Goal: Task Accomplishment & Management: Manage account settings

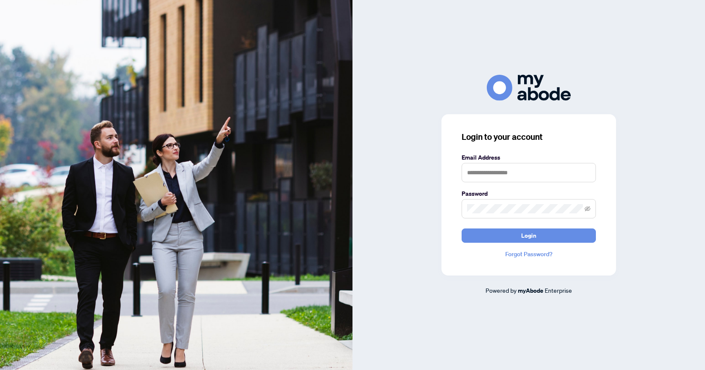
type input "**********"
click at [548, 236] on button "Login" at bounding box center [528, 235] width 134 height 14
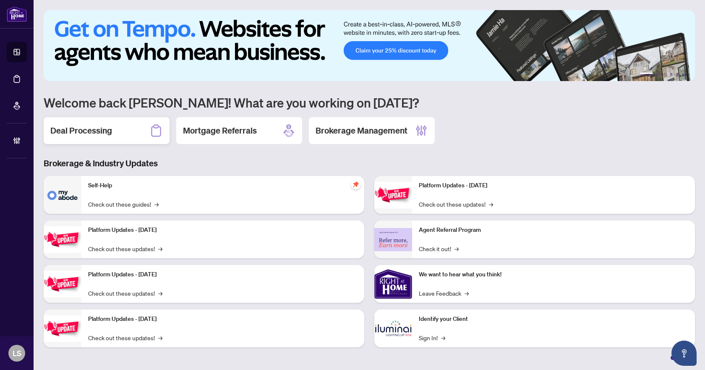
click at [89, 128] on h2 "Deal Processing" at bounding box center [81, 131] width 62 height 12
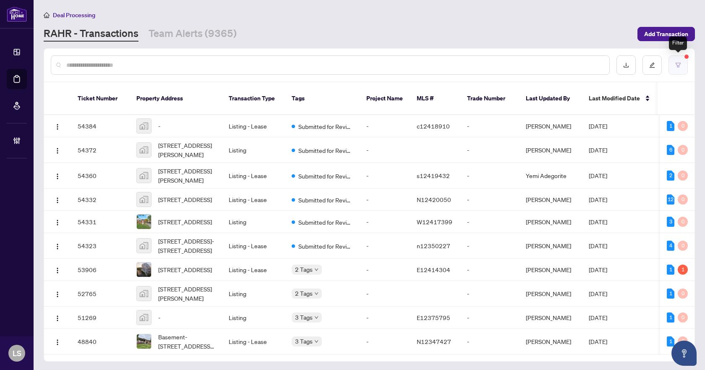
click at [678, 63] on icon "filter" at bounding box center [678, 65] width 6 height 6
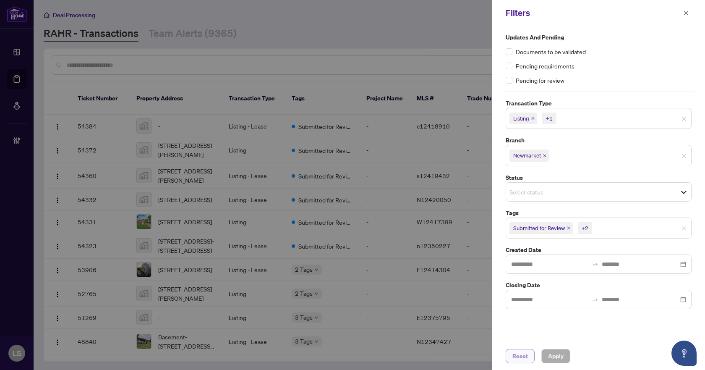
click at [517, 354] on span "Reset" at bounding box center [520, 355] width 16 height 13
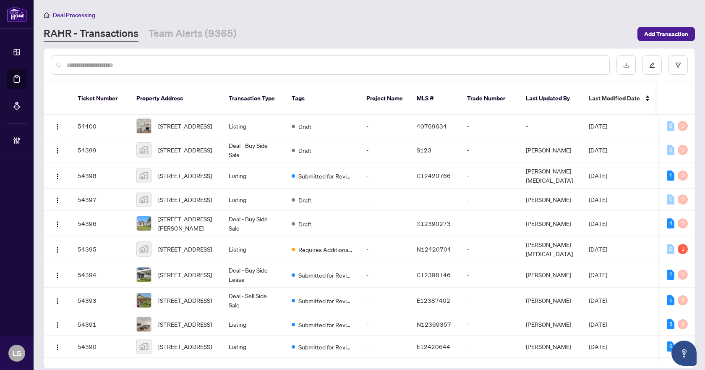
click at [117, 68] on input "text" at bounding box center [334, 64] width 536 height 9
click at [110, 67] on input "text" at bounding box center [334, 64] width 536 height 9
type input "*******"
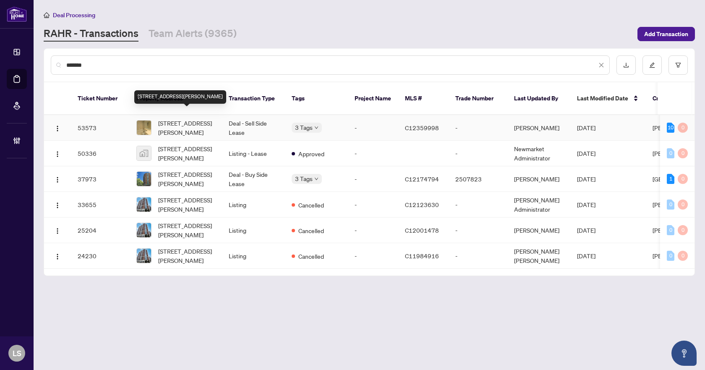
click at [192, 118] on span "1501-8 Mckee Ave, Toronto, Ontario M2N 7E5, Canada" at bounding box center [186, 127] width 57 height 18
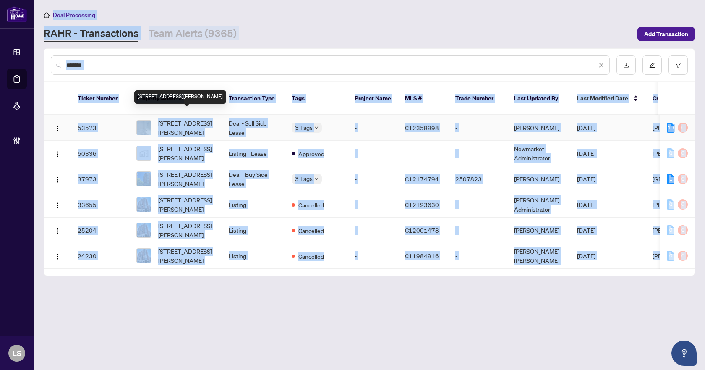
click at [192, 118] on main "Deal Processing RAHR - Transactions Team Alerts (9365) Add Transaction ******* …" at bounding box center [369, 185] width 671 height 370
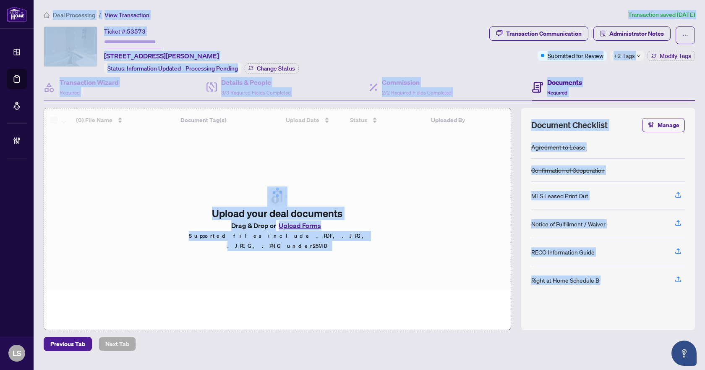
click at [360, 21] on div "Deal Processing / View Transaction Transaction saved 5 days ago Ticket #: 53573…" at bounding box center [369, 180] width 658 height 341
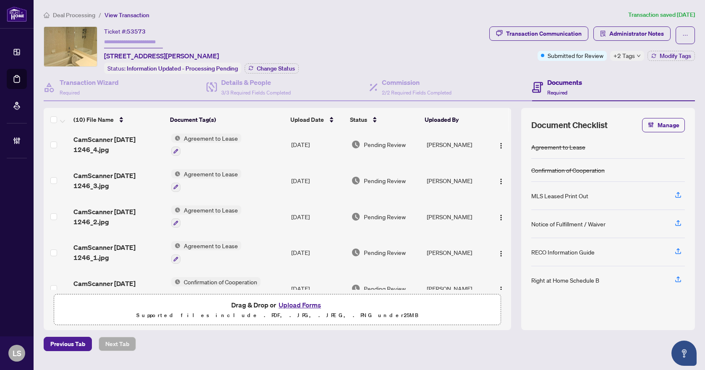
scroll to position [203, 0]
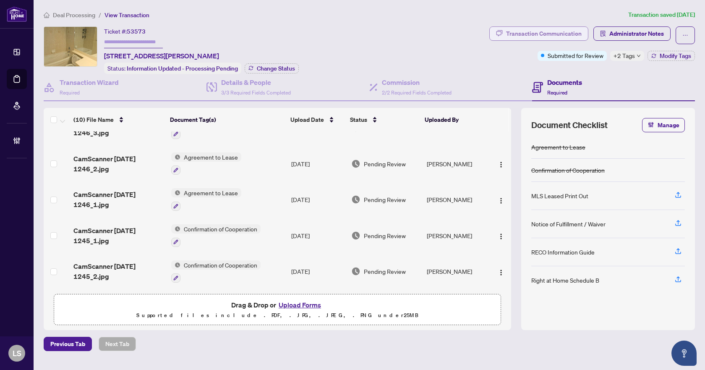
click at [547, 34] on div "Transaction Communication" at bounding box center [544, 33] width 76 height 13
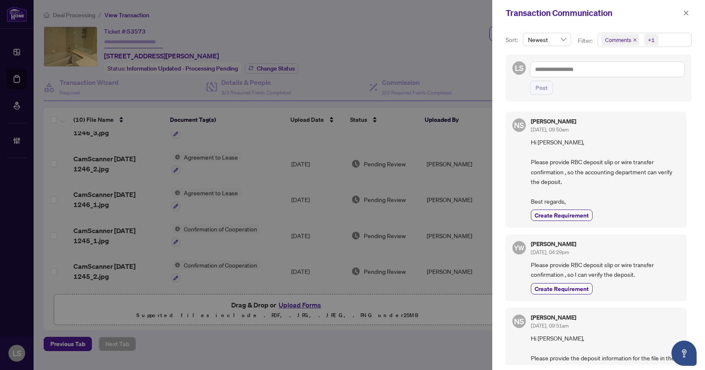
click at [688, 12] on icon "close" at bounding box center [686, 12] width 5 height 5
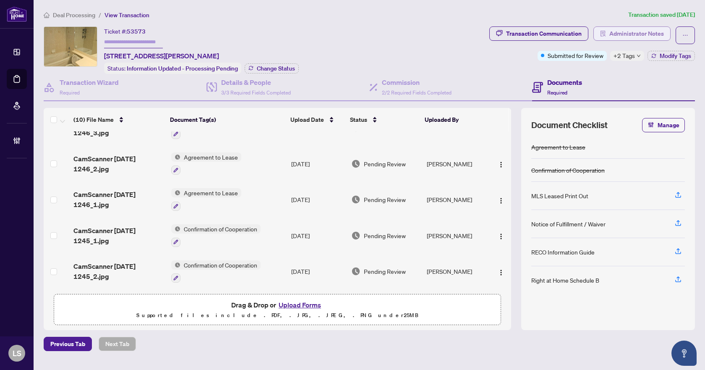
click at [636, 31] on span "Administrator Notes" at bounding box center [636, 33] width 55 height 13
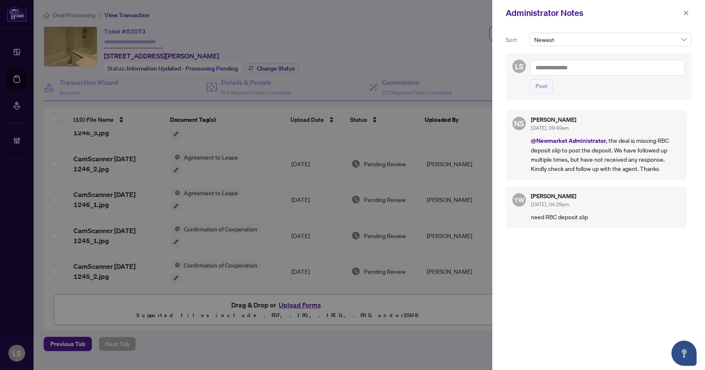
drag, startPoint x: 543, startPoint y: 66, endPoint x: 560, endPoint y: 66, distance: 16.8
click at [544, 66] on textarea at bounding box center [607, 68] width 155 height 16
click at [586, 75] on span "Neena Sharma" at bounding box center [602, 74] width 91 height 8
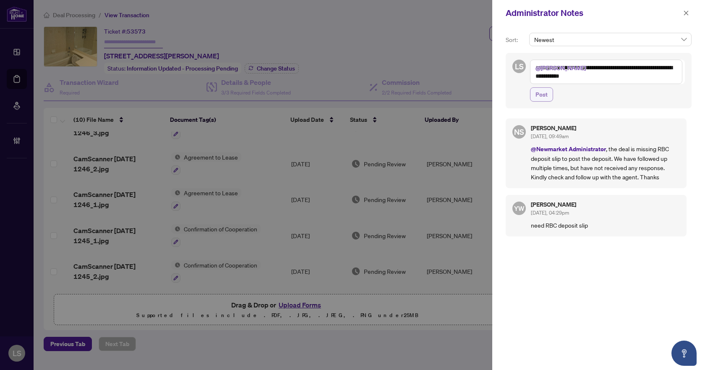
type textarea "**********"
click at [538, 96] on span "Post" at bounding box center [541, 94] width 12 height 13
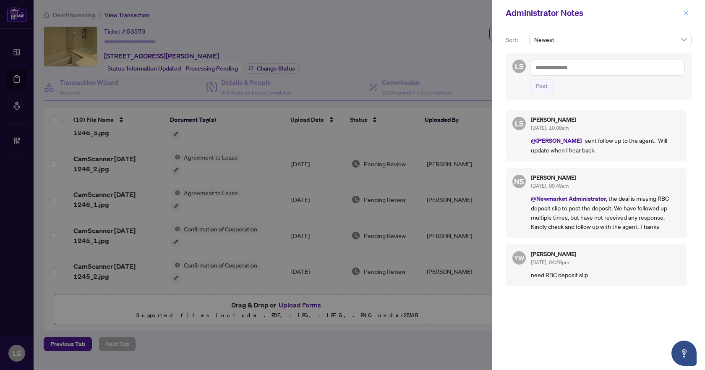
click at [688, 10] on icon "close" at bounding box center [686, 13] width 6 height 6
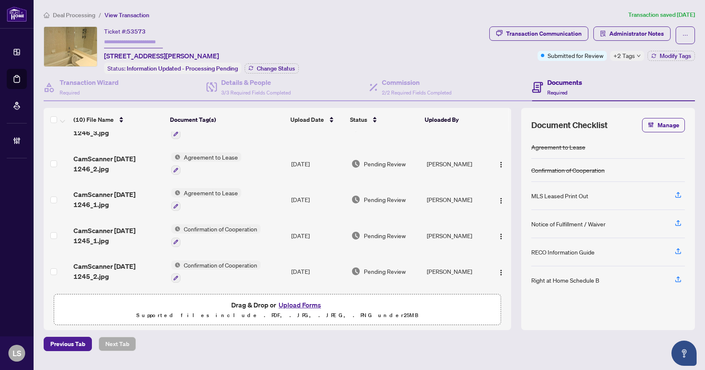
click at [81, 13] on span "Deal Processing" at bounding box center [74, 15] width 42 height 8
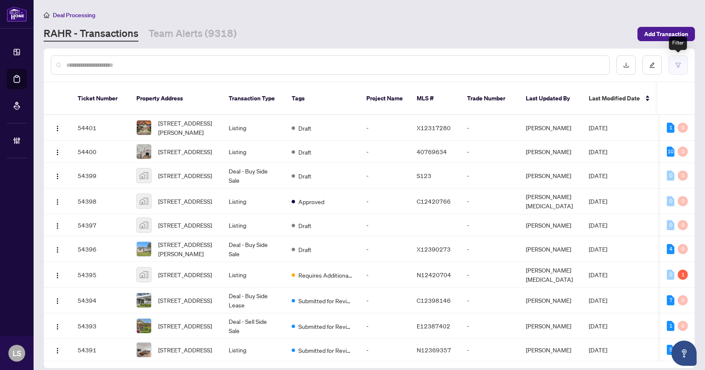
click at [681, 59] on button "button" at bounding box center [677, 64] width 19 height 19
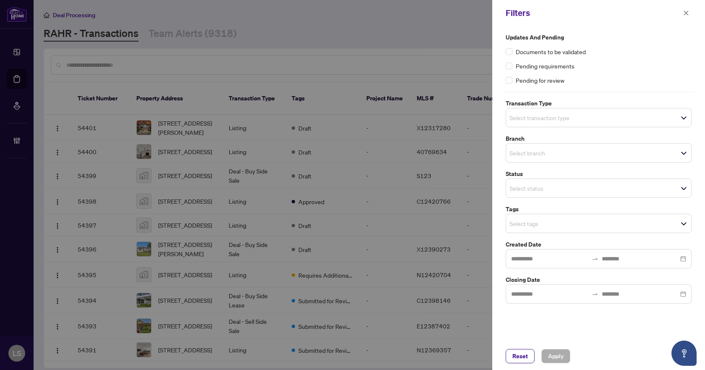
click at [545, 118] on input "search" at bounding box center [538, 117] width 59 height 10
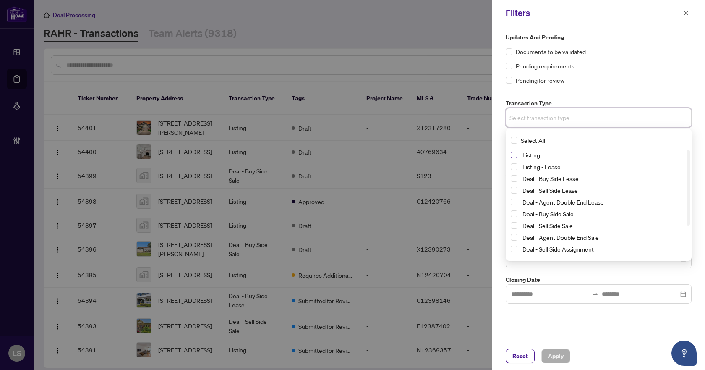
click at [514, 155] on span "Select Listing" at bounding box center [514, 154] width 7 height 7
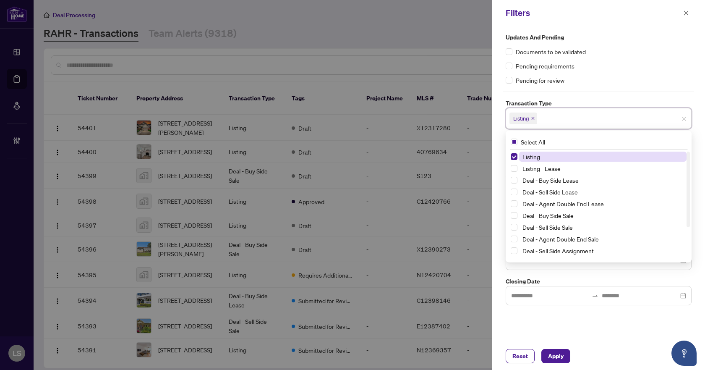
drag, startPoint x: 512, startPoint y: 169, endPoint x: 535, endPoint y: 155, distance: 27.5
click at [513, 169] on span "Select Listing - Lease" at bounding box center [514, 168] width 7 height 7
click at [609, 71] on div "Updates and Pending Documents to be validated Pending requirements Pending for …" at bounding box center [599, 59] width 186 height 52
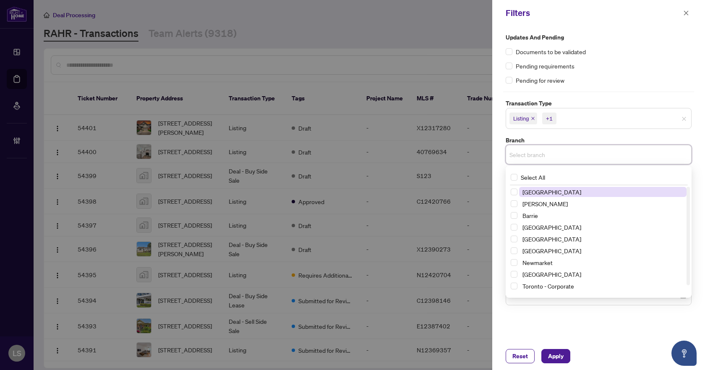
click at [547, 155] on input "search" at bounding box center [538, 154] width 59 height 10
click at [513, 263] on span "Select Newmarket" at bounding box center [514, 262] width 7 height 7
click at [636, 84] on div "Pending for review" at bounding box center [599, 80] width 186 height 9
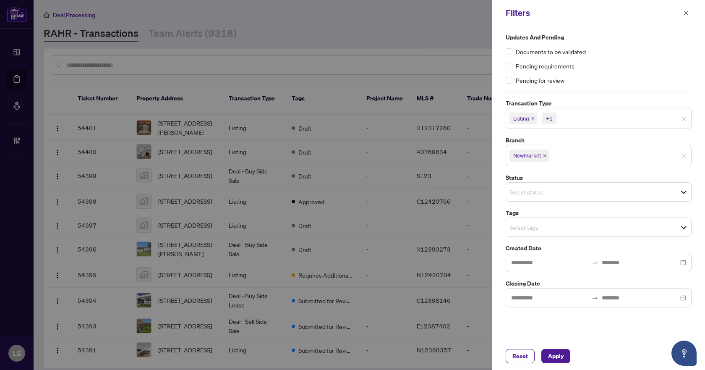
click at [525, 194] on input "search" at bounding box center [538, 192] width 59 height 10
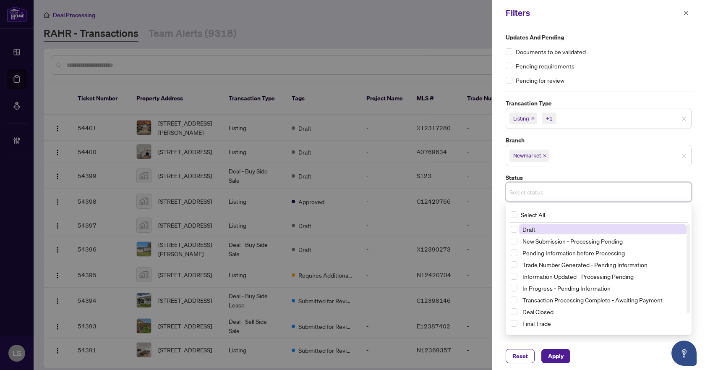
click at [525, 194] on input "search" at bounding box center [538, 192] width 59 height 10
click at [624, 61] on div "Pending requirements" at bounding box center [599, 65] width 186 height 9
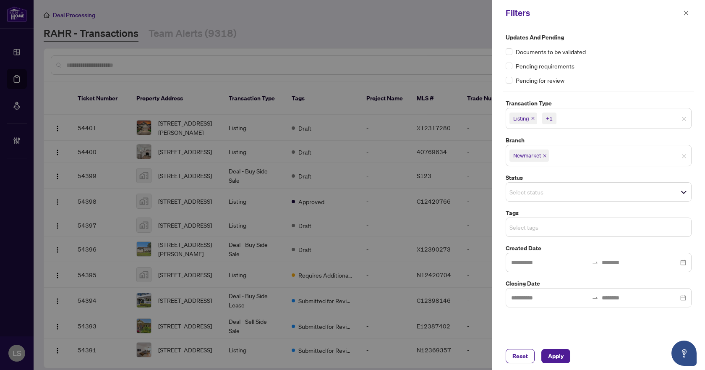
click at [551, 224] on input "search" at bounding box center [538, 227] width 59 height 10
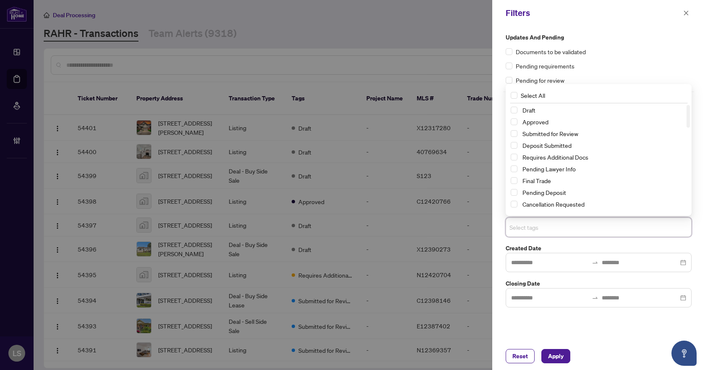
click at [510, 132] on div "Draft Approved Submitted for Review Deposit Submitted Requires Additional Docs …" at bounding box center [598, 169] width 183 height 129
click at [516, 202] on span "Select Cancellation Requested" at bounding box center [514, 204] width 7 height 7
click at [513, 134] on span "Select Submitted for Review" at bounding box center [514, 133] width 7 height 7
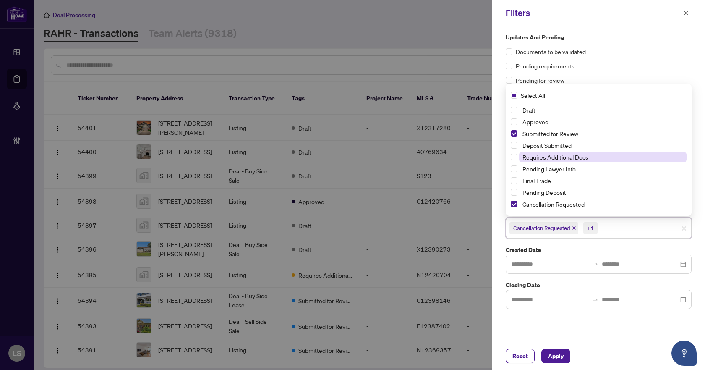
scroll to position [42, 0]
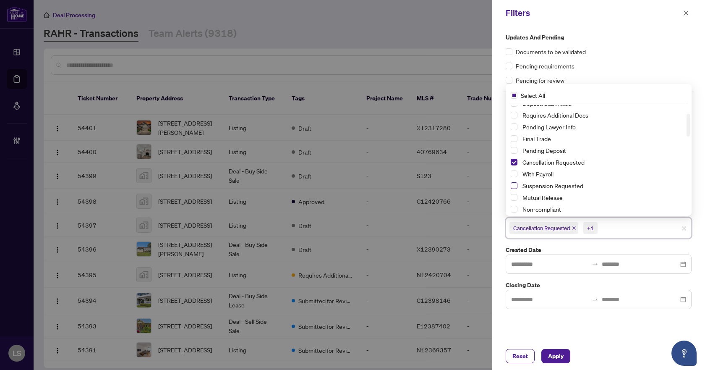
click at [516, 186] on span "Select Suspension Requested" at bounding box center [514, 185] width 7 height 7
click at [555, 355] on span "Apply" at bounding box center [556, 355] width 16 height 13
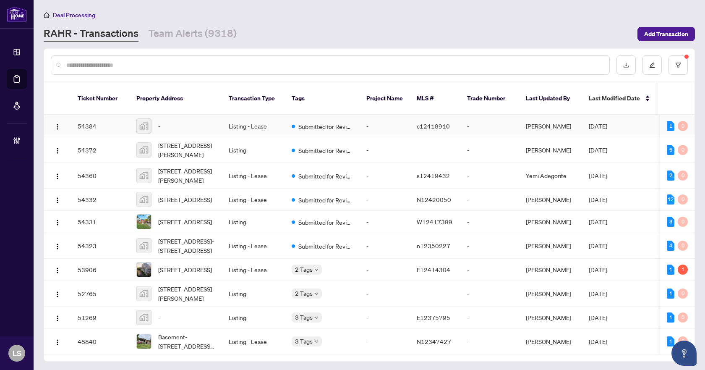
click at [180, 118] on div "-" at bounding box center [175, 125] width 79 height 15
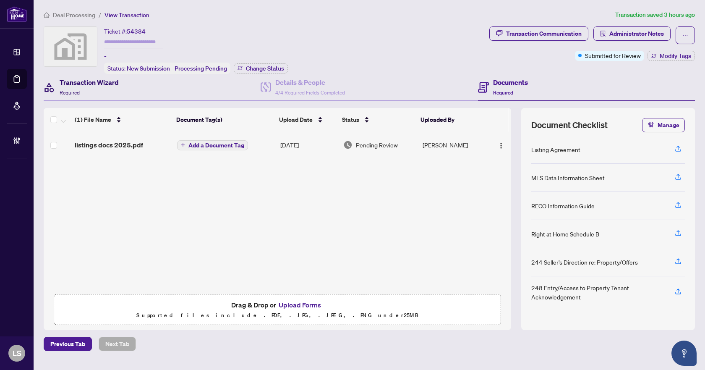
click at [83, 88] on div "Transaction Wizard Required" at bounding box center [89, 87] width 59 height 20
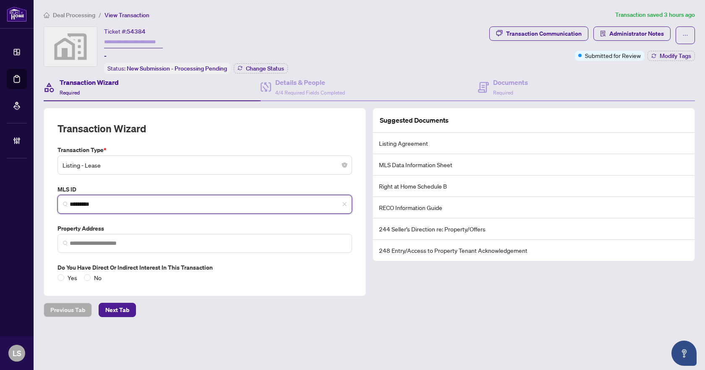
click at [145, 200] on input "*********" at bounding box center [208, 204] width 277 height 9
click at [74, 200] on input "*********" at bounding box center [208, 204] width 277 height 9
type input "*********"
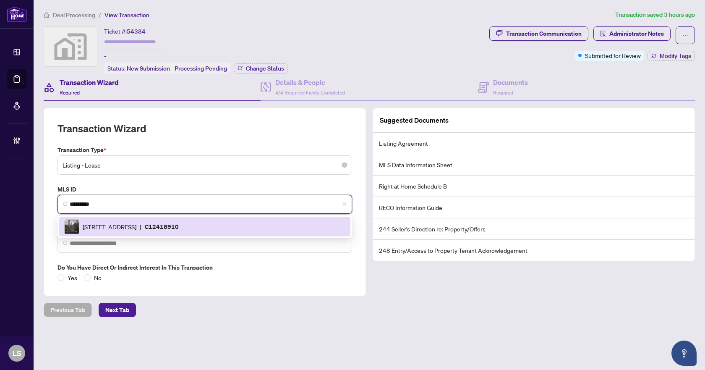
click at [123, 228] on span "155 Yorkville Ave, Toronto, Ontario M5R 1C4, Canada" at bounding box center [110, 226] width 54 height 9
type input "**********"
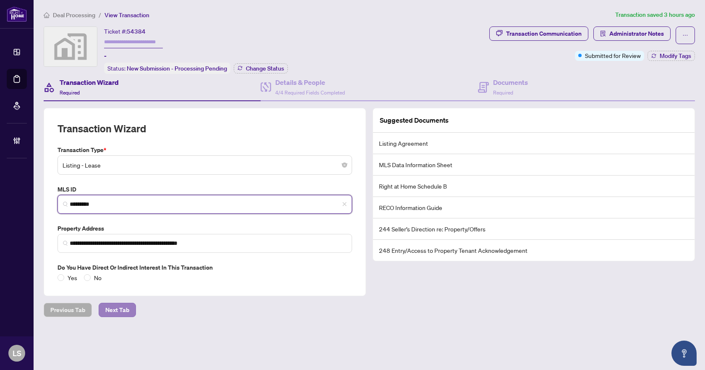
type input "*********"
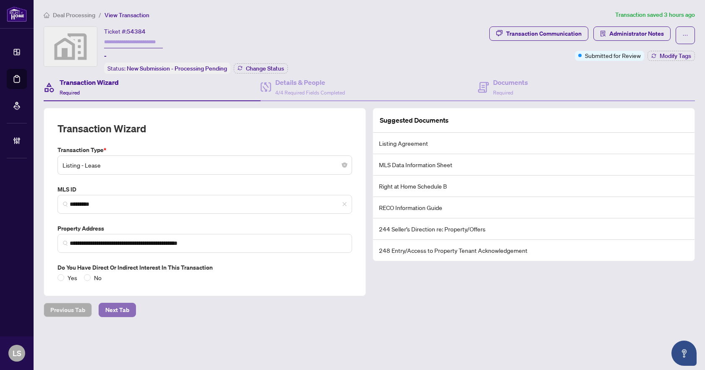
click at [133, 313] on button "Next Tab" at bounding box center [117, 309] width 37 height 14
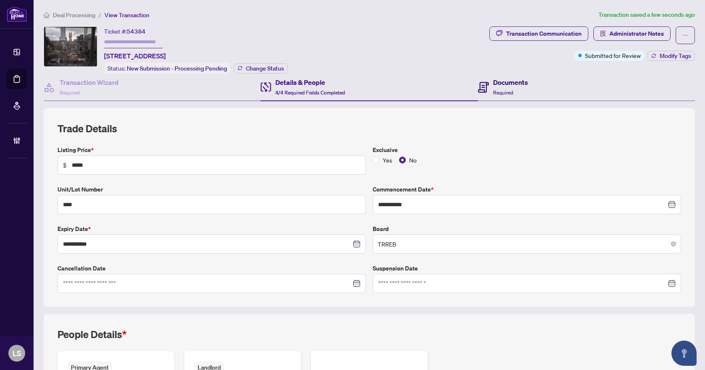
click at [513, 81] on h4 "Documents" at bounding box center [510, 82] width 35 height 10
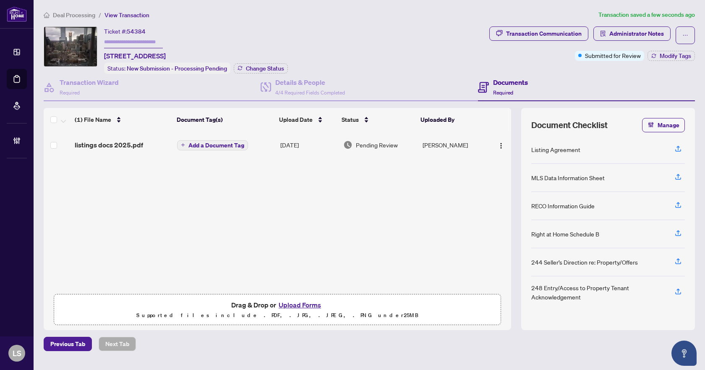
click at [128, 145] on span "listings docs 2025.pdf" at bounding box center [109, 145] width 68 height 10
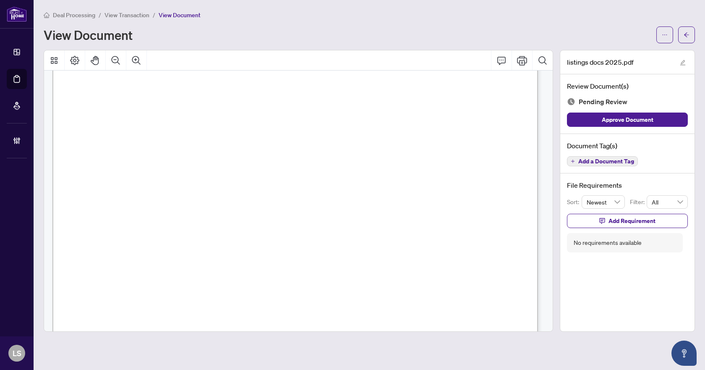
scroll to position [4256, 0]
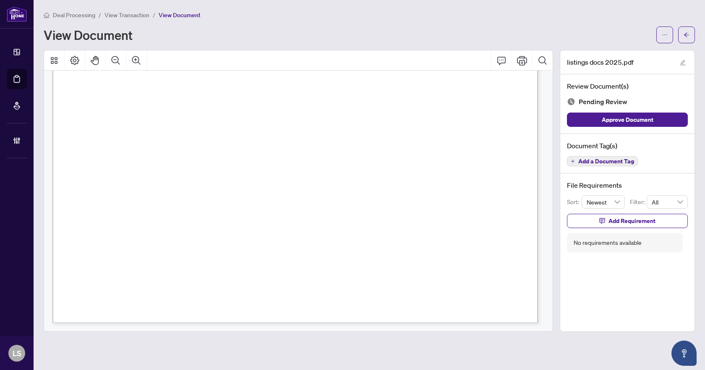
click at [581, 161] on span "Add a Document Tag" at bounding box center [606, 161] width 56 height 6
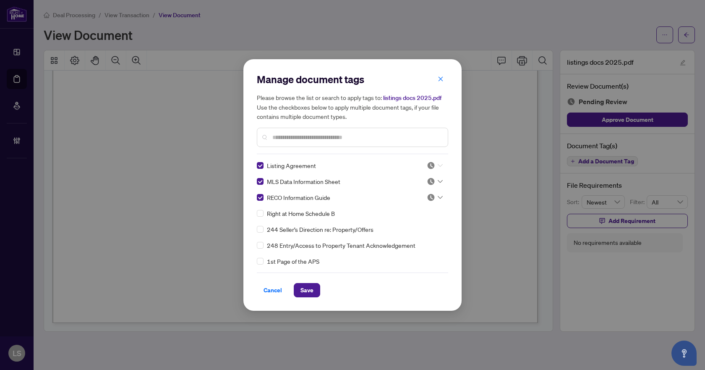
click at [435, 167] on div at bounding box center [435, 165] width 16 height 8
click at [423, 207] on div "Approved" at bounding box center [407, 206] width 54 height 9
click at [438, 181] on icon at bounding box center [440, 181] width 5 height 3
click at [421, 221] on div "Approved" at bounding box center [407, 222] width 54 height 9
click at [438, 196] on icon at bounding box center [440, 197] width 5 height 3
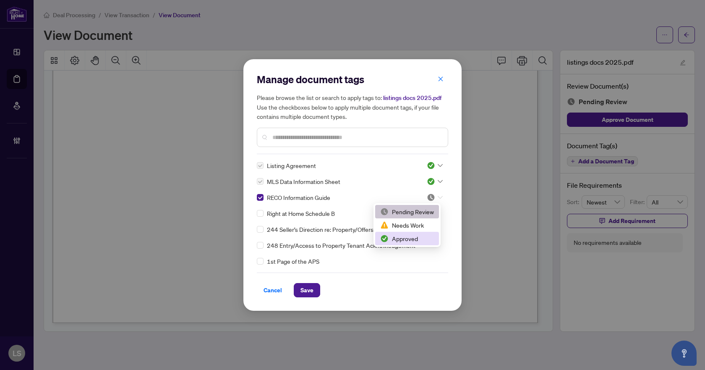
click at [416, 239] on div "Approved" at bounding box center [407, 238] width 54 height 9
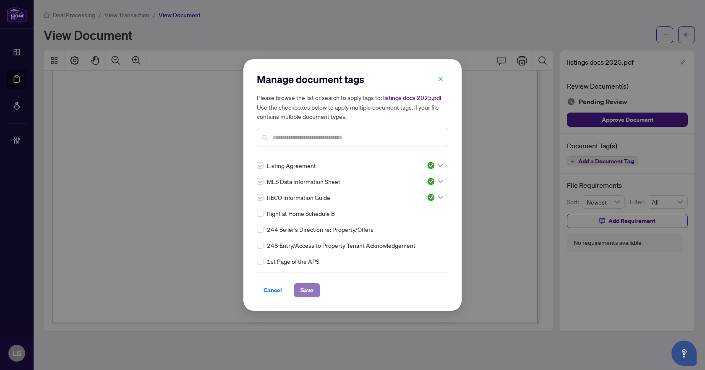
click at [308, 289] on span "Save" at bounding box center [306, 289] width 13 height 13
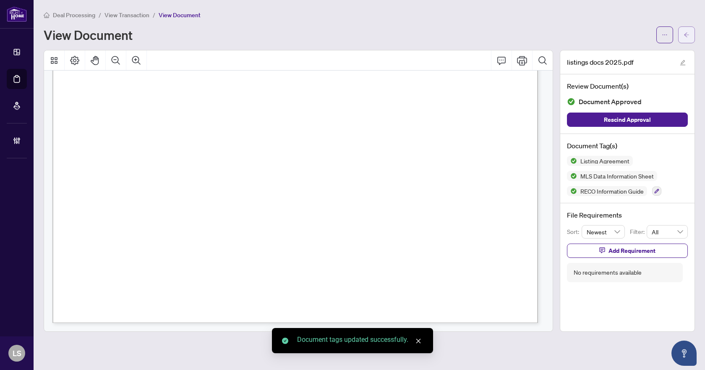
click at [690, 34] on button "button" at bounding box center [686, 34] width 17 height 17
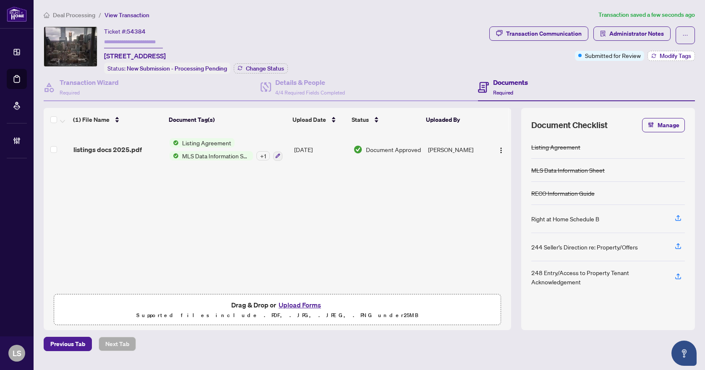
click at [661, 55] on span "Modify Tags" at bounding box center [675, 56] width 31 height 6
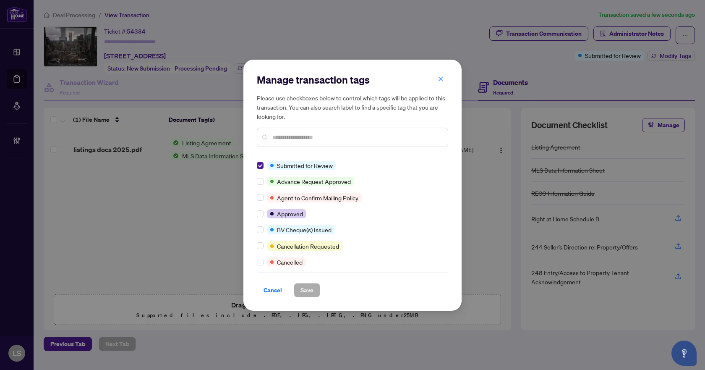
click at [302, 134] on input "text" at bounding box center [356, 137] width 169 height 9
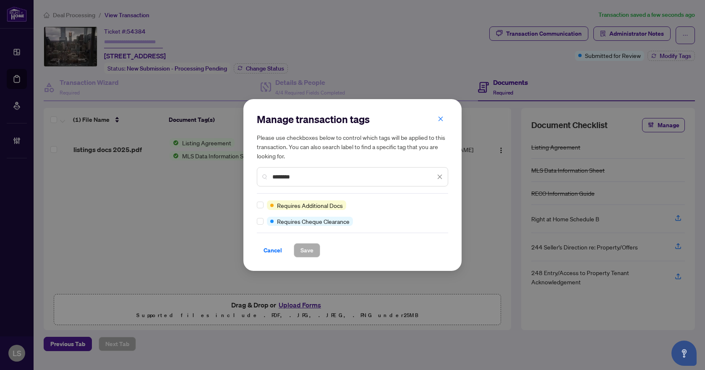
type input "********"
click at [312, 252] on span "Save" at bounding box center [306, 249] width 13 height 13
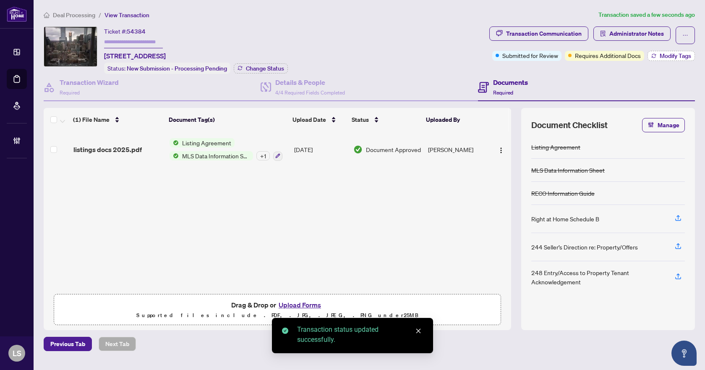
click at [670, 59] on span "Modify Tags" at bounding box center [675, 56] width 31 height 6
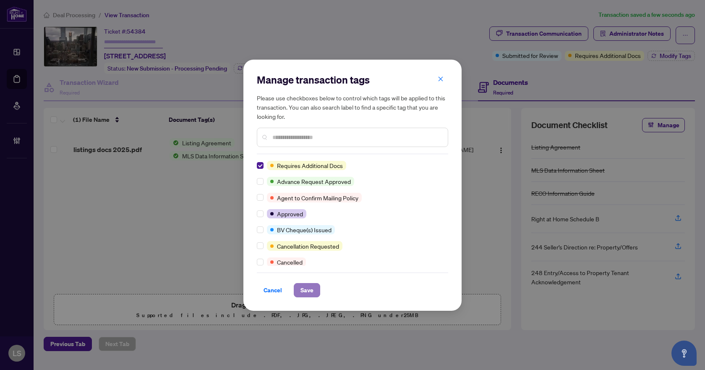
click at [301, 289] on span "Save" at bounding box center [306, 289] width 13 height 13
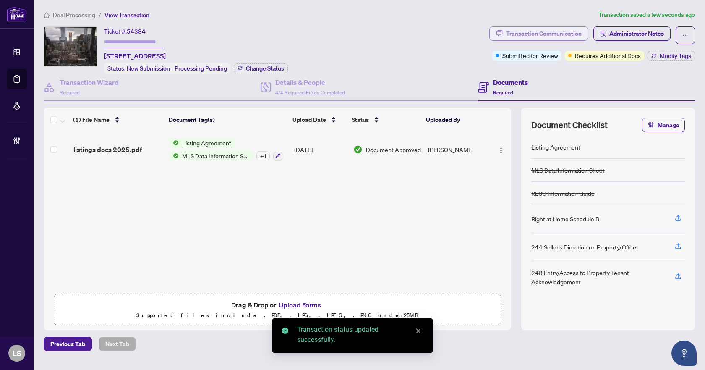
click at [526, 34] on div "Transaction Communication" at bounding box center [544, 33] width 76 height 13
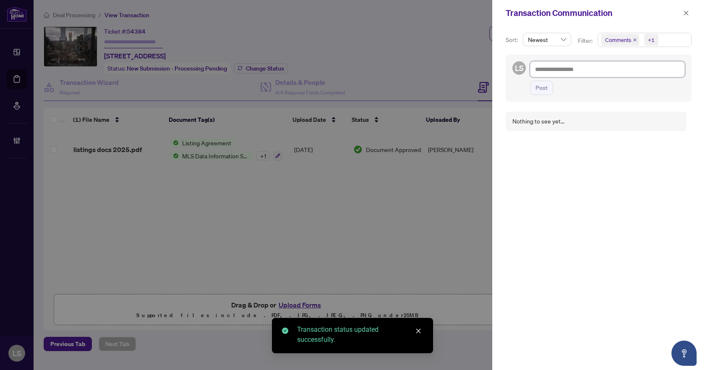
click at [569, 70] on textarea at bounding box center [607, 69] width 155 height 16
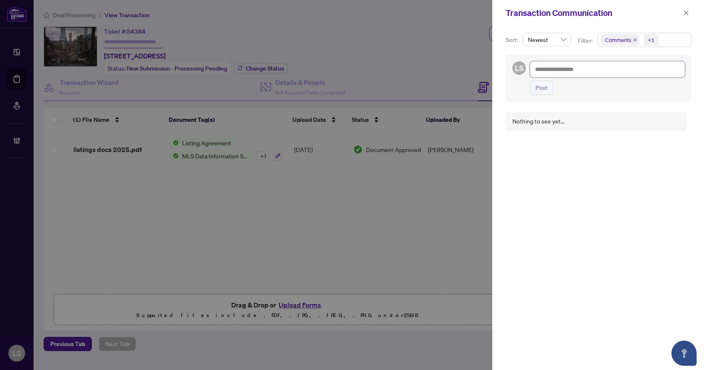
type textarea "*"
type textarea "**"
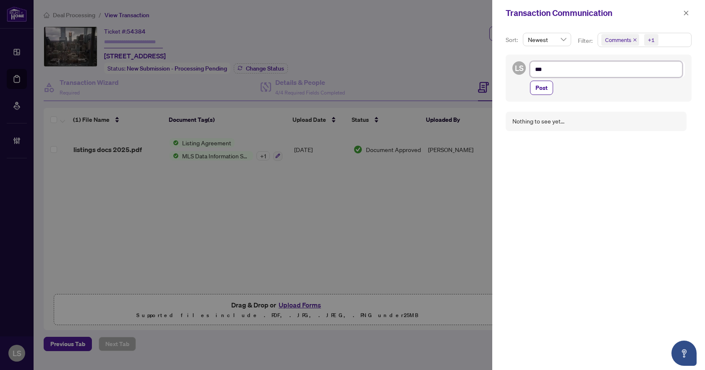
type textarea "****"
type textarea "*****"
type textarea "******"
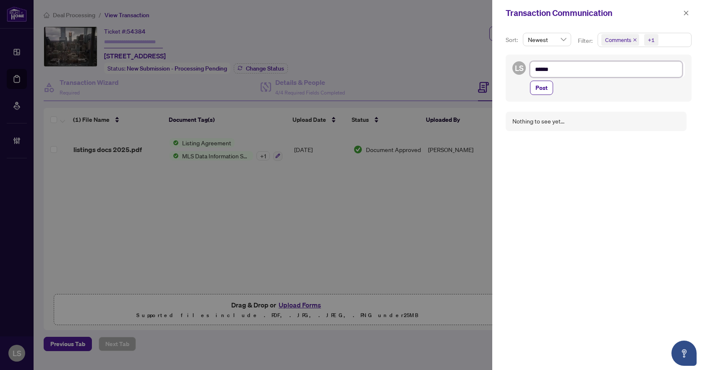
type textarea "*******"
type textarea "********"
type textarea "*********"
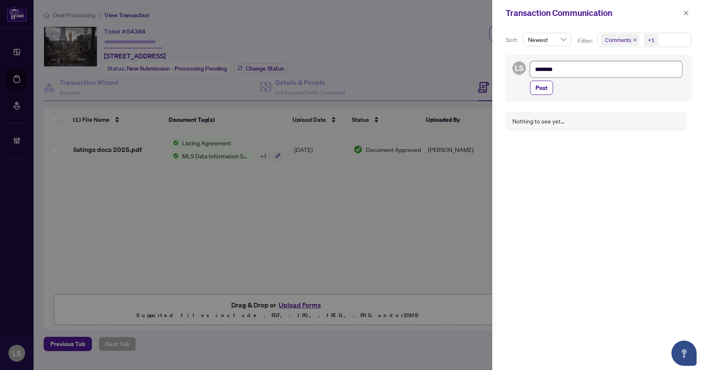
type textarea "*********"
type textarea "**********"
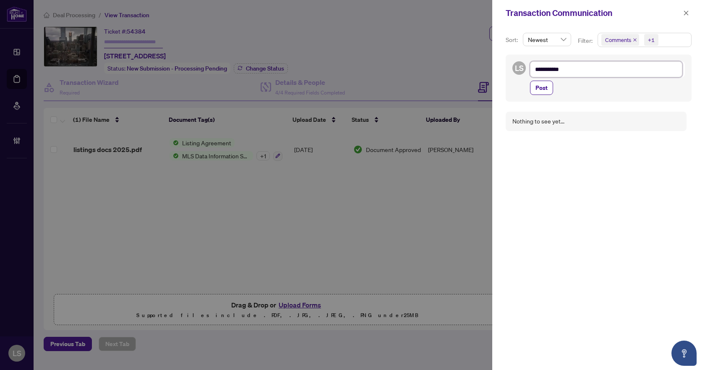
type textarea "**********"
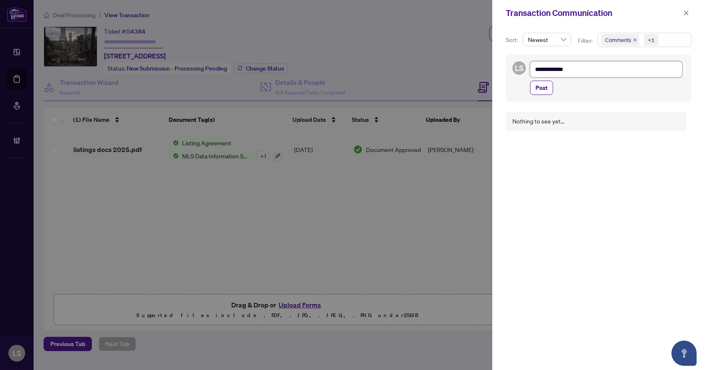
type textarea "**********"
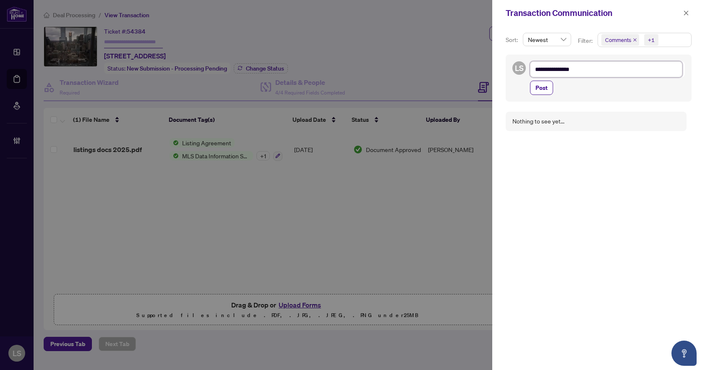
type textarea "**********"
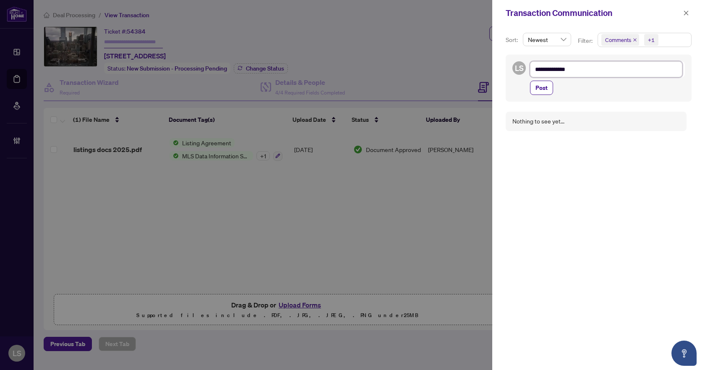
type textarea "**********"
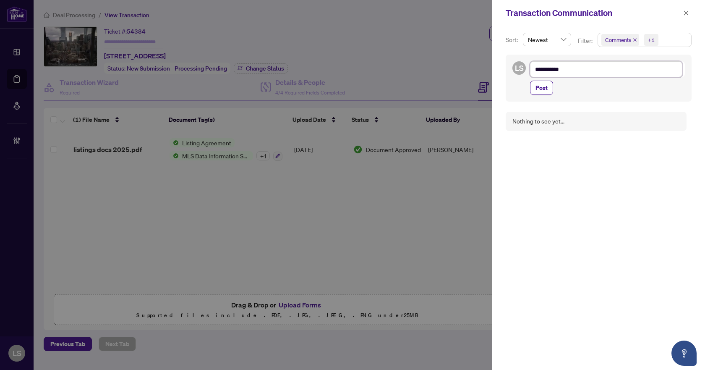
type textarea "**********"
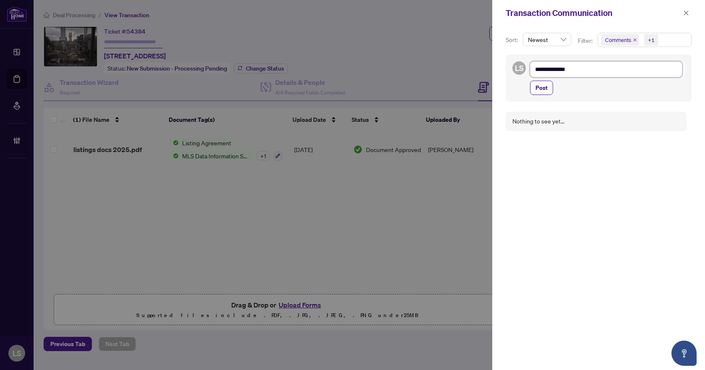
type textarea "**********"
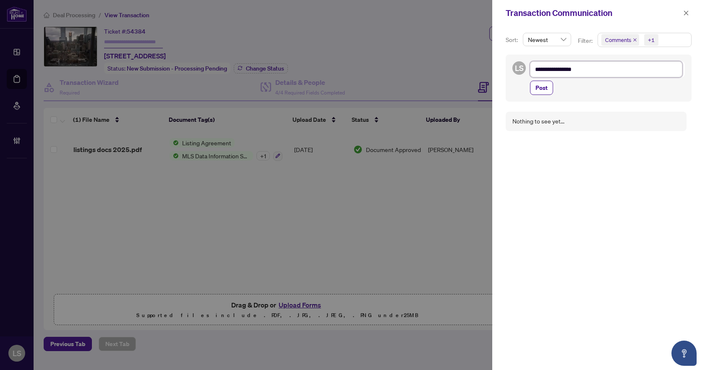
type textarea "**********"
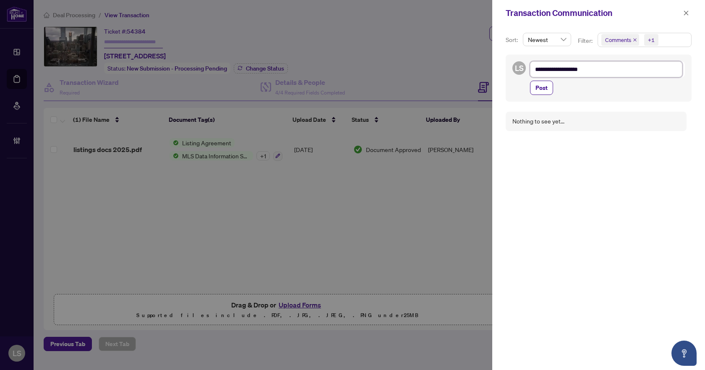
type textarea "**********"
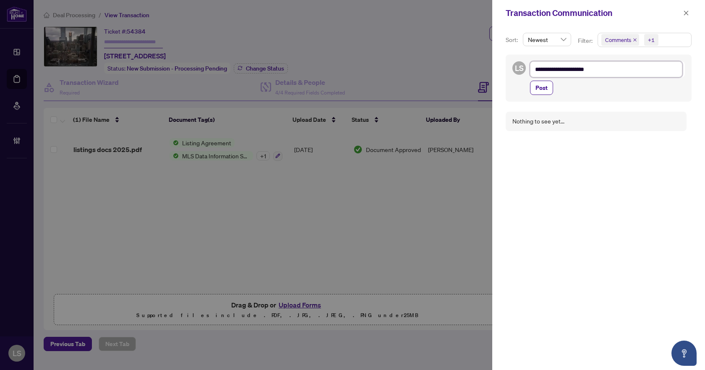
type textarea "**********"
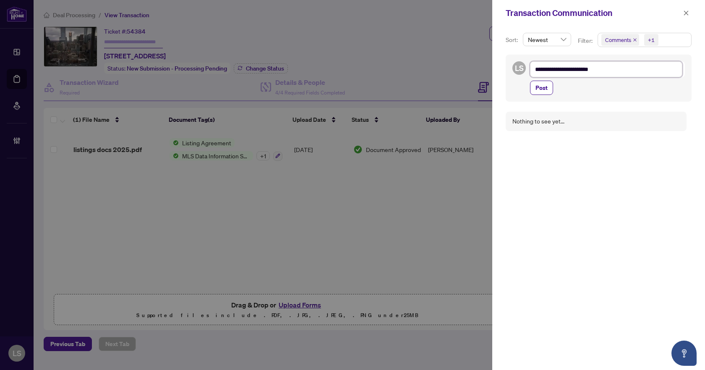
type textarea "**********"
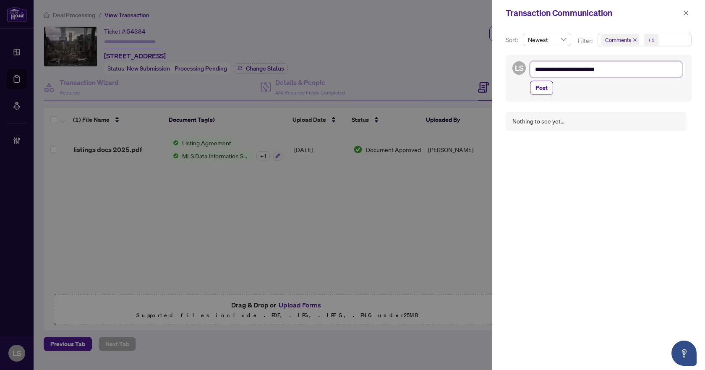
type textarea "**********"
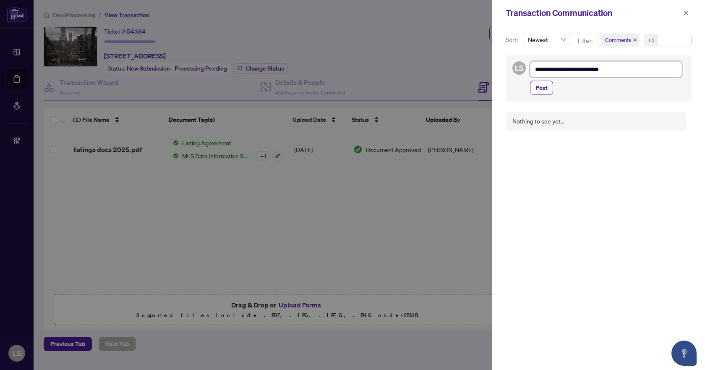
type textarea "**********"
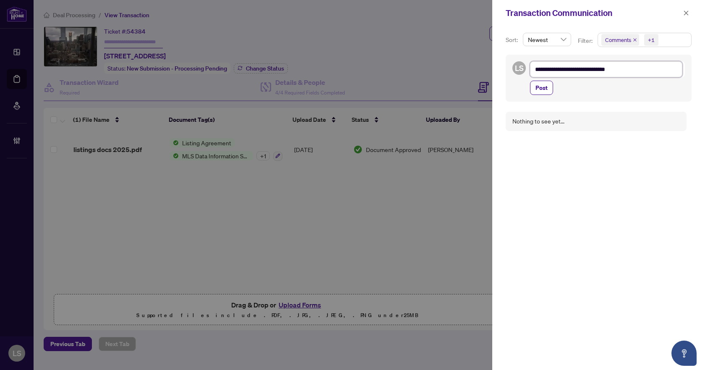
type textarea "**********"
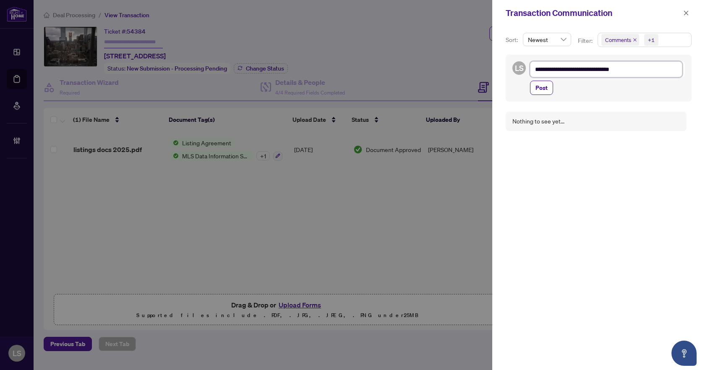
type textarea "**********"
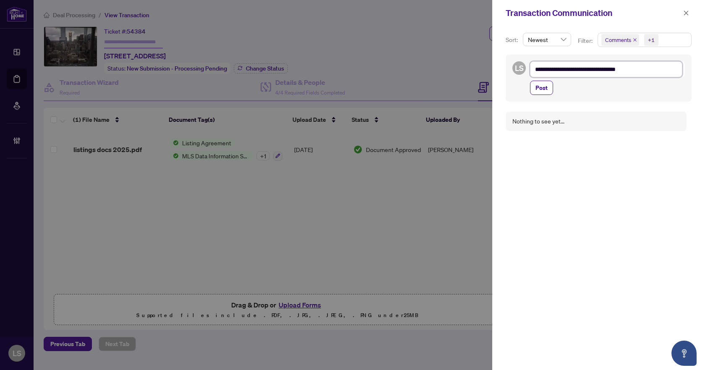
type textarea "**********"
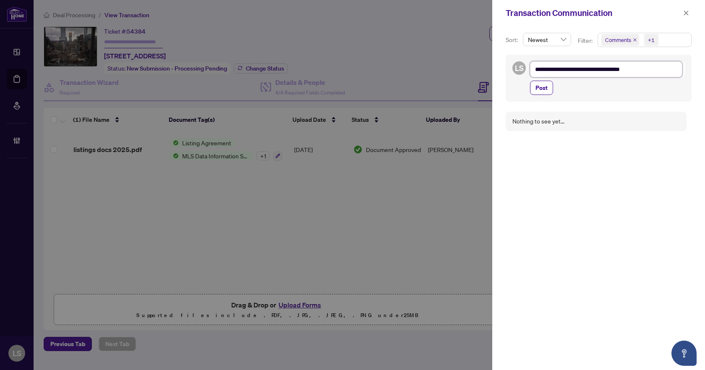
type textarea "**********"
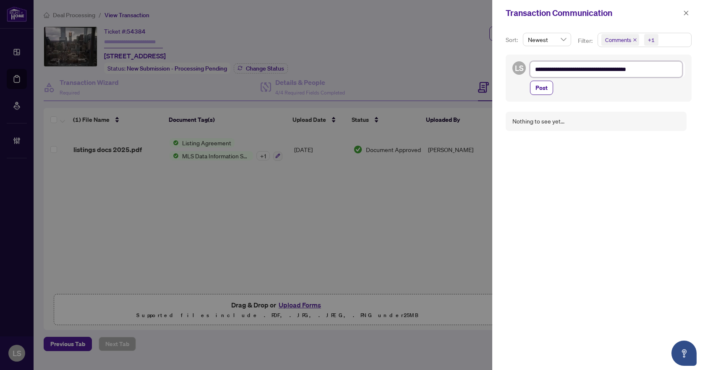
type textarea "**********"
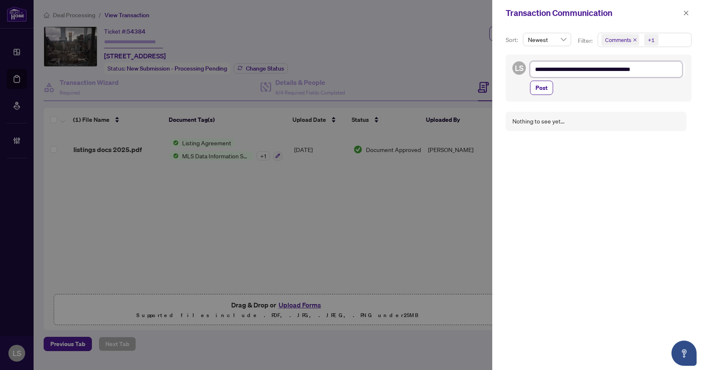
type textarea "**********"
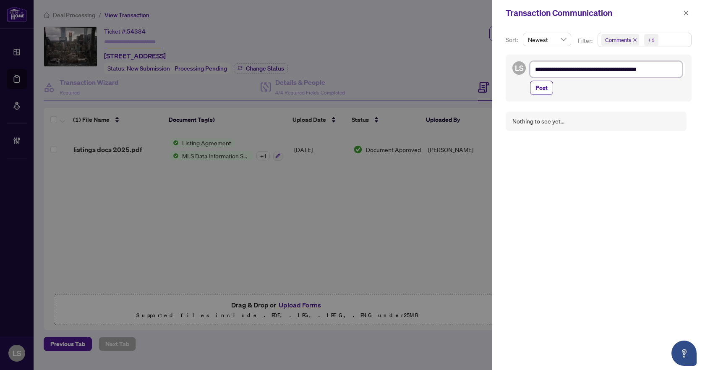
type textarea "**********"
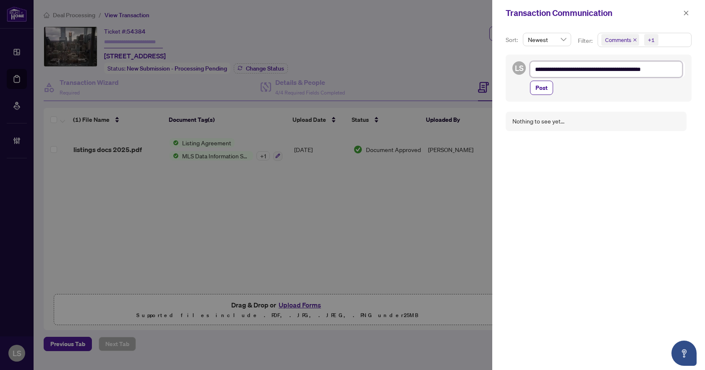
type textarea "**********"
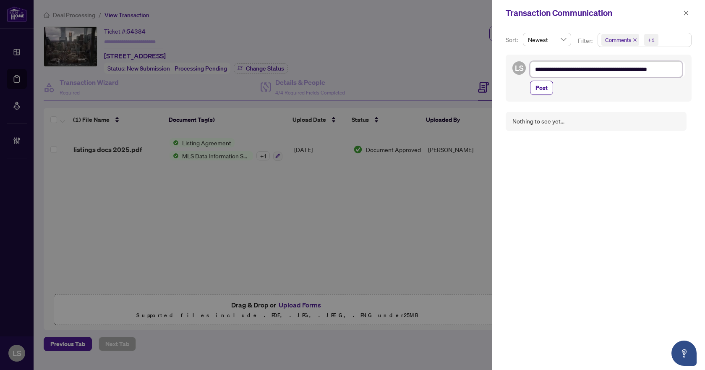
type textarea "**********"
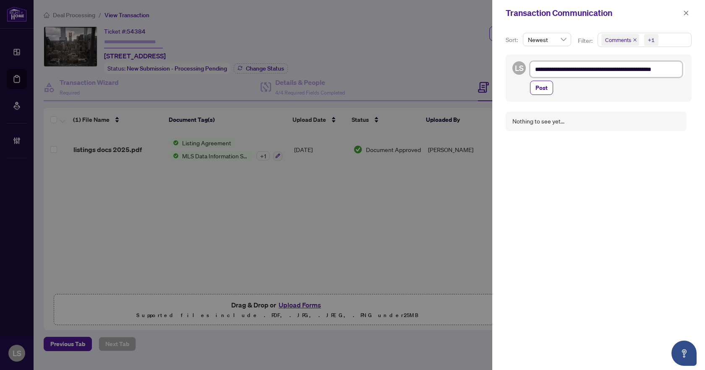
type textarea "**********"
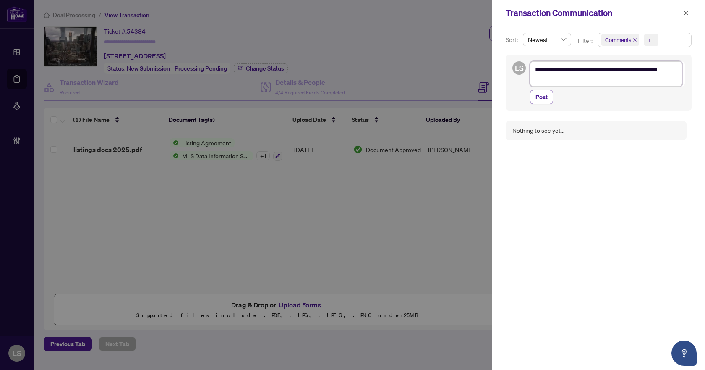
type textarea "**********"
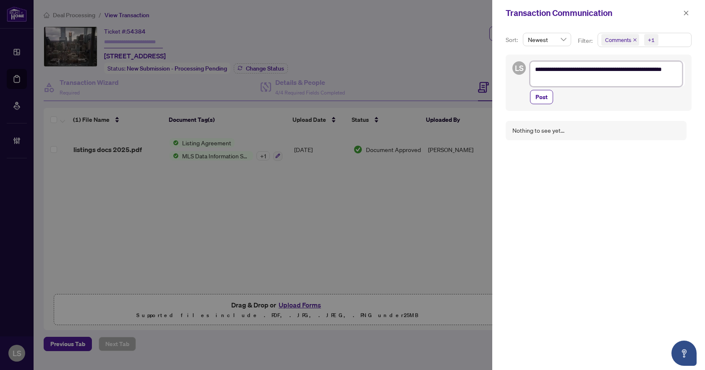
type textarea "**********"
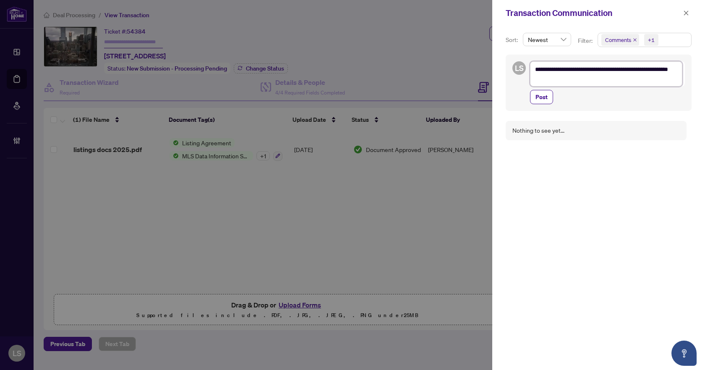
type textarea "**********"
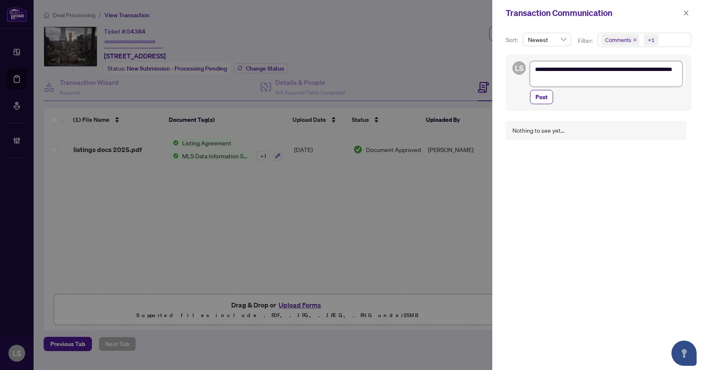
type textarea "**********"
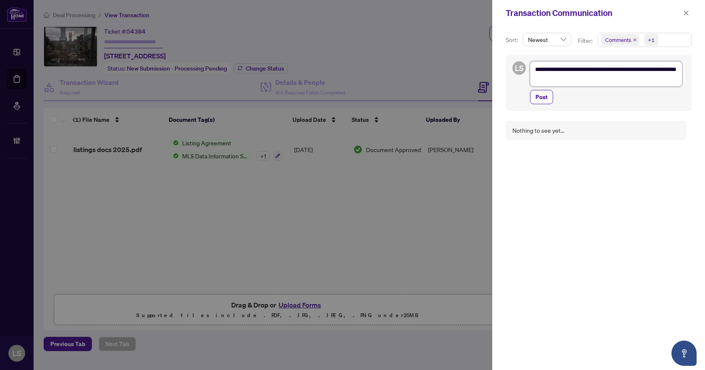
type textarea "**********"
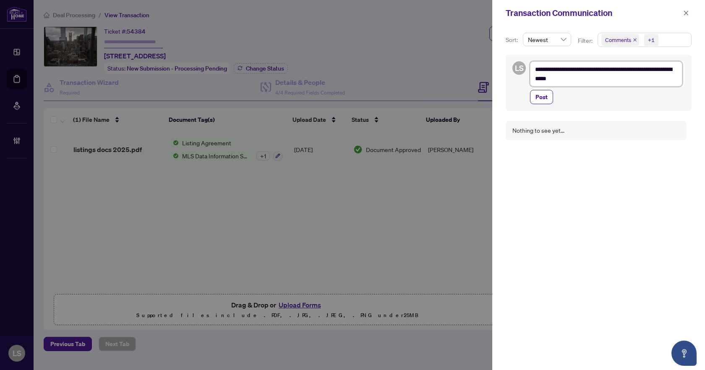
type textarea "**********"
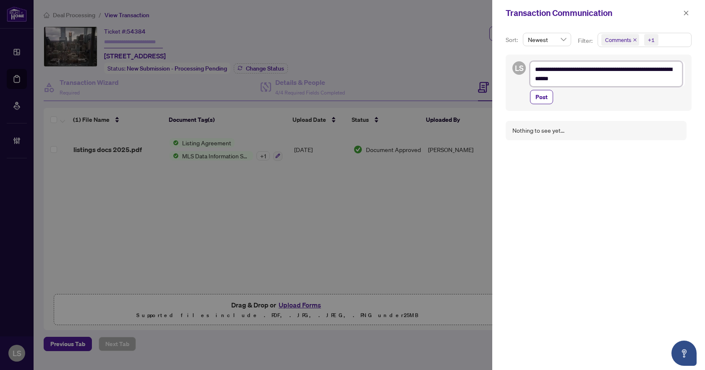
type textarea "**********"
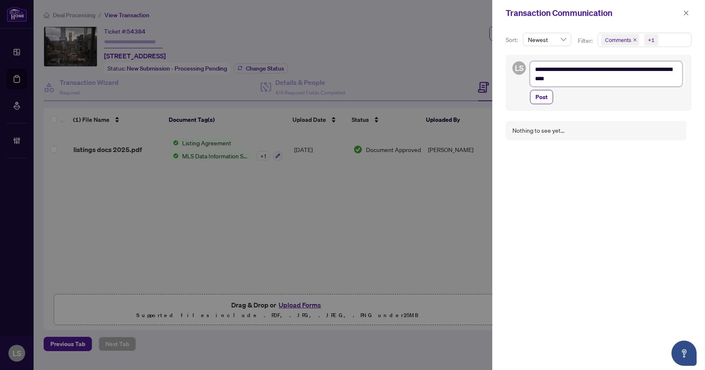
type textarea "**********"
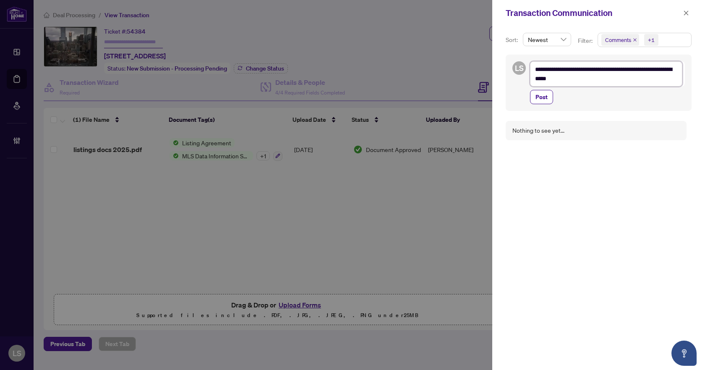
type textarea "**********"
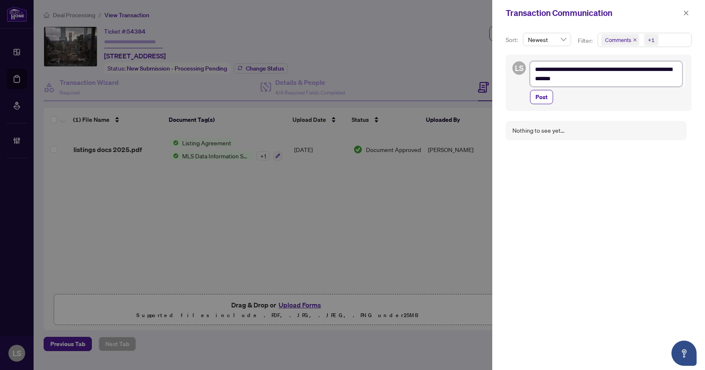
type textarea "**********"
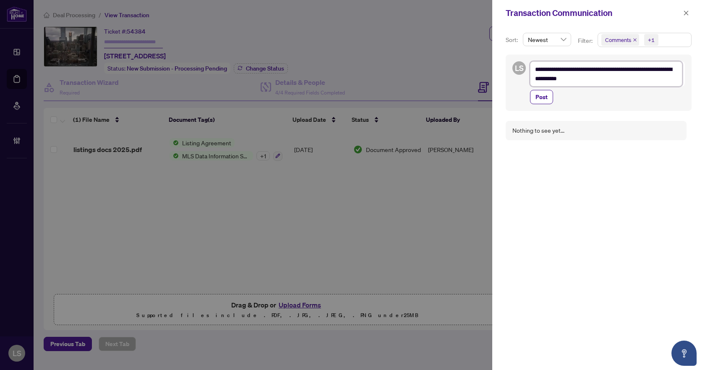
type textarea "**********"
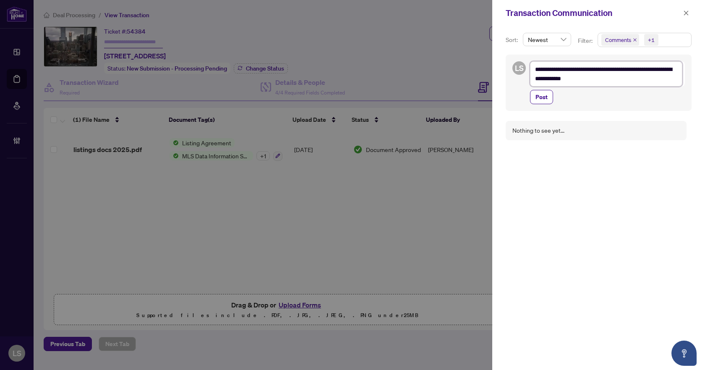
type textarea "**********"
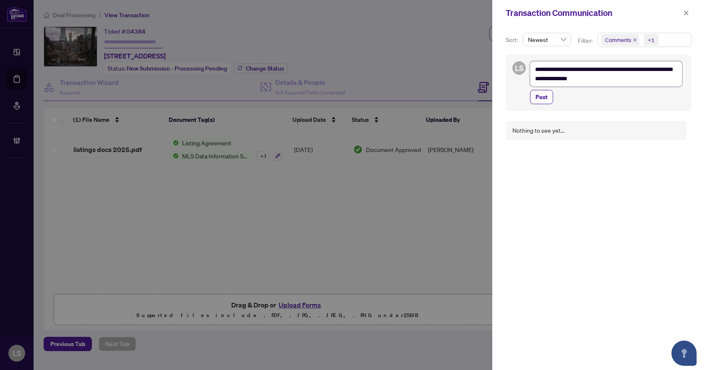
type textarea "**********"
click at [539, 97] on span "Post" at bounding box center [541, 96] width 12 height 13
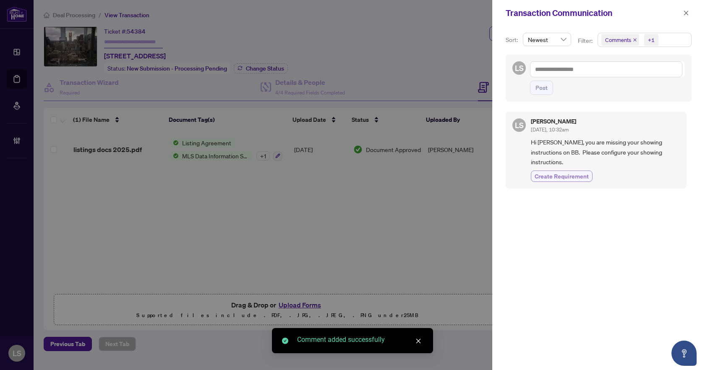
click at [573, 172] on span "Create Requirement" at bounding box center [561, 176] width 54 height 9
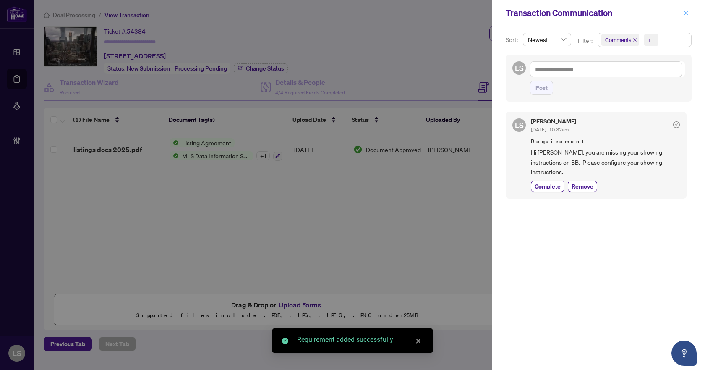
click at [687, 15] on icon "close" at bounding box center [686, 13] width 6 height 6
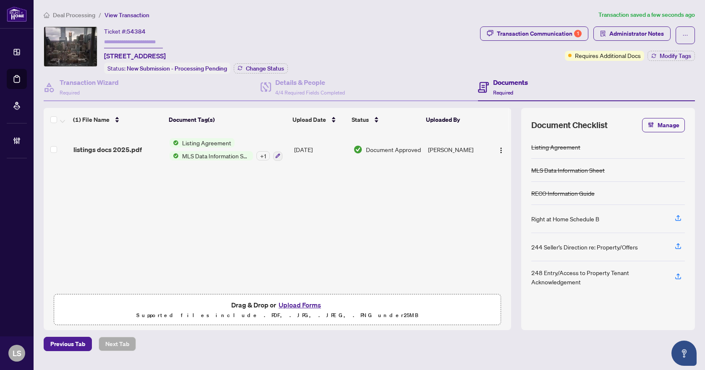
click at [87, 13] on span "Deal Processing" at bounding box center [74, 15] width 42 height 8
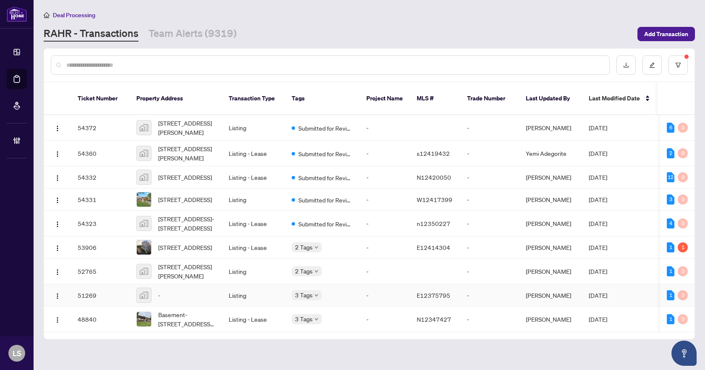
click at [201, 298] on div "-" at bounding box center [175, 294] width 79 height 15
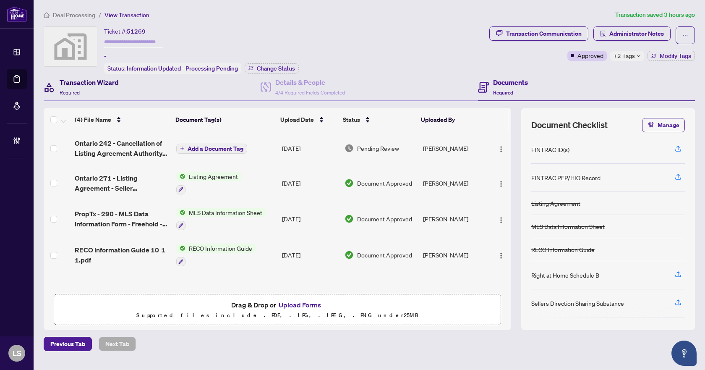
click at [102, 79] on h4 "Transaction Wizard" at bounding box center [89, 82] width 59 height 10
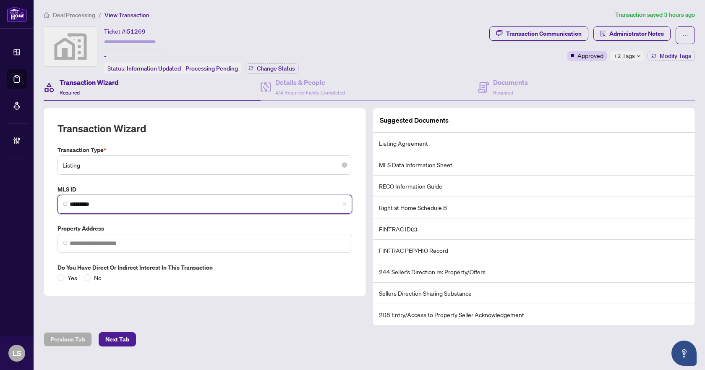
click at [123, 205] on input "*********" at bounding box center [208, 204] width 277 height 9
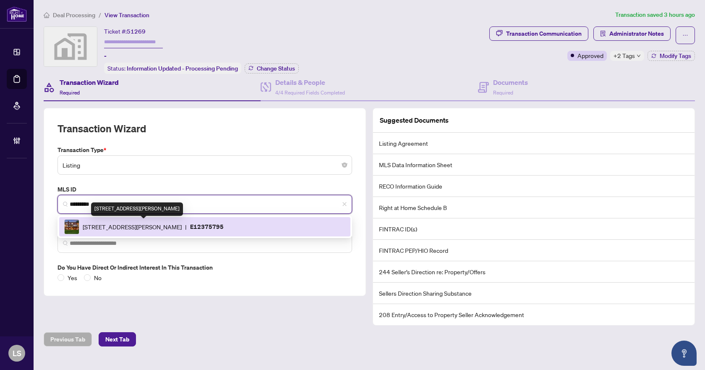
click at [113, 223] on span "12 Pettet Dr, Scugog, Ontario L9L 1B4, Canada" at bounding box center [132, 226] width 99 height 9
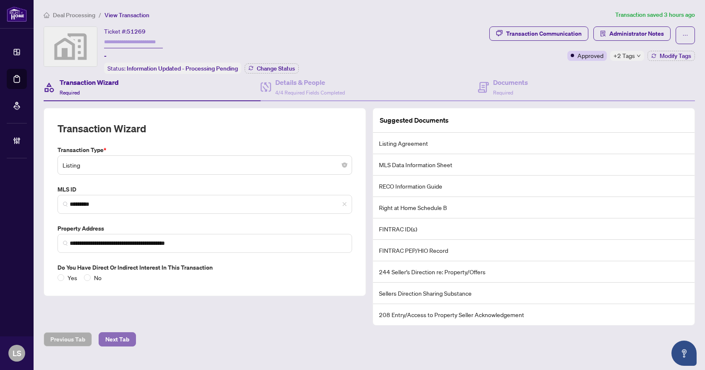
click at [123, 339] on span "Next Tab" at bounding box center [117, 338] width 24 height 13
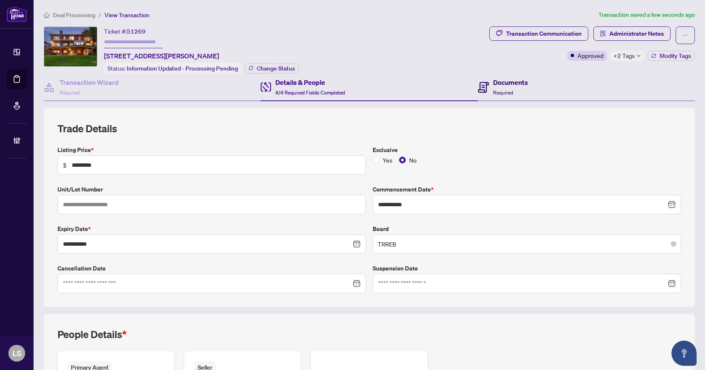
click at [509, 91] on div "Documents Required" at bounding box center [510, 87] width 35 height 20
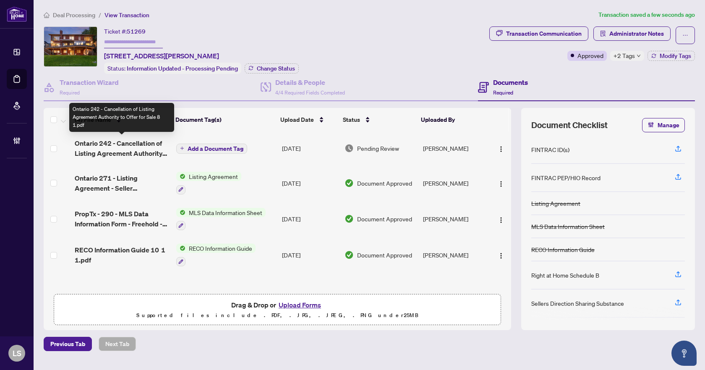
click at [130, 143] on span "Ontario 242 - Cancellation of Listing Agreement Authority to Offer for Sale 8 1…" at bounding box center [122, 148] width 95 height 20
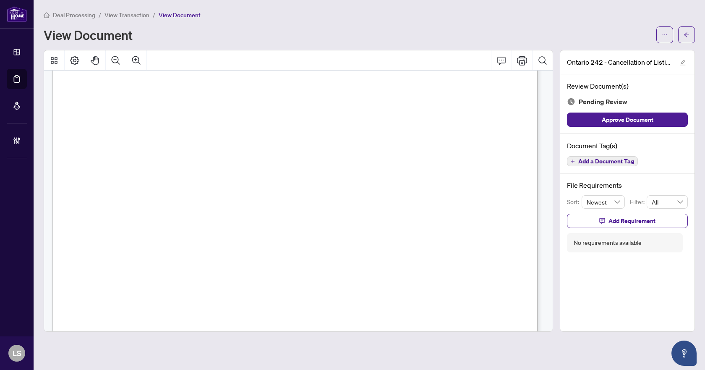
scroll to position [384, 0]
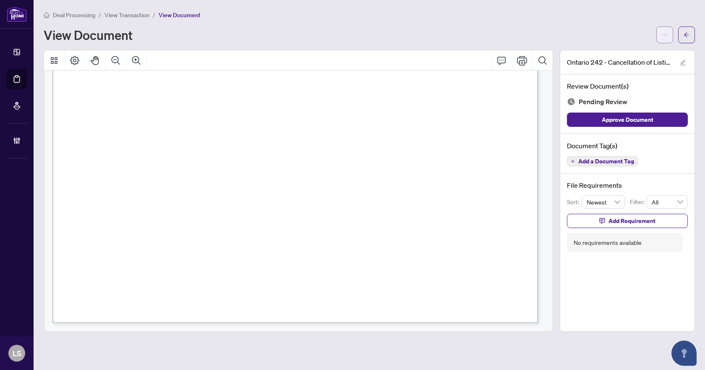
click at [664, 34] on icon "ellipsis" at bounding box center [665, 35] width 6 height 6
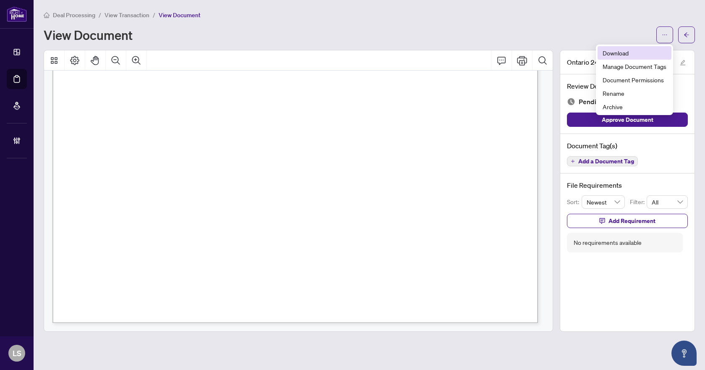
click at [624, 52] on span "Download" at bounding box center [634, 52] width 64 height 9
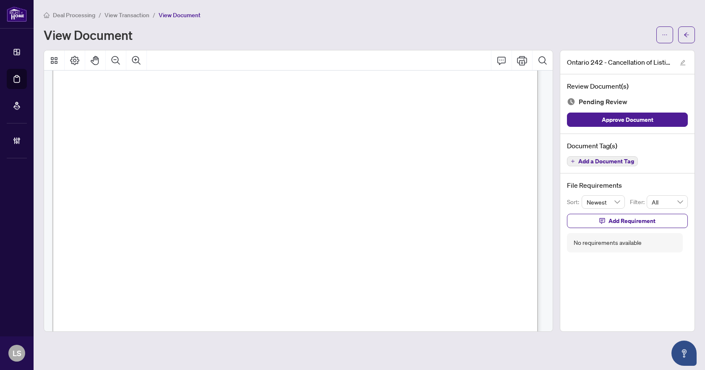
scroll to position [0, 0]
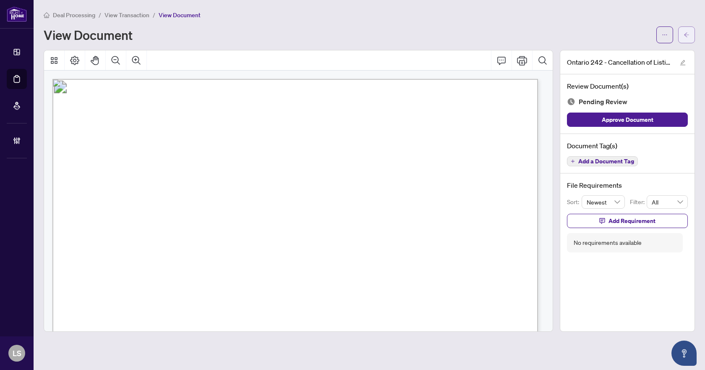
click at [687, 37] on icon "arrow-left" at bounding box center [686, 35] width 6 height 6
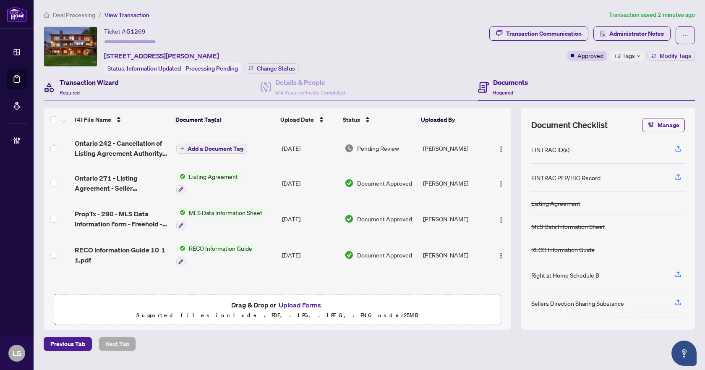
click at [110, 86] on h4 "Transaction Wizard" at bounding box center [89, 82] width 59 height 10
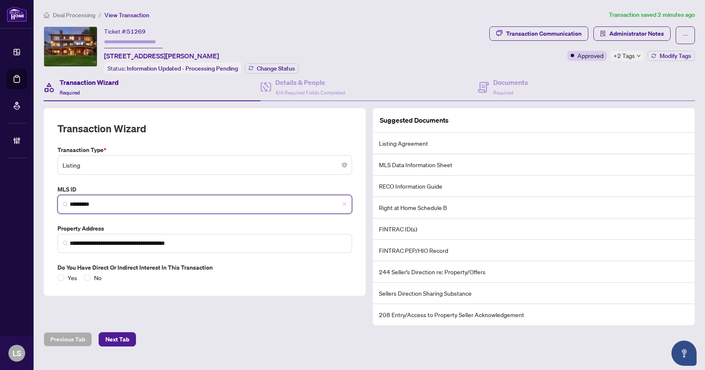
drag, startPoint x: 108, startPoint y: 202, endPoint x: 69, endPoint y: 203, distance: 39.5
click at [69, 203] on span "*********" at bounding box center [204, 204] width 295 height 19
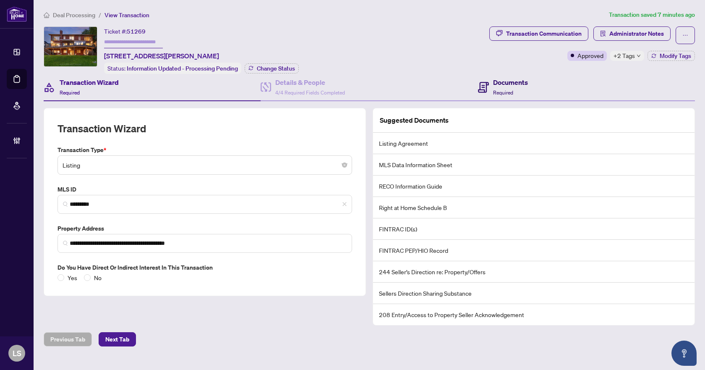
click at [512, 85] on h4 "Documents" at bounding box center [510, 82] width 35 height 10
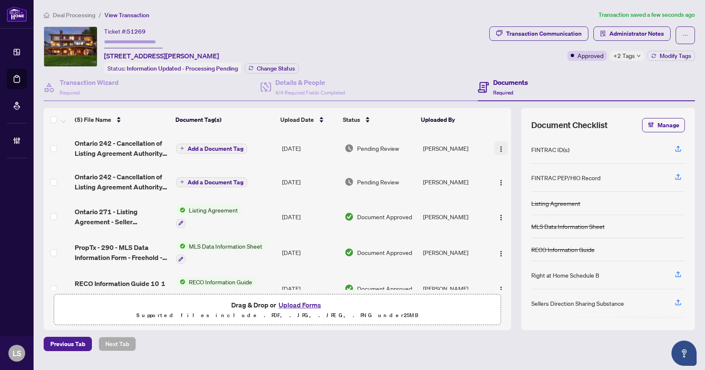
click at [501, 146] on img "button" at bounding box center [501, 149] width 7 height 7
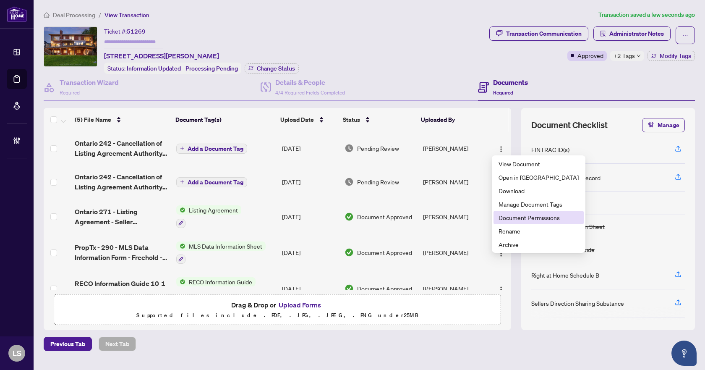
click at [506, 218] on span "Document Permissions" at bounding box center [538, 217] width 80 height 9
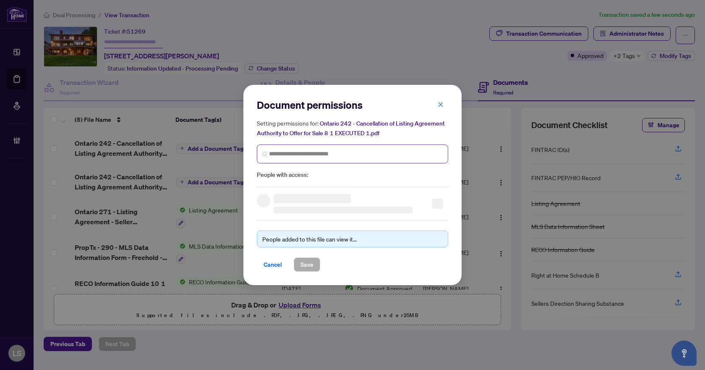
click at [318, 144] on span at bounding box center [352, 153] width 191 height 19
click at [324, 153] on input "search" at bounding box center [356, 153] width 174 height 9
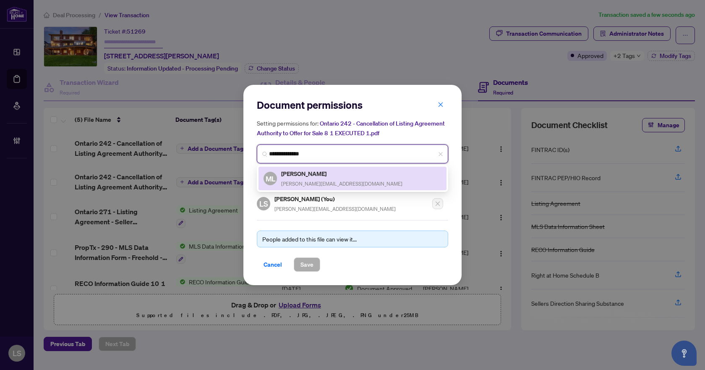
click at [318, 177] on h5 "Michael Lombardi" at bounding box center [341, 174] width 121 height 10
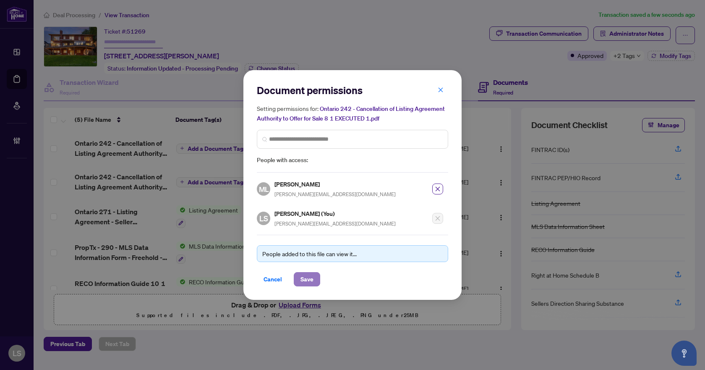
click at [304, 279] on span "Save" at bounding box center [306, 278] width 13 height 13
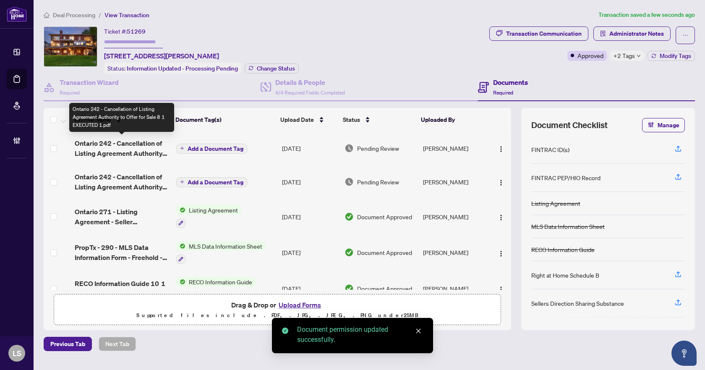
click at [132, 148] on span "Ontario 242 - Cancellation of Listing Agreement Authority to Offer for Sale 8 1…" at bounding box center [122, 148] width 95 height 20
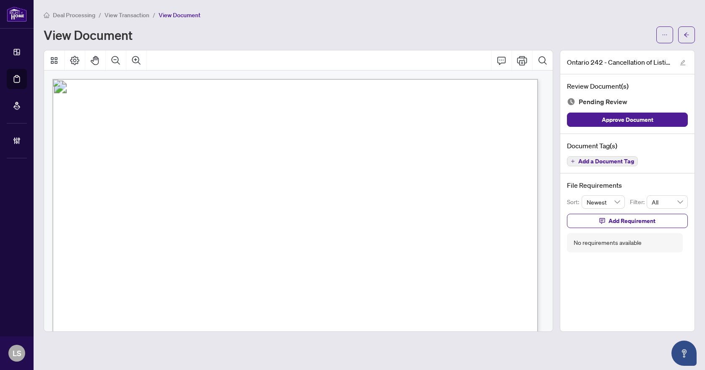
click at [594, 161] on span "Add a Document Tag" at bounding box center [606, 161] width 56 height 6
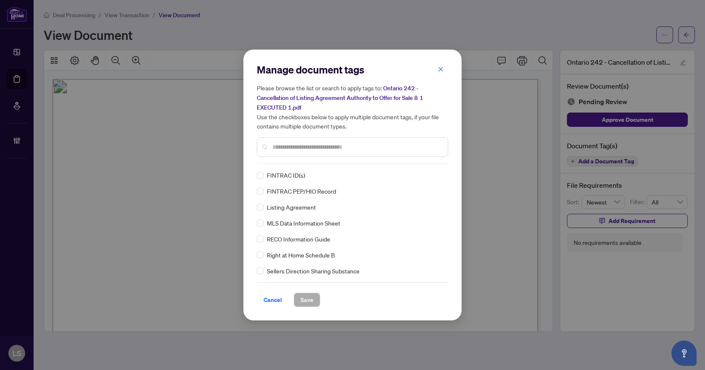
click at [341, 148] on input "text" at bounding box center [356, 146] width 169 height 9
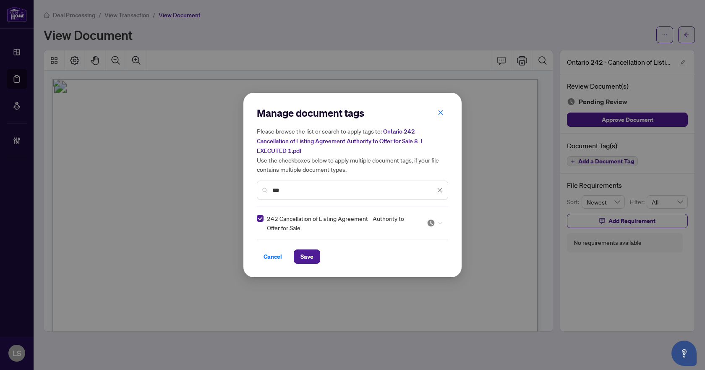
click at [436, 225] on div at bounding box center [435, 223] width 16 height 8
click at [409, 264] on div "Approved" at bounding box center [410, 263] width 54 height 9
click at [308, 253] on span "Save" at bounding box center [306, 256] width 13 height 13
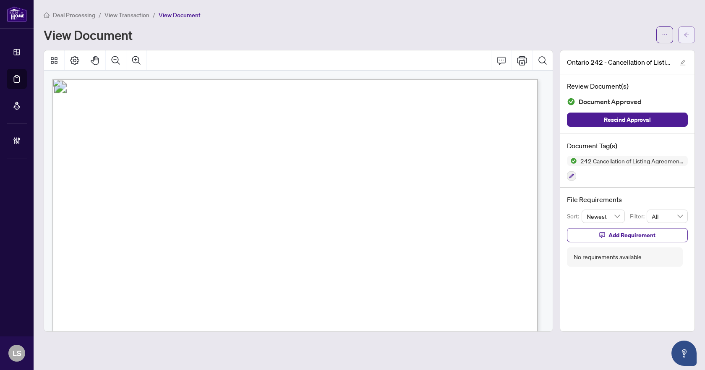
click at [687, 36] on icon "arrow-left" at bounding box center [686, 35] width 6 height 6
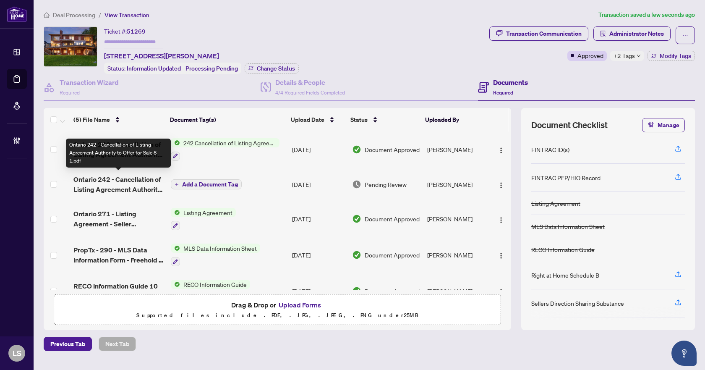
click at [108, 182] on span "Ontario 242 - Cancellation of Listing Agreement Authority to Offer for Sale 8 1…" at bounding box center [118, 184] width 90 height 20
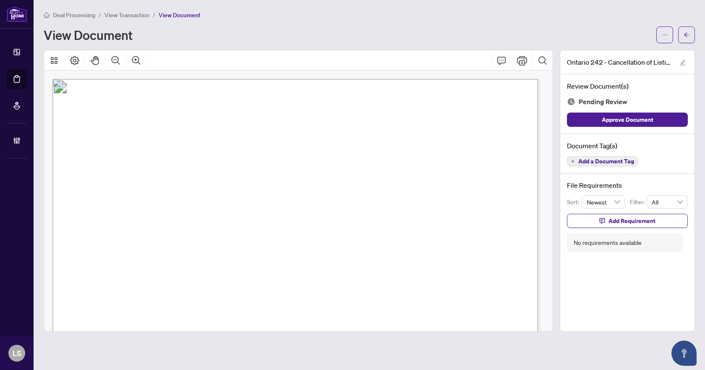
click at [597, 162] on span "Add a Document Tag" at bounding box center [606, 161] width 56 height 6
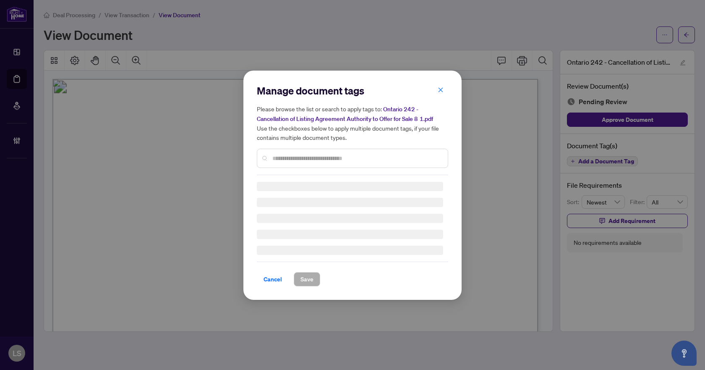
click at [301, 157] on input "text" at bounding box center [356, 158] width 169 height 9
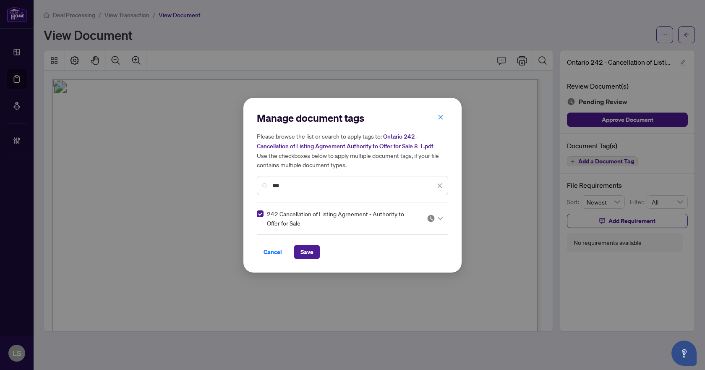
click at [441, 219] on icon at bounding box center [440, 217] width 5 height 3
click at [404, 246] on div "Needs Work" at bounding box center [410, 245] width 54 height 9
click at [304, 254] on span "Save" at bounding box center [306, 251] width 13 height 13
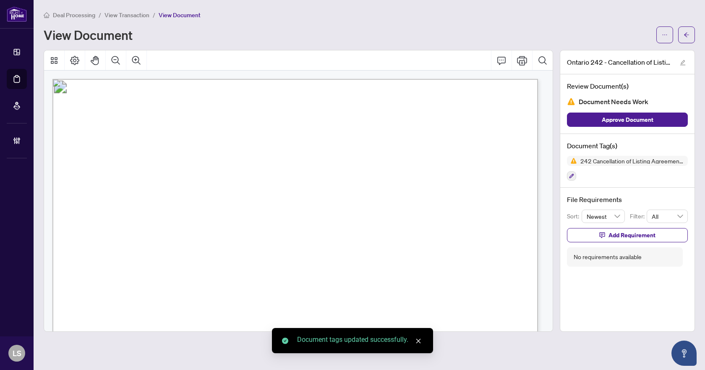
click at [638, 121] on span "Approve Document" at bounding box center [628, 119] width 52 height 13
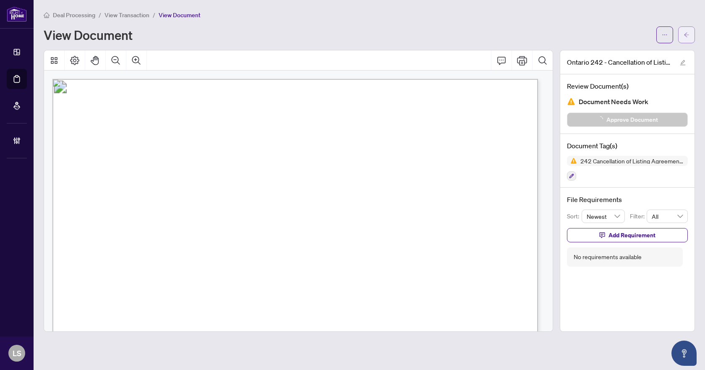
click at [688, 39] on span "button" at bounding box center [686, 34] width 6 height 13
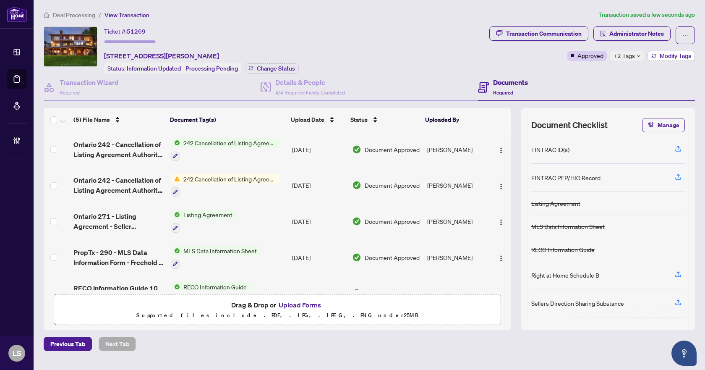
click at [665, 58] on span "Modify Tags" at bounding box center [675, 56] width 31 height 6
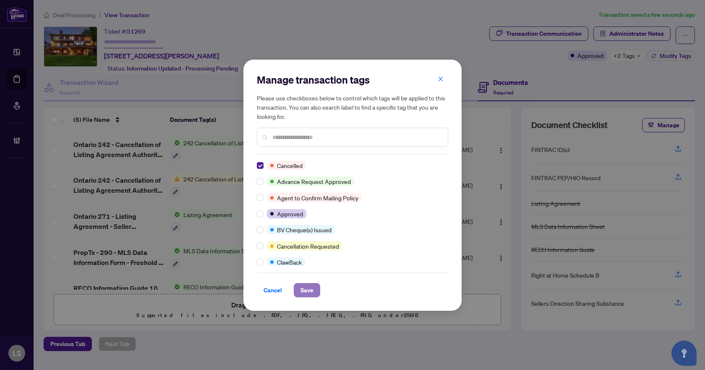
click at [310, 289] on span "Save" at bounding box center [306, 289] width 13 height 13
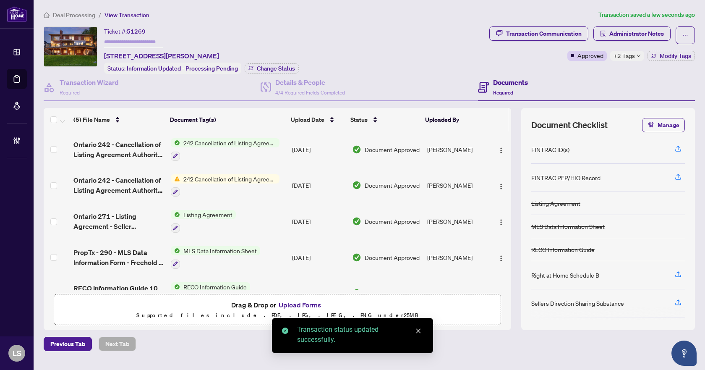
click at [73, 13] on span "Deal Processing" at bounding box center [74, 15] width 42 height 8
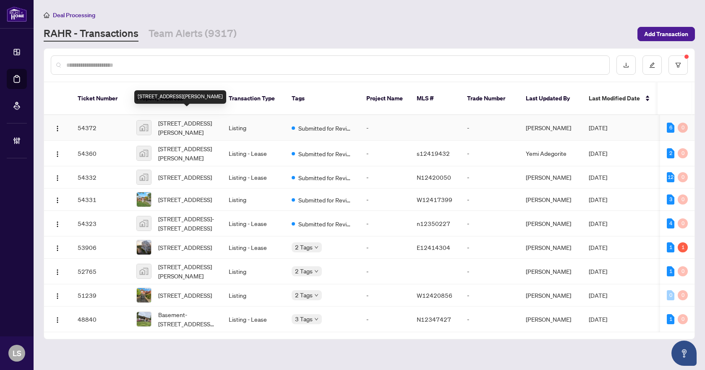
click at [198, 118] on span "[STREET_ADDRESS][PERSON_NAME]" at bounding box center [186, 127] width 57 height 18
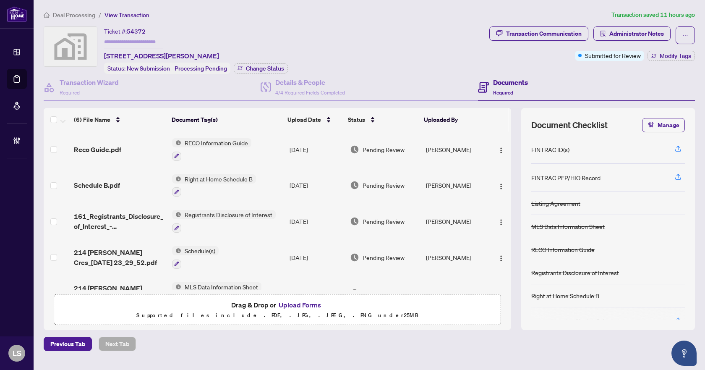
click at [117, 150] on span "Reco Guide.pdf" at bounding box center [97, 149] width 47 height 10
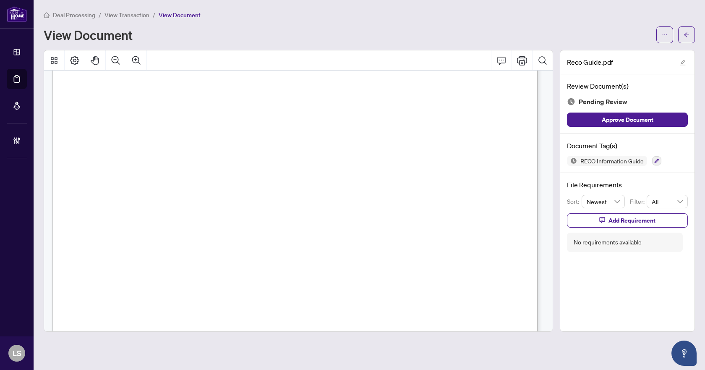
scroll to position [8113, 0]
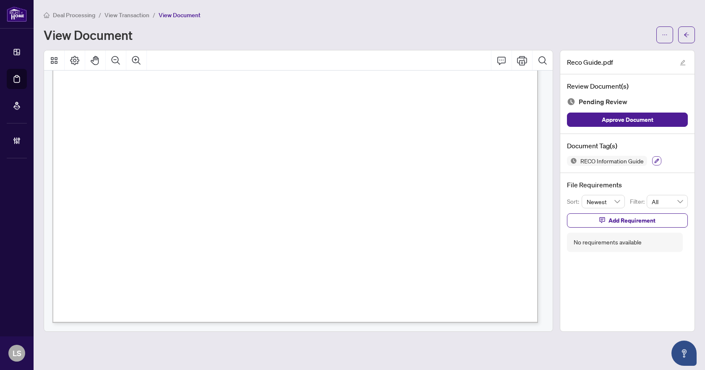
click at [656, 160] on icon "button" at bounding box center [656, 161] width 5 height 5
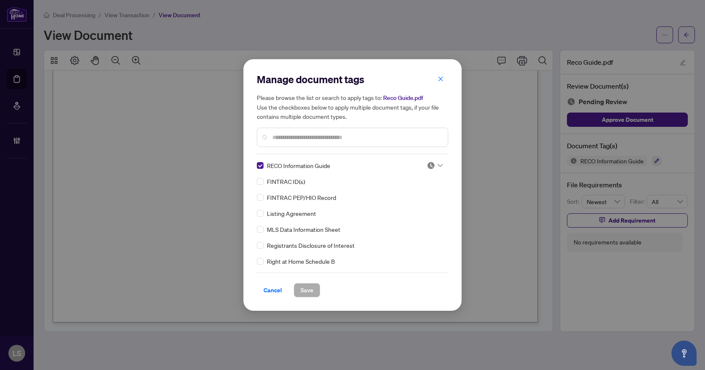
click at [433, 163] on div at bounding box center [435, 165] width 16 height 8
click at [405, 207] on div "Approved" at bounding box center [407, 206] width 54 height 9
click at [315, 291] on button "Save" at bounding box center [307, 290] width 26 height 14
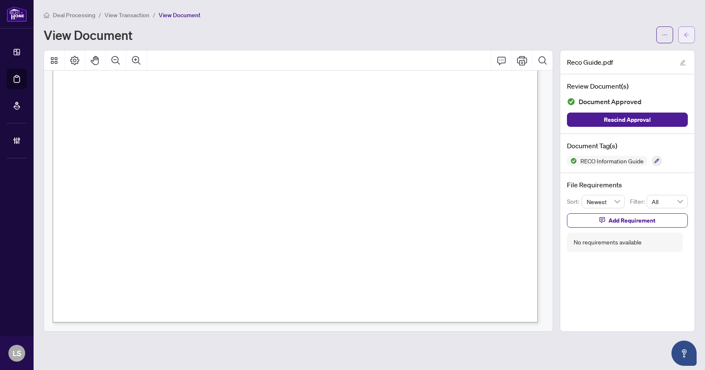
click at [687, 35] on icon "arrow-left" at bounding box center [686, 35] width 6 height 6
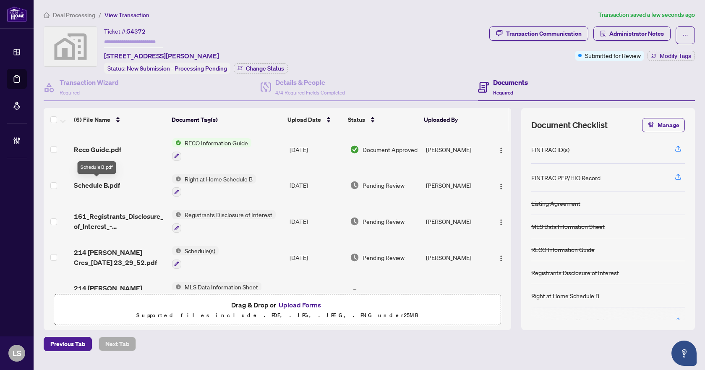
click at [109, 185] on span "Schedule B.pdf" at bounding box center [97, 185] width 46 height 10
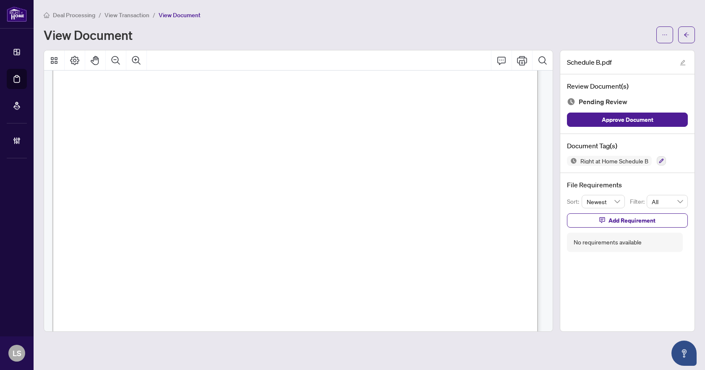
scroll to position [210, 0]
click at [660, 161] on icon "button" at bounding box center [661, 161] width 5 height 5
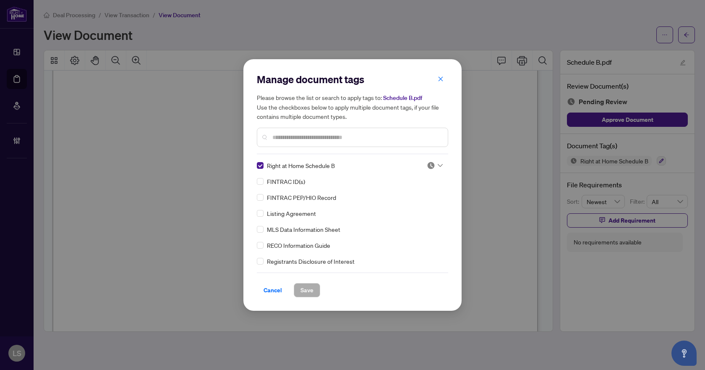
click at [437, 168] on div at bounding box center [435, 165] width 16 height 8
click at [410, 210] on div "Approved" at bounding box center [407, 206] width 54 height 9
click at [310, 291] on span "Save" at bounding box center [306, 289] width 13 height 13
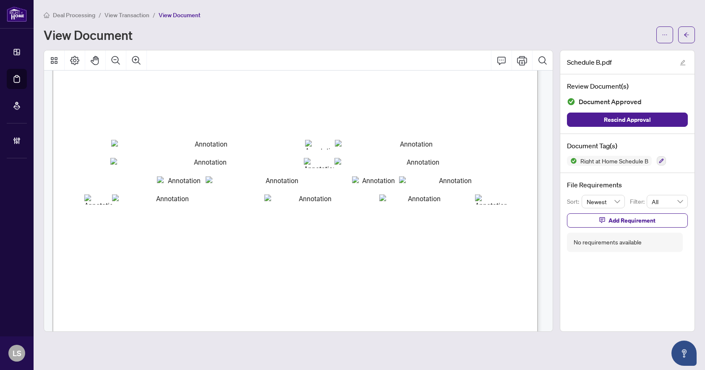
scroll to position [0, 0]
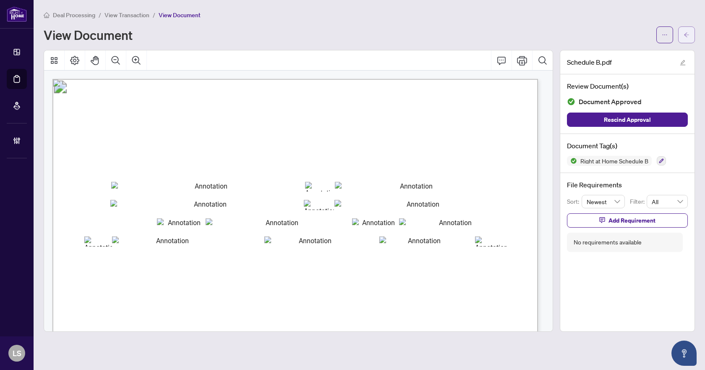
click at [681, 34] on button "button" at bounding box center [686, 34] width 17 height 17
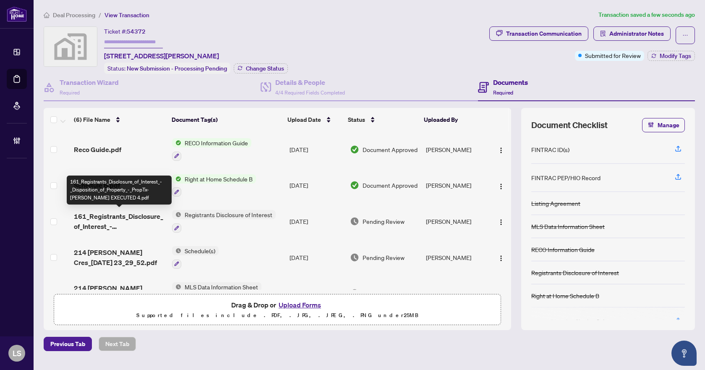
click at [116, 216] on span "161_Registrants_Disclosure_of_Interest_-_Disposition_of_Property_-_PropTx-OREA …" at bounding box center [119, 221] width 91 height 20
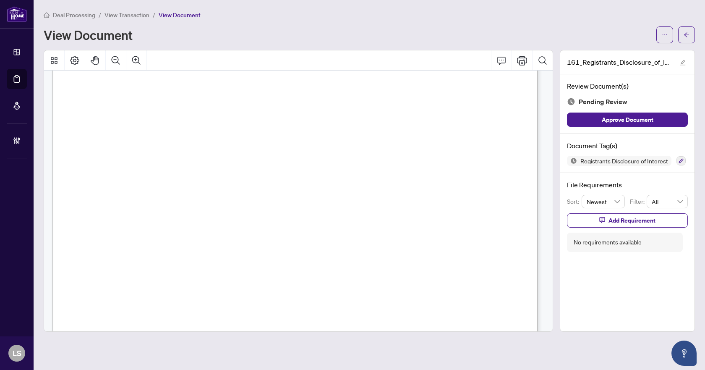
scroll to position [294, 0]
click at [681, 159] on icon "button" at bounding box center [681, 161] width 5 height 5
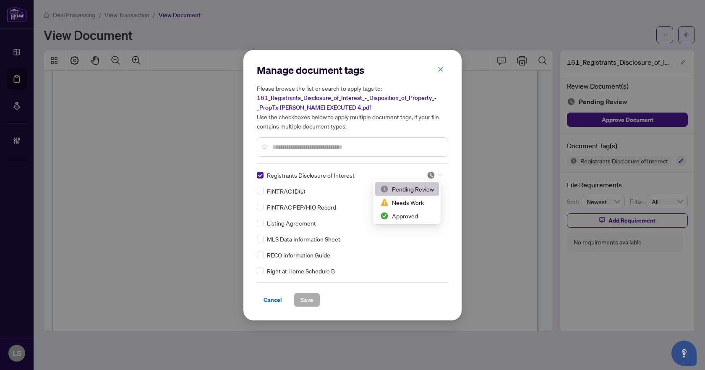
click at [439, 172] on div at bounding box center [435, 175] width 16 height 8
drag, startPoint x: 418, startPoint y: 216, endPoint x: 414, endPoint y: 223, distance: 7.7
click at [418, 216] on div "Approved" at bounding box center [407, 215] width 54 height 9
click at [301, 299] on span "Save" at bounding box center [306, 299] width 13 height 13
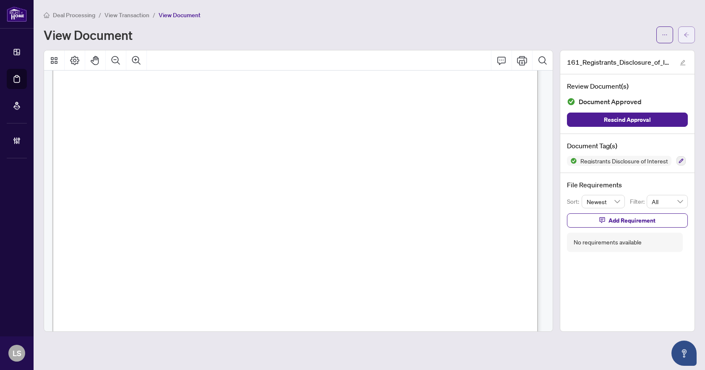
click at [682, 37] on button "button" at bounding box center [686, 34] width 17 height 17
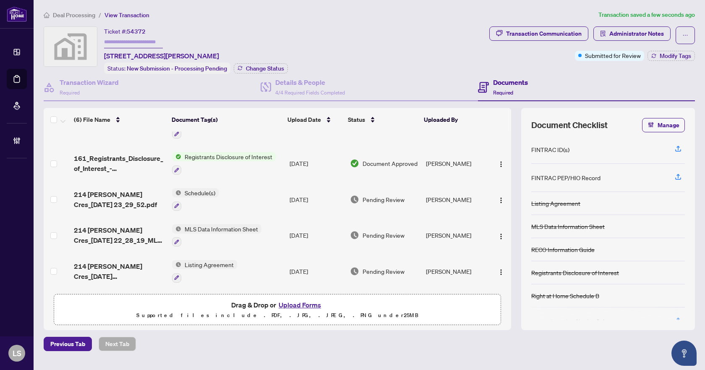
scroll to position [60, 0]
click at [130, 195] on span "214 Stevenson Cres_2025-04-08 23_29_52.pdf" at bounding box center [119, 199] width 91 height 20
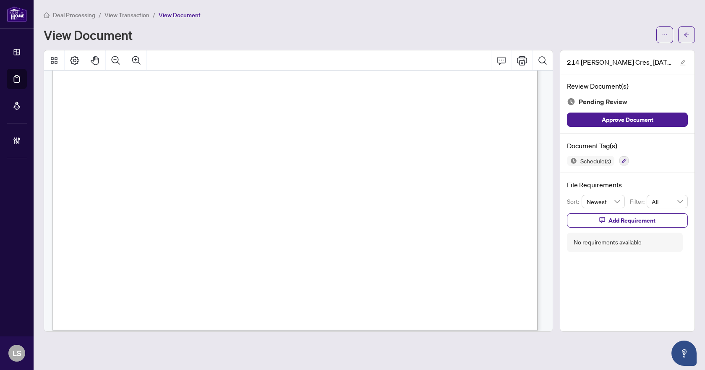
scroll to position [1028, 0]
click at [624, 163] on button "button" at bounding box center [623, 160] width 9 height 9
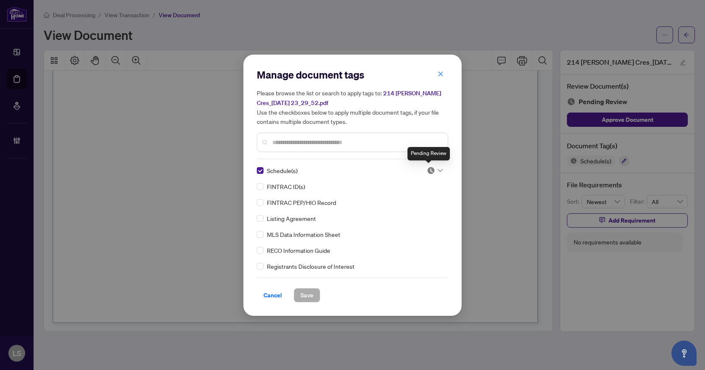
click at [428, 169] on img at bounding box center [431, 170] width 8 height 8
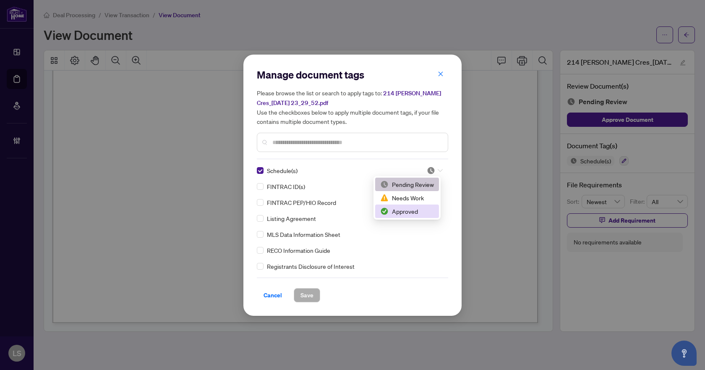
click at [411, 215] on div "Approved" at bounding box center [407, 210] width 54 height 9
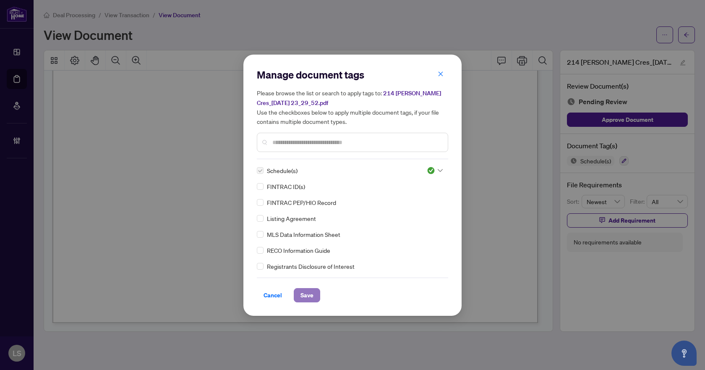
click at [312, 293] on span "Save" at bounding box center [306, 294] width 13 height 13
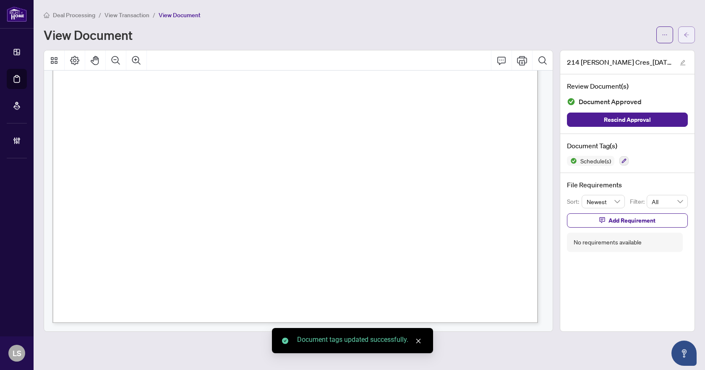
click at [686, 34] on icon "arrow-left" at bounding box center [686, 34] width 5 height 5
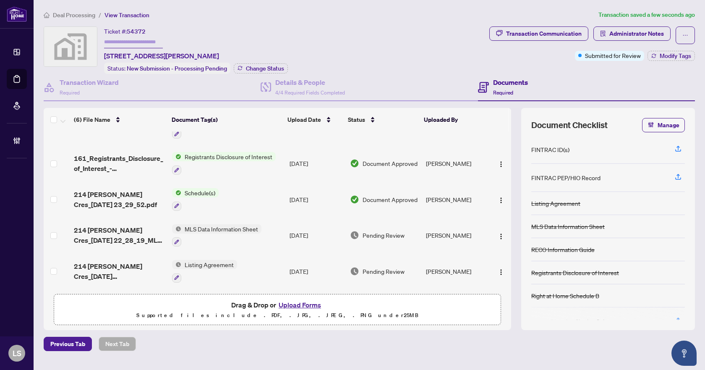
scroll to position [60, 0]
click at [133, 231] on span "214 Stevenson Cres_2025-09-22 22_28_19_MLS Draft Signed.pdf" at bounding box center [119, 235] width 91 height 20
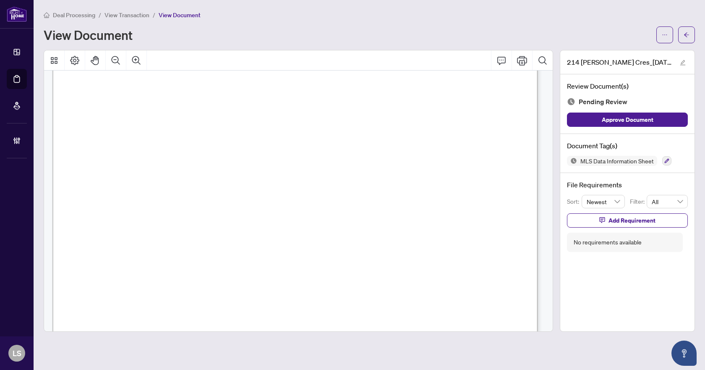
scroll to position [881, 0]
click at [662, 158] on button "button" at bounding box center [666, 160] width 9 height 9
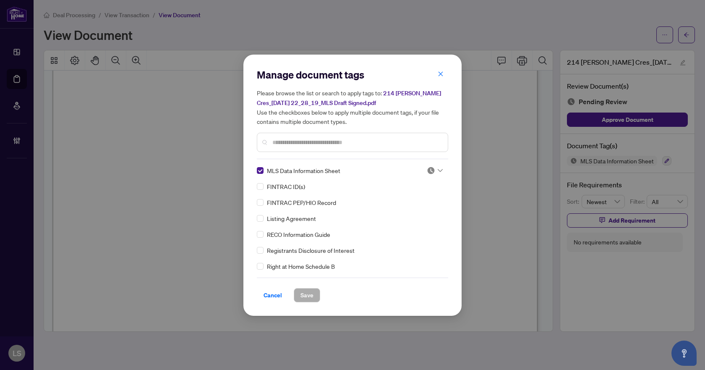
click at [428, 170] on img at bounding box center [431, 170] width 8 height 8
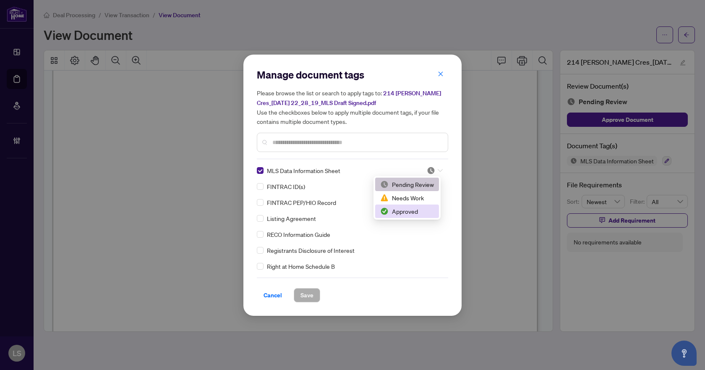
click at [408, 212] on div "Approved" at bounding box center [407, 210] width 54 height 9
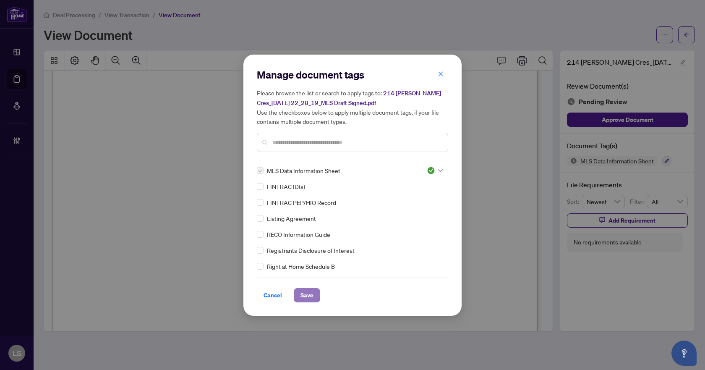
click at [304, 297] on span "Save" at bounding box center [306, 294] width 13 height 13
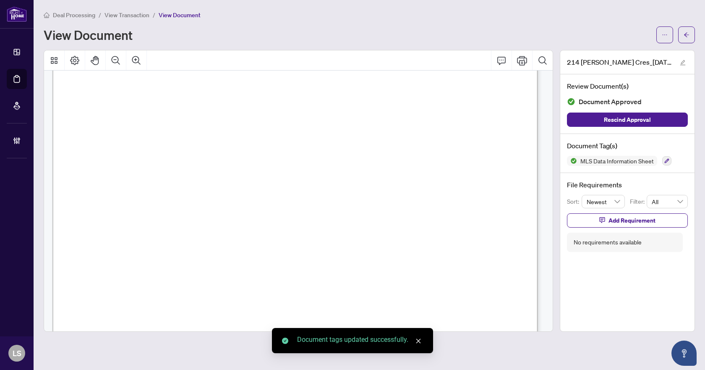
click at [688, 37] on icon "arrow-left" at bounding box center [686, 35] width 6 height 6
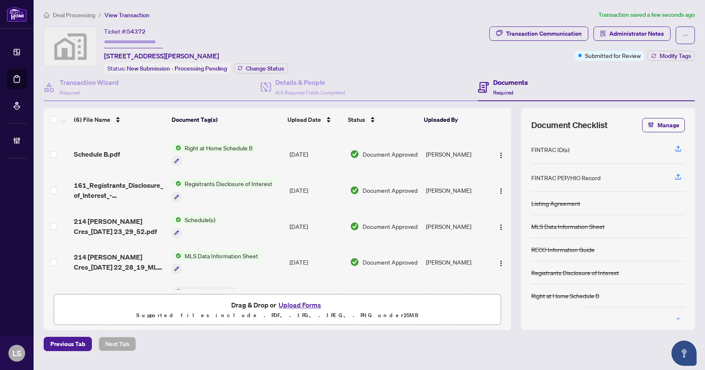
scroll to position [60, 0]
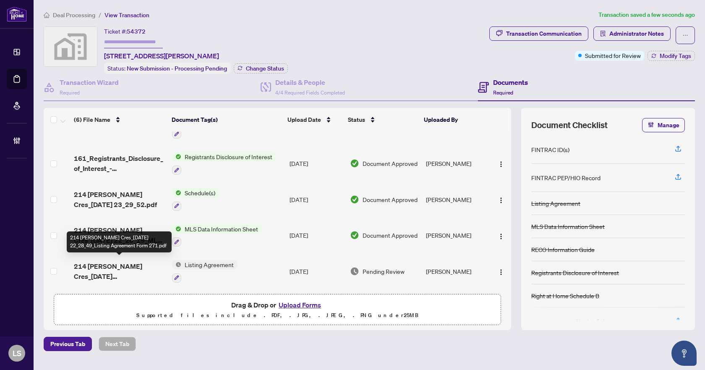
click at [119, 267] on span "214 Stevenson Cres_2025-09-22 22_28_49_Listing Agreement Form 271.pdf" at bounding box center [119, 271] width 91 height 20
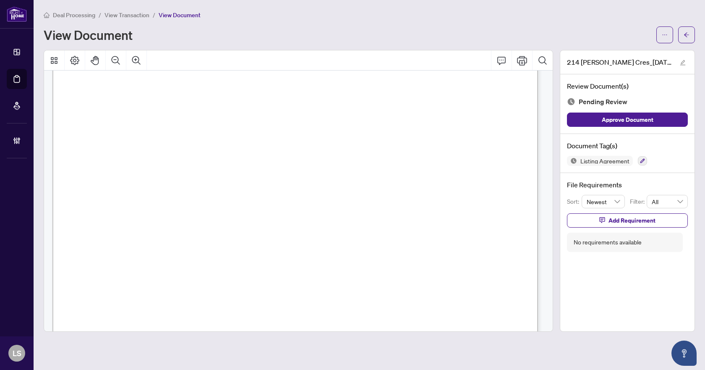
scroll to position [2961, 0]
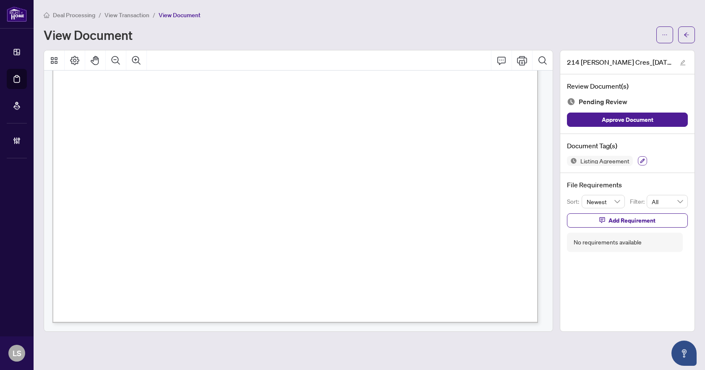
click at [640, 160] on icon "button" at bounding box center [642, 160] width 5 height 5
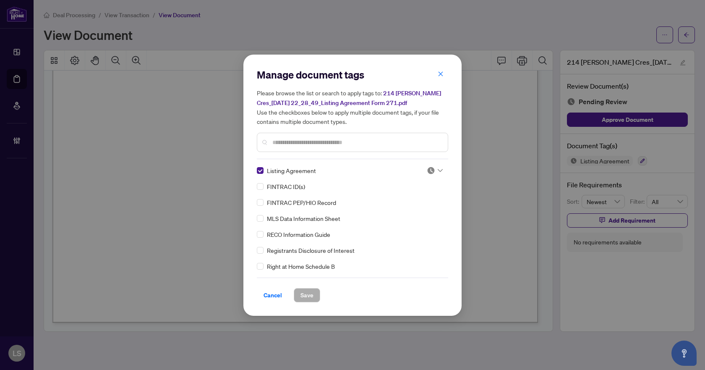
click at [438, 169] on icon at bounding box center [440, 170] width 5 height 3
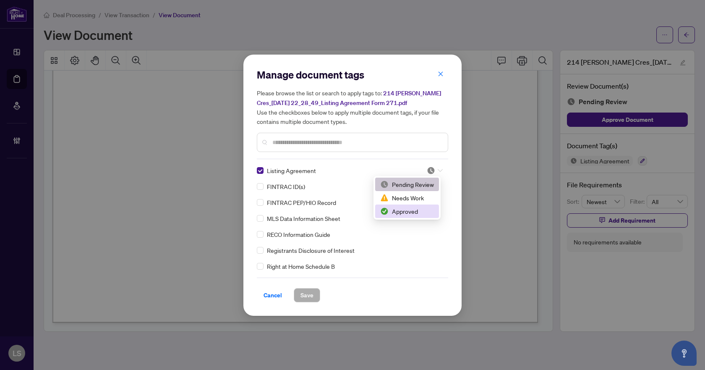
click at [413, 214] on div "Approved" at bounding box center [407, 210] width 54 height 9
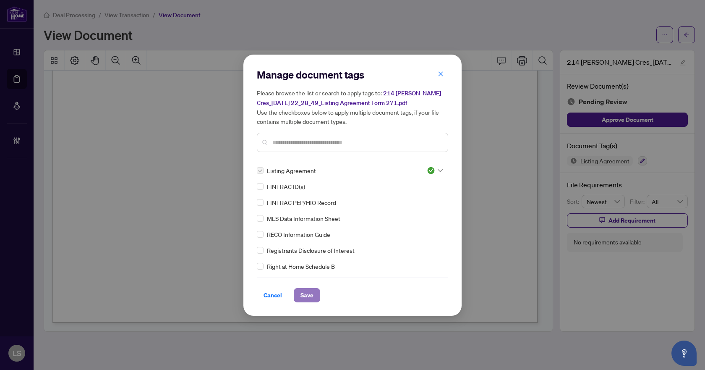
click at [311, 295] on span "Save" at bounding box center [306, 294] width 13 height 13
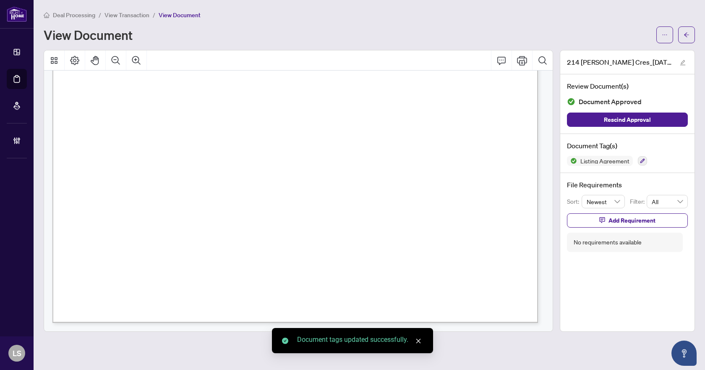
click at [687, 31] on span "button" at bounding box center [686, 34] width 6 height 13
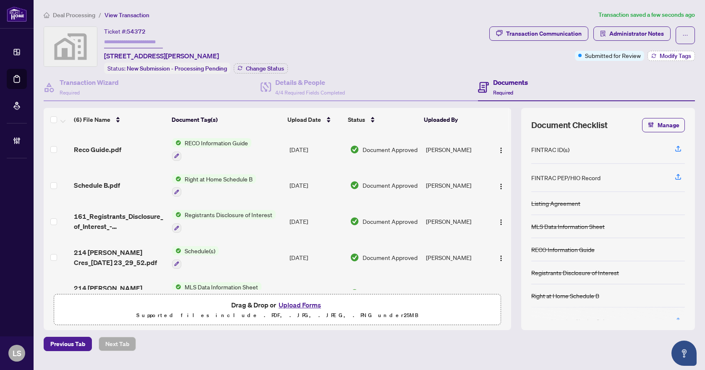
click at [675, 55] on span "Modify Tags" at bounding box center [675, 56] width 31 height 6
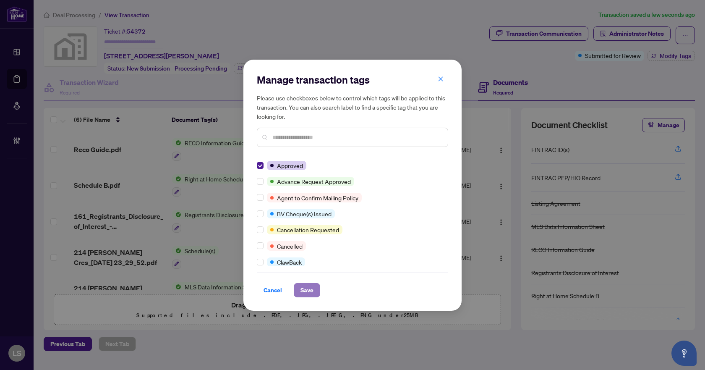
click at [313, 286] on span "Save" at bounding box center [306, 289] width 13 height 13
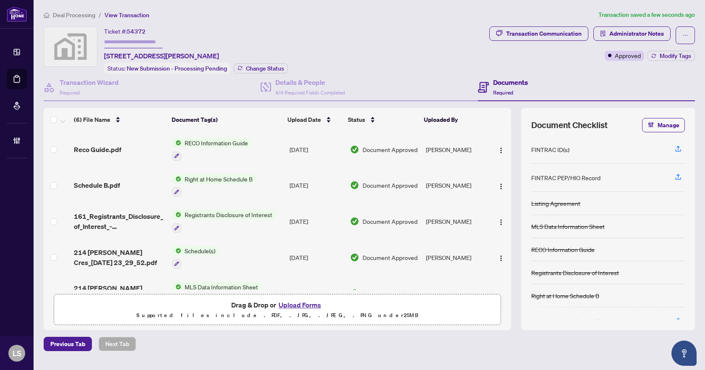
click at [89, 14] on span "Deal Processing" at bounding box center [74, 15] width 42 height 8
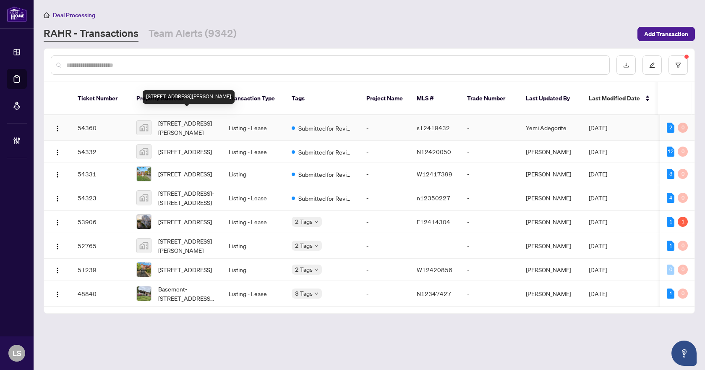
click at [189, 120] on span "[STREET_ADDRESS][PERSON_NAME]" at bounding box center [186, 127] width 57 height 18
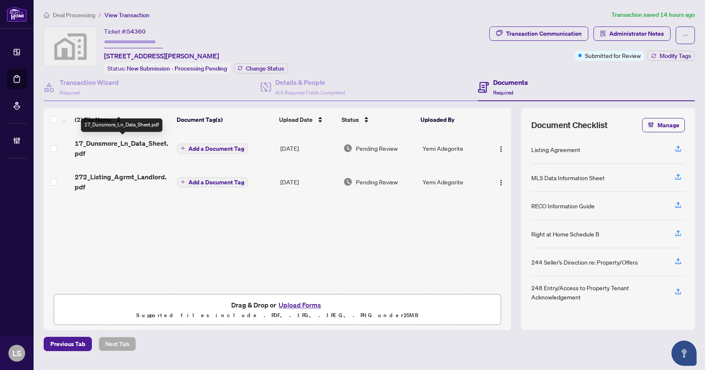
click at [136, 148] on span "17_Dunsmore_Ln_Data_Sheet.pdf" at bounding box center [123, 148] width 96 height 20
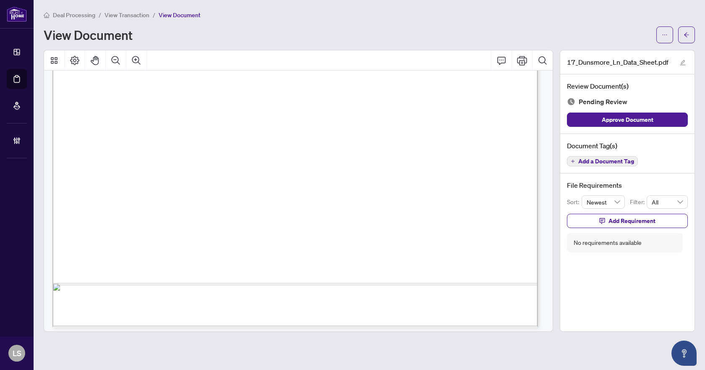
scroll to position [443, 0]
click at [623, 164] on span "Add a Document Tag" at bounding box center [606, 161] width 56 height 6
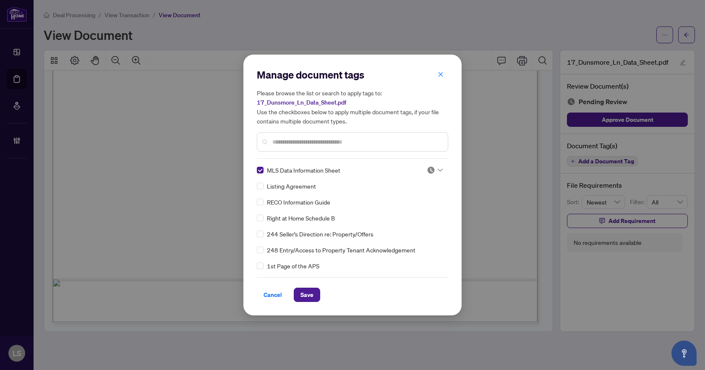
click at [438, 167] on div at bounding box center [435, 170] width 16 height 8
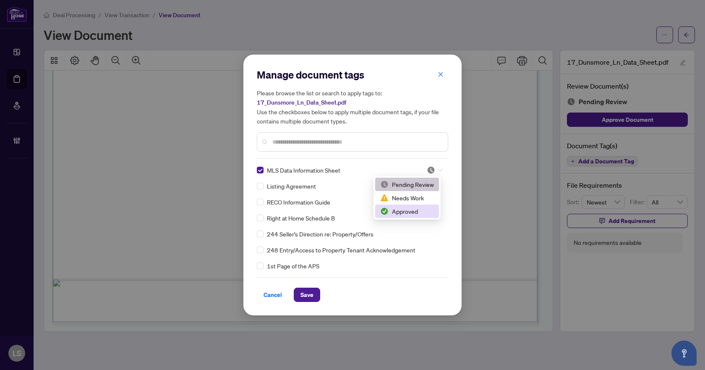
click at [404, 216] on div "Approved" at bounding box center [407, 210] width 64 height 13
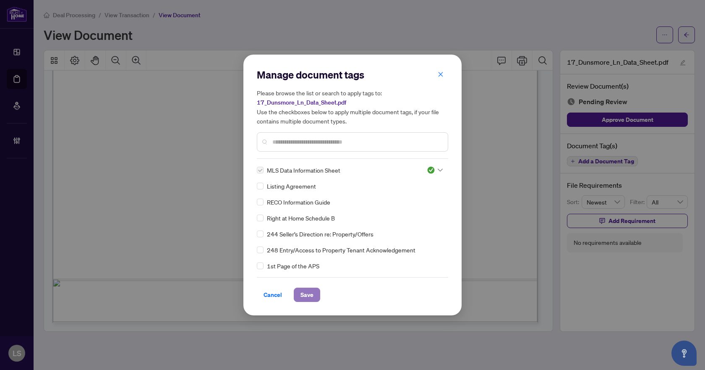
click at [310, 295] on span "Save" at bounding box center [306, 294] width 13 height 13
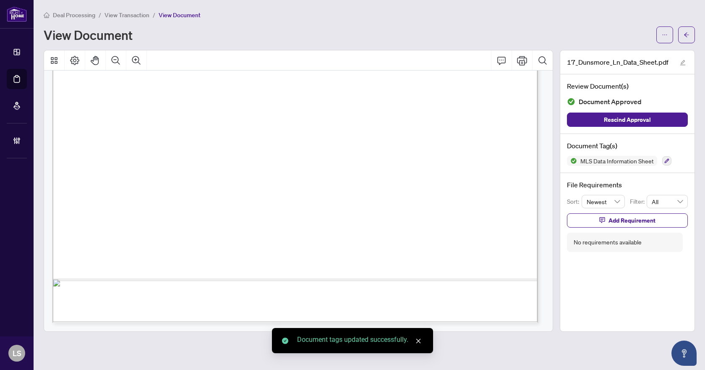
click at [691, 36] on button "button" at bounding box center [686, 34] width 17 height 17
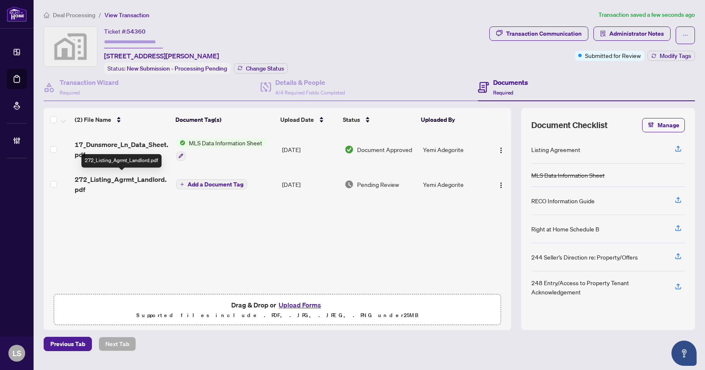
click at [98, 182] on span "272_Listing_Agrmt_Landlord.pdf" at bounding box center [122, 184] width 95 height 20
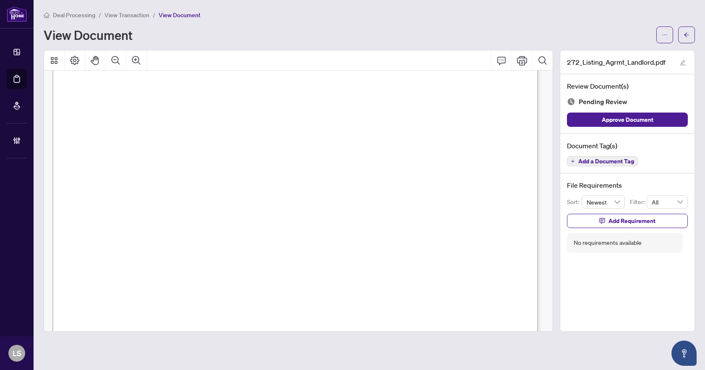
scroll to position [13909, 0]
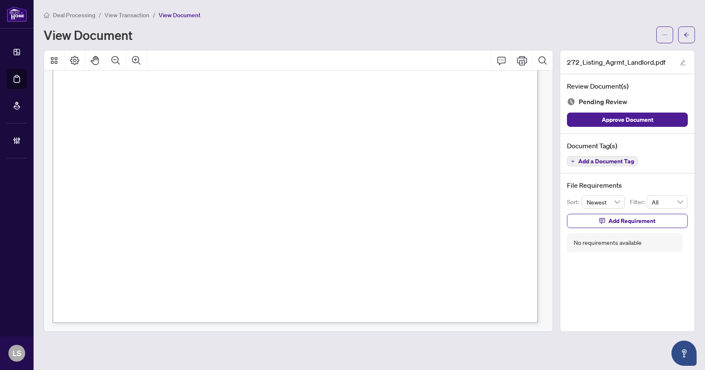
click at [623, 165] on button "Add a Document Tag" at bounding box center [602, 161] width 71 height 10
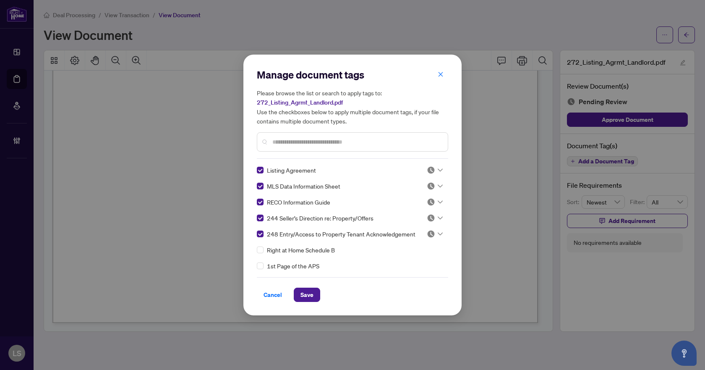
click at [289, 142] on input "text" at bounding box center [356, 141] width 169 height 9
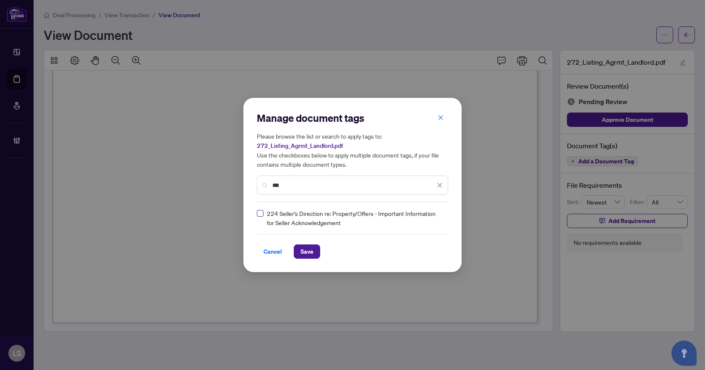
type input "***"
drag, startPoint x: 291, startPoint y: 187, endPoint x: 263, endPoint y: 188, distance: 28.1
click at [263, 188] on div "***" at bounding box center [352, 184] width 191 height 19
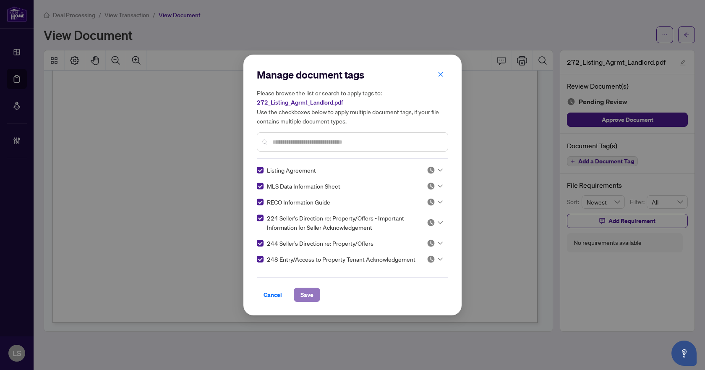
click at [310, 293] on span "Save" at bounding box center [306, 294] width 13 height 13
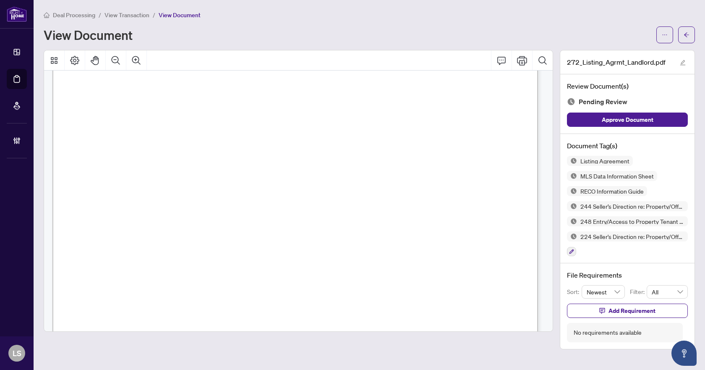
scroll to position [13699, 0]
click at [570, 250] on icon "button" at bounding box center [571, 251] width 5 height 5
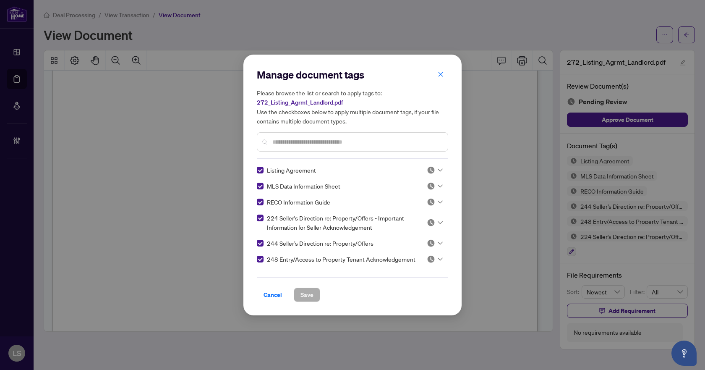
click at [277, 146] on input "text" at bounding box center [356, 141] width 169 height 9
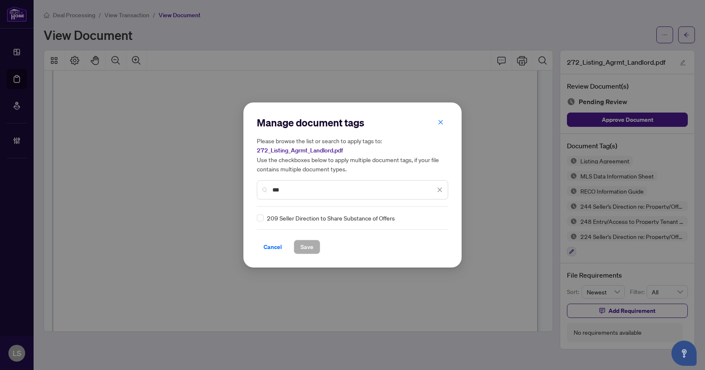
type input "***"
click at [312, 245] on span "Save" at bounding box center [306, 246] width 13 height 13
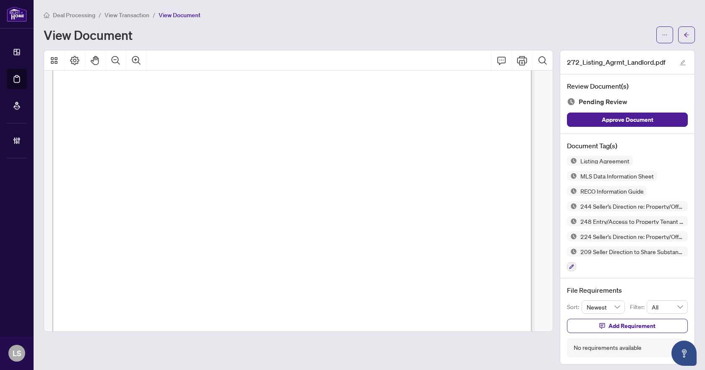
scroll to position [13474, 0]
click at [496, 61] on icon "Comment" at bounding box center [501, 60] width 10 height 10
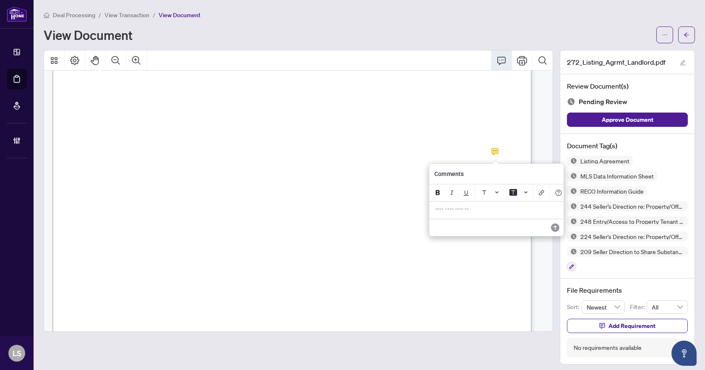
click at [477, 214] on p "**********" at bounding box center [496, 209] width 123 height 7
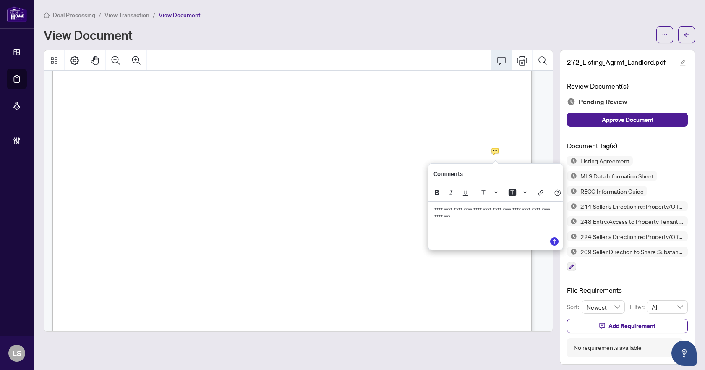
click at [486, 224] on p "﻿" at bounding box center [495, 223] width 123 height 7
click at [554, 243] on icon "Save" at bounding box center [554, 241] width 8 height 8
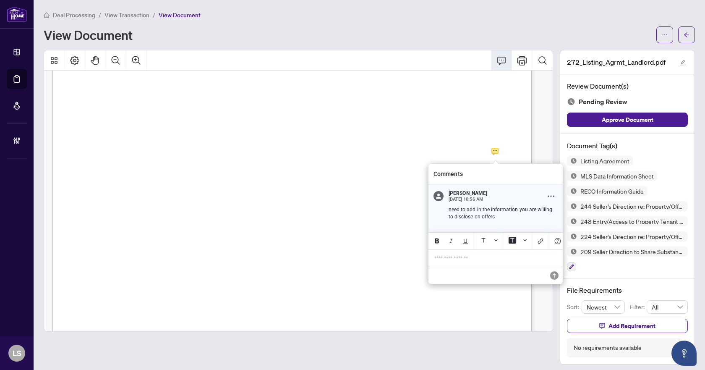
drag, startPoint x: 493, startPoint y: 215, endPoint x: 444, endPoint y: 208, distance: 49.6
click at [444, 208] on div "need to add in the information you are willing to disclose on offers" at bounding box center [500, 216] width 114 height 21
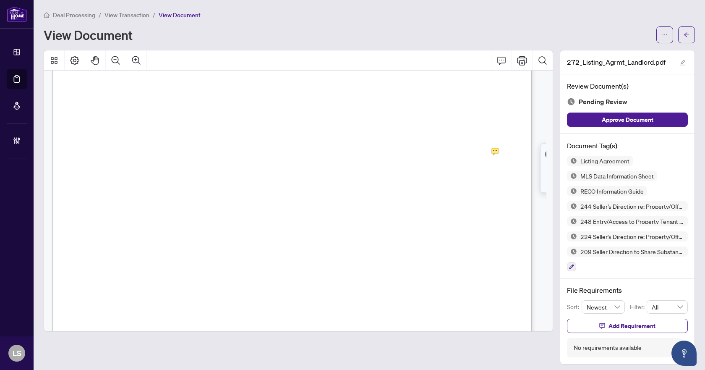
click at [608, 324] on span "Add Requirement" at bounding box center [631, 325] width 47 height 13
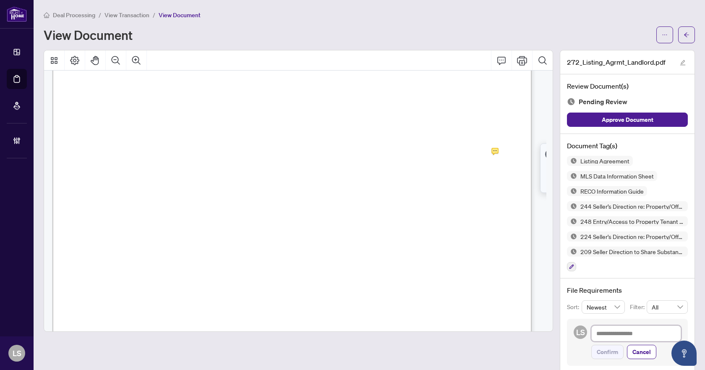
click at [603, 333] on textarea at bounding box center [636, 333] width 90 height 16
paste textarea "**********"
type textarea "**********"
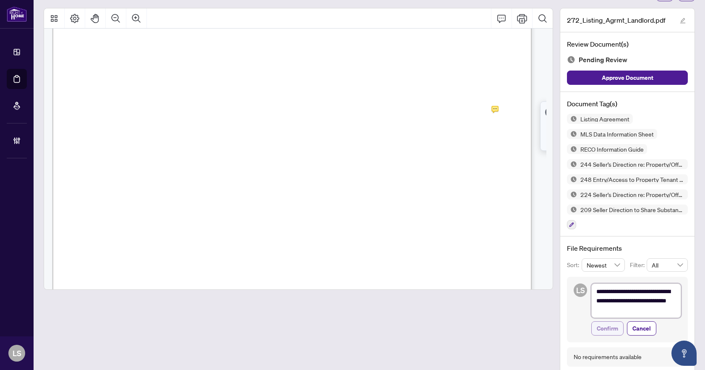
type textarea "**********"
click at [610, 327] on span "Confirm" at bounding box center [607, 327] width 21 height 13
type textarea "**********"
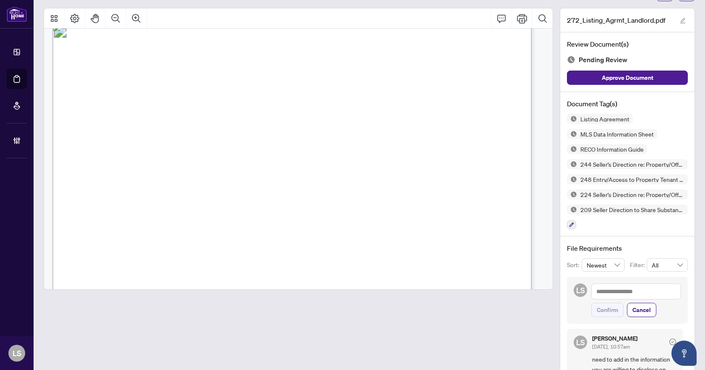
scroll to position [10705, 0]
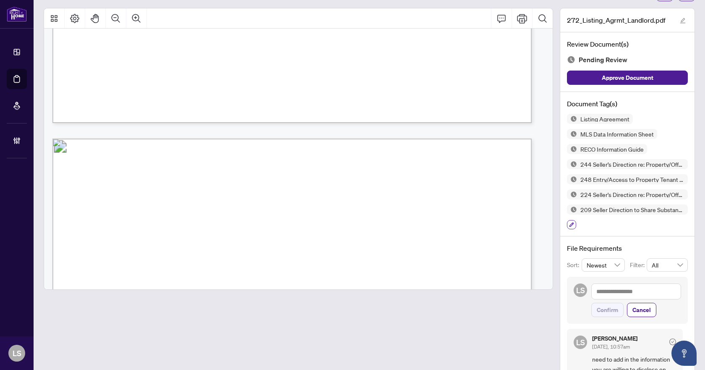
click at [569, 224] on icon "button" at bounding box center [571, 224] width 5 height 5
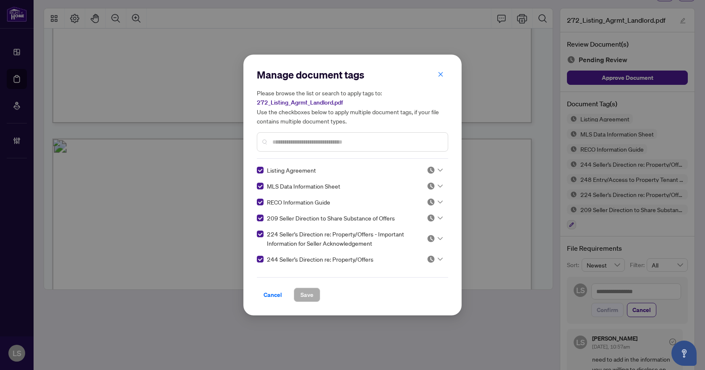
click at [438, 169] on icon at bounding box center [440, 169] width 5 height 3
click at [410, 211] on div "Approved" at bounding box center [407, 210] width 54 height 9
click at [438, 185] on icon at bounding box center [440, 186] width 5 height 3
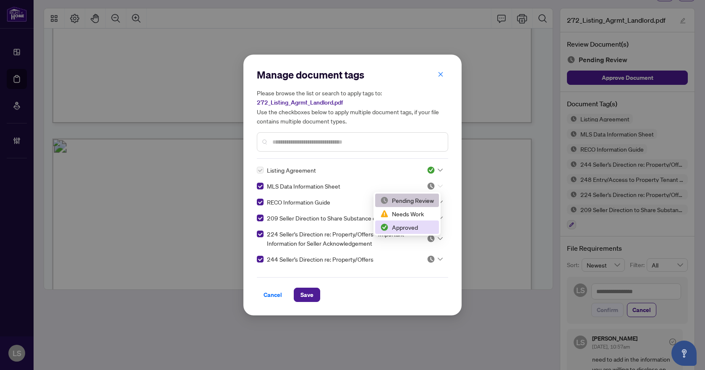
click at [411, 228] on div "Approved" at bounding box center [407, 226] width 54 height 9
click at [438, 201] on icon at bounding box center [440, 201] width 5 height 3
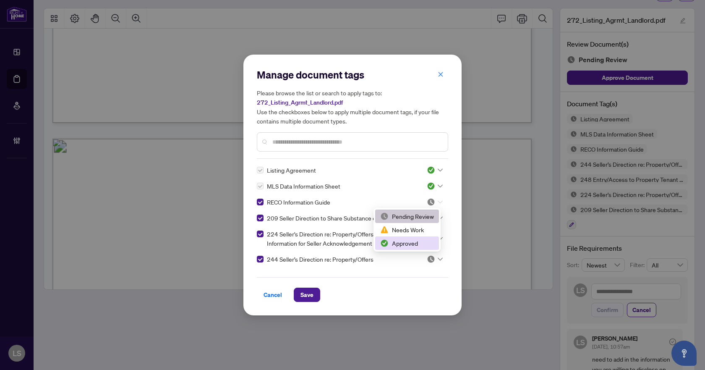
click at [406, 243] on div "Approved" at bounding box center [407, 242] width 54 height 9
click at [438, 218] on icon at bounding box center [440, 217] width 5 height 3
click at [420, 245] on div "Needs Work" at bounding box center [407, 245] width 54 height 9
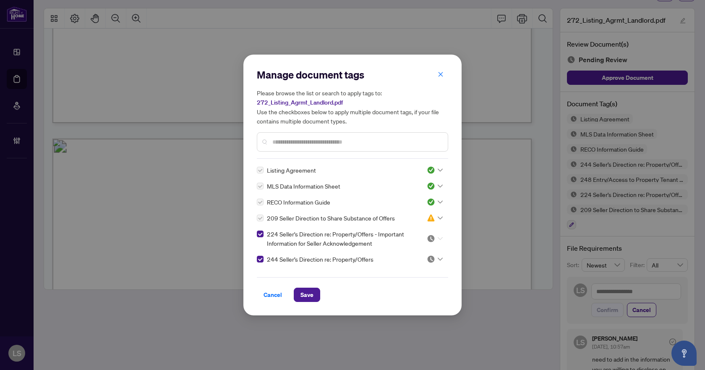
click at [438, 237] on icon at bounding box center [440, 238] width 5 height 3
click at [409, 279] on div "Approved" at bounding box center [407, 279] width 54 height 9
click at [438, 259] on icon at bounding box center [440, 258] width 5 height 3
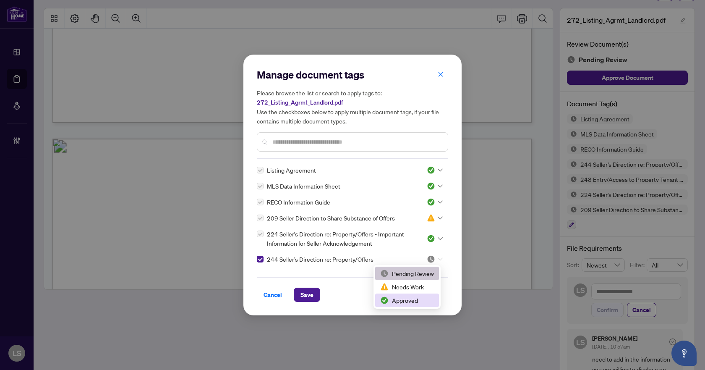
click at [409, 301] on div "Approved" at bounding box center [407, 299] width 54 height 9
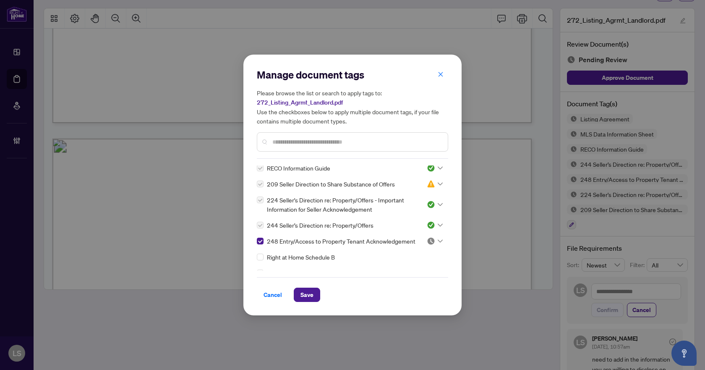
scroll to position [42, 0]
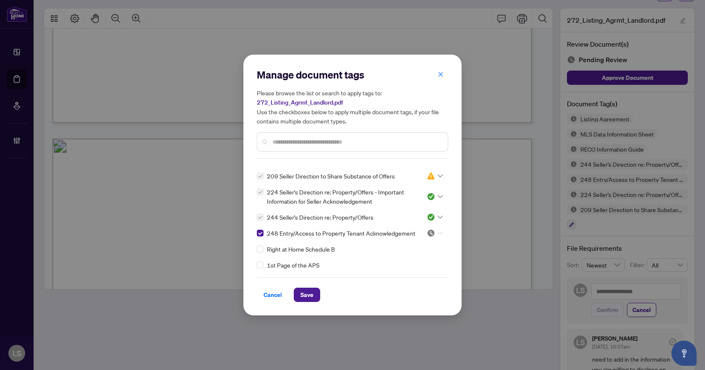
click at [438, 233] on icon at bounding box center [440, 232] width 5 height 3
click at [409, 275] on div "Approved" at bounding box center [407, 273] width 54 height 9
click at [309, 294] on span "Save" at bounding box center [306, 294] width 13 height 13
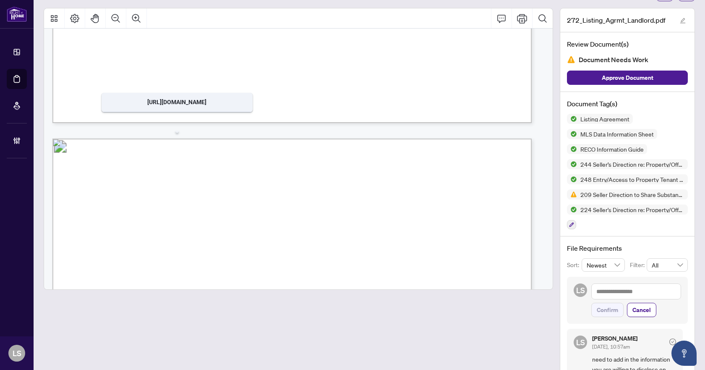
scroll to position [0, 0]
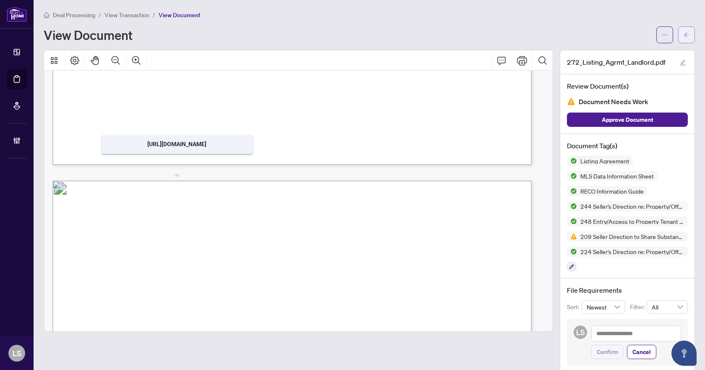
click at [684, 35] on icon "arrow-left" at bounding box center [686, 34] width 5 height 5
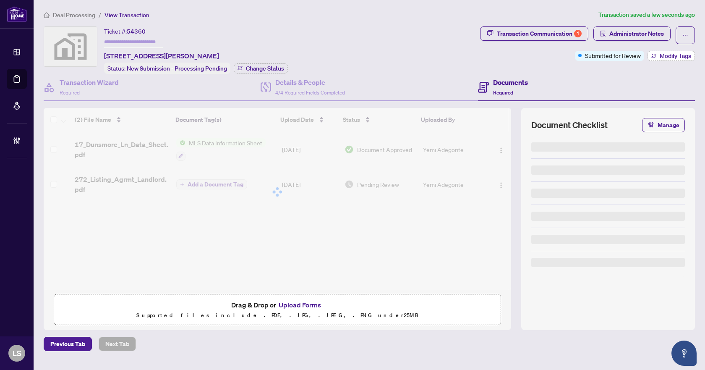
click at [660, 54] on span "Modify Tags" at bounding box center [675, 56] width 31 height 6
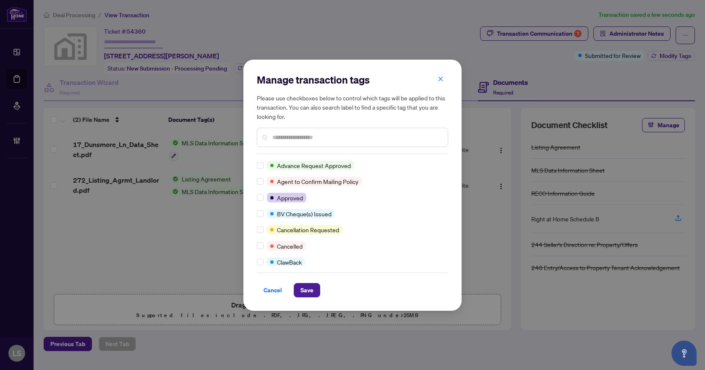
click at [274, 133] on input "text" at bounding box center [356, 137] width 169 height 9
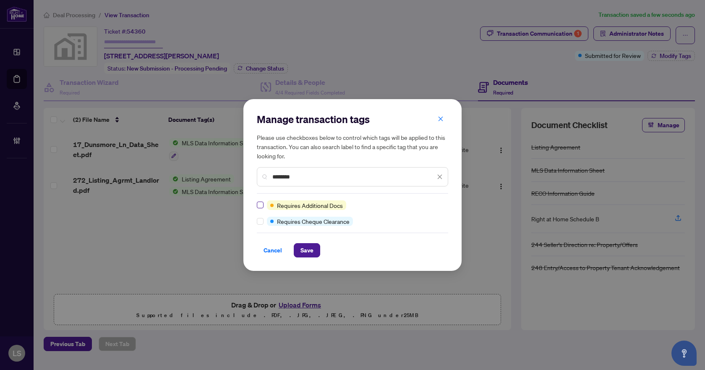
type input "********"
drag, startPoint x: 303, startPoint y: 180, endPoint x: 245, endPoint y: 177, distance: 58.4
click at [245, 177] on div "Manage transaction tags Please use checkboxes below to control which tags will …" at bounding box center [352, 185] width 218 height 172
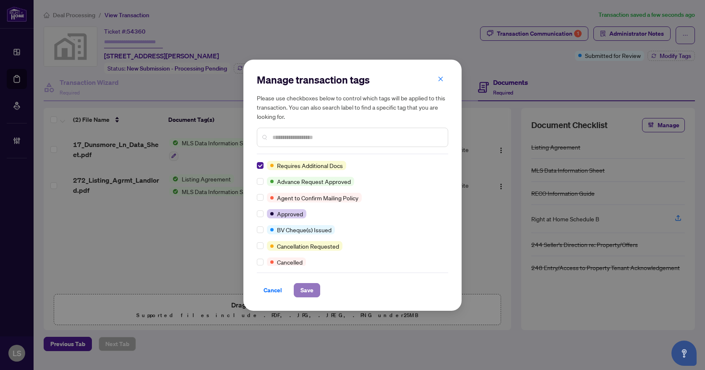
click at [304, 289] on span "Save" at bounding box center [306, 289] width 13 height 13
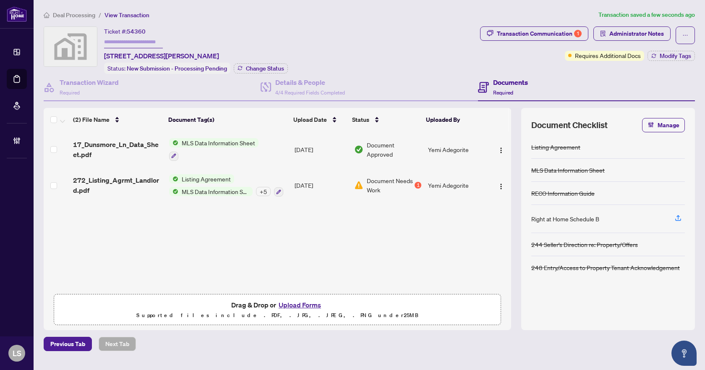
click at [71, 16] on span "Deal Processing" at bounding box center [74, 15] width 42 height 8
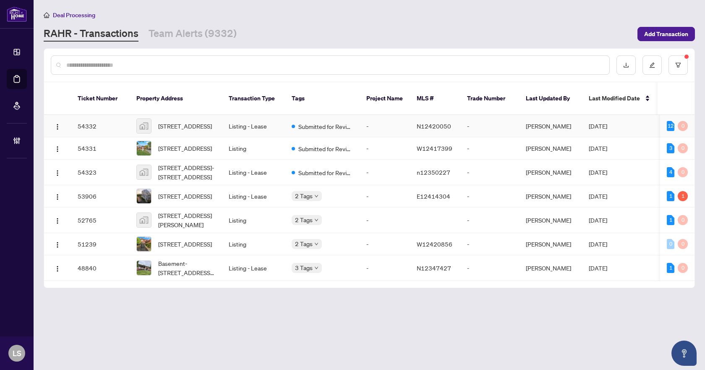
click at [201, 121] on span "[STREET_ADDRESS]" at bounding box center [185, 125] width 54 height 9
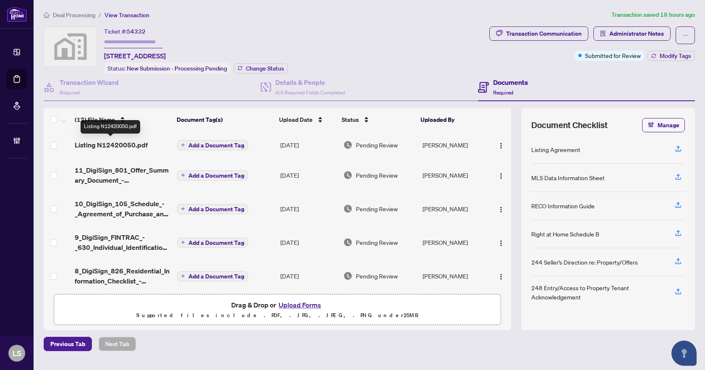
click at [128, 143] on span "Listing N12420050.pdf" at bounding box center [111, 145] width 73 height 10
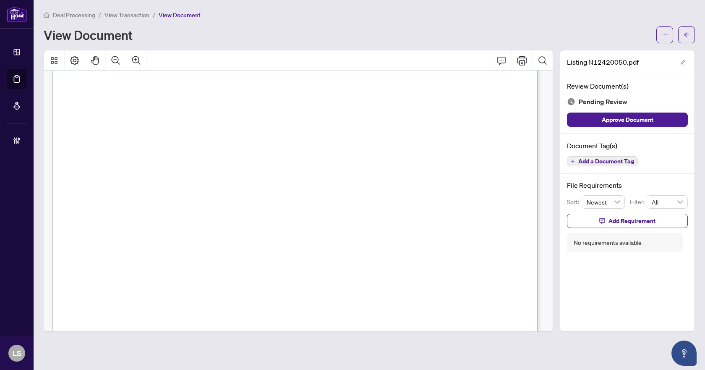
scroll to position [23, 0]
click at [687, 37] on icon "arrow-left" at bounding box center [686, 34] width 5 height 5
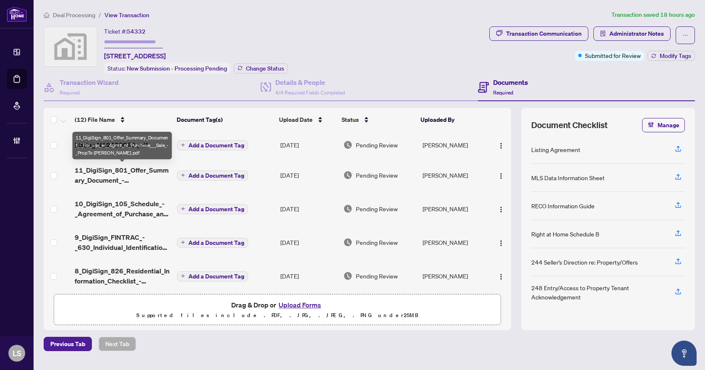
click at [101, 176] on span "11_DigiSign_801_Offer_Summary_Document_-_For_use_w__Agrmt_of_Purchase___Sale_-_…" at bounding box center [123, 175] width 96 height 20
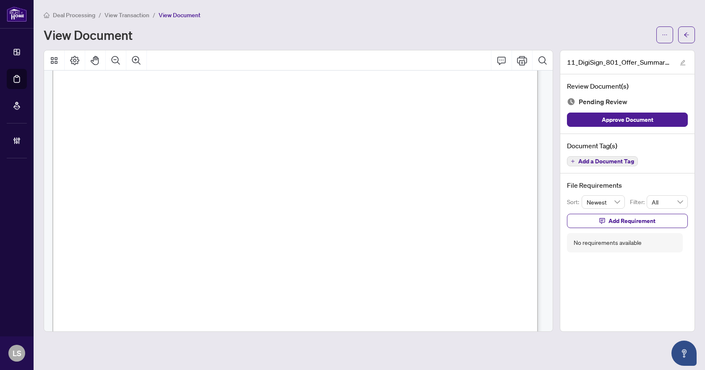
scroll to position [384, 0]
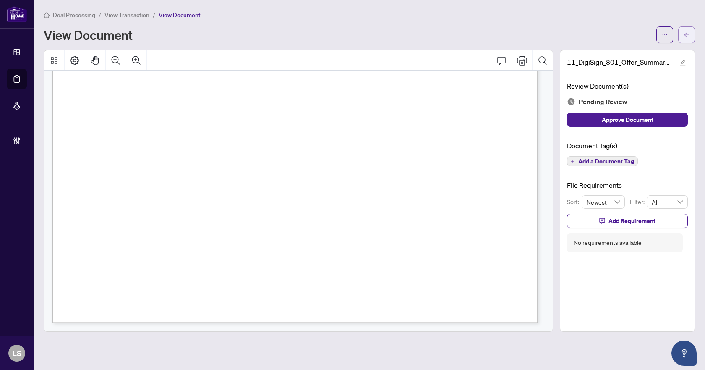
click at [686, 34] on icon "arrow-left" at bounding box center [686, 35] width 6 height 6
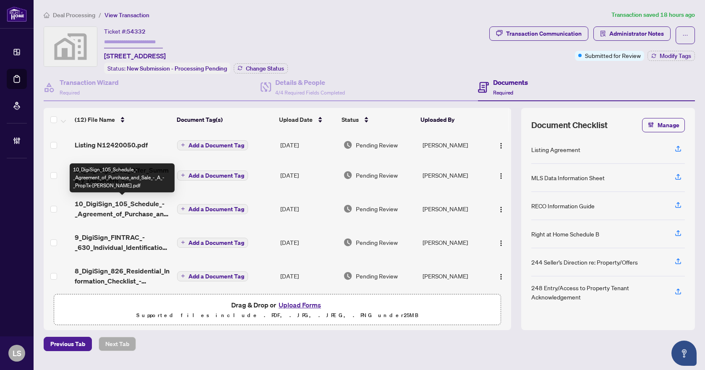
click at [132, 211] on span "10_DigiSign_105_Schedule_-_Agreement_of_Purchase_and_Sale_-_A_-_PropTx-[PERSON_…" at bounding box center [123, 208] width 96 height 20
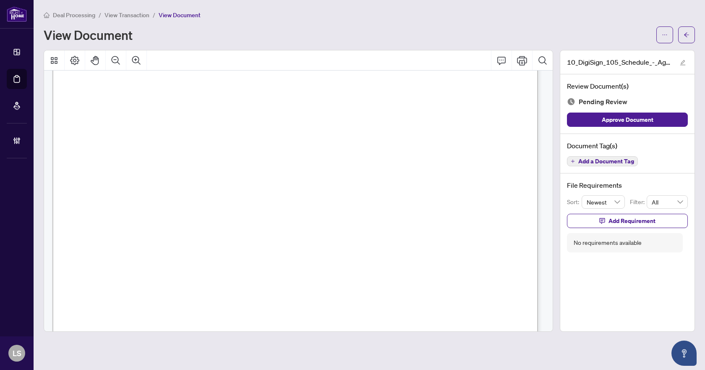
scroll to position [384, 0]
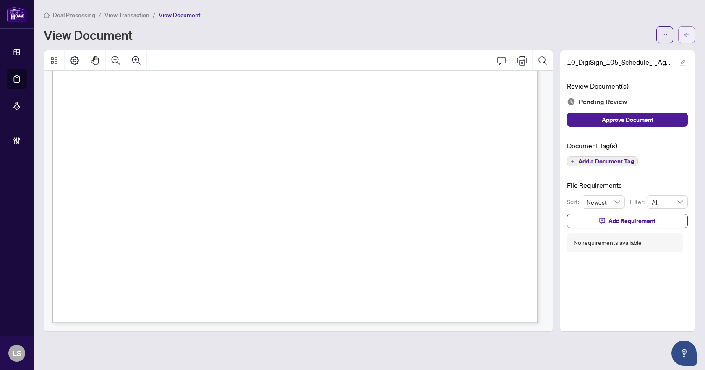
click at [686, 34] on icon "arrow-left" at bounding box center [686, 35] width 6 height 6
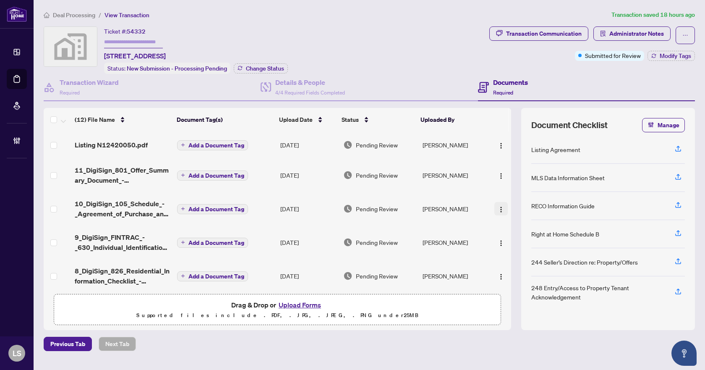
click at [499, 208] on img "button" at bounding box center [501, 209] width 7 height 7
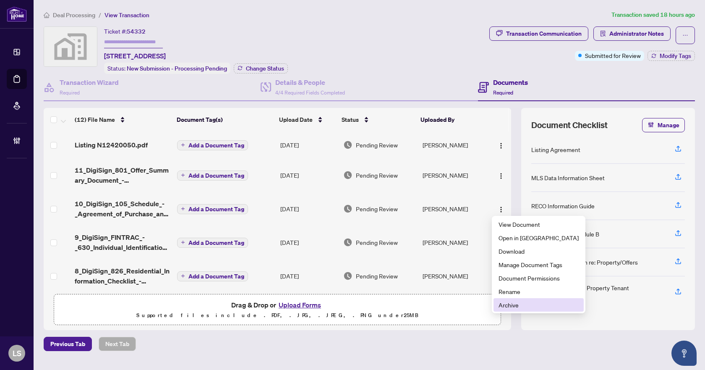
click at [503, 309] on span "Archive" at bounding box center [538, 304] width 80 height 9
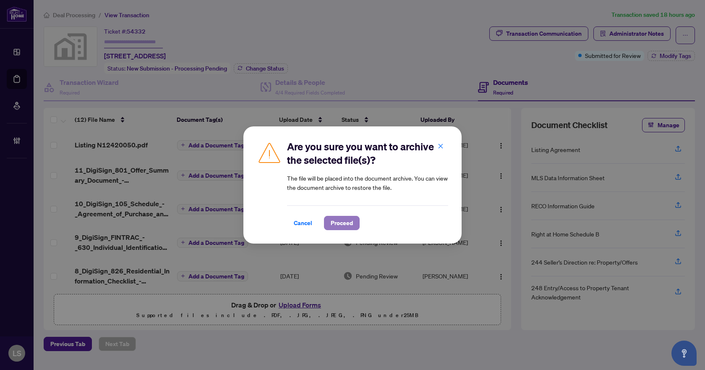
click at [342, 222] on span "Proceed" at bounding box center [342, 222] width 22 height 13
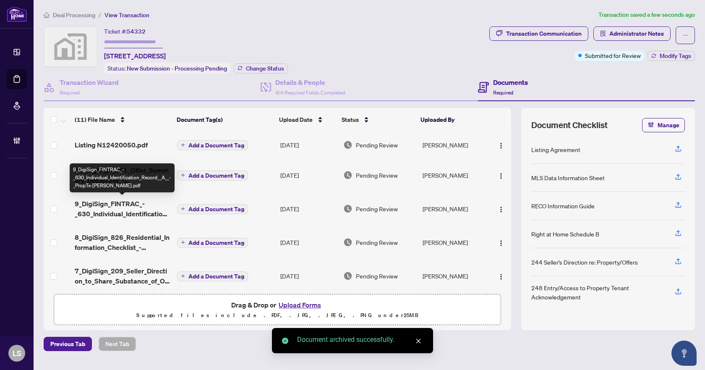
click at [125, 209] on span "9_DigiSign_FINTRAC_-_630_Individual_Identification_Record__A__-_PropTx-[PERSON_…" at bounding box center [123, 208] width 96 height 20
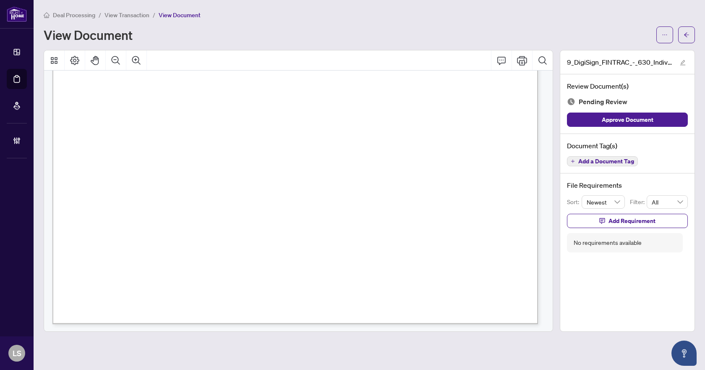
scroll to position [2317, 0]
click at [630, 164] on span "Add a Document Tag" at bounding box center [606, 161] width 56 height 6
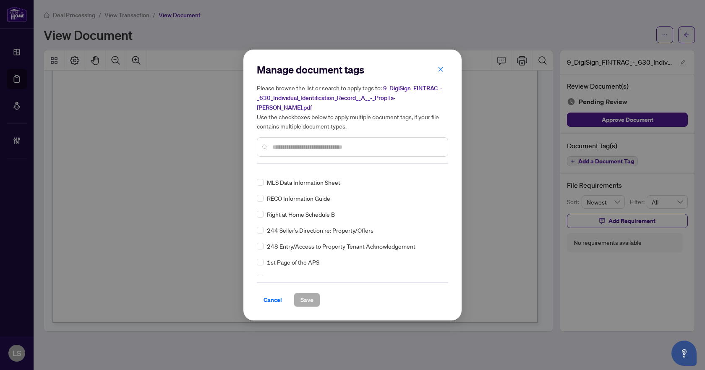
scroll to position [0, 0]
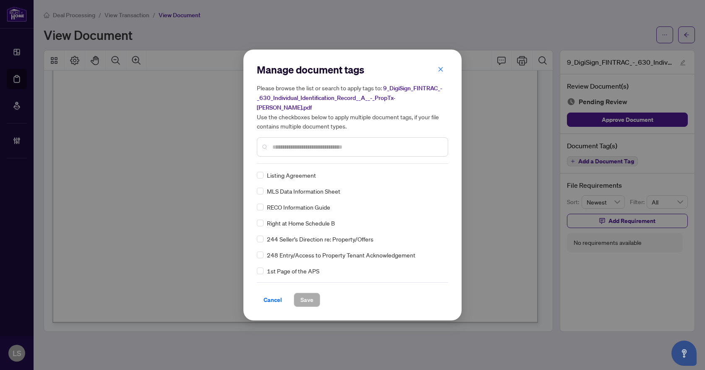
click at [292, 143] on input "text" at bounding box center [356, 146] width 169 height 9
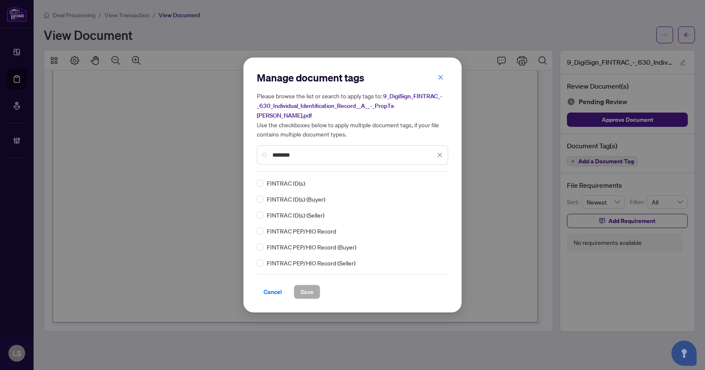
type input "*******"
click at [439, 181] on icon at bounding box center [440, 182] width 5 height 3
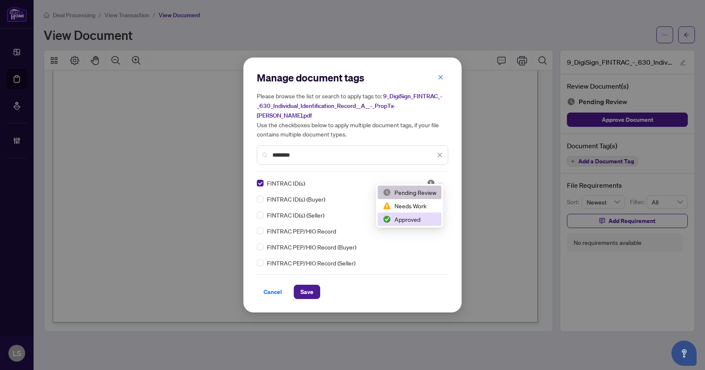
click at [416, 220] on div "Approved" at bounding box center [410, 218] width 54 height 9
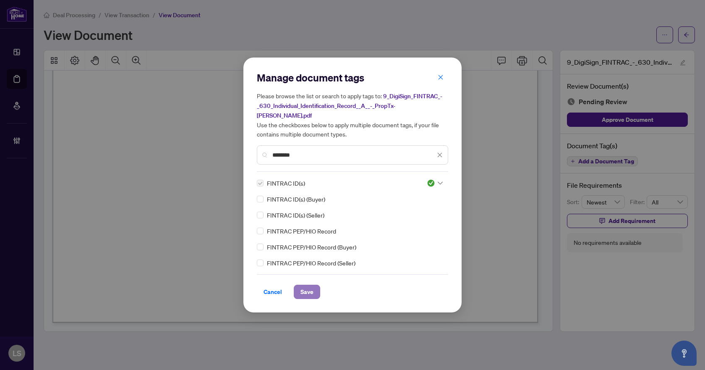
click at [305, 289] on span "Save" at bounding box center [306, 291] width 13 height 13
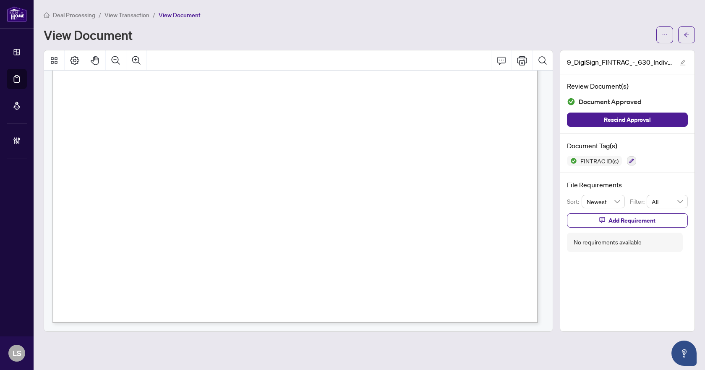
click at [685, 33] on icon "arrow-left" at bounding box center [686, 35] width 6 height 6
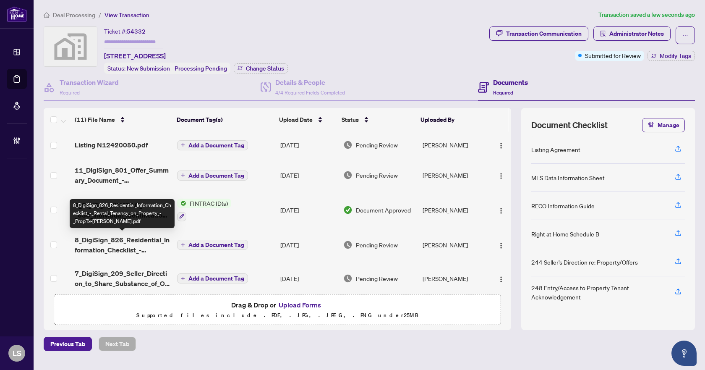
click at [128, 242] on span "8_DigiSign_826_Residential_Information_Checklist_-_Rental_Tenancy_on_Property_-…" at bounding box center [123, 245] width 96 height 20
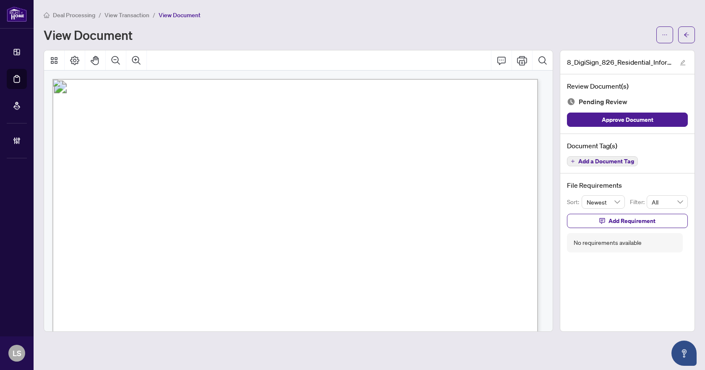
click at [631, 163] on span "Add a Document Tag" at bounding box center [606, 161] width 56 height 6
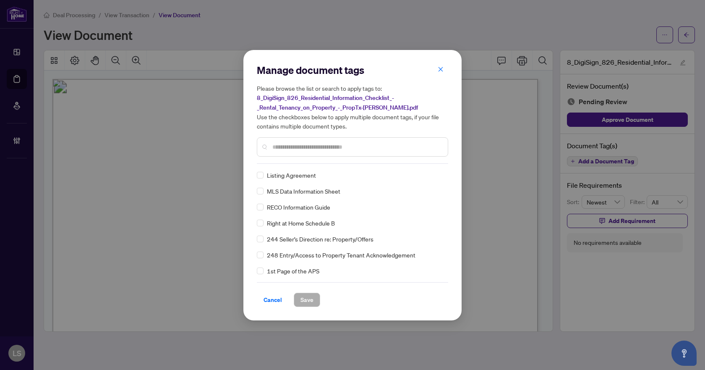
click at [287, 161] on div "Manage document tags Please browse the list or search to apply tags to: 8_DigiS…" at bounding box center [352, 113] width 191 height 100
click at [290, 150] on input "text" at bounding box center [356, 146] width 169 height 9
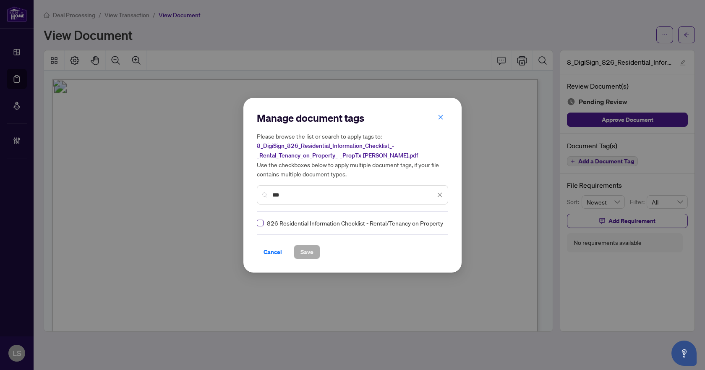
type input "***"
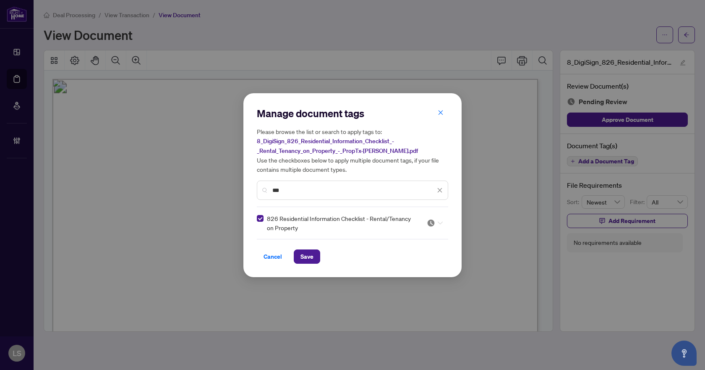
click at [430, 224] on img at bounding box center [431, 223] width 8 height 8
click at [413, 265] on div "Approved" at bounding box center [410, 263] width 54 height 9
click at [308, 254] on span "Save" at bounding box center [306, 256] width 13 height 13
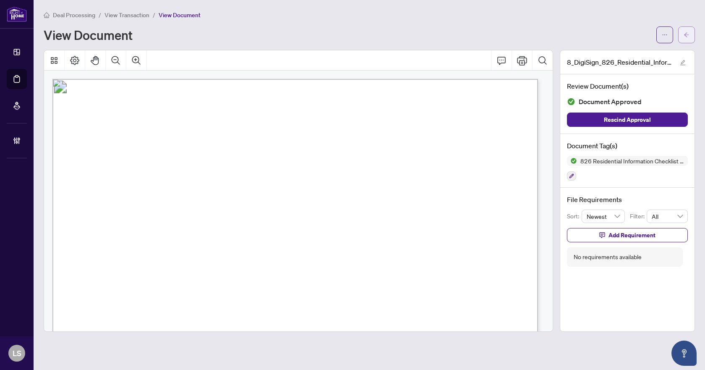
click at [682, 34] on button "button" at bounding box center [686, 34] width 17 height 17
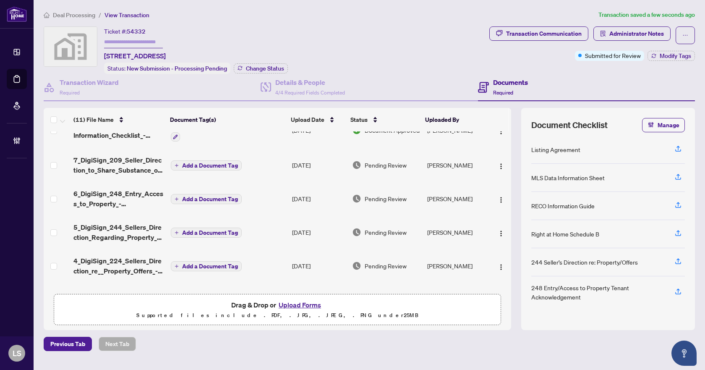
scroll to position [126, 0]
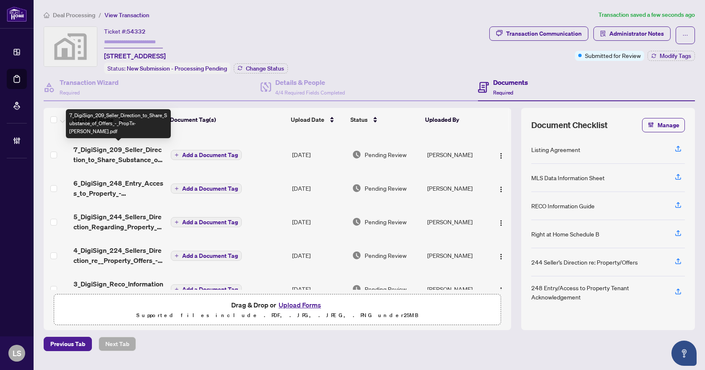
click at [130, 156] on span "7_DigiSign_209_Seller_Direction_to_Share_Substance_of_Offers_-_PropTx-[PERSON_N…" at bounding box center [118, 154] width 90 height 20
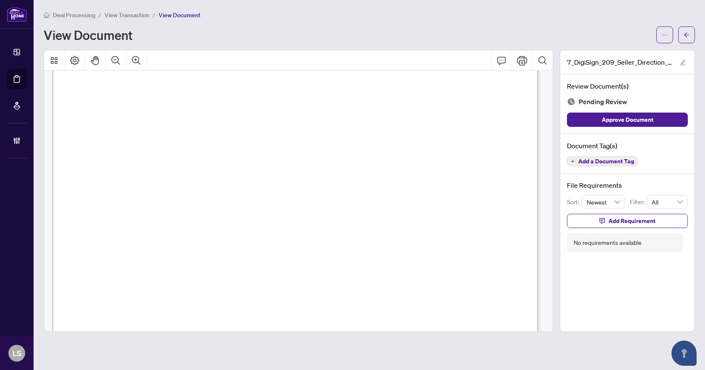
scroll to position [378, 0]
click at [690, 35] on button "button" at bounding box center [686, 34] width 17 height 17
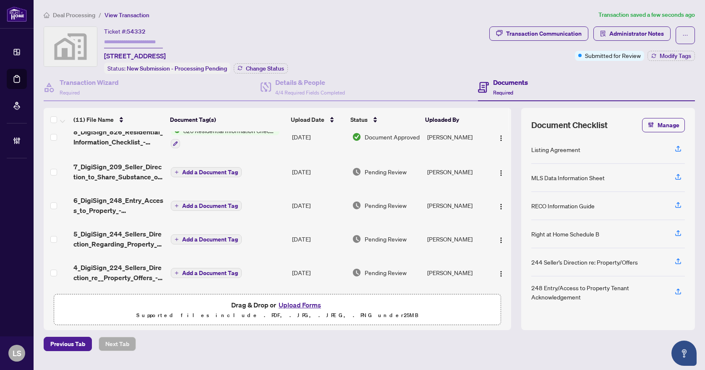
scroll to position [126, 0]
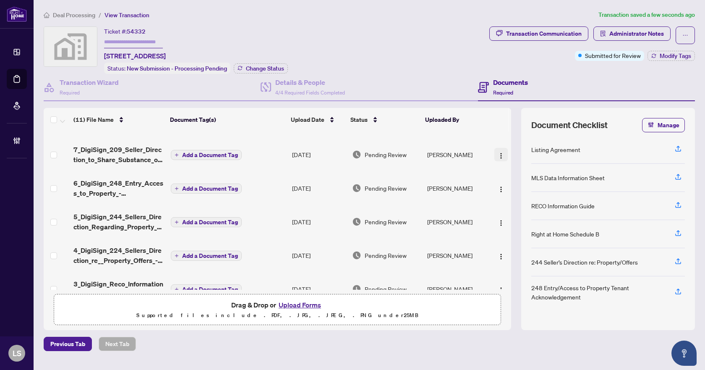
click at [500, 152] on img "button" at bounding box center [501, 155] width 7 height 7
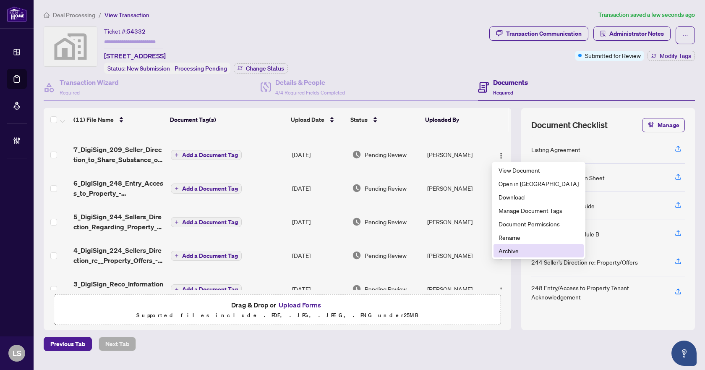
click at [512, 253] on span "Archive" at bounding box center [538, 250] width 80 height 9
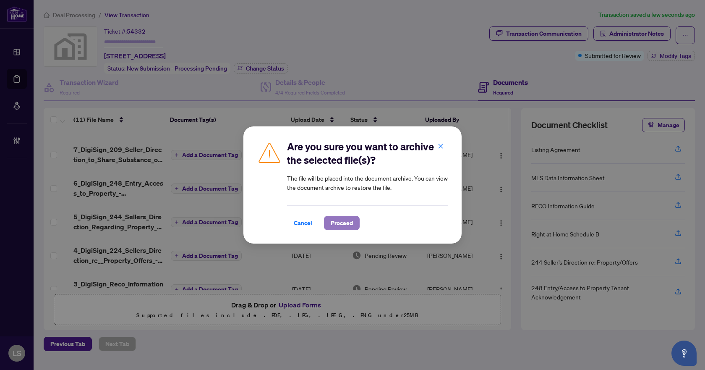
click at [341, 223] on span "Proceed" at bounding box center [342, 222] width 22 height 13
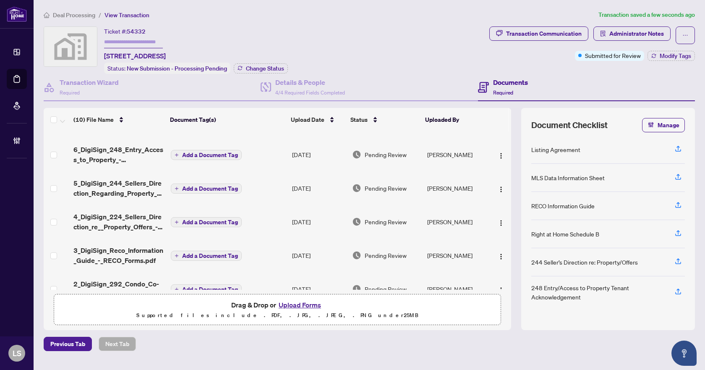
click at [121, 182] on span "5_DigiSign_244_Sellers_Direction_Regarding_Property_Offers_-_PropTx-[PERSON_NAM…" at bounding box center [118, 188] width 90 height 20
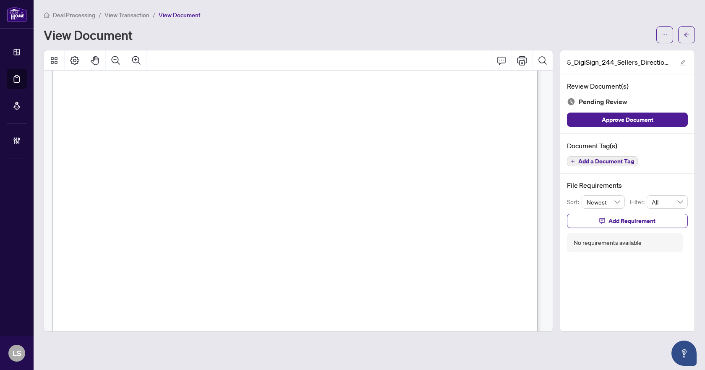
scroll to position [384, 0]
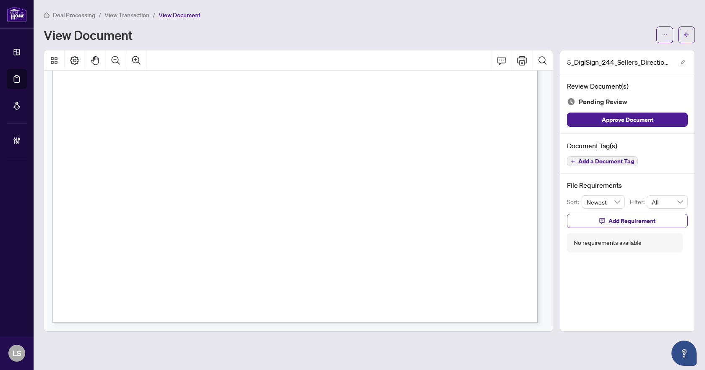
click at [593, 162] on span "Add a Document Tag" at bounding box center [606, 161] width 56 height 6
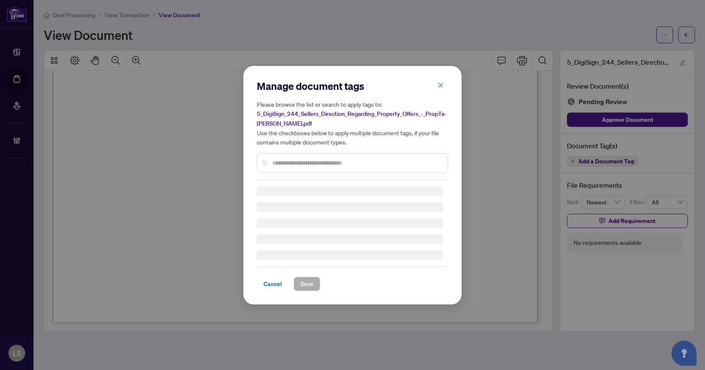
click at [334, 162] on input "text" at bounding box center [356, 162] width 169 height 9
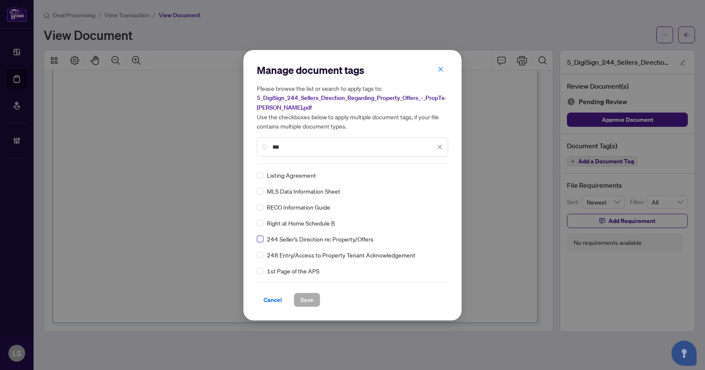
type input "***"
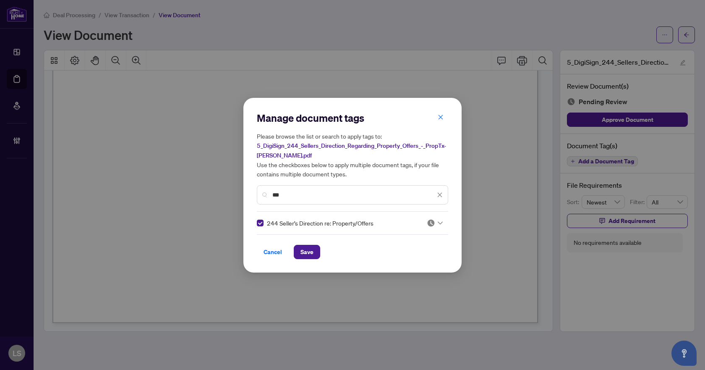
click at [428, 174] on h5 "Please browse the list or search to apply tags to: 5_DigiSign_244_Sellers_Direc…" at bounding box center [352, 154] width 191 height 47
click at [431, 220] on img at bounding box center [431, 223] width 8 height 8
click at [408, 265] on div "Approved" at bounding box center [407, 263] width 54 height 9
click at [315, 250] on button "Save" at bounding box center [307, 252] width 26 height 14
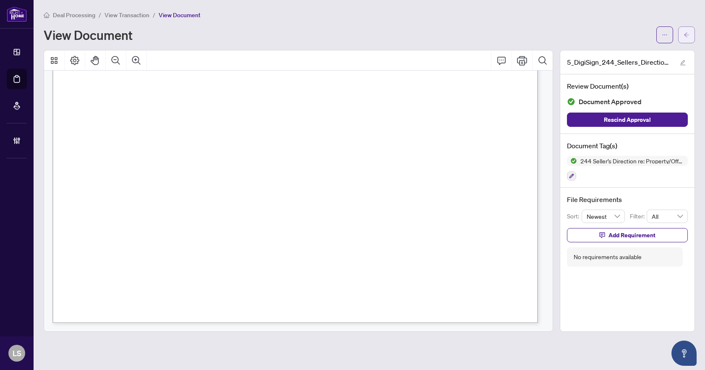
click at [686, 32] on icon "arrow-left" at bounding box center [686, 35] width 6 height 6
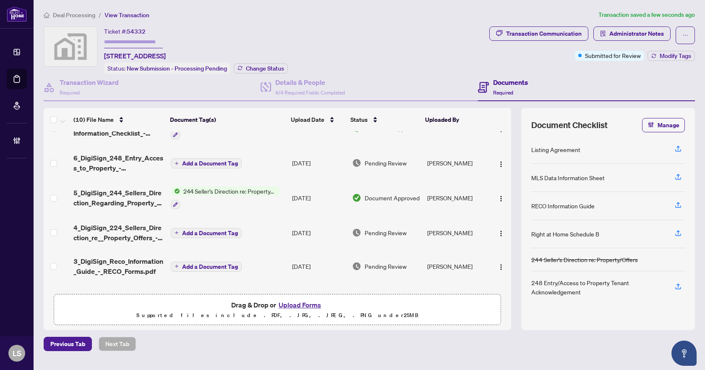
scroll to position [126, 0]
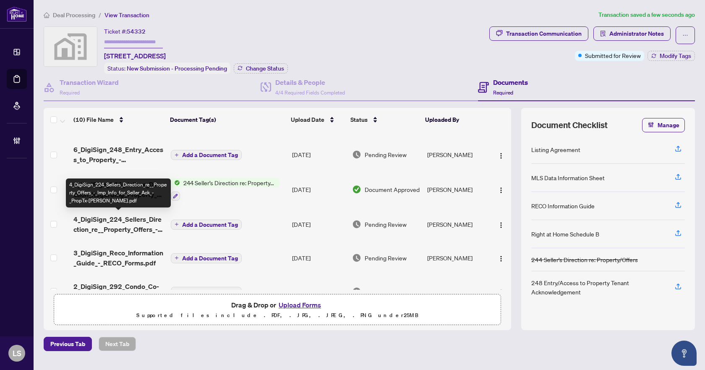
click at [127, 223] on span "4_DigiSign_224_Sellers_Direction_re__Property_Offers_-_Imp_Info_for_Seller_Ack_…" at bounding box center [118, 224] width 90 height 20
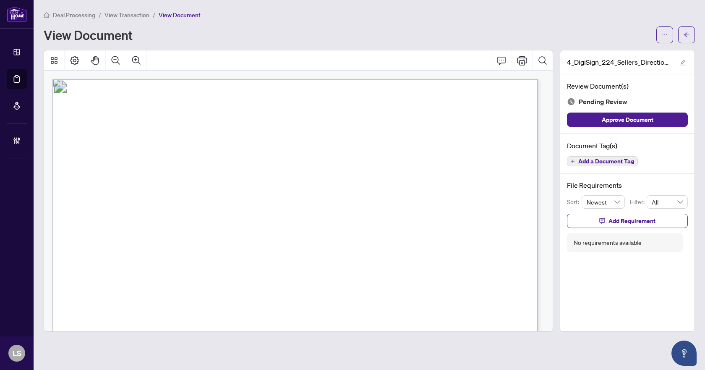
click at [592, 161] on span "Add a Document Tag" at bounding box center [606, 161] width 56 height 6
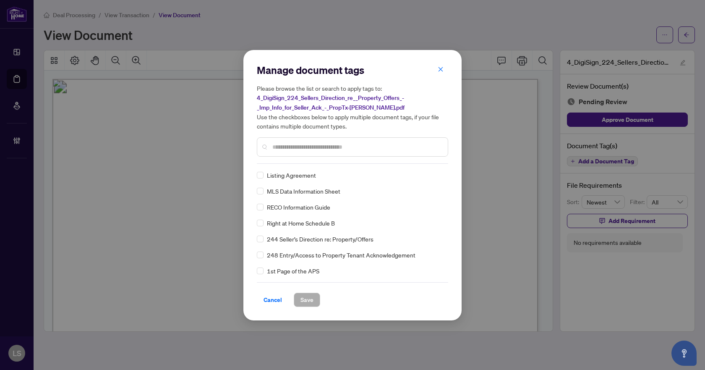
click at [291, 146] on input "text" at bounding box center [356, 146] width 169 height 9
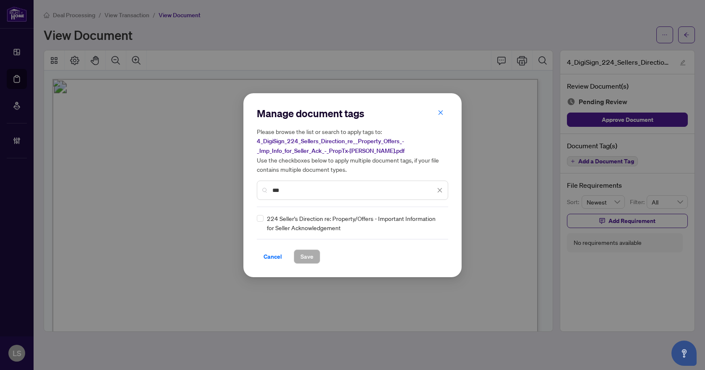
type input "***"
click at [438, 219] on div at bounding box center [435, 223] width 16 height 8
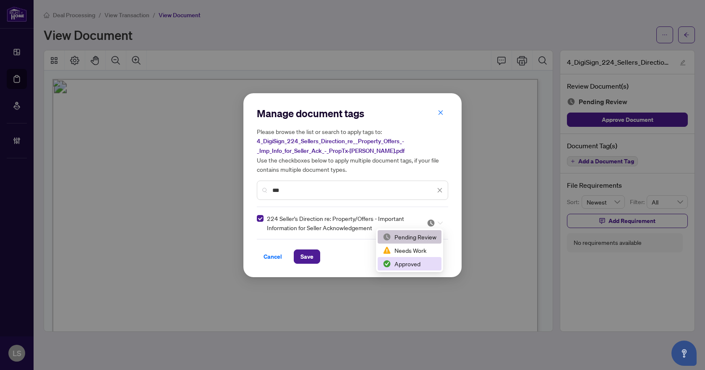
click at [419, 261] on div "Approved" at bounding box center [410, 263] width 54 height 9
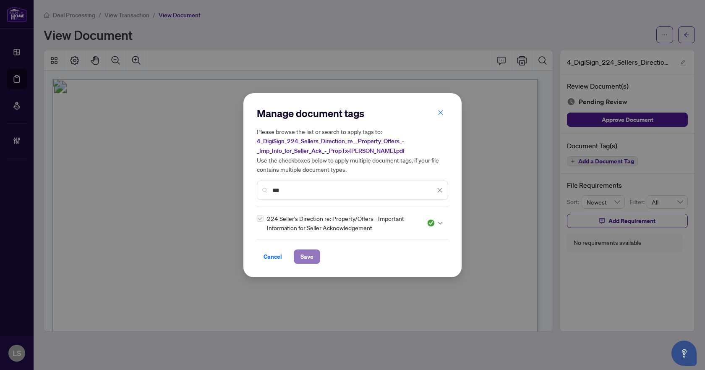
click at [305, 256] on span "Save" at bounding box center [306, 256] width 13 height 13
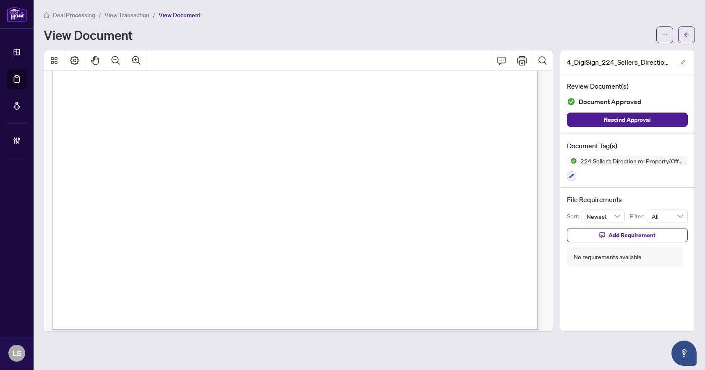
scroll to position [384, 0]
click at [688, 33] on icon "arrow-left" at bounding box center [686, 35] width 6 height 6
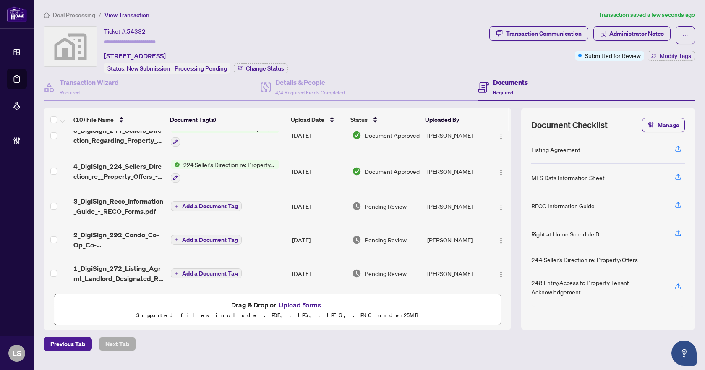
scroll to position [183, 0]
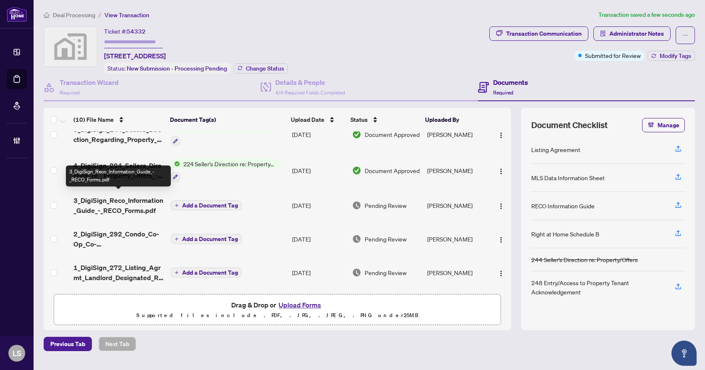
click at [124, 204] on span "3_DigiSign_Reco_Information_Guide_-_RECO_Forms.pdf" at bounding box center [118, 205] width 90 height 20
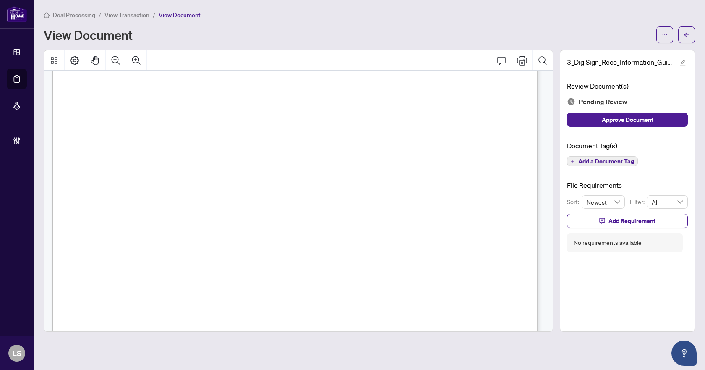
scroll to position [7887, 0]
click at [597, 164] on span "Add a Document Tag" at bounding box center [606, 161] width 56 height 6
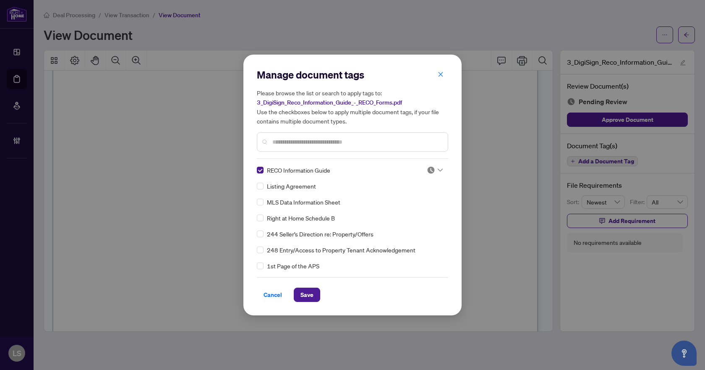
click at [428, 169] on img at bounding box center [431, 170] width 8 height 8
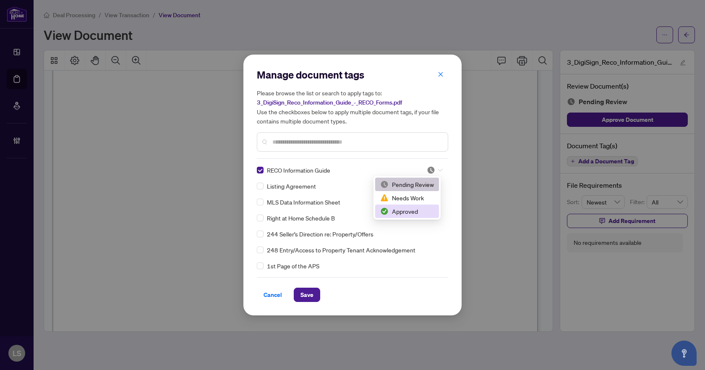
click at [413, 209] on div "Approved" at bounding box center [407, 210] width 54 height 9
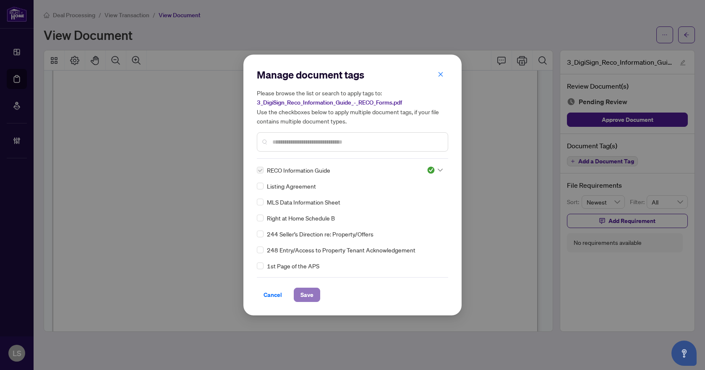
click at [311, 295] on span "Save" at bounding box center [306, 294] width 13 height 13
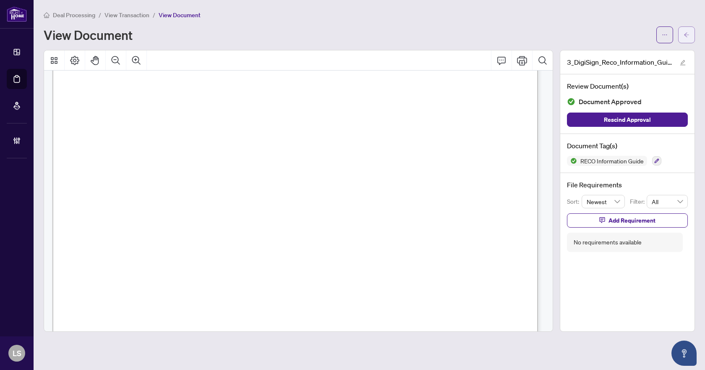
click at [686, 38] on span "button" at bounding box center [686, 34] width 6 height 13
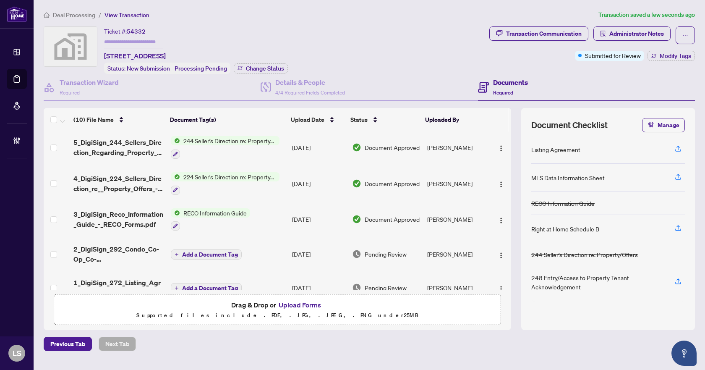
scroll to position [84, 0]
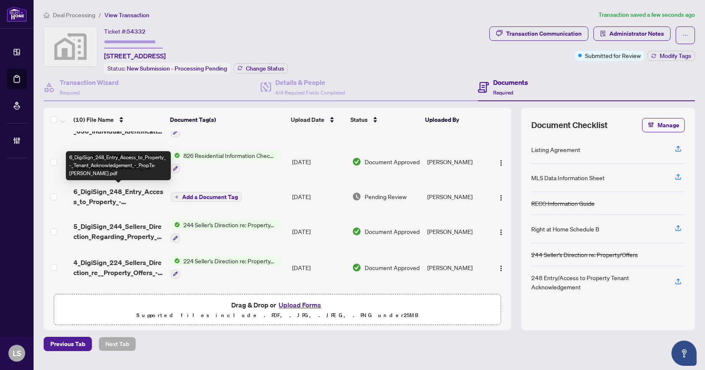
click at [126, 195] on span "6_DigiSign_248_Entry_Access_to_Property_-_Tenant_Acknowledgement_-_PropTx-OREA.…" at bounding box center [118, 196] width 90 height 20
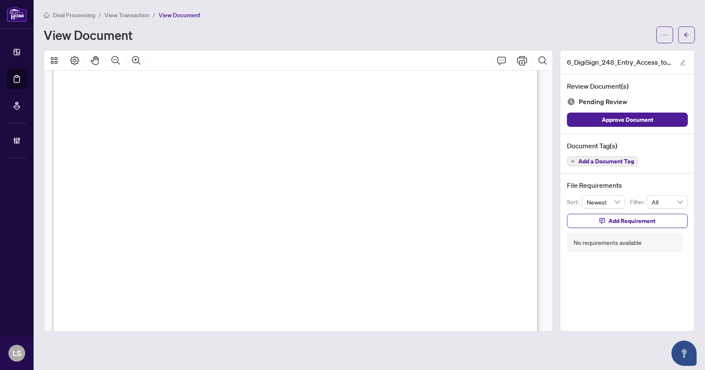
scroll to position [126, 0]
click at [499, 59] on icon "Comment" at bounding box center [501, 60] width 10 height 10
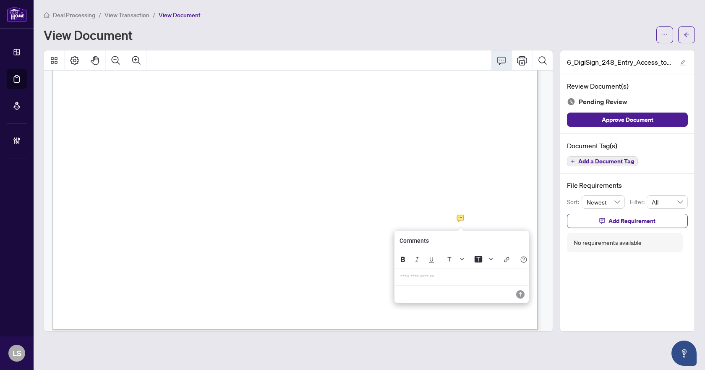
click at [464, 280] on p "**********" at bounding box center [461, 276] width 123 height 7
click at [517, 298] on icon "Save" at bounding box center [519, 294] width 8 height 8
click at [613, 219] on span "Add Requirement" at bounding box center [631, 220] width 47 height 13
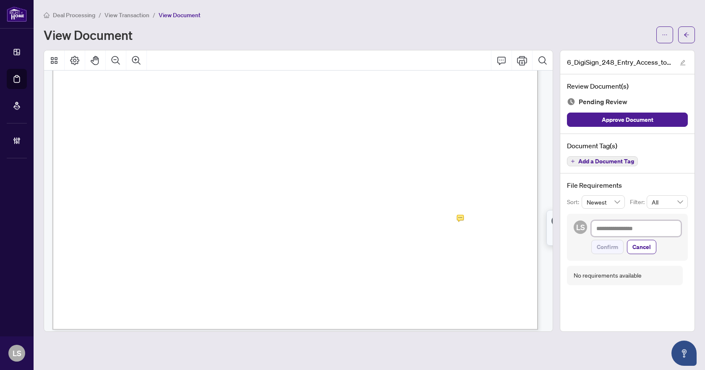
click at [615, 227] on textarea at bounding box center [636, 228] width 90 height 16
type textarea "*"
type textarea "**"
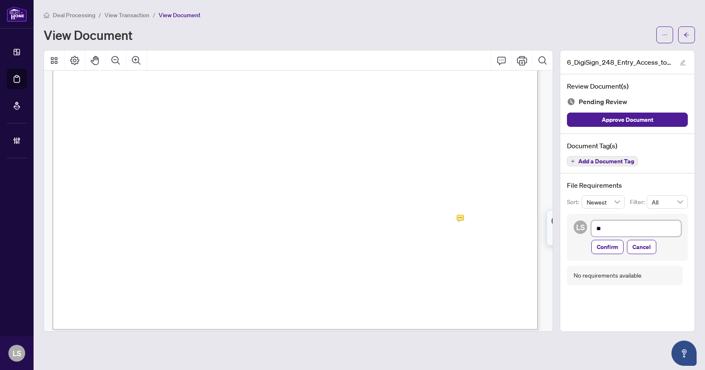
type textarea "***"
type textarea "****"
type textarea "*****"
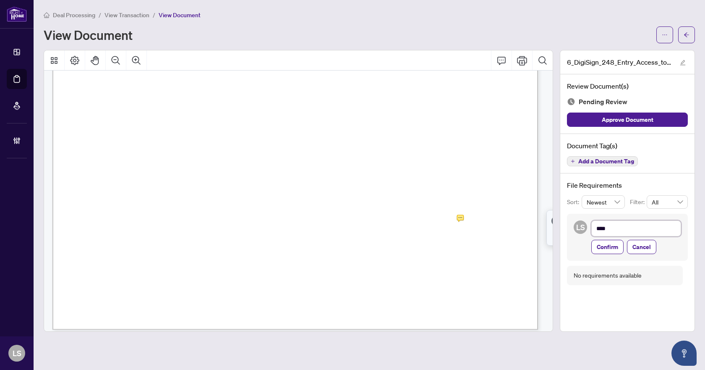
type textarea "*****"
type textarea "******"
type textarea "*******"
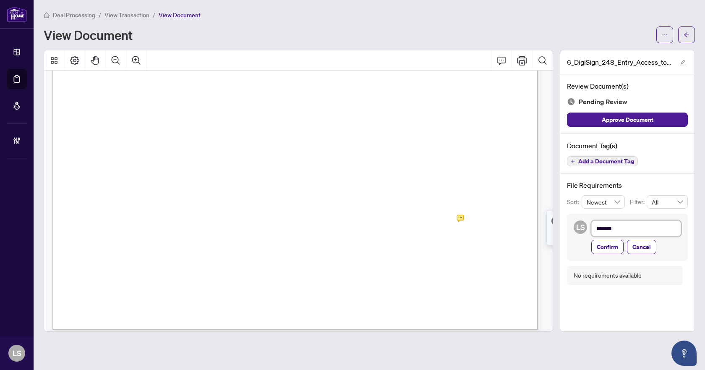
type textarea "*******"
type textarea "*********"
type textarea "**********"
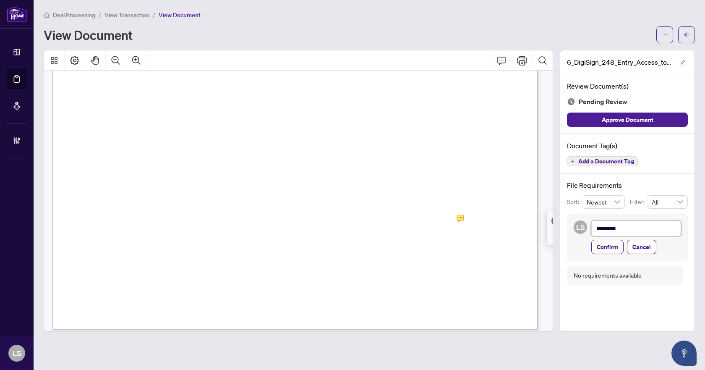
type textarea "**********"
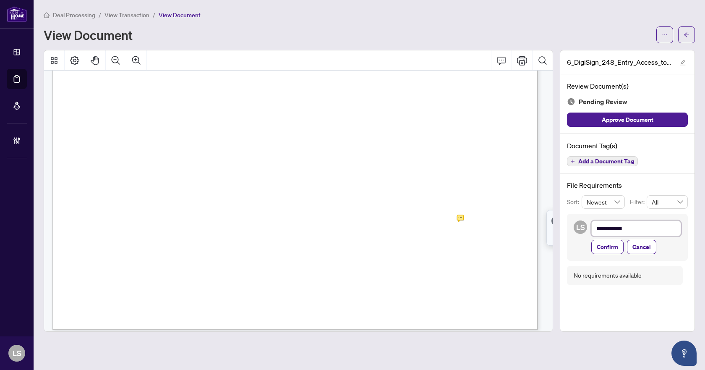
type textarea "**********"
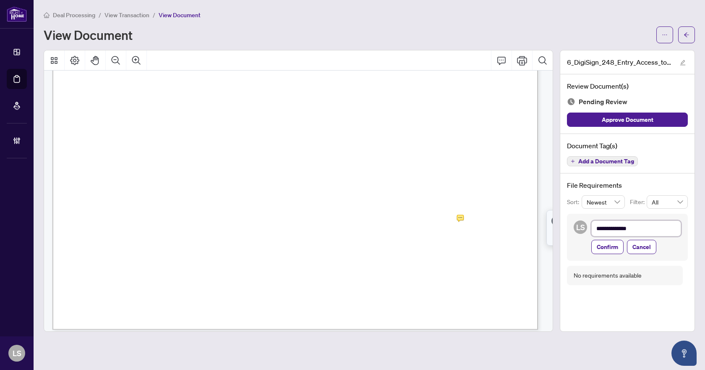
type textarea "**********"
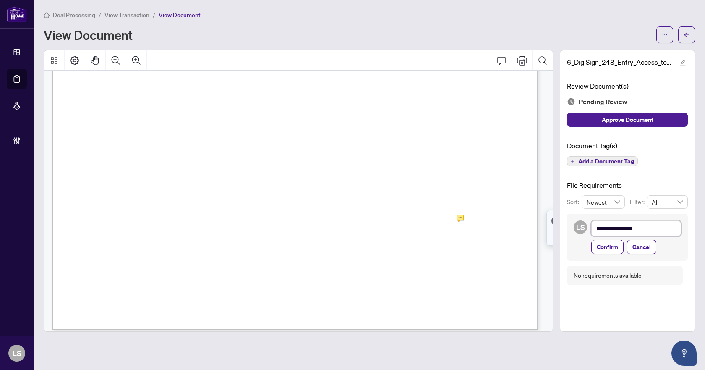
type textarea "**********"
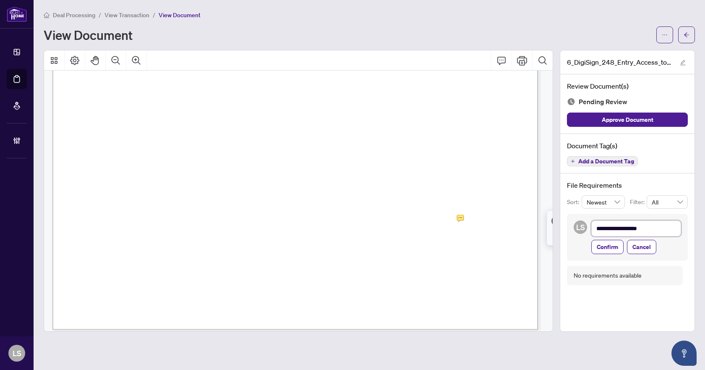
type textarea "**********"
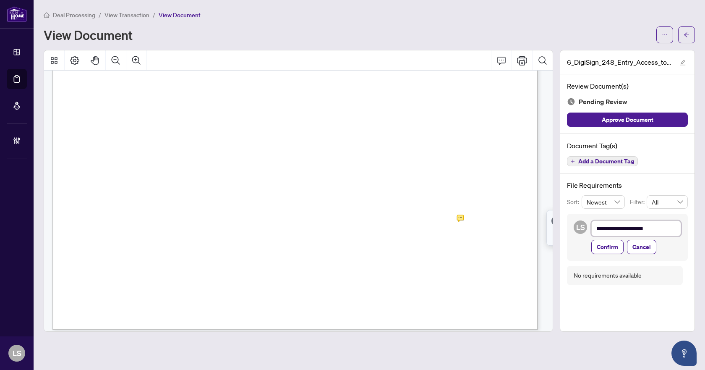
type textarea "**********"
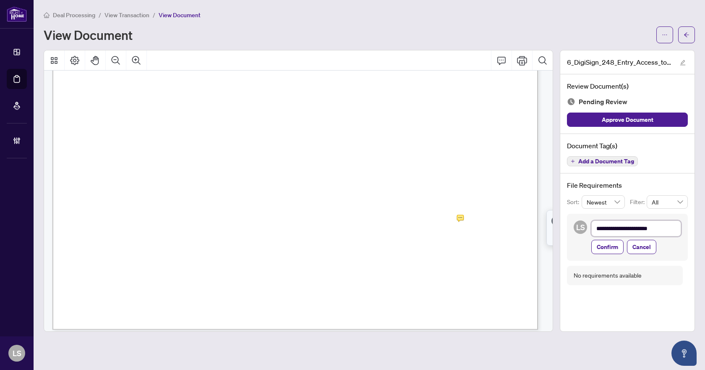
type textarea "**********"
click at [613, 246] on span "Confirm" at bounding box center [607, 246] width 21 height 13
type textarea "**********"
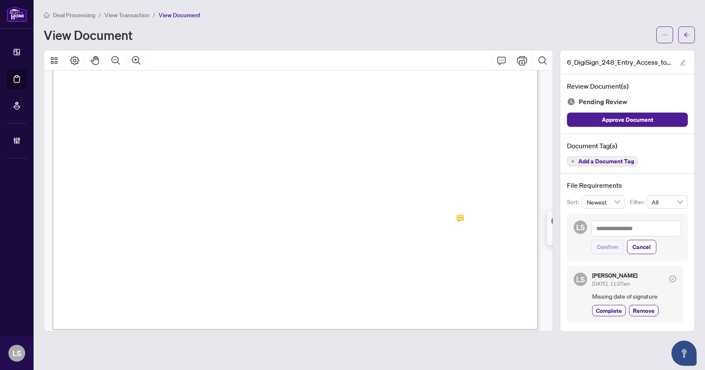
click at [614, 159] on span "Add a Document Tag" at bounding box center [606, 161] width 56 height 6
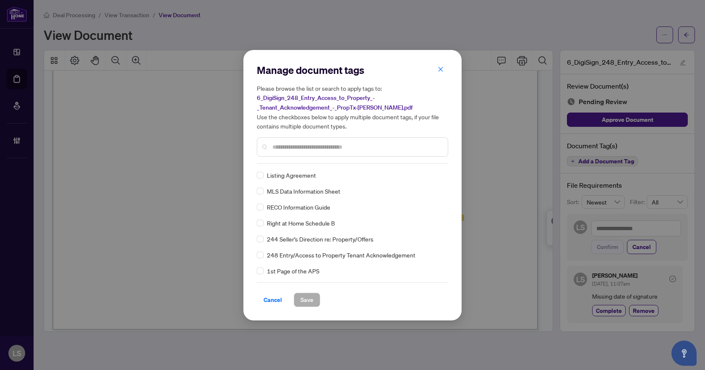
click at [292, 146] on input "text" at bounding box center [356, 146] width 169 height 9
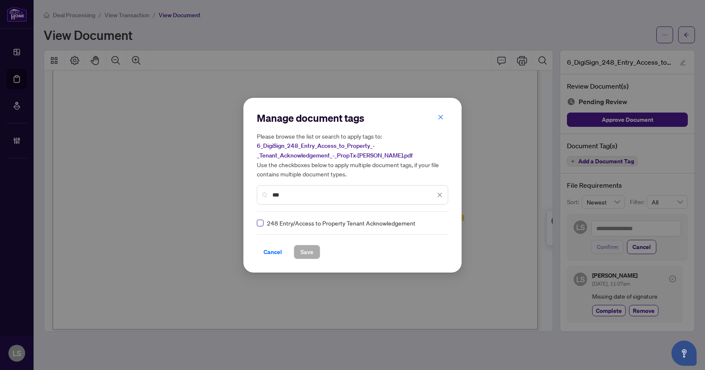
type input "***"
click at [438, 223] on icon at bounding box center [440, 222] width 5 height 3
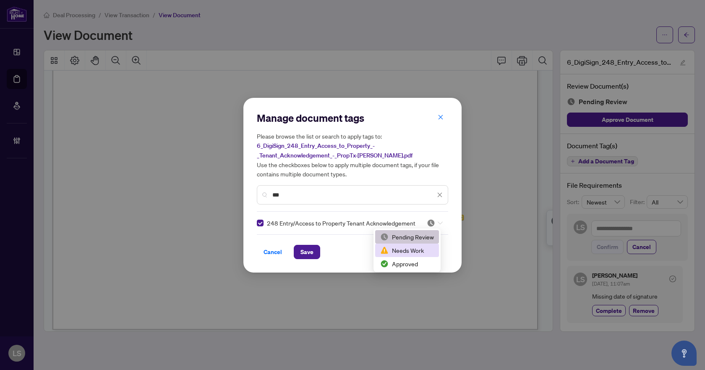
click at [416, 251] on div "Needs Work" at bounding box center [407, 249] width 54 height 9
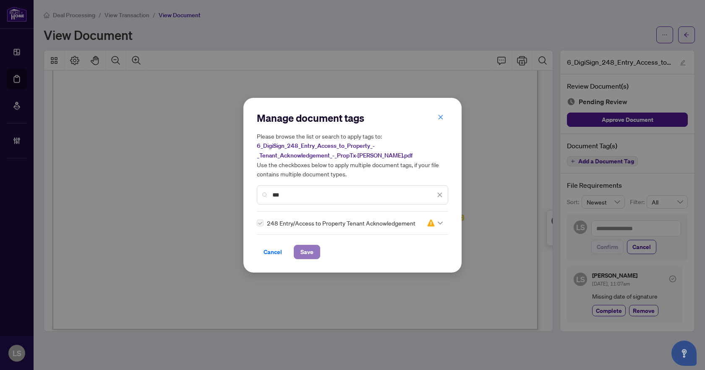
click at [313, 249] on button "Save" at bounding box center [307, 252] width 26 height 14
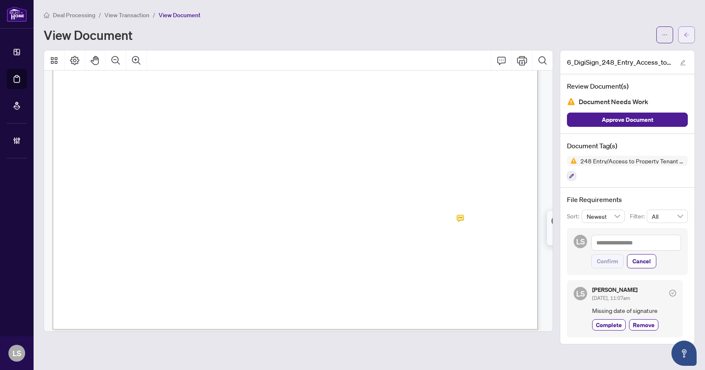
click at [689, 36] on icon "arrow-left" at bounding box center [686, 35] width 6 height 6
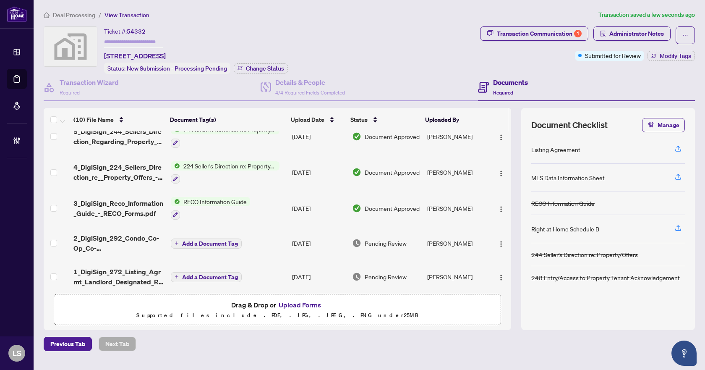
scroll to position [187, 0]
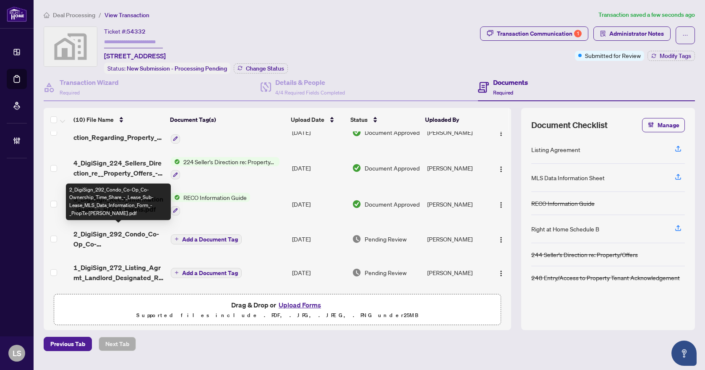
click at [124, 229] on span "2_DigiSign_292_Condo_Co-Op_Co-Ownership_Time_Share_-_Lease_Sub-Lease_MLS_Data_I…" at bounding box center [118, 239] width 90 height 20
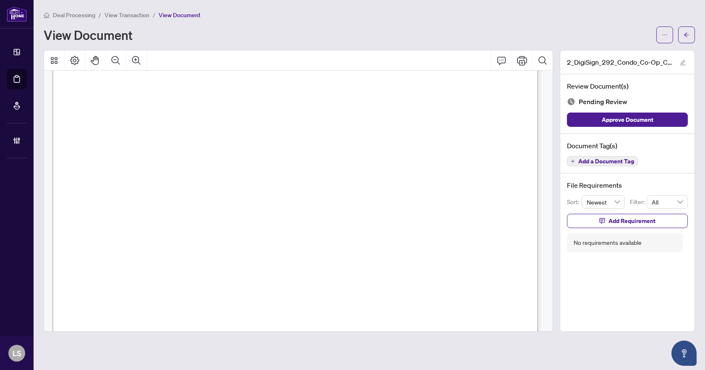
scroll to position [8113, 0]
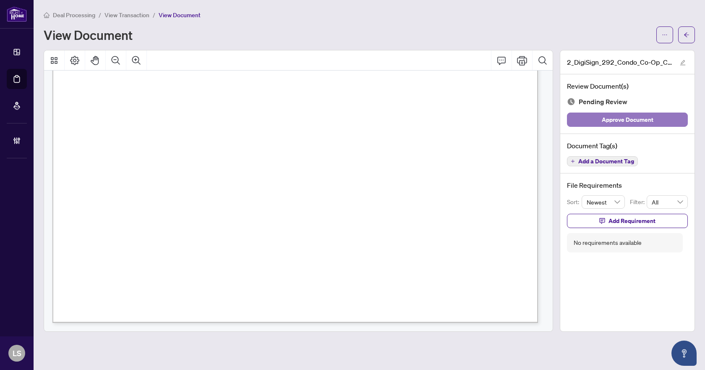
click at [609, 120] on span "Approve Document" at bounding box center [628, 119] width 52 height 13
click at [628, 161] on span "Add a Document Tag" at bounding box center [606, 161] width 56 height 6
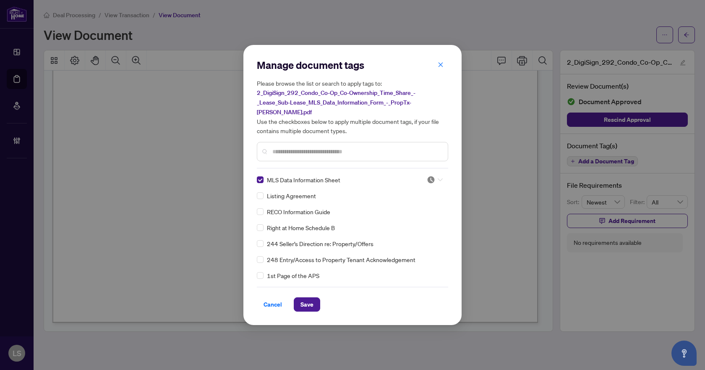
click at [428, 175] on img at bounding box center [431, 179] width 8 height 8
click at [417, 217] on div "Approved" at bounding box center [407, 215] width 54 height 9
click at [304, 300] on span "Save" at bounding box center [306, 303] width 13 height 13
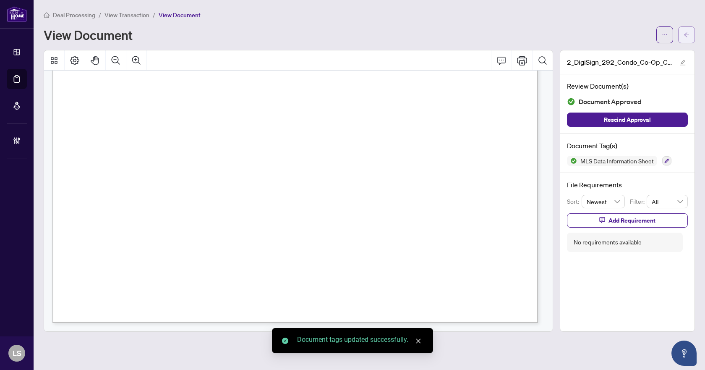
click at [687, 37] on icon "arrow-left" at bounding box center [686, 34] width 5 height 5
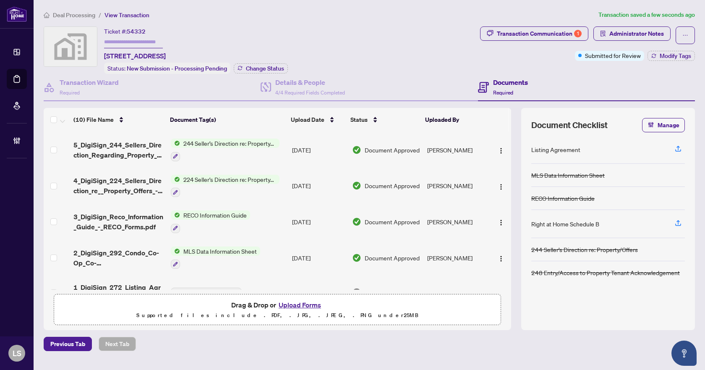
scroll to position [189, 0]
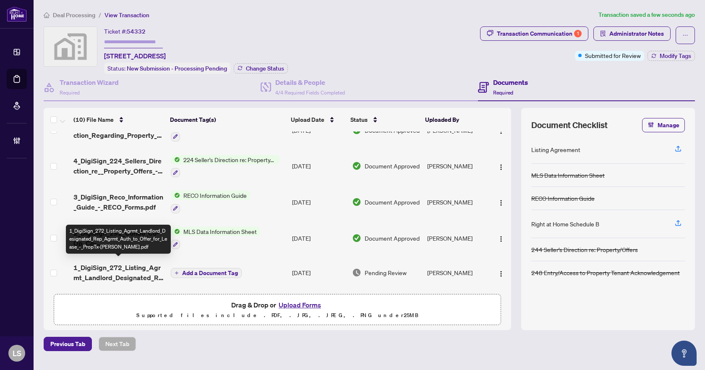
click at [113, 266] on span "1_DigiSign_272_Listing_Agrmt_Landlord_Designated_Rep_Agrmt_Auth_to_Offer_for_Le…" at bounding box center [118, 272] width 90 height 20
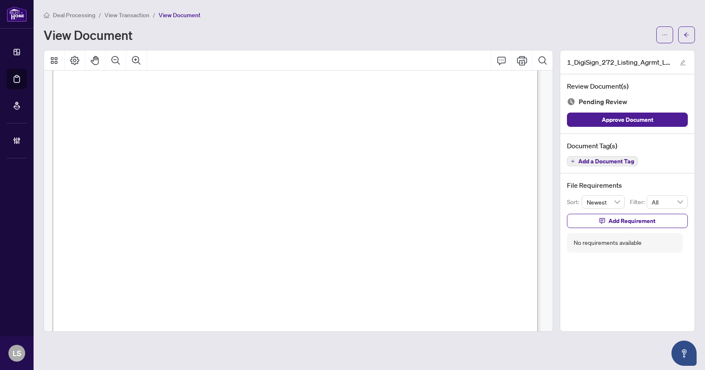
scroll to position [2961, 0]
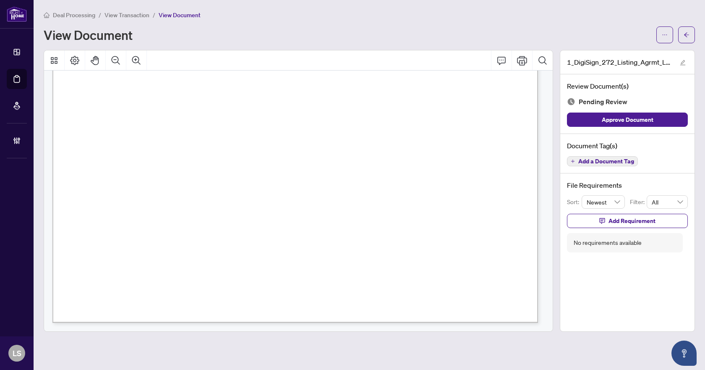
click at [611, 159] on span "Add a Document Tag" at bounding box center [606, 161] width 56 height 6
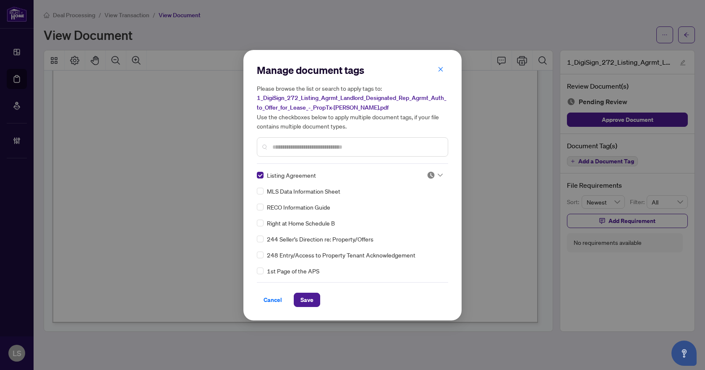
click at [434, 176] on div at bounding box center [435, 175] width 16 height 8
click at [409, 219] on div "Approved" at bounding box center [407, 215] width 54 height 9
click at [299, 300] on button "Save" at bounding box center [307, 299] width 26 height 14
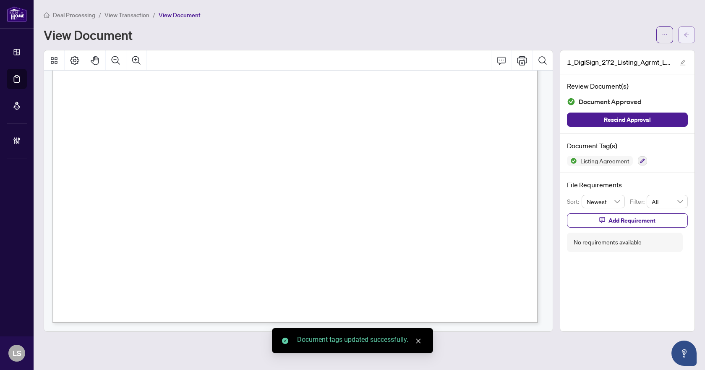
click at [685, 34] on icon "arrow-left" at bounding box center [686, 35] width 6 height 6
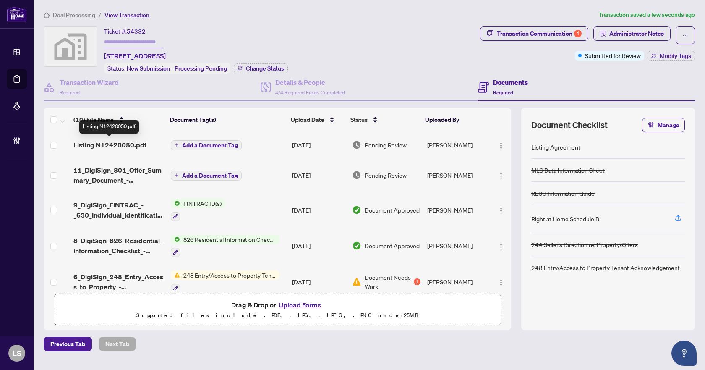
click at [108, 142] on span "Listing N12420050.pdf" at bounding box center [109, 145] width 73 height 10
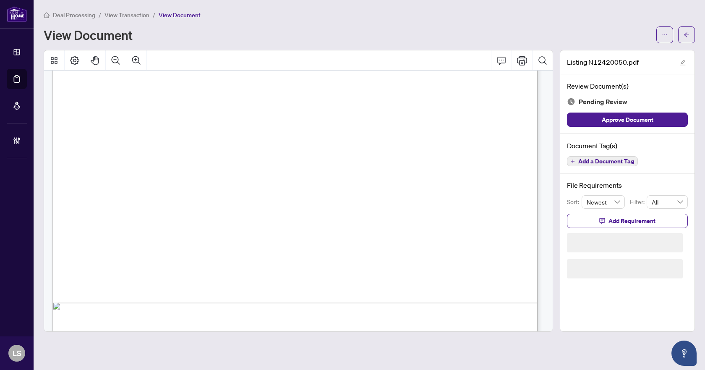
scroll to position [443, 0]
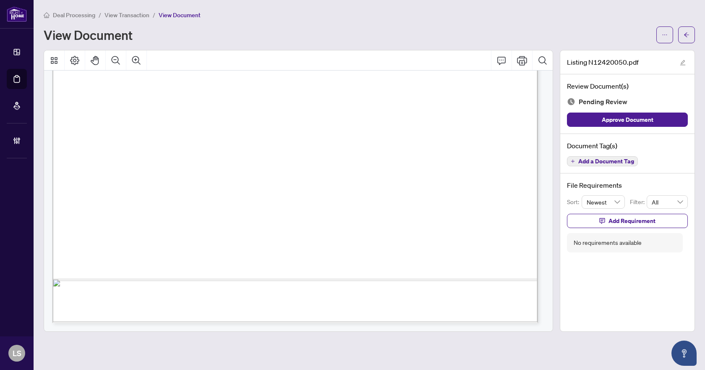
click at [622, 163] on span "Add a Document Tag" at bounding box center [606, 161] width 56 height 6
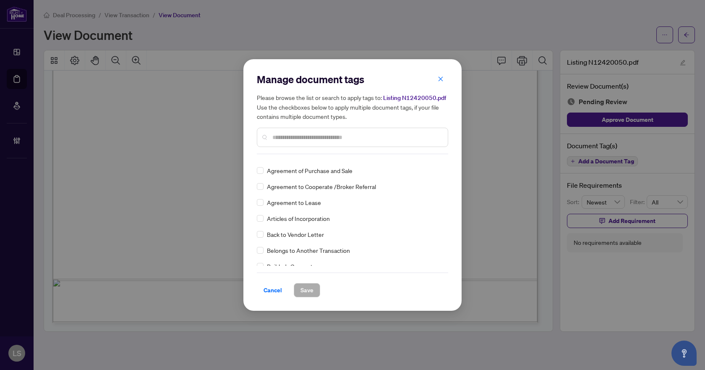
scroll to position [168, 0]
click at [321, 133] on input "text" at bounding box center [356, 137] width 169 height 9
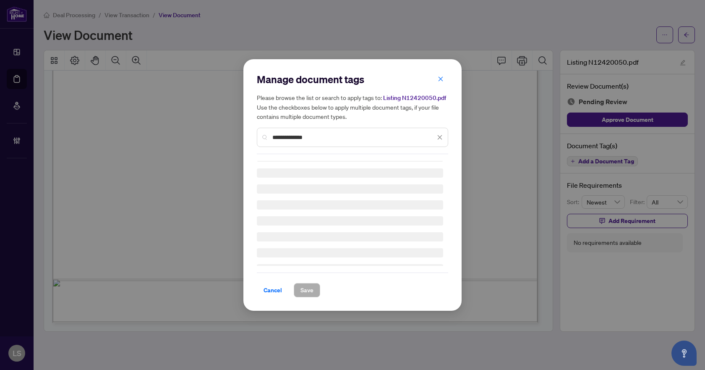
scroll to position [0, 0]
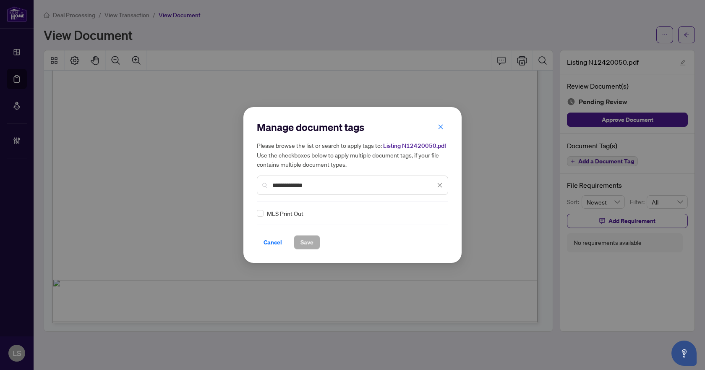
type input "**********"
click at [439, 214] on div at bounding box center [432, 213] width 21 height 8
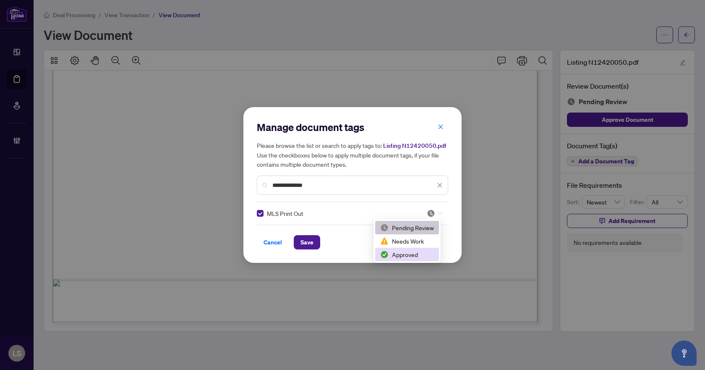
click at [413, 254] on div "Approved" at bounding box center [407, 254] width 54 height 9
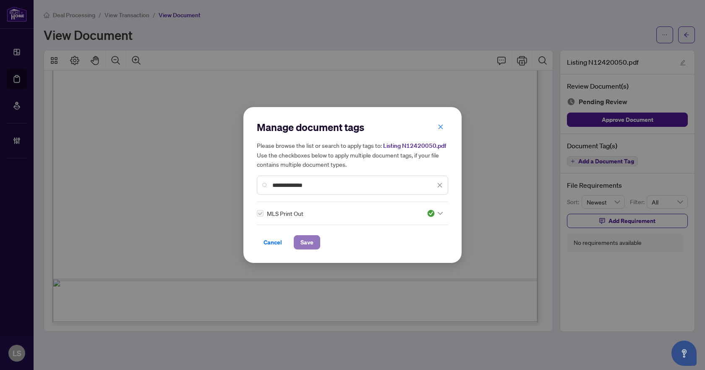
click at [311, 245] on span "Save" at bounding box center [306, 241] width 13 height 13
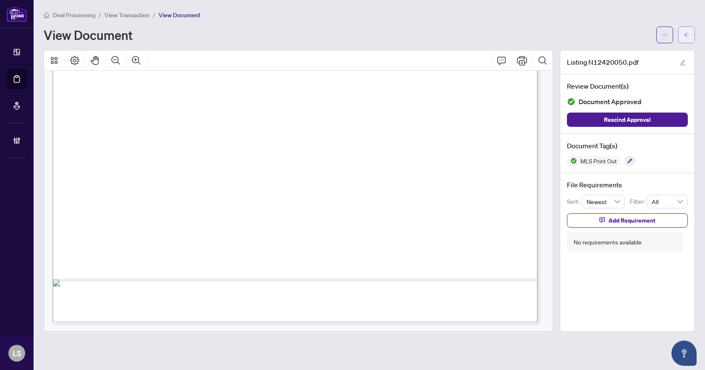
click at [686, 37] on icon "arrow-left" at bounding box center [686, 35] width 6 height 6
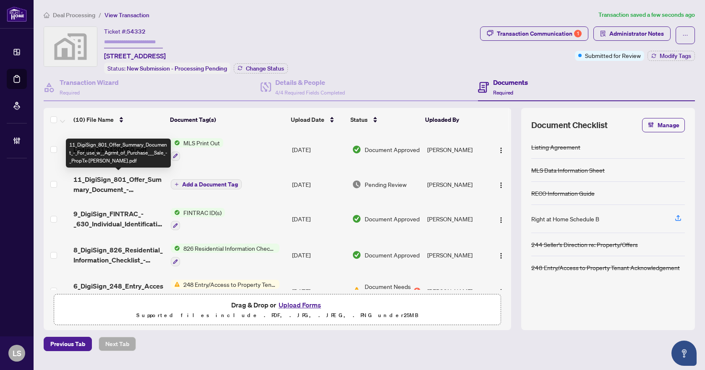
click at [128, 183] on span "11_DigiSign_801_Offer_Summary_Document_-_For_use_w__Agrmt_of_Purchase___Sale_-_…" at bounding box center [118, 184] width 90 height 20
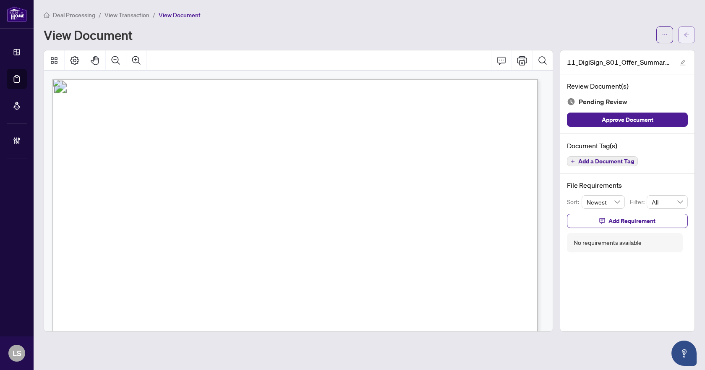
click at [688, 34] on icon "arrow-left" at bounding box center [686, 35] width 6 height 6
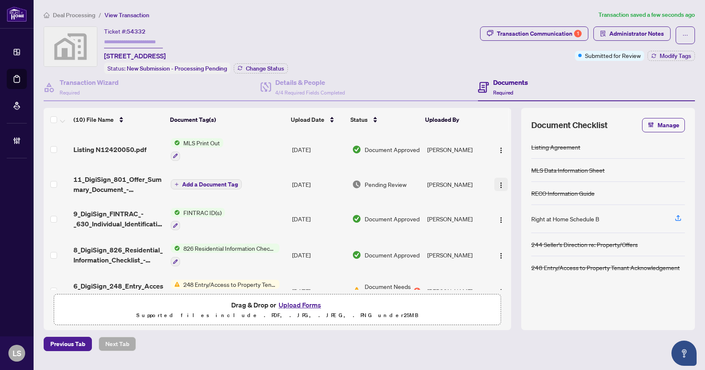
click at [499, 182] on img "button" at bounding box center [501, 185] width 7 height 7
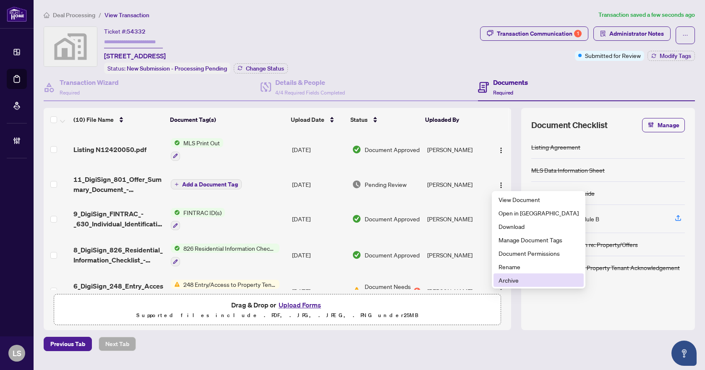
click at [501, 283] on span "Archive" at bounding box center [538, 279] width 80 height 9
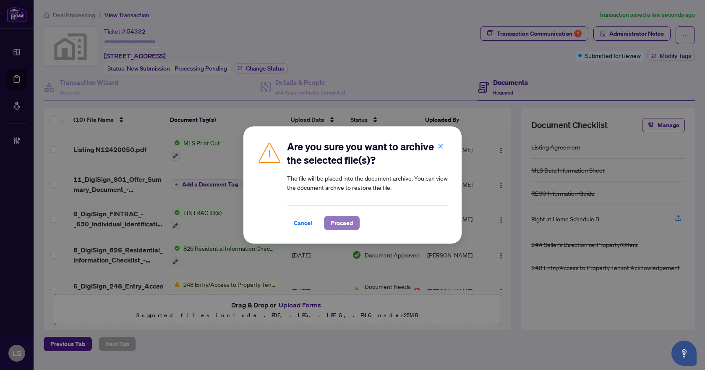
click at [329, 222] on button "Proceed" at bounding box center [342, 223] width 36 height 14
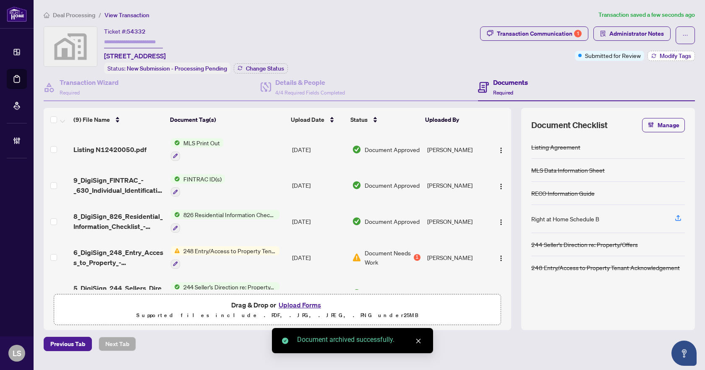
click at [660, 58] on span "Modify Tags" at bounding box center [675, 56] width 31 height 6
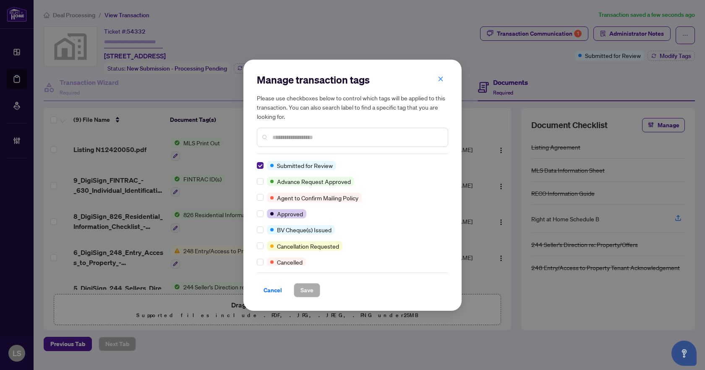
click at [302, 137] on input "text" at bounding box center [356, 137] width 169 height 9
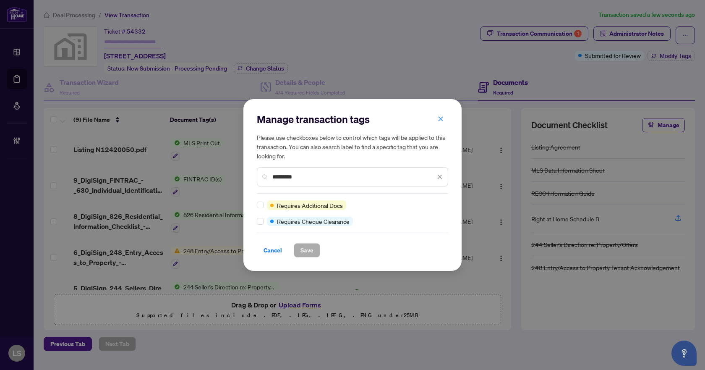
type input "********"
drag, startPoint x: 327, startPoint y: 175, endPoint x: 240, endPoint y: 169, distance: 87.4
click at [240, 169] on div "Manage transaction tags Please use checkboxes below to control which tags will …" at bounding box center [352, 185] width 705 height 370
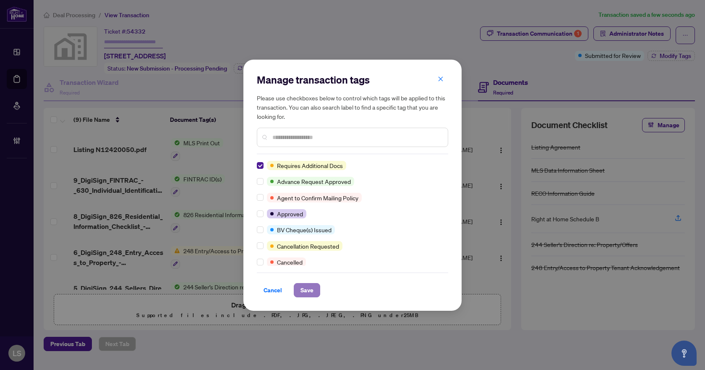
click at [316, 293] on button "Save" at bounding box center [307, 290] width 26 height 14
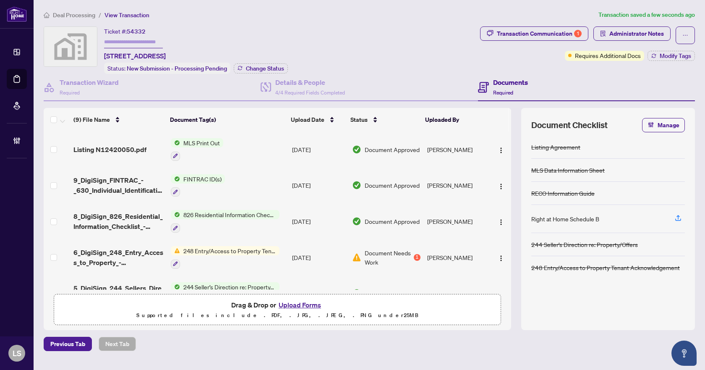
click at [87, 14] on span "Deal Processing" at bounding box center [74, 15] width 42 height 8
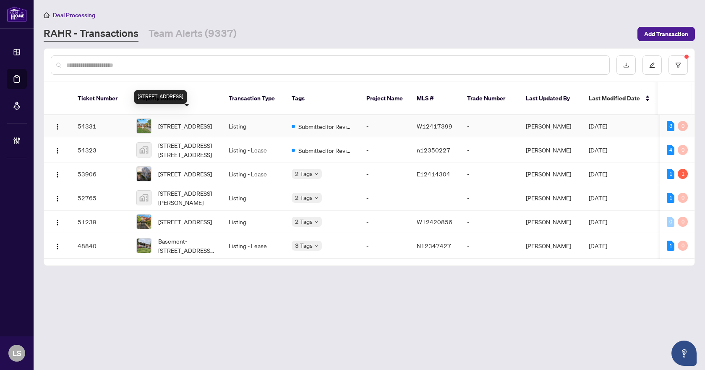
click at [199, 121] on span "[STREET_ADDRESS]" at bounding box center [185, 125] width 54 height 9
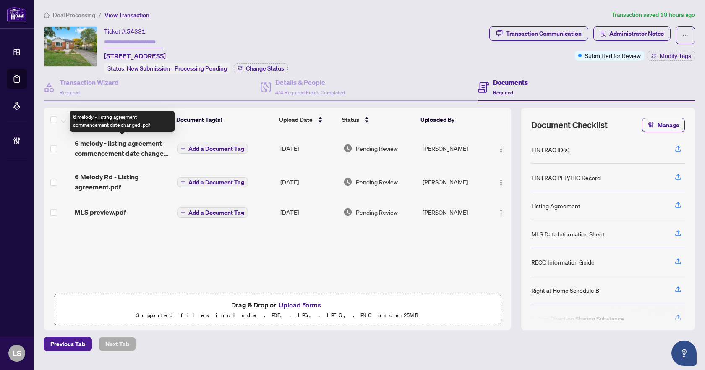
click at [158, 148] on span "6 melody - listing agreement commencement date changed .pdf" at bounding box center [123, 148] width 96 height 20
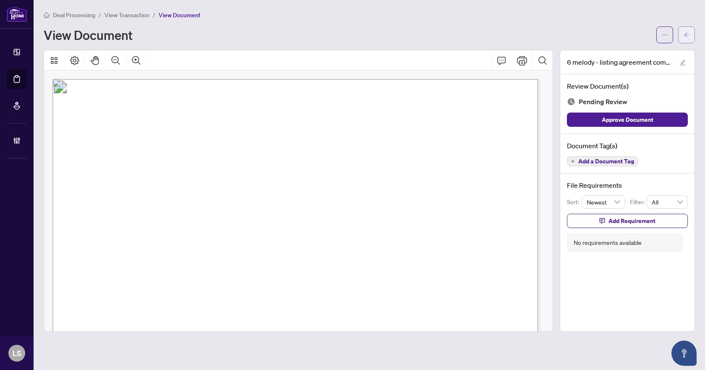
click at [683, 30] on button "button" at bounding box center [686, 34] width 17 height 17
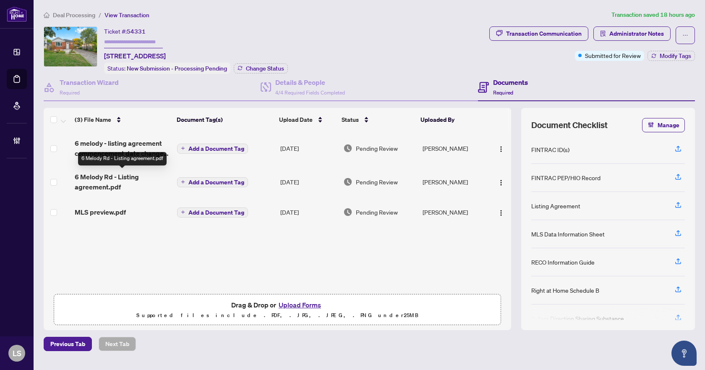
click at [108, 184] on span "6 Melody Rd - Listing agreement.pdf" at bounding box center [123, 182] width 96 height 20
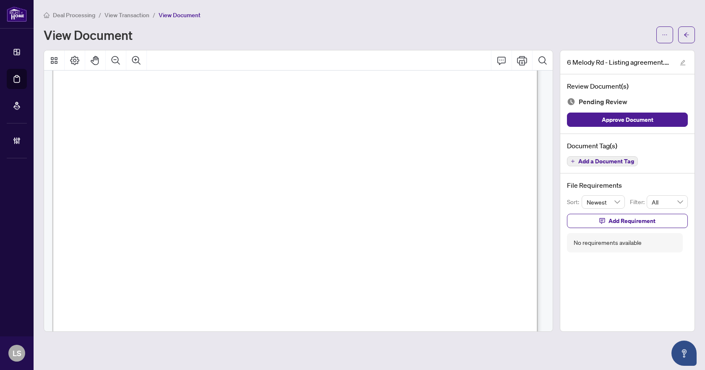
scroll to position [19383, 0]
click at [505, 60] on icon "Comment" at bounding box center [501, 60] width 10 height 10
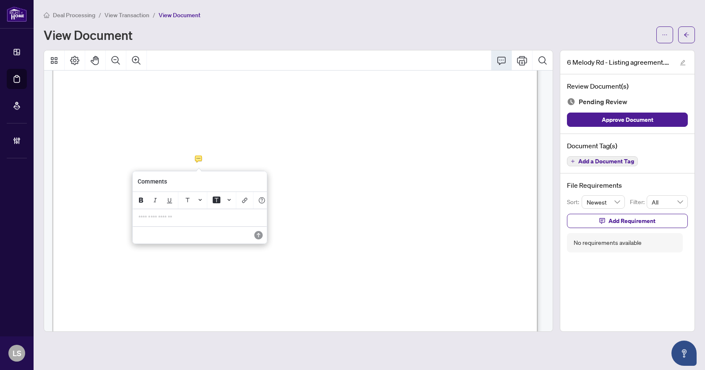
click at [193, 219] on p "**********" at bounding box center [199, 217] width 123 height 7
drag, startPoint x: 230, startPoint y: 227, endPoint x: 138, endPoint y: 221, distance: 92.5
click at [138, 221] on p "**********" at bounding box center [199, 221] width 123 height 14
click at [261, 245] on icon "Save" at bounding box center [257, 241] width 8 height 8
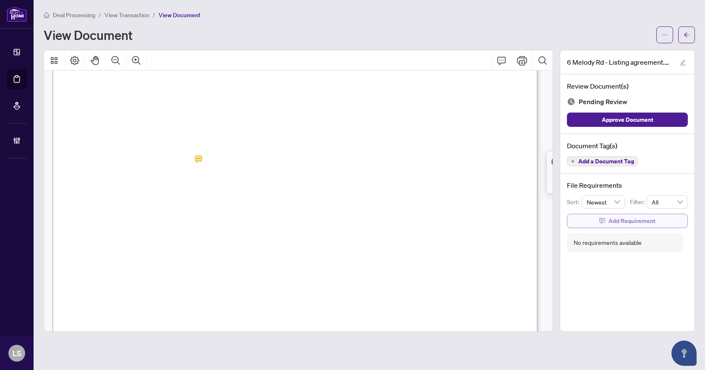
click at [609, 221] on span "Add Requirement" at bounding box center [631, 220] width 47 height 13
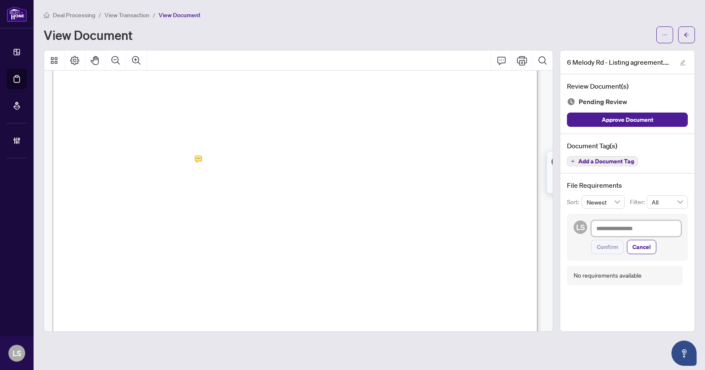
click at [600, 229] on textarea at bounding box center [636, 228] width 90 height 16
paste textarea "**********"
type textarea "**********"
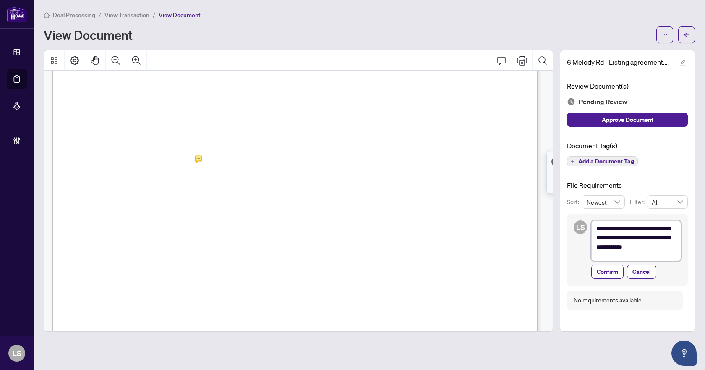
scroll to position [0, 0]
type textarea "**********"
click at [605, 275] on span "Confirm" at bounding box center [607, 274] width 21 height 13
type textarea "**********"
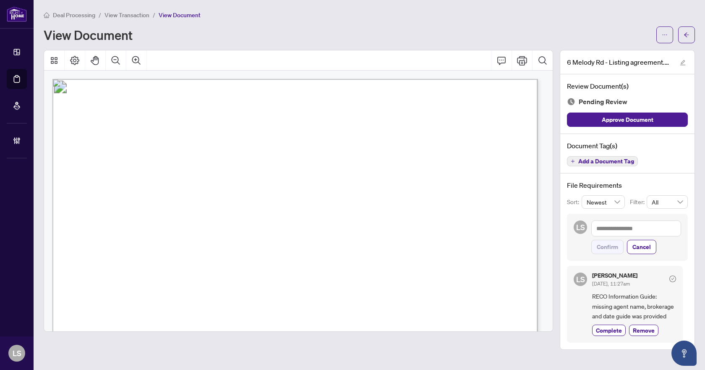
click at [604, 164] on span "Add a Document Tag" at bounding box center [606, 161] width 56 height 6
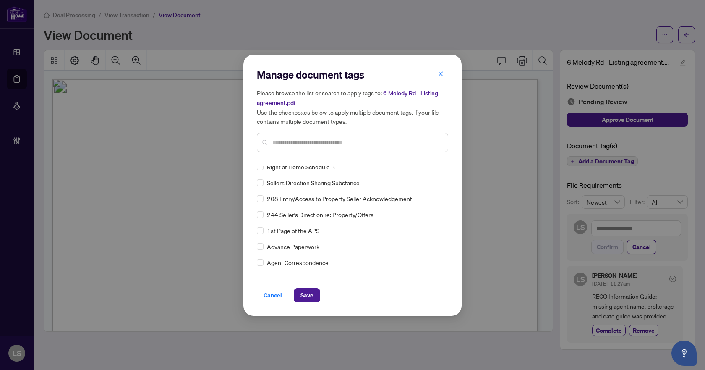
scroll to position [84, 0]
click at [290, 143] on input "text" at bounding box center [356, 142] width 169 height 9
click at [302, 295] on span "Save" at bounding box center [306, 294] width 13 height 13
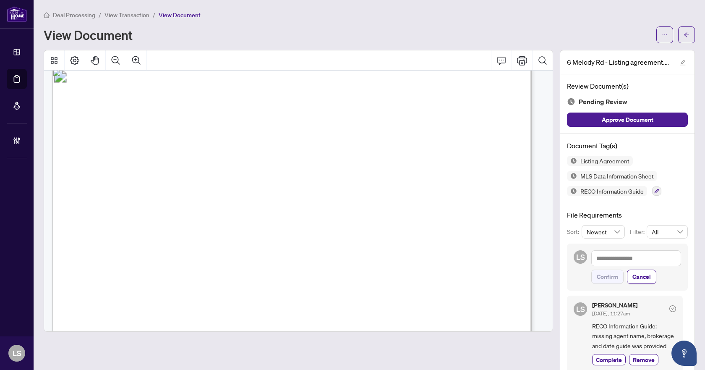
scroll to position [20336, 0]
drag, startPoint x: 649, startPoint y: 190, endPoint x: 642, endPoint y: 206, distance: 17.8
click at [654, 190] on icon "button" at bounding box center [656, 190] width 5 height 5
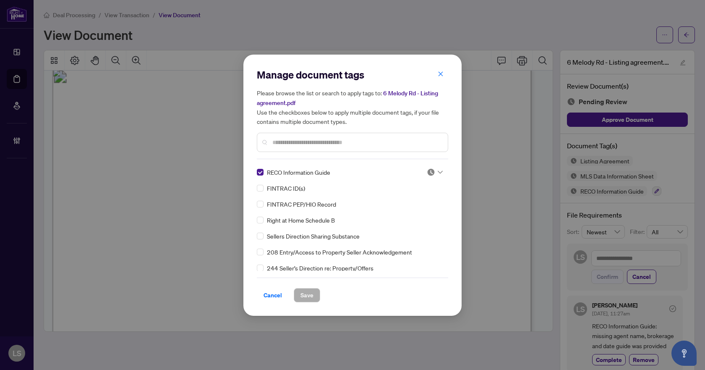
scroll to position [42, 0]
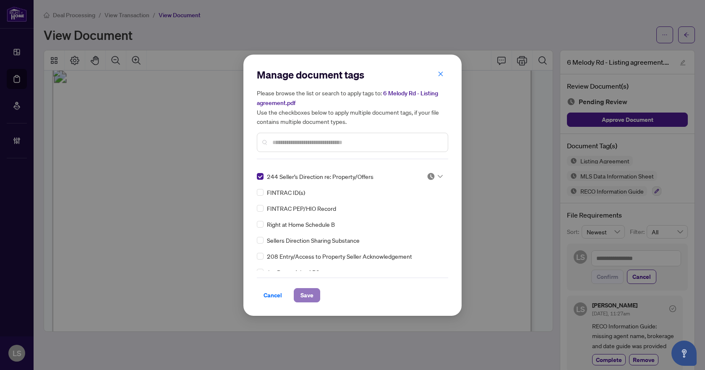
click at [312, 292] on span "Save" at bounding box center [306, 294] width 13 height 13
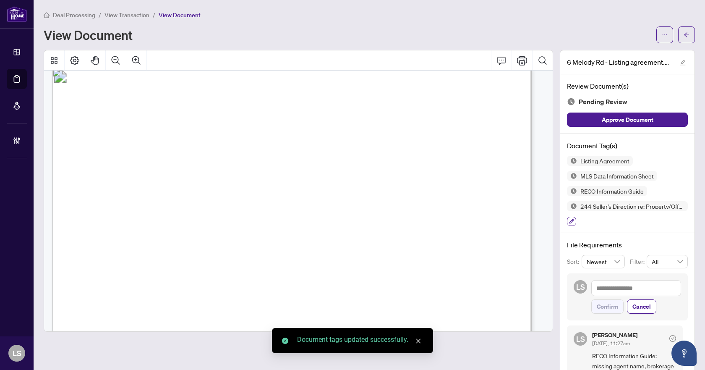
click at [567, 219] on button "button" at bounding box center [571, 220] width 9 height 9
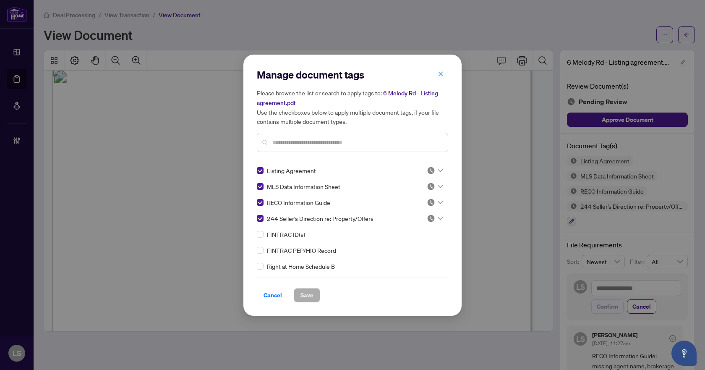
click at [440, 171] on div at bounding box center [432, 170] width 21 height 8
click at [412, 214] on div "Approved" at bounding box center [407, 210] width 54 height 9
click at [438, 186] on icon at bounding box center [440, 186] width 5 height 3
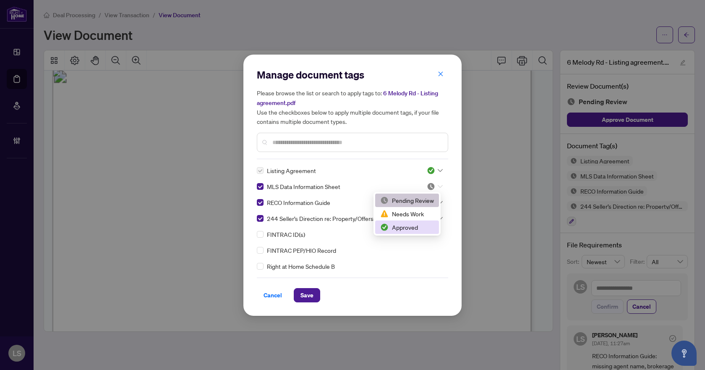
click at [416, 227] on div "Approved" at bounding box center [407, 226] width 54 height 9
click at [438, 202] on icon at bounding box center [440, 202] width 5 height 3
click at [421, 227] on div "Needs Work" at bounding box center [407, 229] width 54 height 9
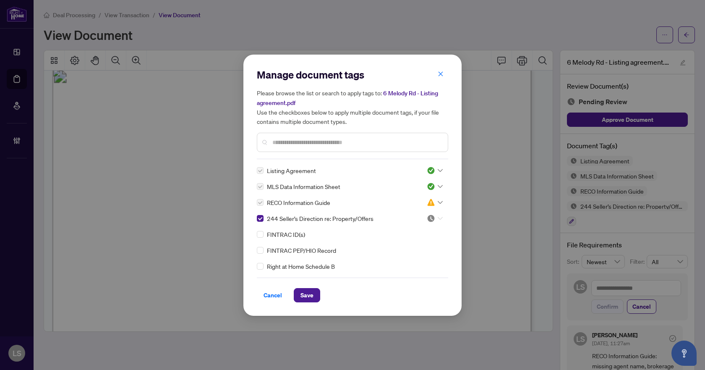
click at [438, 216] on icon at bounding box center [440, 217] width 5 height 3
drag, startPoint x: 416, startPoint y: 260, endPoint x: 397, endPoint y: 271, distance: 22.4
click at [416, 261] on div "Approved" at bounding box center [407, 258] width 54 height 9
click at [307, 291] on span "Save" at bounding box center [306, 294] width 13 height 13
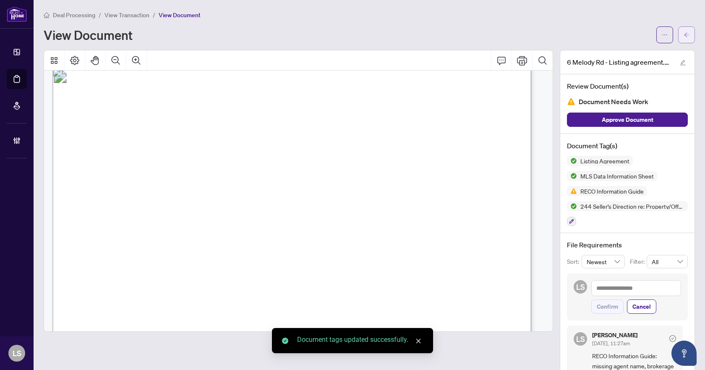
click at [683, 34] on icon "arrow-left" at bounding box center [686, 35] width 6 height 6
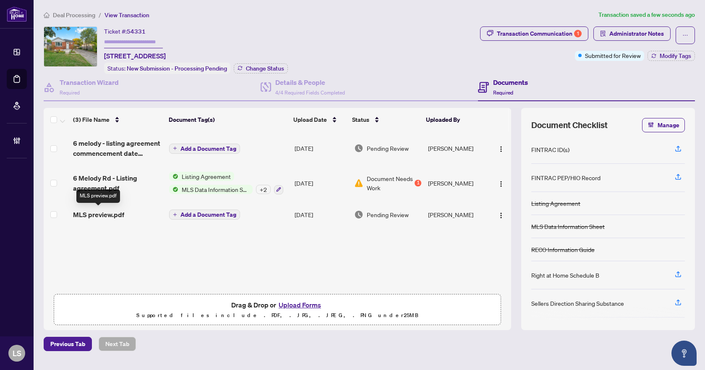
click at [104, 211] on span "MLS preview.pdf" at bounding box center [98, 214] width 51 height 10
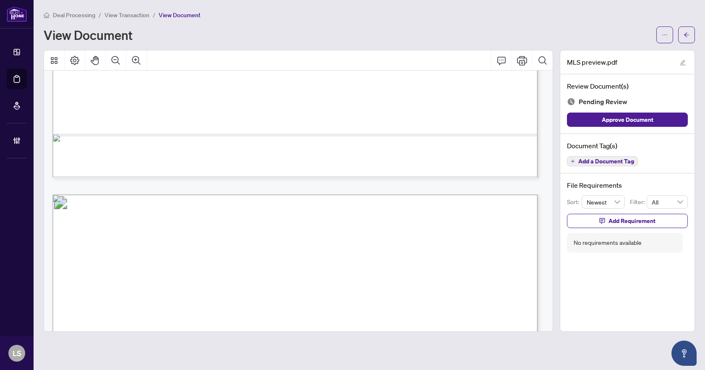
scroll to position [755, 0]
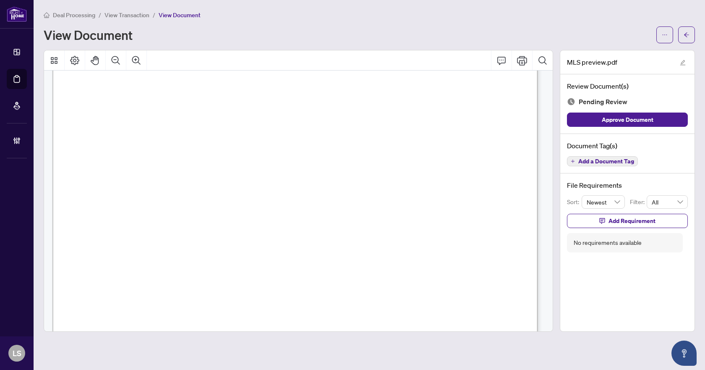
click at [584, 160] on span "Add a Document Tag" at bounding box center [606, 161] width 56 height 6
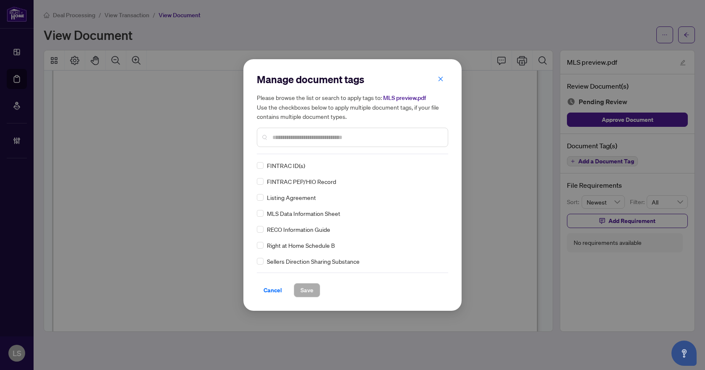
click at [305, 138] on input "text" at bounding box center [356, 137] width 169 height 9
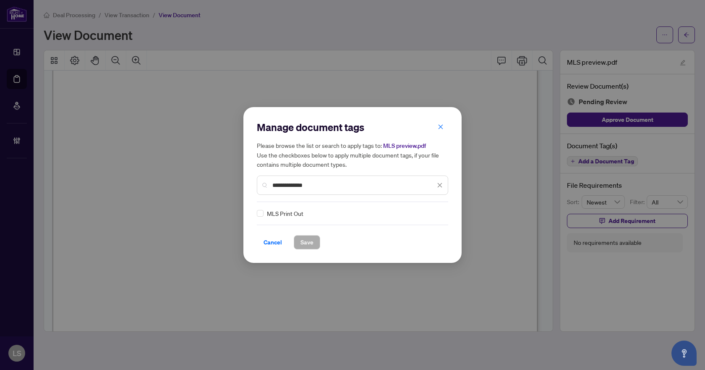
type input "**********"
click at [430, 215] on img at bounding box center [431, 213] width 8 height 8
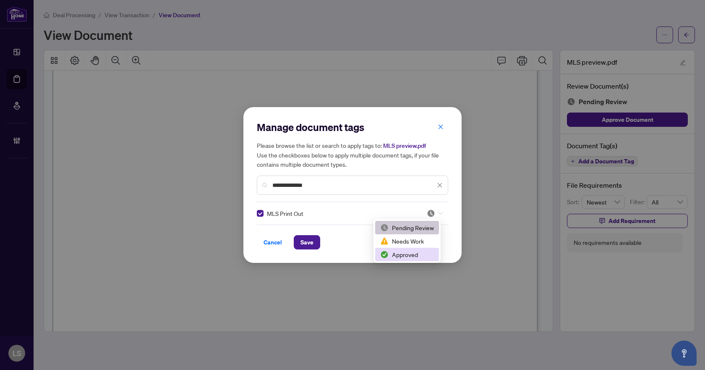
click at [401, 257] on div "Approved" at bounding box center [407, 254] width 54 height 9
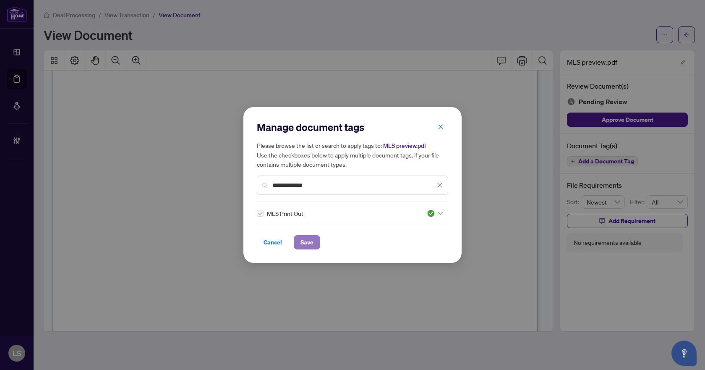
click at [308, 243] on span "Save" at bounding box center [306, 241] width 13 height 13
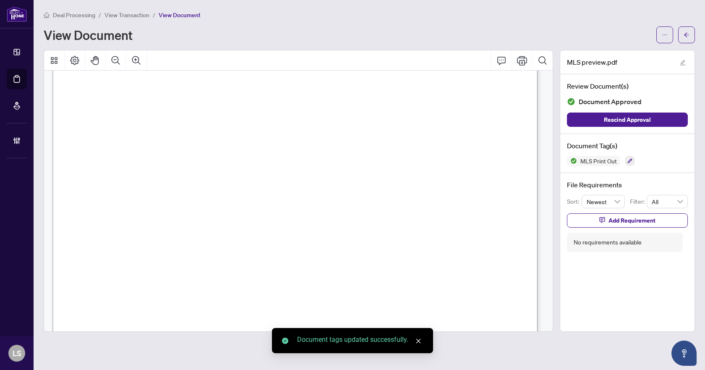
click at [687, 34] on icon "arrow-left" at bounding box center [686, 35] width 6 height 6
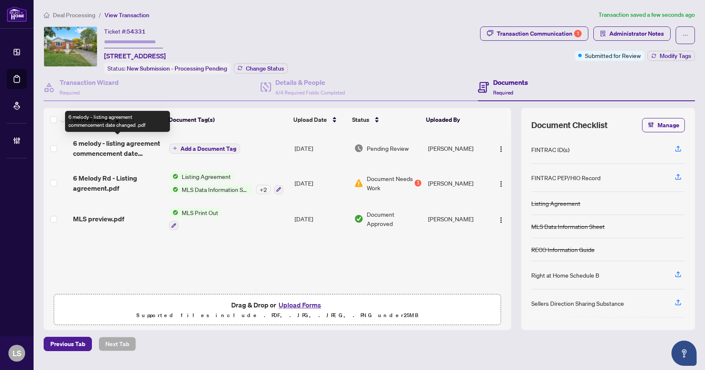
click at [110, 146] on span "6 melody - listing agreement commencement date changed .pdf" at bounding box center [117, 148] width 89 height 20
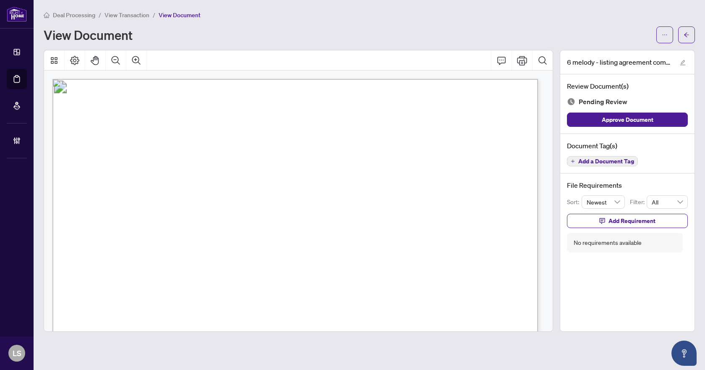
click at [616, 163] on span "Add a Document Tag" at bounding box center [606, 161] width 56 height 6
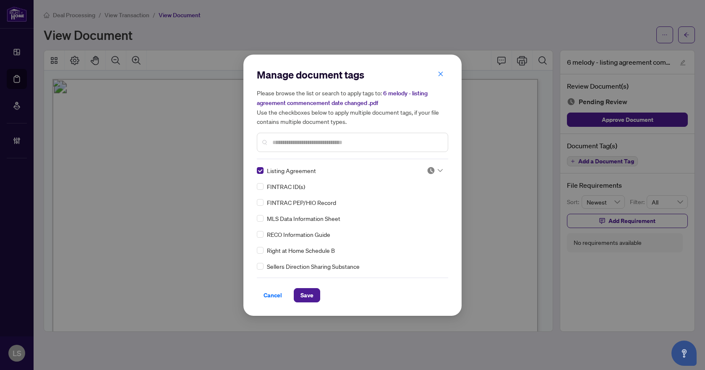
click at [440, 169] on div at bounding box center [432, 170] width 21 height 8
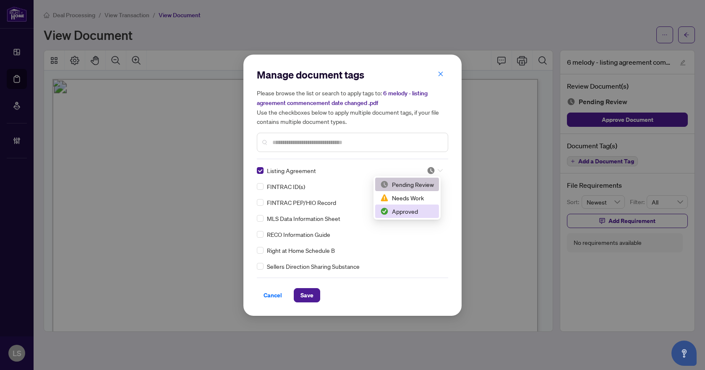
click at [410, 211] on div "Approved" at bounding box center [407, 210] width 54 height 9
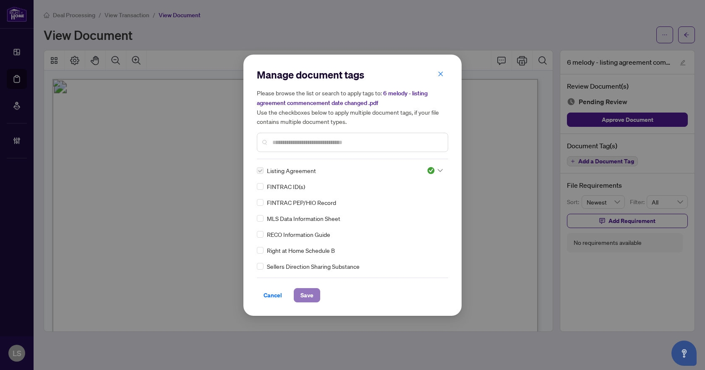
click at [311, 295] on span "Save" at bounding box center [306, 294] width 13 height 13
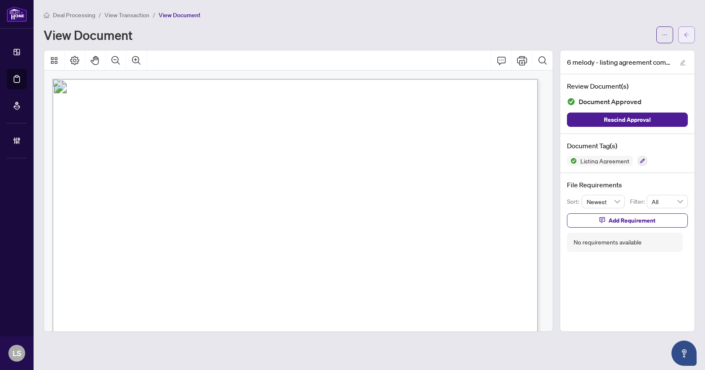
click at [686, 33] on icon "arrow-left" at bounding box center [686, 34] width 5 height 5
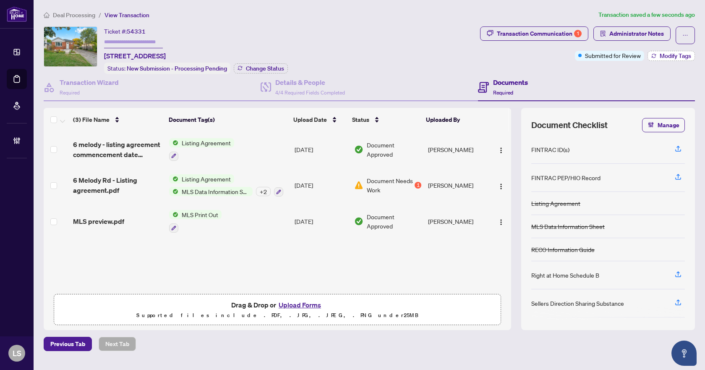
click at [663, 53] on span "Modify Tags" at bounding box center [675, 56] width 31 height 6
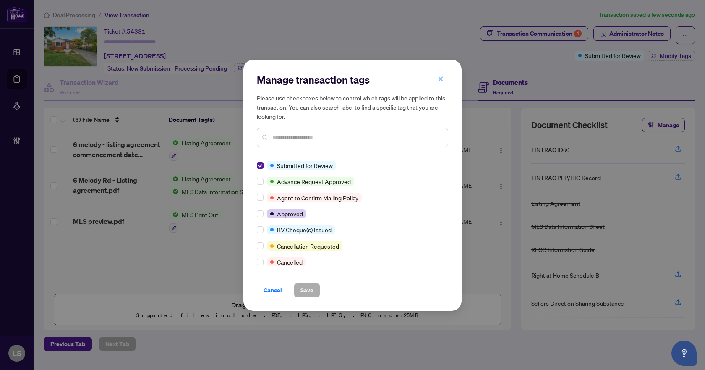
click at [289, 133] on input "text" at bounding box center [356, 137] width 169 height 9
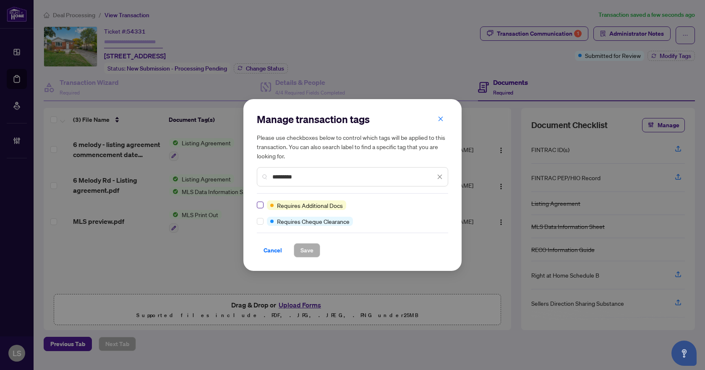
type input "********"
drag, startPoint x: 308, startPoint y: 175, endPoint x: 269, endPoint y: 174, distance: 39.0
click at [269, 174] on div "********" at bounding box center [352, 176] width 191 height 19
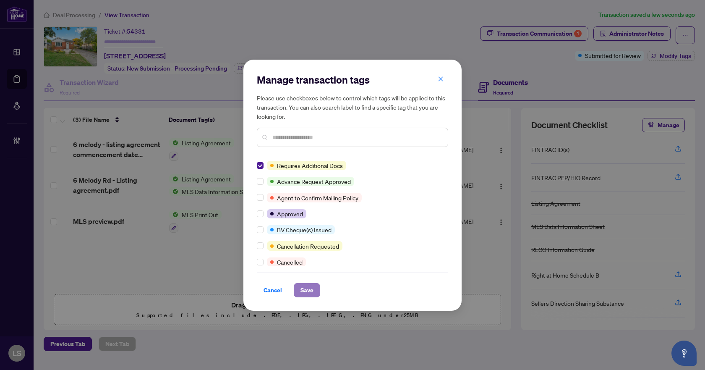
click at [310, 290] on span "Save" at bounding box center [306, 289] width 13 height 13
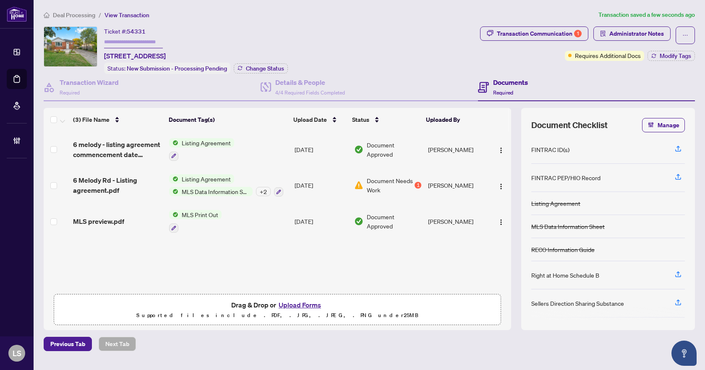
click at [76, 11] on span "Deal Processing" at bounding box center [74, 15] width 42 height 8
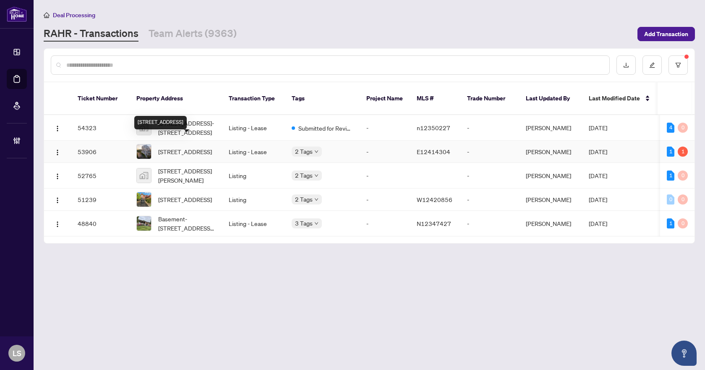
click at [183, 147] on span "903-1050 Eastern Ave, Toronto, Ontario M4L 0B7, Canada" at bounding box center [185, 151] width 54 height 9
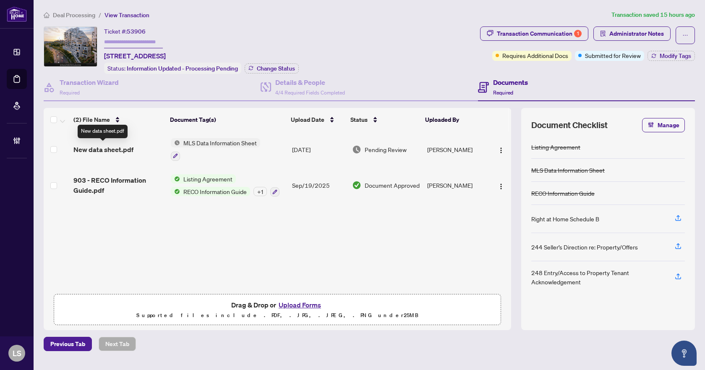
click at [96, 149] on span "New data sheet.pdf" at bounding box center [103, 149] width 60 height 10
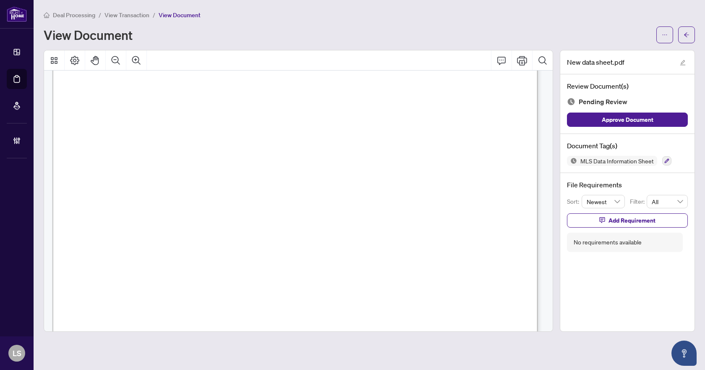
scroll to position [797, 0]
click at [663, 162] on button "button" at bounding box center [666, 160] width 9 height 9
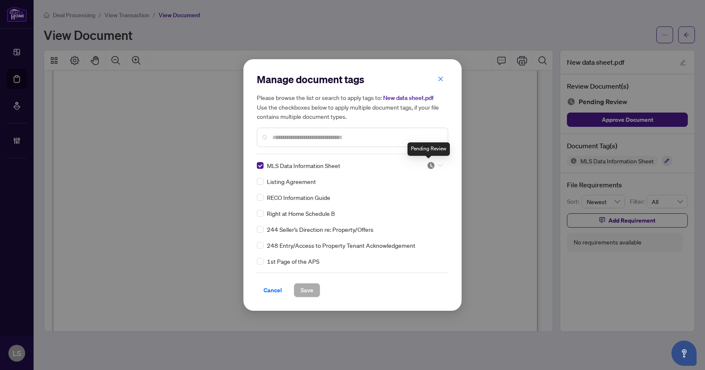
click at [430, 167] on img at bounding box center [431, 165] width 8 height 8
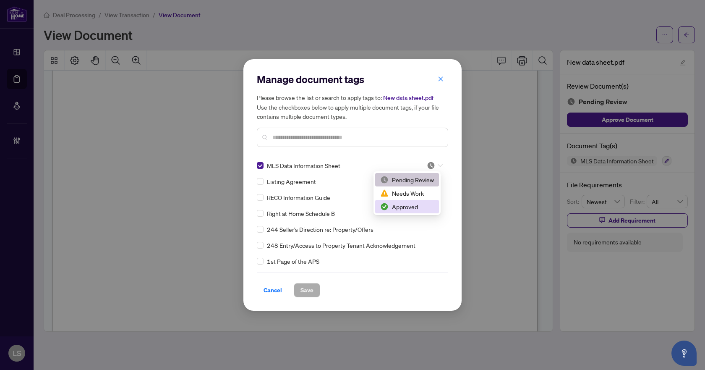
click at [413, 207] on div "Approved" at bounding box center [407, 206] width 54 height 9
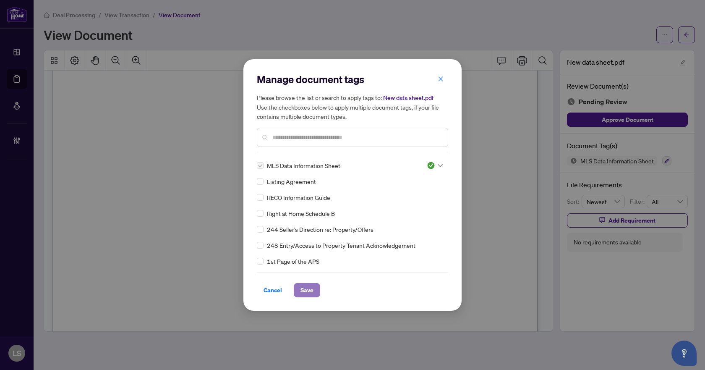
click at [309, 292] on span "Save" at bounding box center [306, 289] width 13 height 13
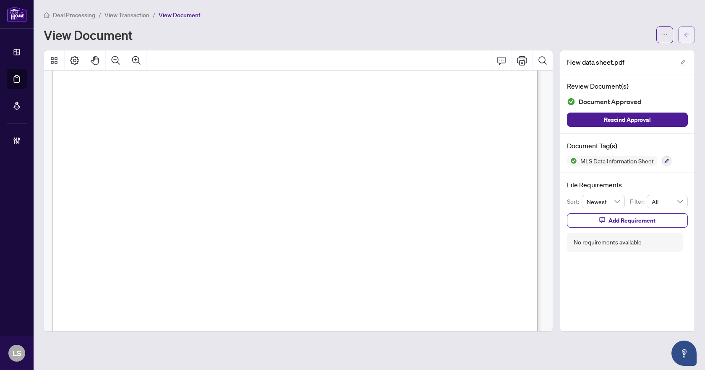
click at [686, 29] on span "button" at bounding box center [686, 34] width 6 height 13
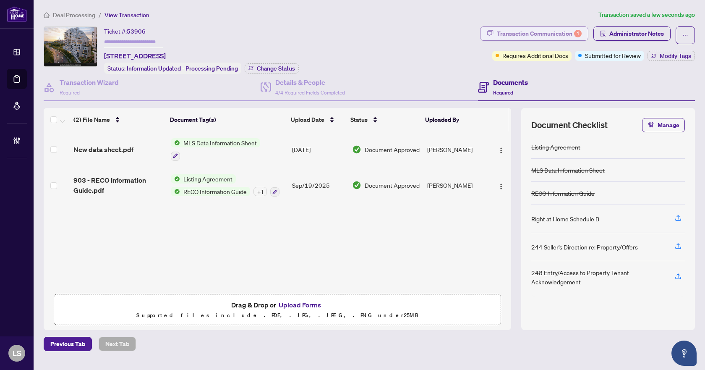
click at [554, 29] on div "Transaction Communication 1" at bounding box center [539, 33] width 85 height 13
type textarea "**********"
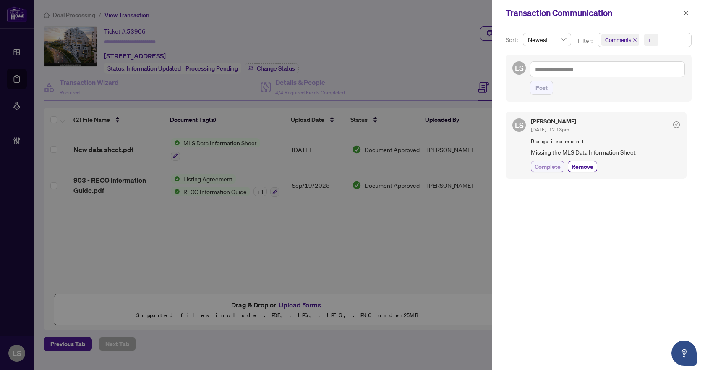
click at [541, 167] on span "Complete" at bounding box center [547, 166] width 26 height 9
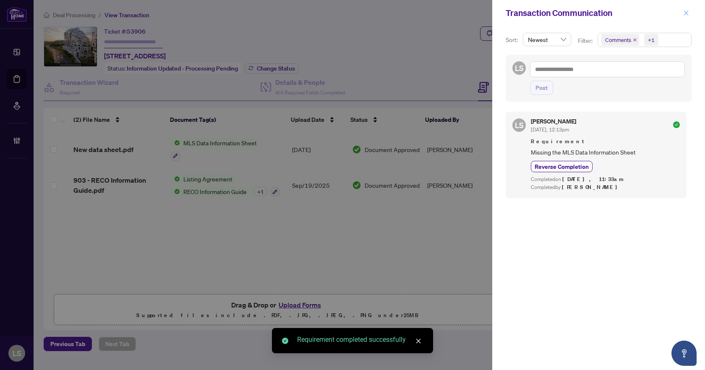
click at [689, 14] on button "button" at bounding box center [685, 13] width 11 height 10
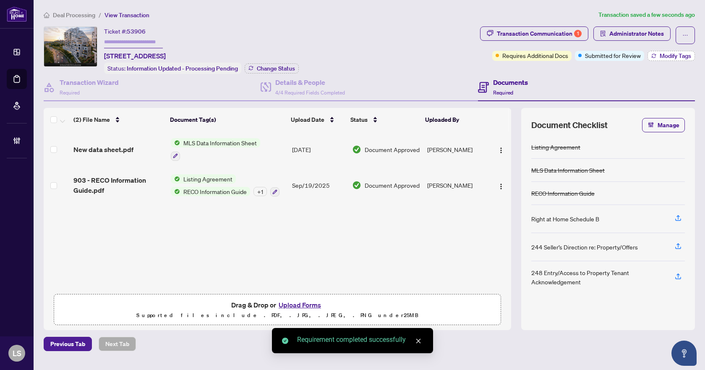
click at [676, 56] on span "Modify Tags" at bounding box center [675, 56] width 31 height 6
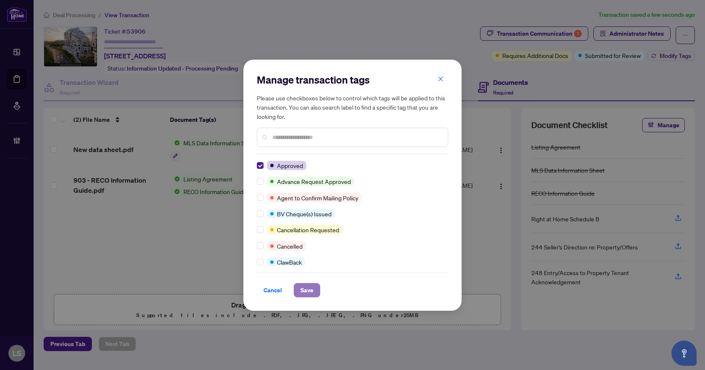
click at [309, 290] on span "Save" at bounding box center [306, 289] width 13 height 13
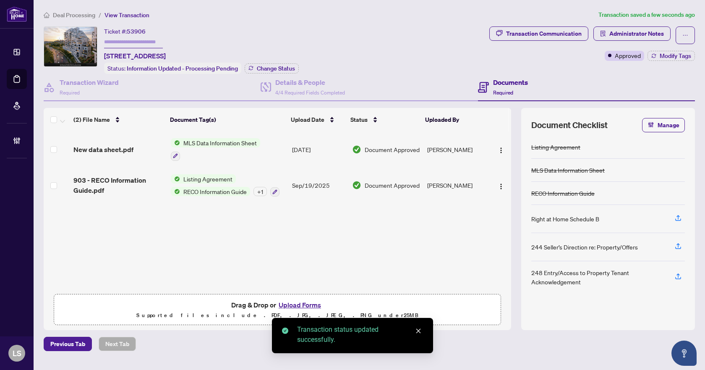
click at [88, 15] on span "Deal Processing" at bounding box center [74, 15] width 42 height 8
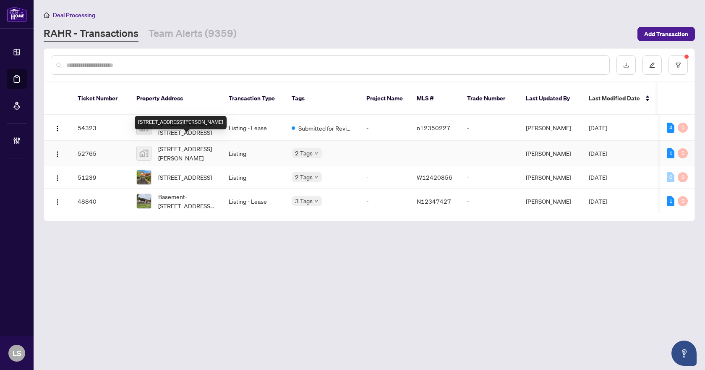
click at [176, 146] on span "[STREET_ADDRESS][PERSON_NAME]" at bounding box center [186, 153] width 57 height 18
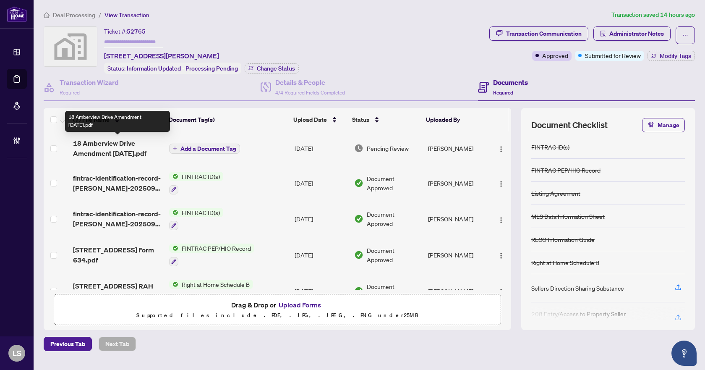
click at [109, 143] on span "18 Amberview Drive Amendment [DATE].pdf" at bounding box center [117, 148] width 89 height 20
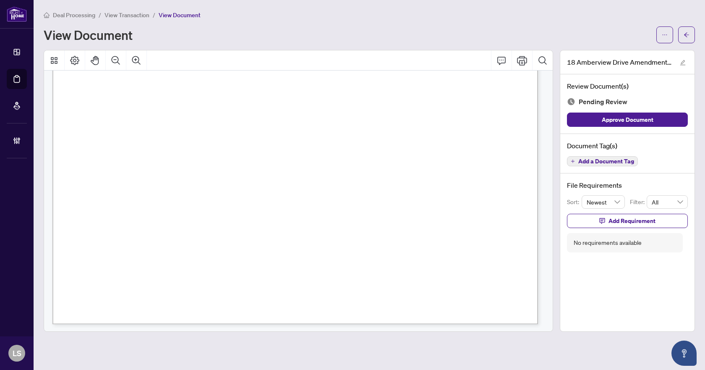
scroll to position [384, 0]
click at [604, 161] on span "Add a Document Tag" at bounding box center [606, 161] width 56 height 6
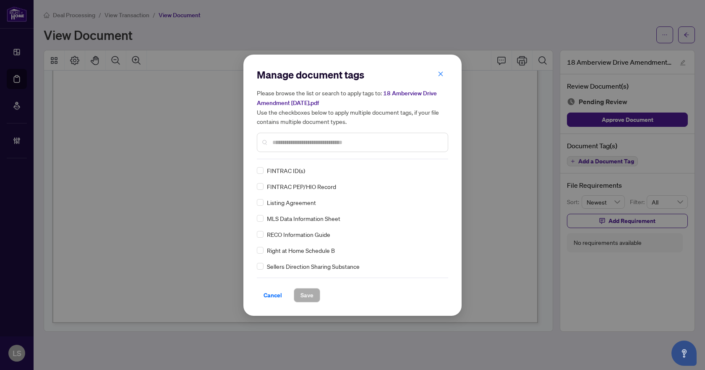
click at [291, 142] on input "text" at bounding box center [356, 142] width 169 height 9
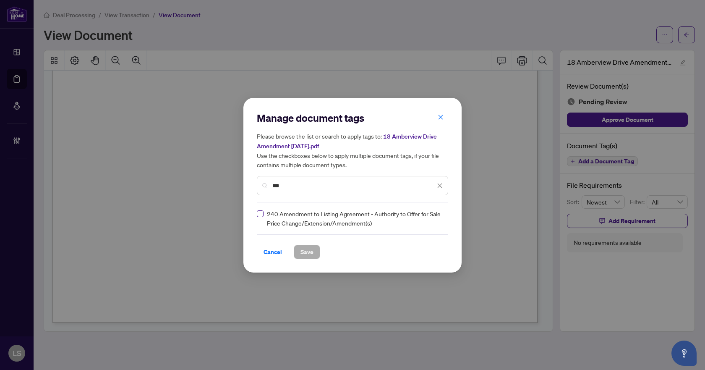
type input "***"
click at [436, 216] on div at bounding box center [435, 218] width 16 height 8
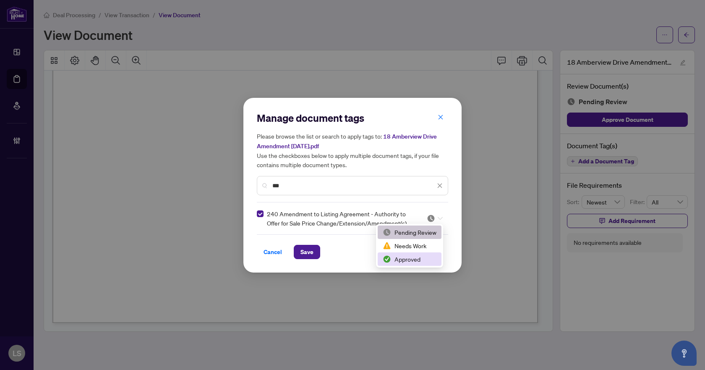
drag, startPoint x: 415, startPoint y: 257, endPoint x: 391, endPoint y: 257, distance: 23.9
click at [415, 257] on div "Approved" at bounding box center [410, 258] width 54 height 9
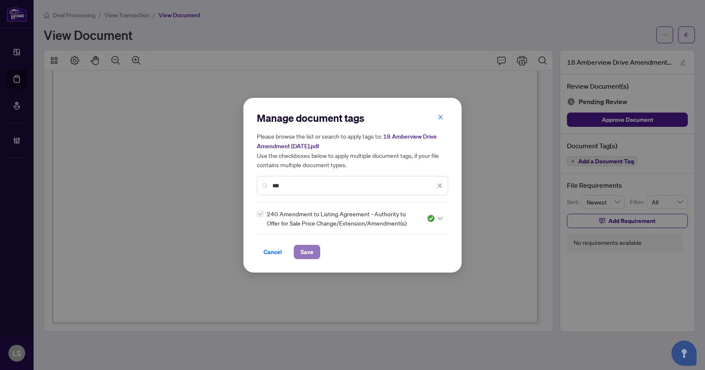
click at [306, 248] on span "Save" at bounding box center [306, 251] width 13 height 13
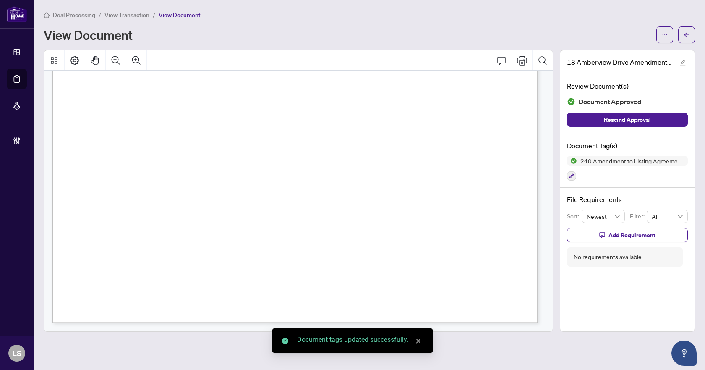
click at [687, 35] on icon "arrow-left" at bounding box center [686, 35] width 6 height 6
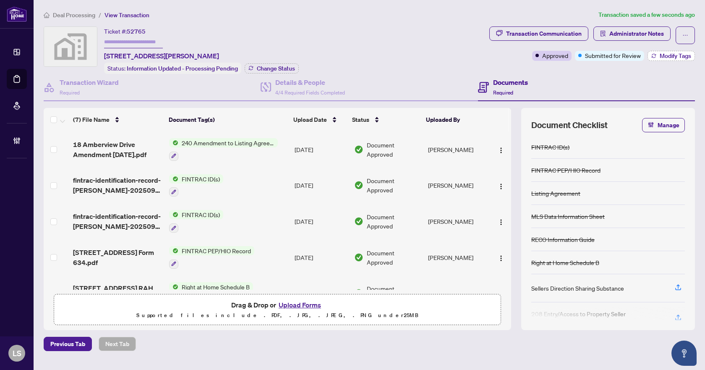
click at [660, 57] on span "Modify Tags" at bounding box center [675, 56] width 31 height 6
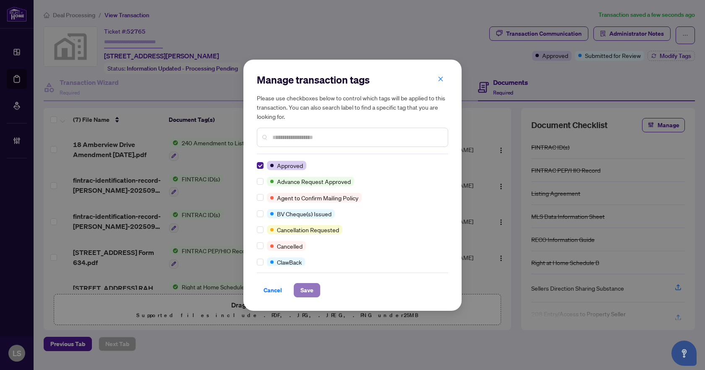
click at [312, 292] on span "Save" at bounding box center [306, 289] width 13 height 13
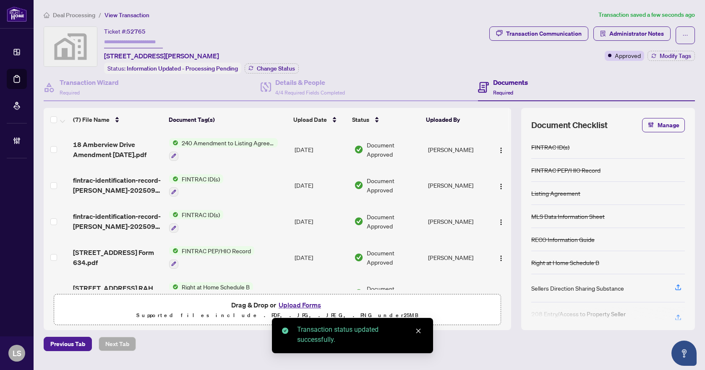
click at [61, 13] on span "Deal Processing" at bounding box center [74, 15] width 42 height 8
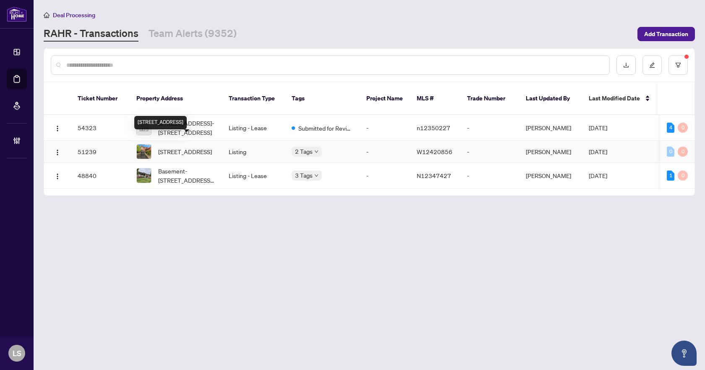
click at [184, 147] on span "2238 pheasant lane-2238 Pheasant Lane, Oakville, Ontario L6M 3S2, Canada" at bounding box center [185, 151] width 54 height 9
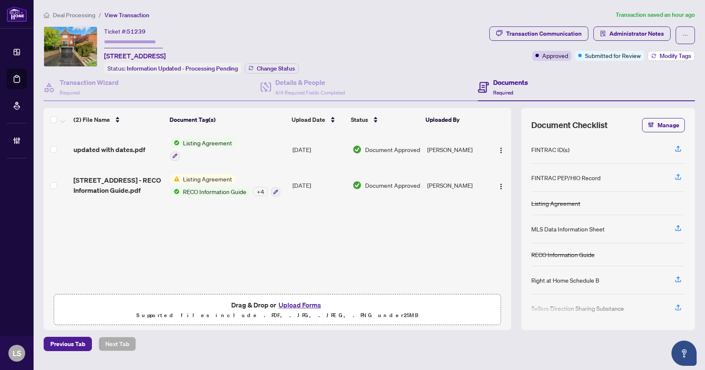
click at [664, 56] on span "Modify Tags" at bounding box center [675, 56] width 31 height 6
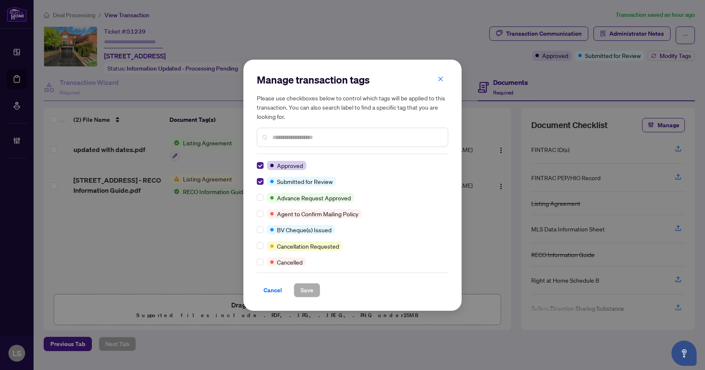
click at [255, 181] on div "Manage transaction tags Please use checkboxes below to control which tags will …" at bounding box center [352, 185] width 218 height 251
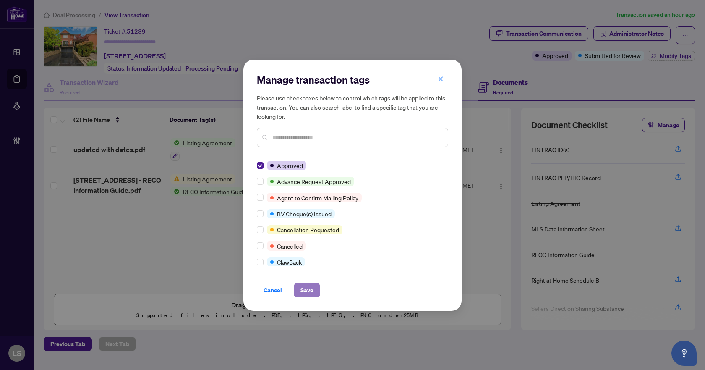
click at [313, 284] on span "Save" at bounding box center [306, 289] width 13 height 13
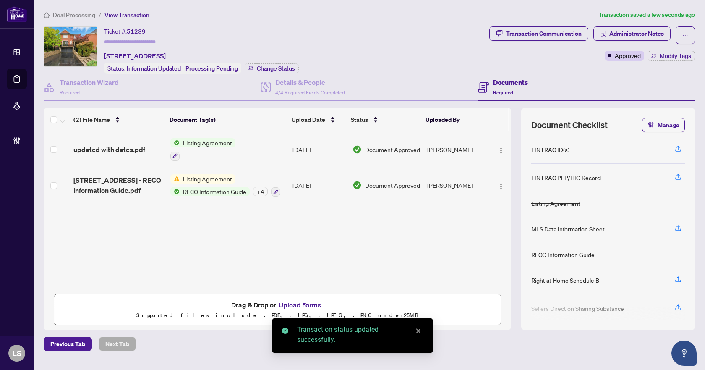
click at [84, 17] on span "Deal Processing" at bounding box center [74, 15] width 42 height 8
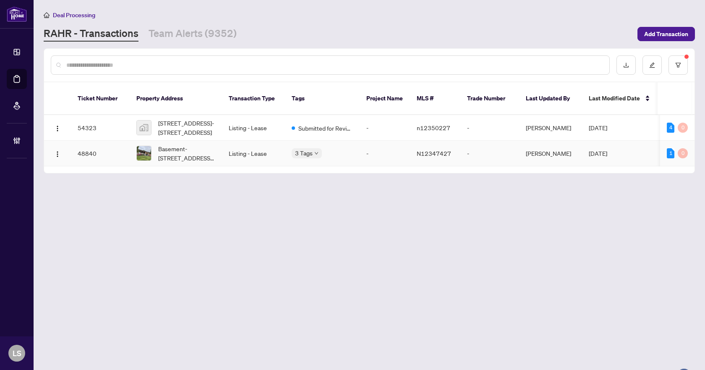
click at [191, 155] on span "Basement-[STREET_ADDRESS][PERSON_NAME][PERSON_NAME]" at bounding box center [186, 153] width 57 height 18
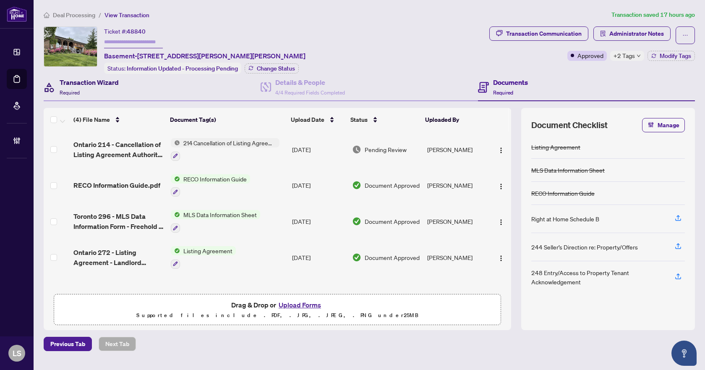
click at [107, 78] on h4 "Transaction Wizard" at bounding box center [89, 82] width 59 height 10
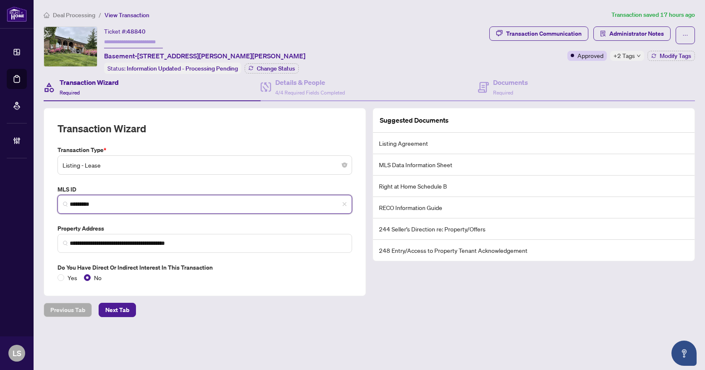
drag, startPoint x: 108, startPoint y: 201, endPoint x: 70, endPoint y: 203, distance: 37.8
click at [70, 203] on input "*********" at bounding box center [208, 204] width 277 height 9
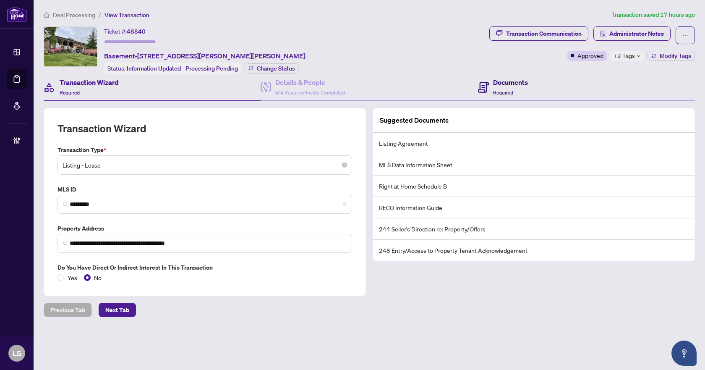
click at [524, 81] on h4 "Documents" at bounding box center [510, 82] width 35 height 10
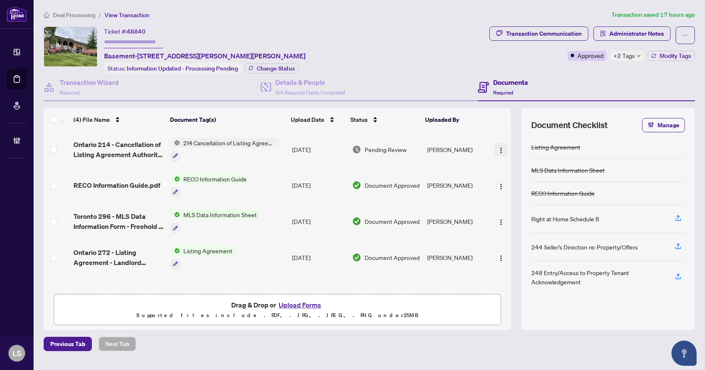
click at [498, 147] on img "button" at bounding box center [501, 150] width 7 height 7
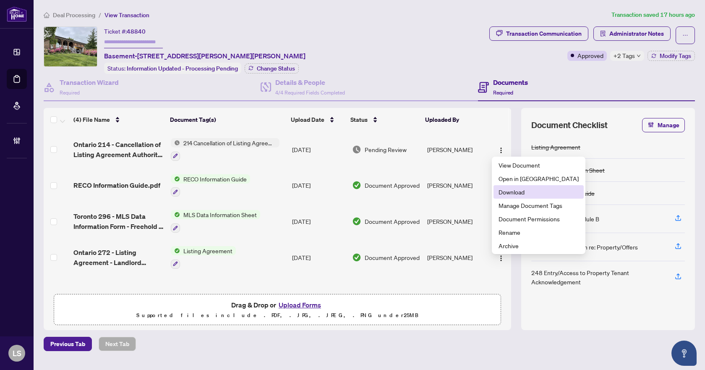
click at [510, 190] on span "Download" at bounding box center [538, 191] width 80 height 9
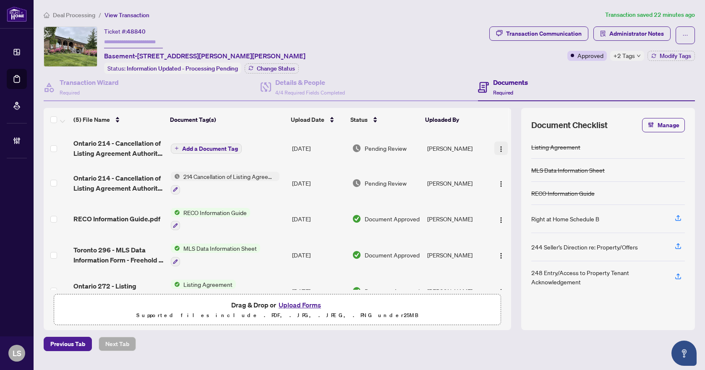
click at [498, 149] on img "button" at bounding box center [501, 149] width 7 height 7
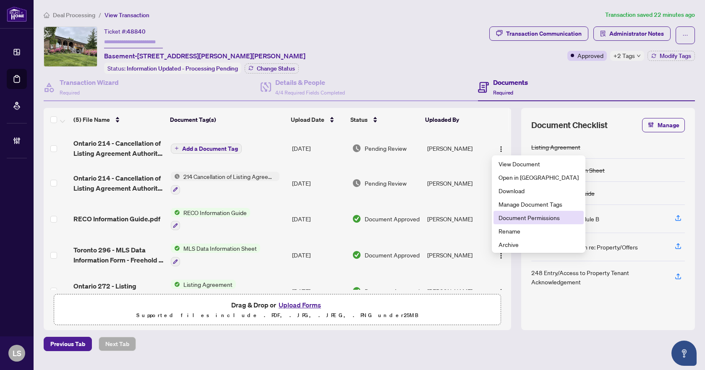
click at [527, 216] on span "Document Permissions" at bounding box center [538, 217] width 80 height 9
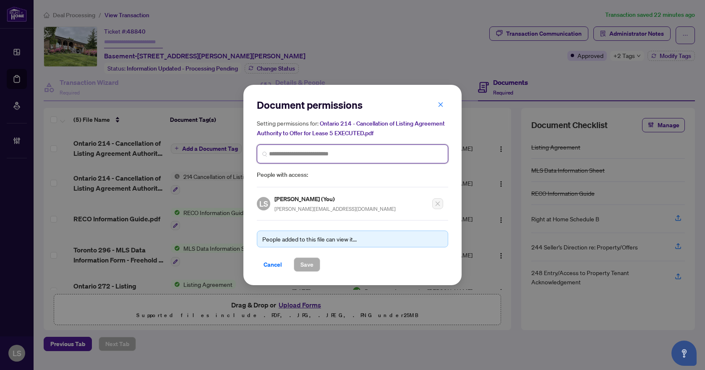
click at [287, 151] on input "search" at bounding box center [356, 153] width 174 height 9
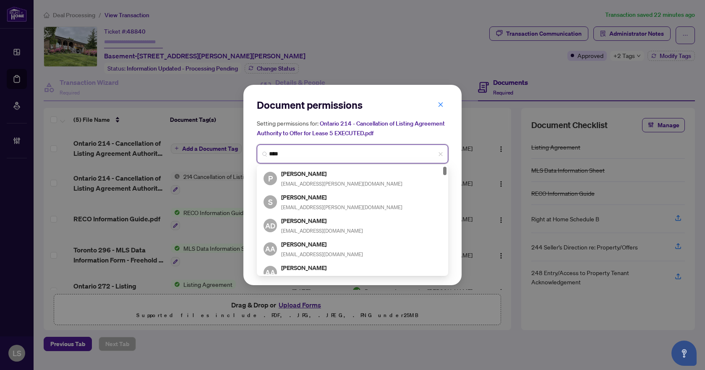
type input "*****"
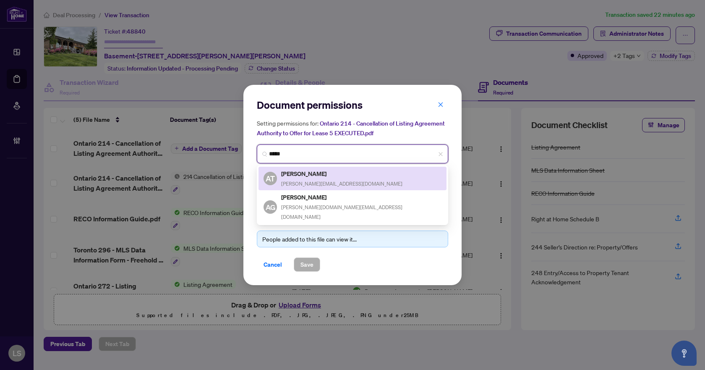
click at [318, 178] on div "Afsaneh Tehrani-Zadeh [EMAIL_ADDRESS][DOMAIN_NAME]" at bounding box center [341, 178] width 121 height 19
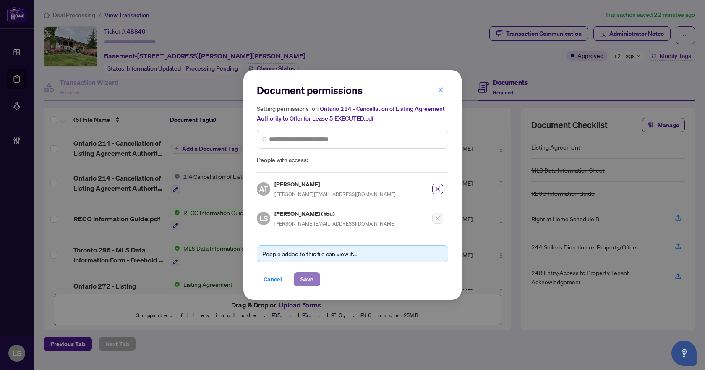
click at [309, 276] on span "Save" at bounding box center [306, 278] width 13 height 13
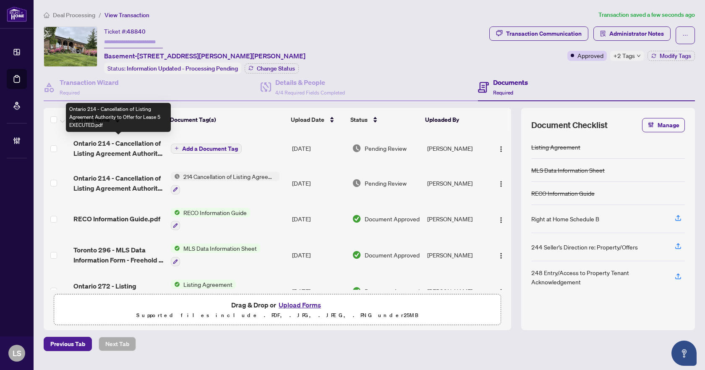
click at [130, 145] on span "Ontario 214 - Cancellation of Listing Agreement Authority to Offer for Lease 5 …" at bounding box center [118, 148] width 90 height 20
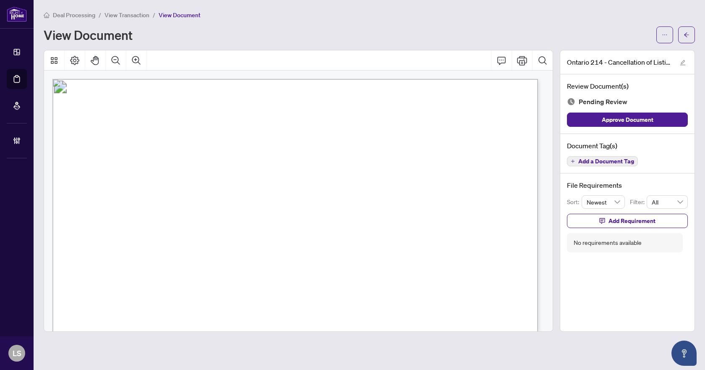
click at [613, 159] on span "Add a Document Tag" at bounding box center [606, 161] width 56 height 6
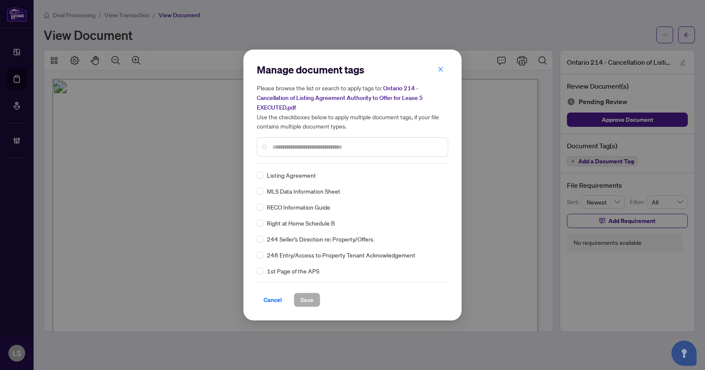
click at [324, 148] on input "text" at bounding box center [356, 146] width 169 height 9
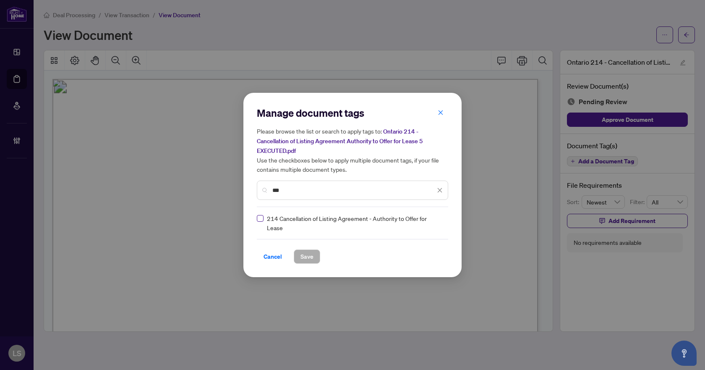
type input "***"
click at [429, 221] on img at bounding box center [431, 223] width 8 height 8
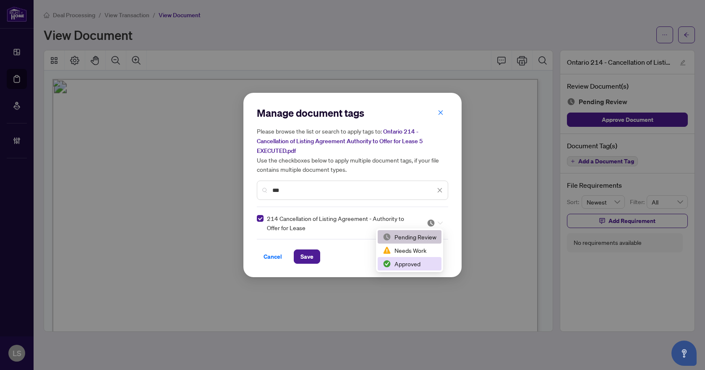
click at [405, 265] on div "Approved" at bounding box center [410, 263] width 54 height 9
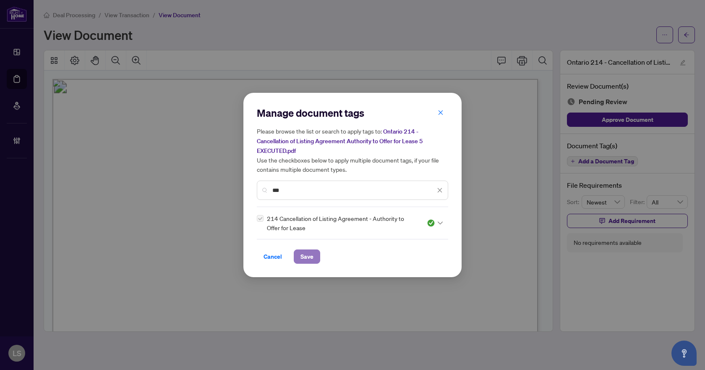
drag, startPoint x: 308, startPoint y: 253, endPoint x: 425, endPoint y: 165, distance: 146.0
click at [308, 252] on span "Save" at bounding box center [306, 256] width 13 height 13
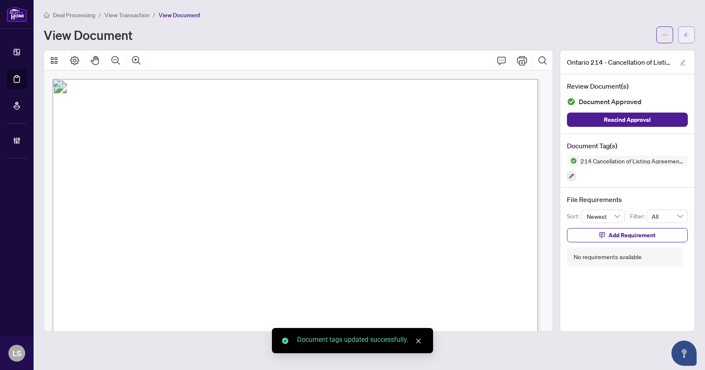
click at [685, 35] on icon "arrow-left" at bounding box center [686, 34] width 5 height 5
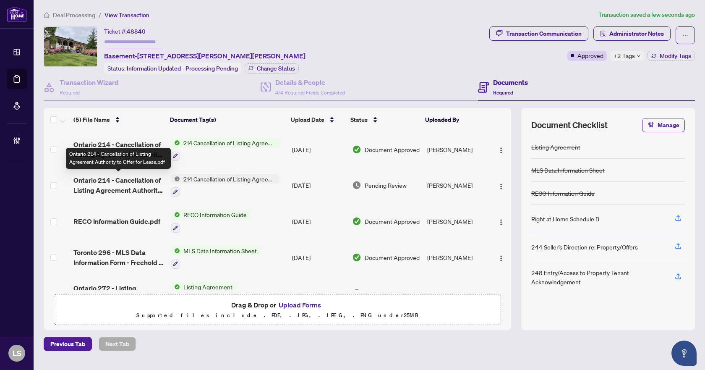
click at [132, 184] on span "Ontario 214 - Cancellation of Listing Agreement Authority to Offer for Lease.pdf" at bounding box center [118, 185] width 90 height 20
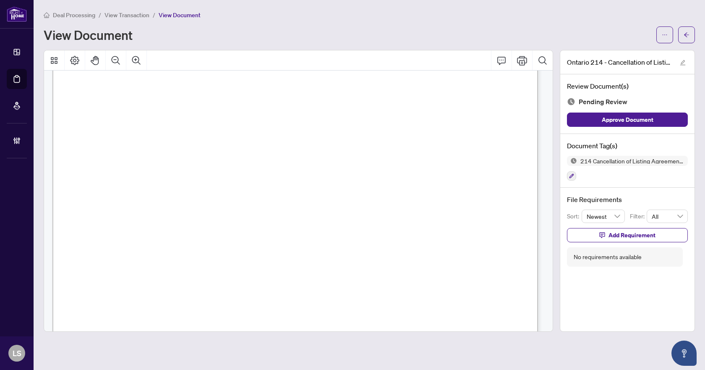
scroll to position [168, 0]
click at [634, 120] on span "Approve Document" at bounding box center [628, 119] width 52 height 13
click at [573, 177] on button "button" at bounding box center [571, 175] width 9 height 9
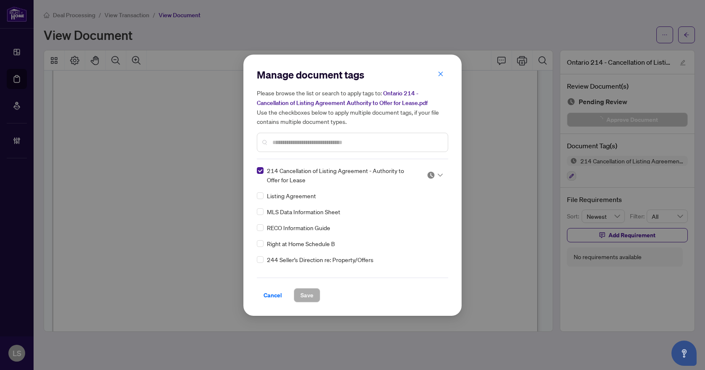
click at [434, 176] on div at bounding box center [435, 175] width 16 height 8
click at [421, 203] on div "Needs Work" at bounding box center [407, 202] width 54 height 9
click at [305, 291] on span "Save" at bounding box center [306, 294] width 13 height 13
click at [688, 36] on div "Manage document tags Please browse the list or search to apply tags to: Ontario…" at bounding box center [352, 185] width 705 height 370
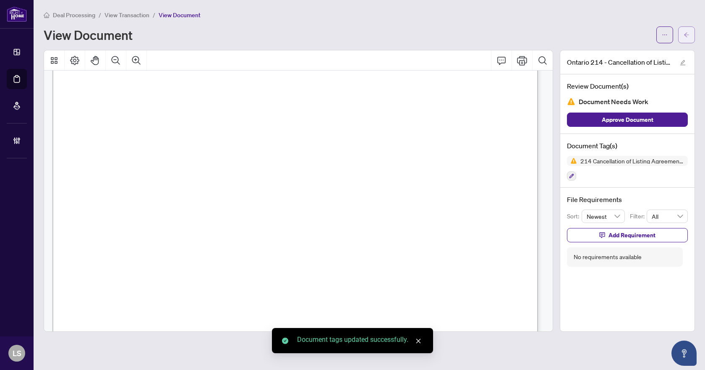
click at [693, 34] on button "button" at bounding box center [686, 34] width 17 height 17
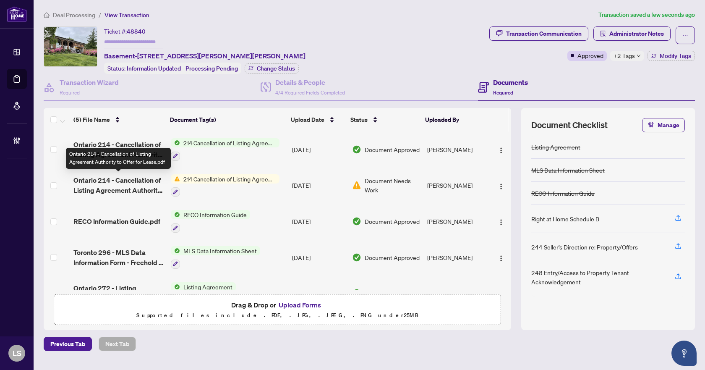
click at [112, 184] on span "Ontario 214 - Cancellation of Listing Agreement Authority to Offer for Lease.pdf" at bounding box center [118, 185] width 90 height 20
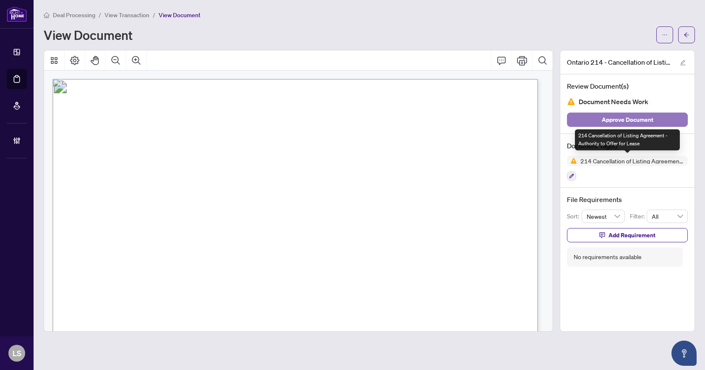
click at [623, 117] on span "Approve Document" at bounding box center [628, 119] width 52 height 13
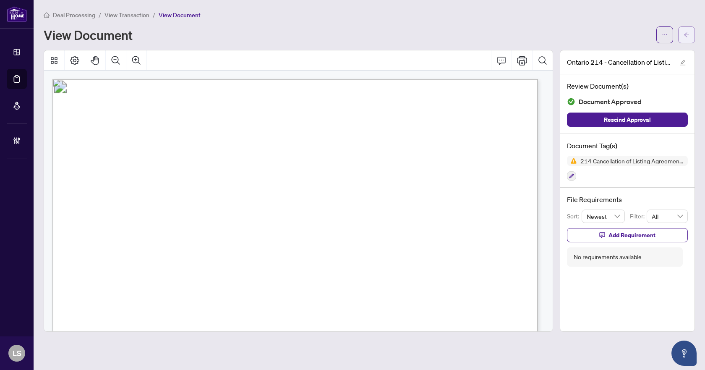
click at [691, 37] on button "button" at bounding box center [686, 34] width 17 height 17
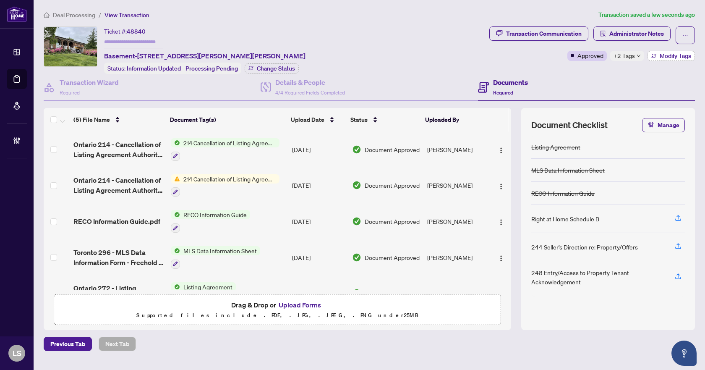
click at [686, 56] on span "Modify Tags" at bounding box center [675, 56] width 31 height 6
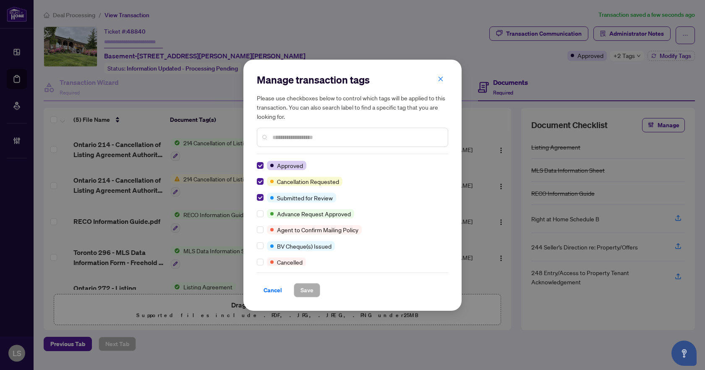
click at [256, 261] on div "Manage transaction tags Please use checkboxes below to control which tags will …" at bounding box center [352, 185] width 218 height 251
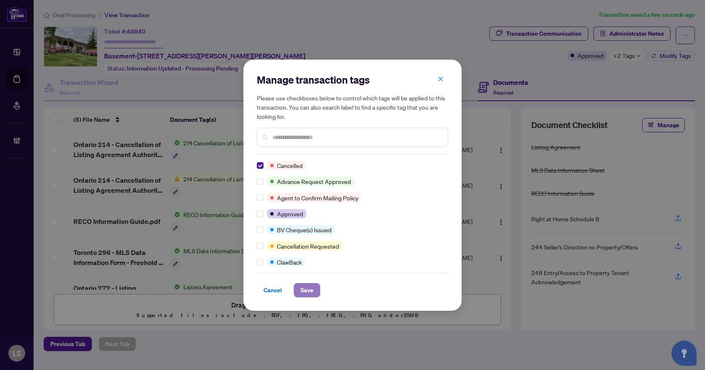
click at [310, 292] on span "Save" at bounding box center [306, 289] width 13 height 13
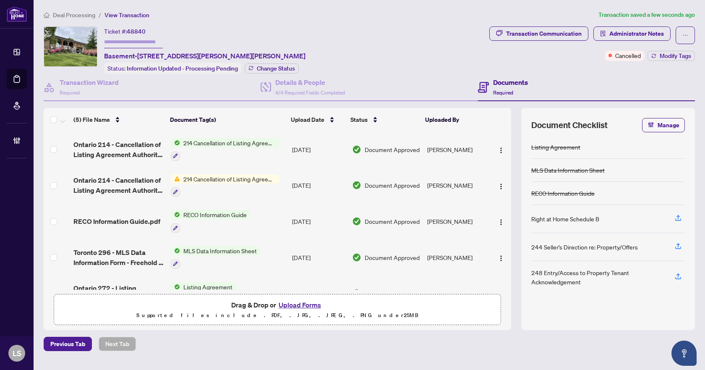
click at [64, 16] on span "Deal Processing" at bounding box center [74, 15] width 42 height 8
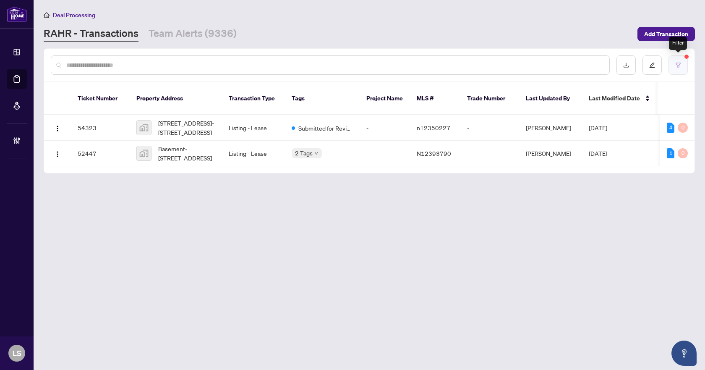
click at [677, 61] on button "button" at bounding box center [677, 64] width 19 height 19
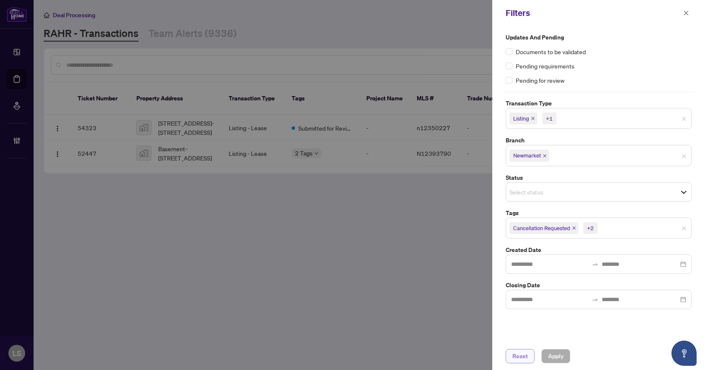
click at [521, 357] on span "Reset" at bounding box center [520, 355] width 16 height 13
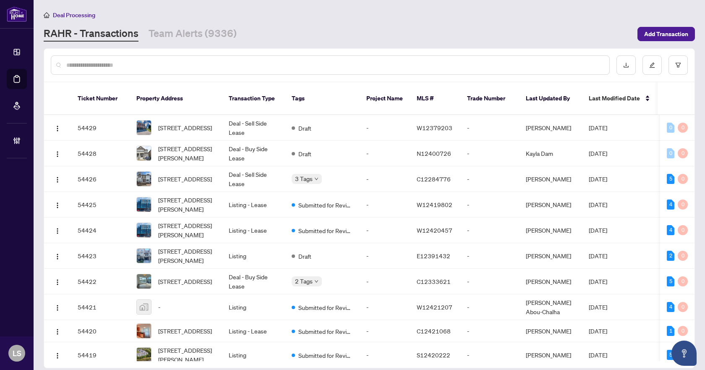
click at [146, 63] on input "text" at bounding box center [334, 64] width 536 height 9
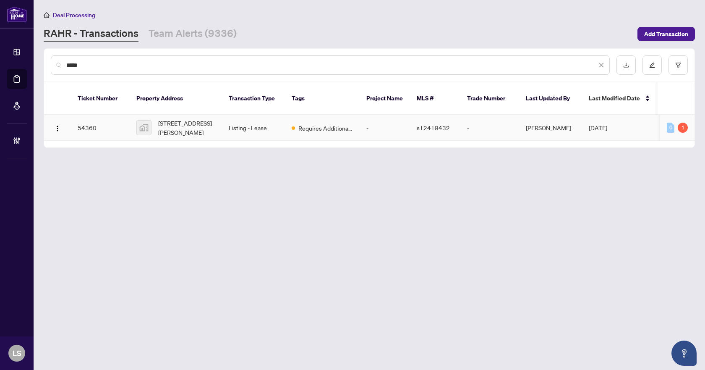
type input "*****"
click at [193, 124] on span "[STREET_ADDRESS][PERSON_NAME]" at bounding box center [186, 127] width 57 height 18
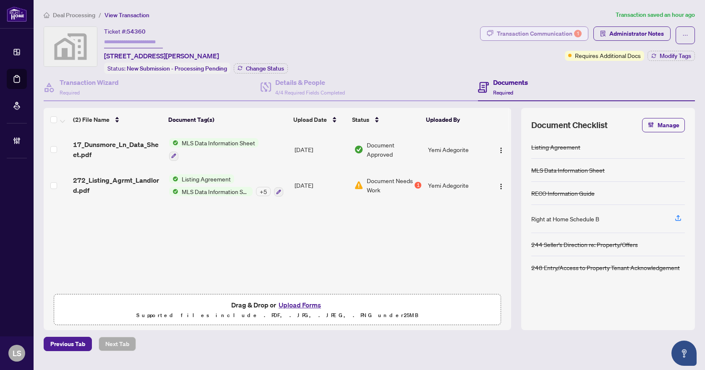
click at [544, 39] on div "Transaction Communication 1" at bounding box center [539, 33] width 85 height 13
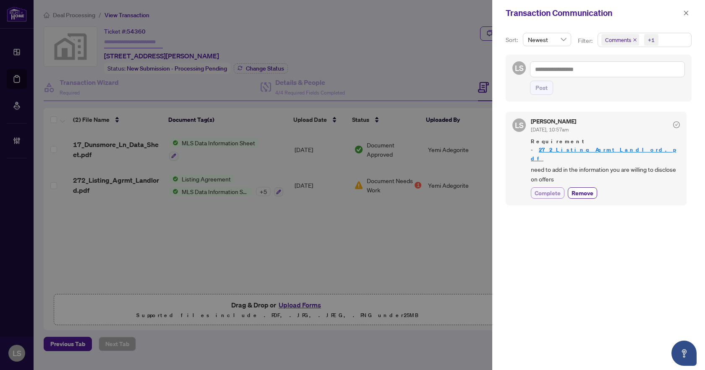
click at [548, 188] on span "Complete" at bounding box center [547, 192] width 26 height 9
click at [686, 9] on span "button" at bounding box center [686, 12] width 6 height 13
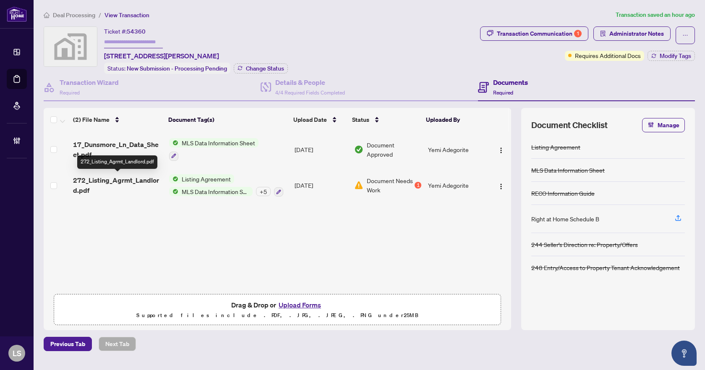
click at [95, 181] on span "272_Listing_Agrmt_Landlord.pdf" at bounding box center [117, 185] width 89 height 20
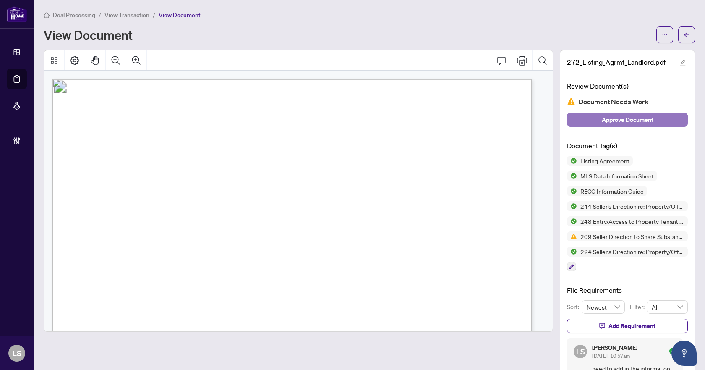
click at [631, 115] on span "Approve Document" at bounding box center [628, 119] width 52 height 13
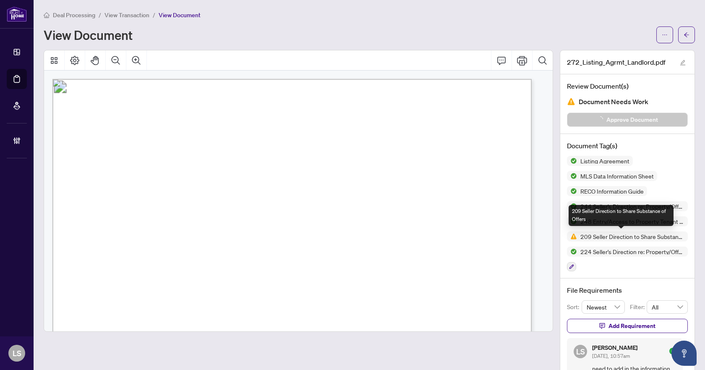
click at [628, 239] on span "209 Seller Direction to Share Substance of Offers" at bounding box center [627, 236] width 121 height 10
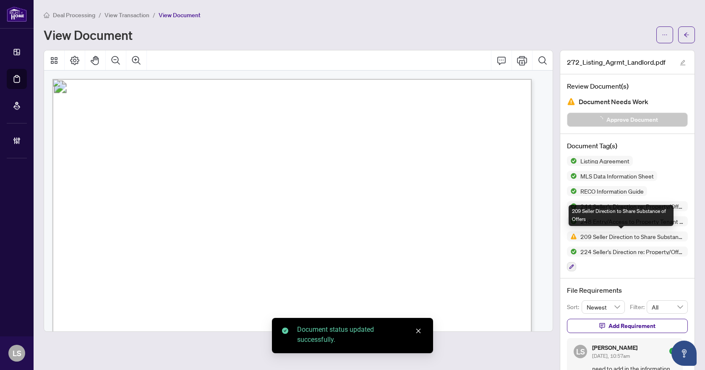
click at [627, 238] on span "209 Seller Direction to Share Substance of Offers" at bounding box center [632, 236] width 111 height 6
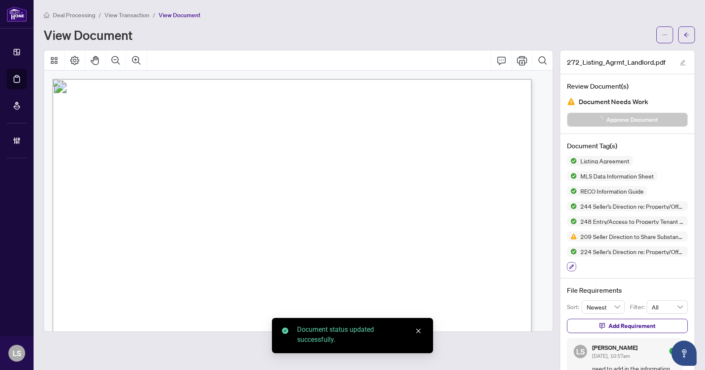
click at [569, 265] on icon "button" at bounding box center [571, 266] width 5 height 5
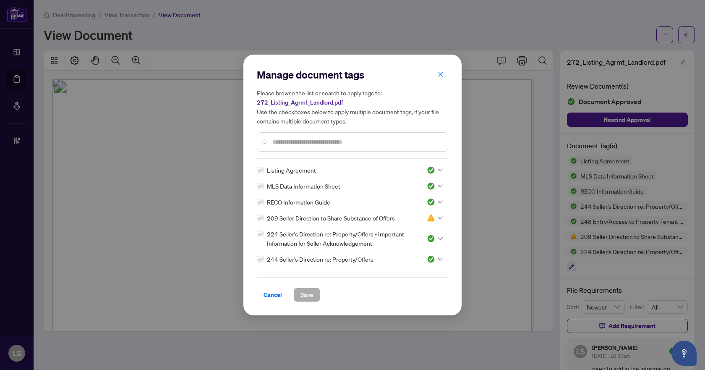
click at [438, 219] on icon at bounding box center [440, 217] width 5 height 3
click at [415, 260] on div "Approved" at bounding box center [407, 258] width 54 height 9
click at [306, 294] on span "Save" at bounding box center [306, 294] width 13 height 13
click at [684, 30] on div "Manage document tags Please browse the list or search to apply tags to: 272_Lis…" at bounding box center [352, 185] width 705 height 370
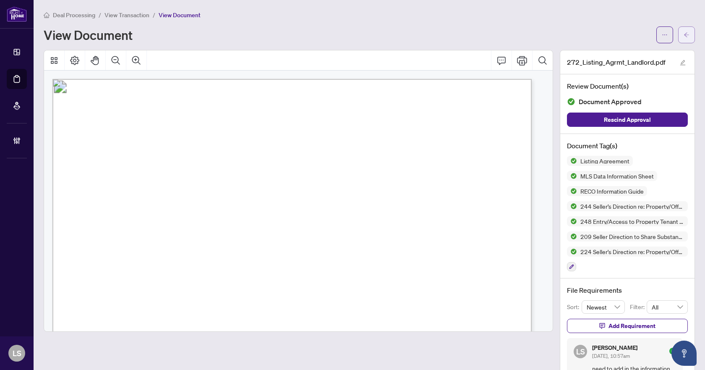
click at [684, 26] on button "button" at bounding box center [686, 34] width 17 height 17
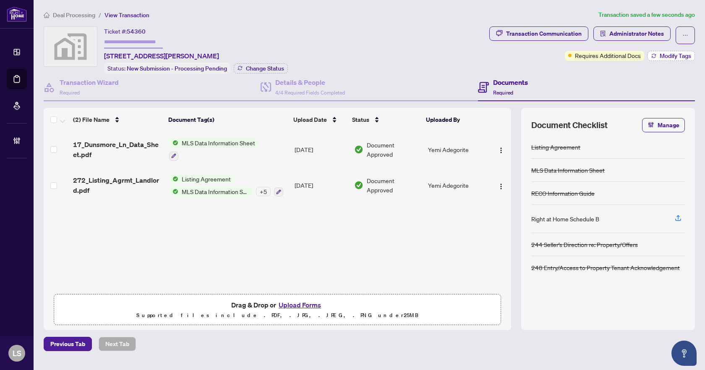
click at [663, 59] on span "Modify Tags" at bounding box center [675, 56] width 31 height 6
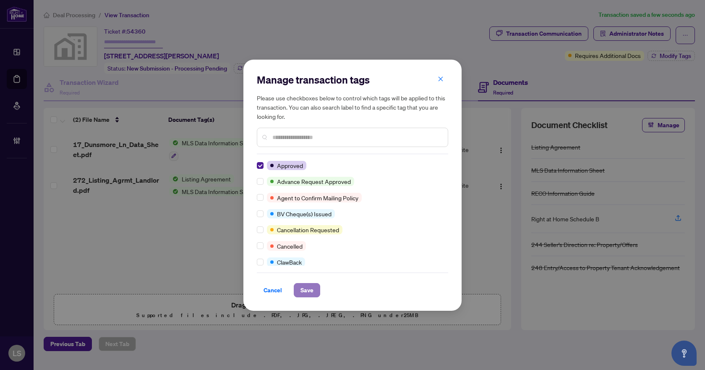
click at [307, 293] on span "Save" at bounding box center [306, 289] width 13 height 13
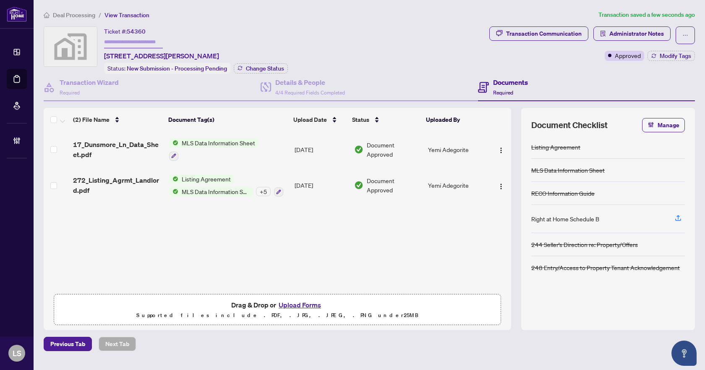
click at [76, 15] on span "Deal Processing" at bounding box center [74, 15] width 42 height 8
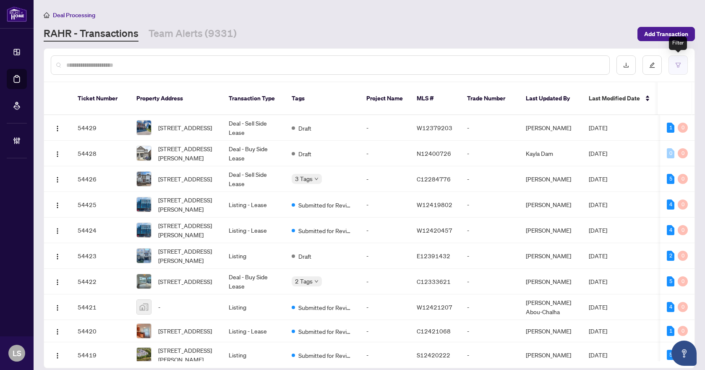
click at [682, 67] on button "button" at bounding box center [677, 64] width 19 height 19
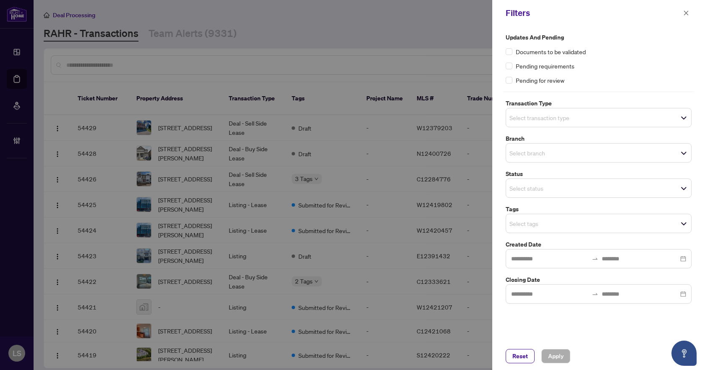
click at [583, 117] on span "Select transaction type" at bounding box center [598, 118] width 185 height 12
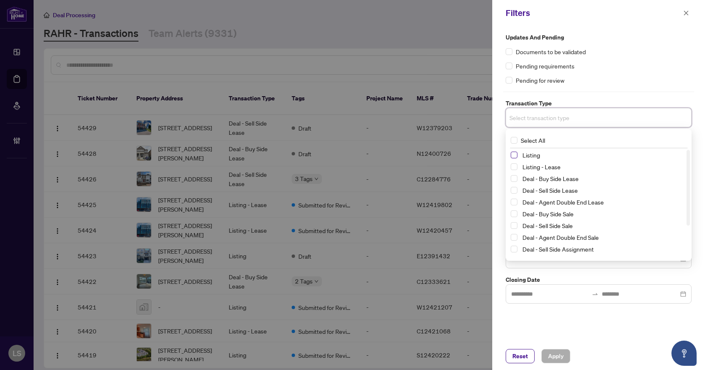
click at [512, 152] on span "Select Listing" at bounding box center [514, 154] width 7 height 7
click at [514, 170] on span "Select Listing - Lease" at bounding box center [514, 168] width 7 height 7
click at [617, 68] on div "Pending requirements" at bounding box center [599, 65] width 186 height 9
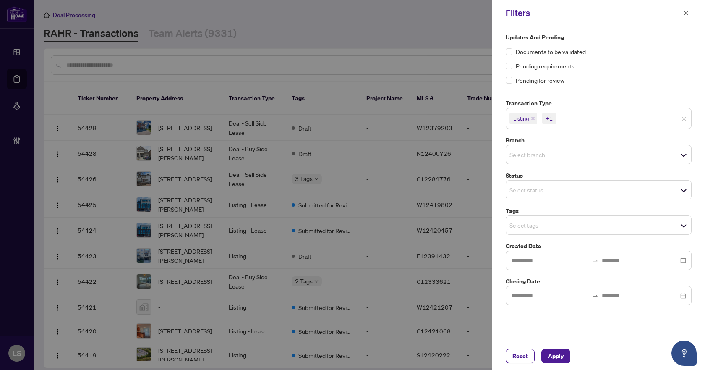
click at [514, 188] on input "search" at bounding box center [538, 190] width 59 height 10
click at [542, 168] on div "Updates and Pending Documents to be validated Pending requirements Pending for …" at bounding box center [598, 169] width 191 height 272
click at [544, 154] on input "search" at bounding box center [538, 154] width 59 height 10
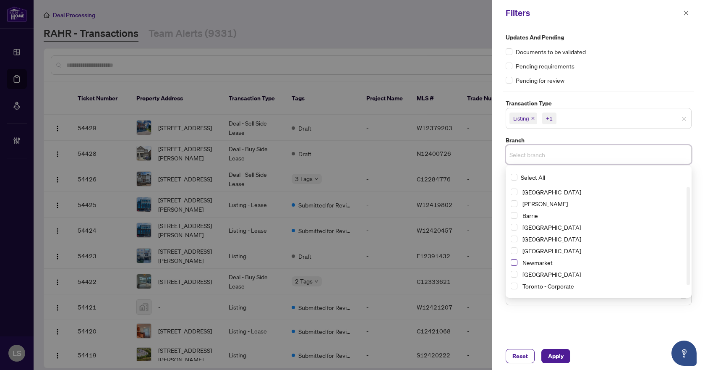
click at [513, 264] on span "Select Newmarket" at bounding box center [514, 262] width 7 height 7
click at [607, 82] on div "Pending for review" at bounding box center [599, 80] width 186 height 9
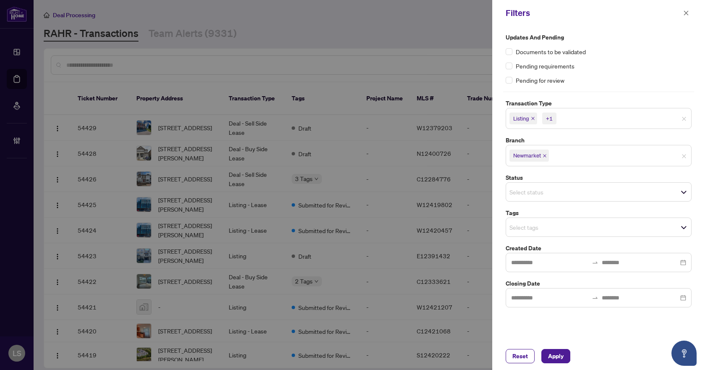
click at [512, 229] on input "search" at bounding box center [538, 227] width 59 height 10
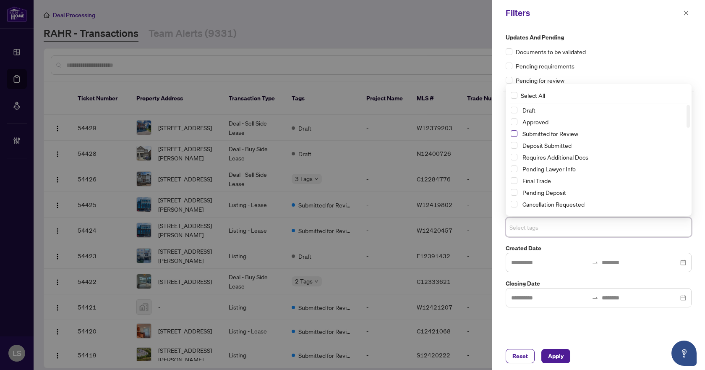
click at [514, 133] on span "Select Submitted for Review" at bounding box center [514, 133] width 7 height 7
click at [516, 206] on span "Select Cancellation Requested" at bounding box center [514, 204] width 7 height 7
click at [514, 154] on span "Select Requires Additional Docs" at bounding box center [514, 157] width 7 height 7
click at [514, 158] on span "Select Requires Additional Docs" at bounding box center [514, 157] width 7 height 7
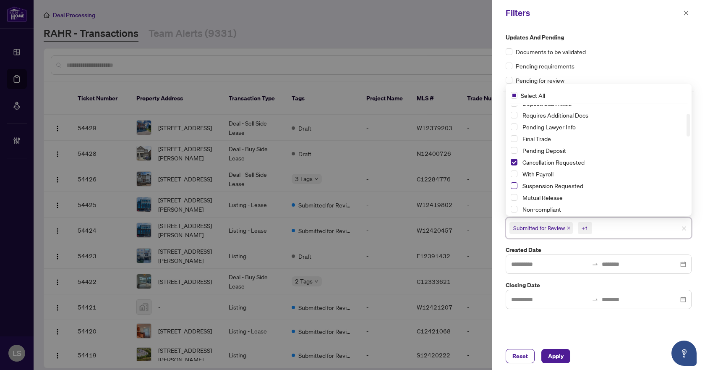
click at [511, 185] on span "Select Suspension Requested" at bounding box center [514, 185] width 7 height 7
click at [554, 353] on span "Apply" at bounding box center [556, 355] width 16 height 13
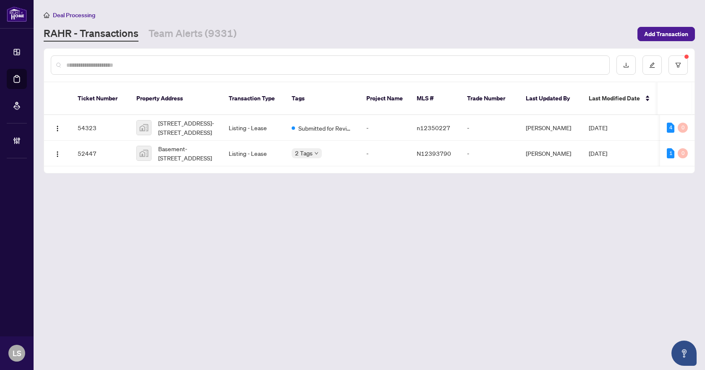
click at [283, 258] on main "Deal Processing RAHR - Transactions Team Alerts (9331) Add Transaction Ticket N…" at bounding box center [369, 185] width 671 height 370
click at [185, 152] on span "Basement-37 Red Cardinal Trail, Richmond Hill, ON, Canada" at bounding box center [186, 153] width 57 height 18
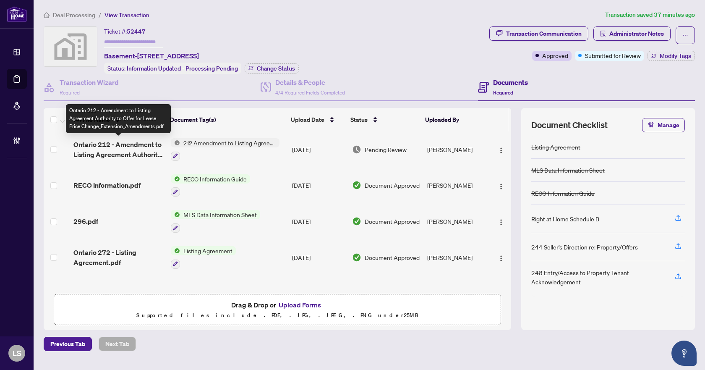
click at [146, 147] on span "Ontario 212 - Amendment to Listing Agreement Authority to Offer for Lease Price…" at bounding box center [118, 149] width 90 height 20
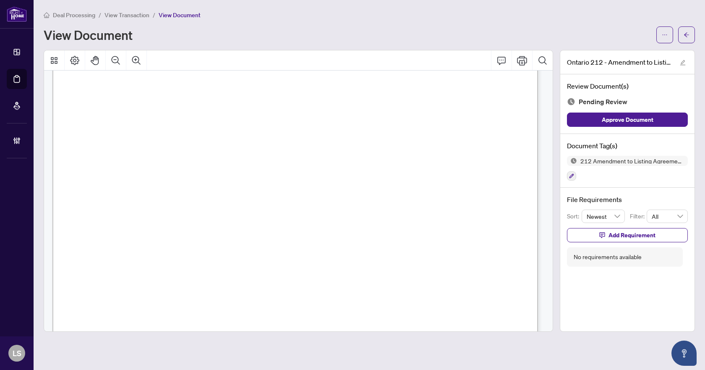
scroll to position [126, 0]
click at [569, 177] on icon "button" at bounding box center [571, 176] width 5 height 5
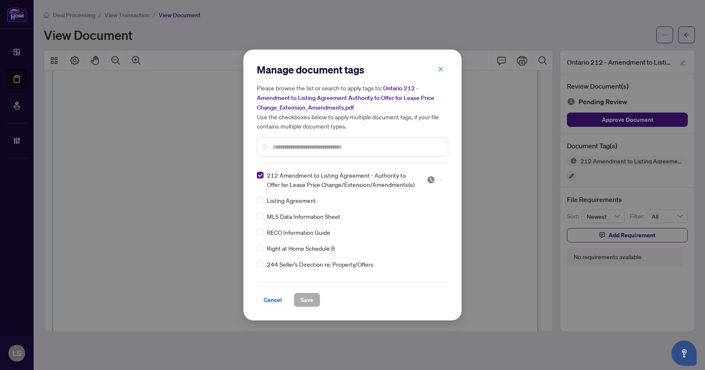
click at [438, 180] on icon at bounding box center [440, 179] width 5 height 3
click at [413, 219] on div "Approved" at bounding box center [407, 220] width 54 height 9
click at [313, 300] on span "Save" at bounding box center [306, 299] width 13 height 13
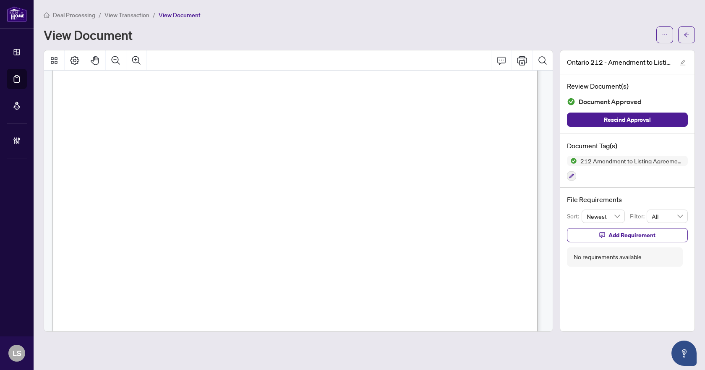
click at [685, 36] on icon "arrow-left" at bounding box center [686, 35] width 6 height 6
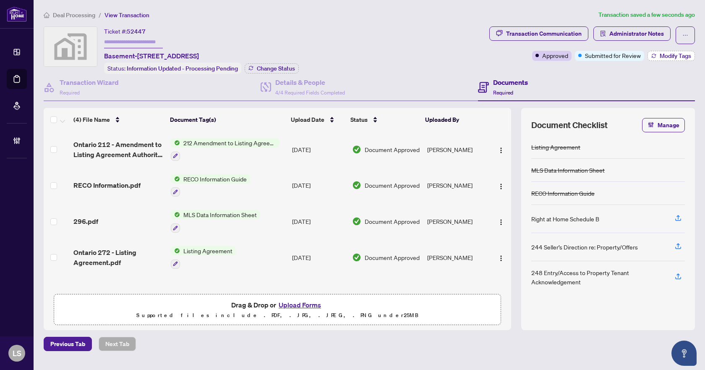
click at [670, 54] on span "Modify Tags" at bounding box center [675, 56] width 31 height 6
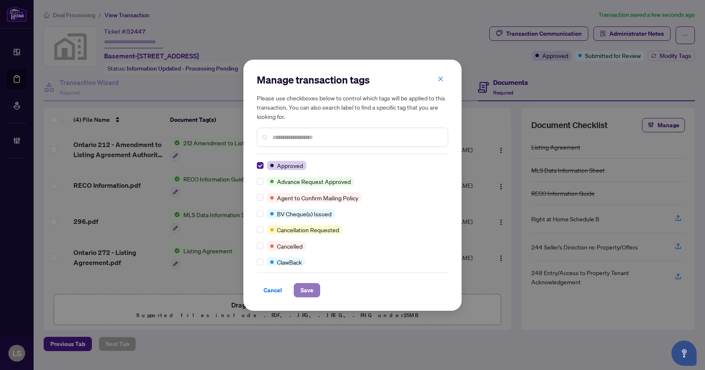
click at [308, 294] on span "Save" at bounding box center [306, 289] width 13 height 13
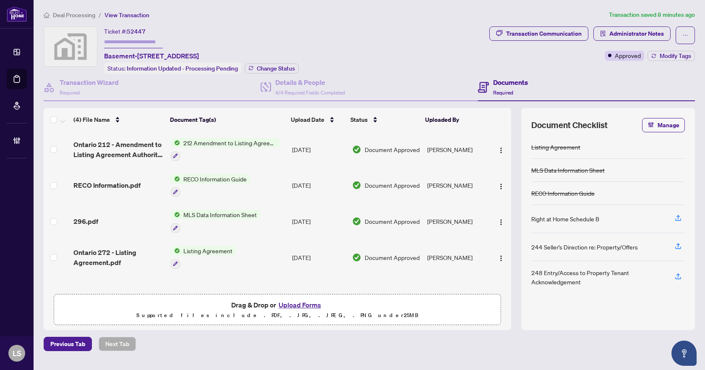
click at [77, 15] on span "Deal Processing" at bounding box center [74, 15] width 42 height 8
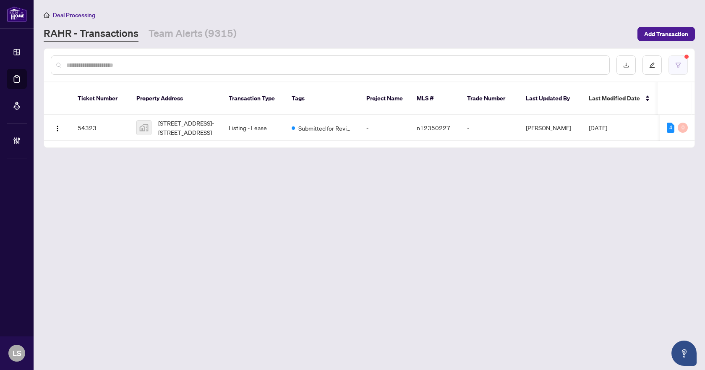
click at [686, 62] on button "button" at bounding box center [677, 64] width 19 height 19
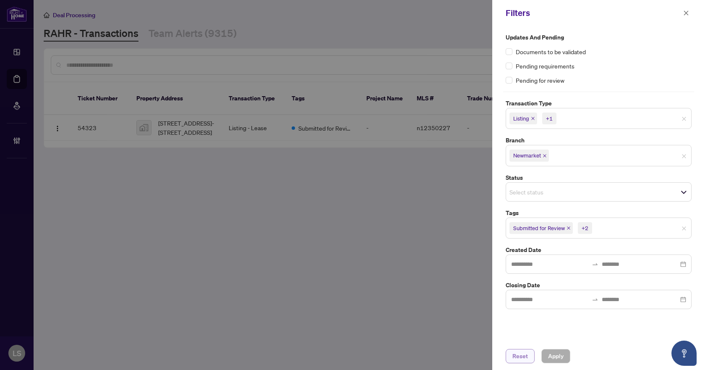
click at [519, 355] on span "Reset" at bounding box center [520, 355] width 16 height 13
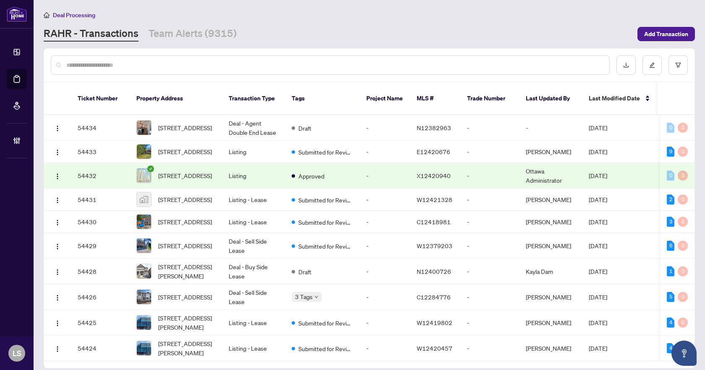
click at [100, 62] on input "text" at bounding box center [334, 64] width 536 height 9
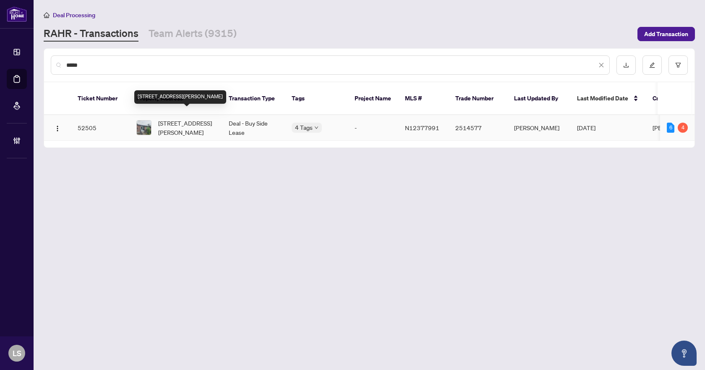
type input "*****"
click at [173, 122] on span "265 Neal Dr, Richmond Hill, Ontario L4C 3L3, Canada" at bounding box center [186, 127] width 57 height 18
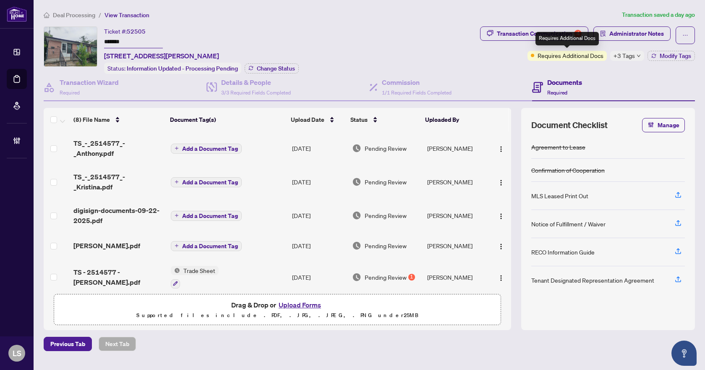
click at [548, 40] on div "Requires Additional Docs" at bounding box center [566, 38] width 63 height 13
click at [518, 32] on div "Transaction Communication 4" at bounding box center [539, 33] width 85 height 13
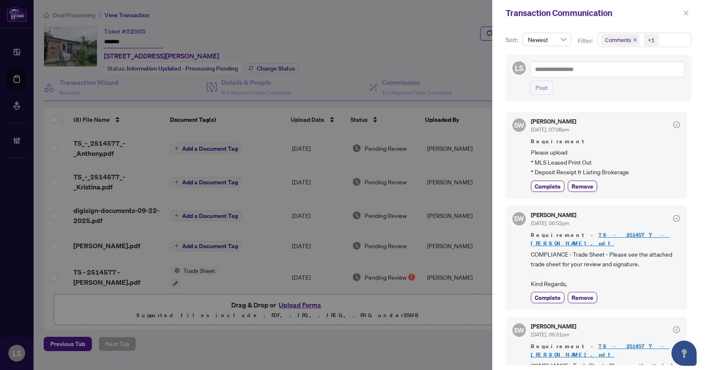
click at [686, 13] on icon "close" at bounding box center [686, 12] width 5 height 5
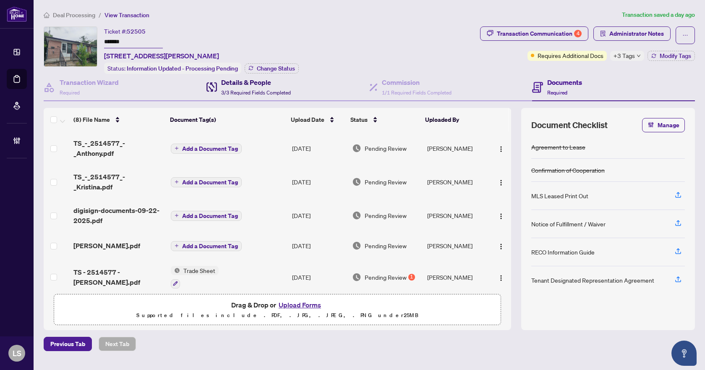
click at [261, 84] on h4 "Details & People" at bounding box center [256, 82] width 70 height 10
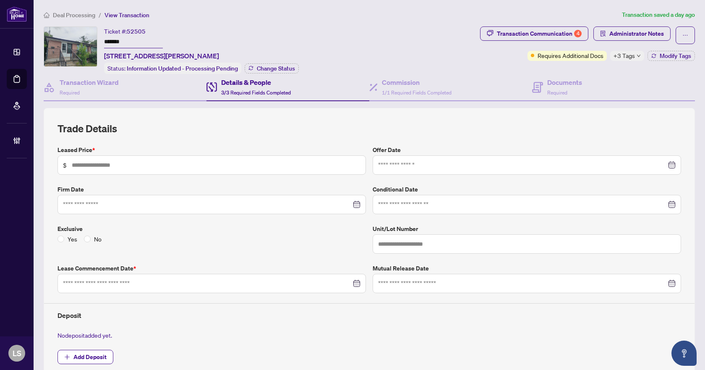
type input "*****"
type input "**********"
click at [126, 88] on div "Transaction Wizard Required" at bounding box center [125, 87] width 163 height 27
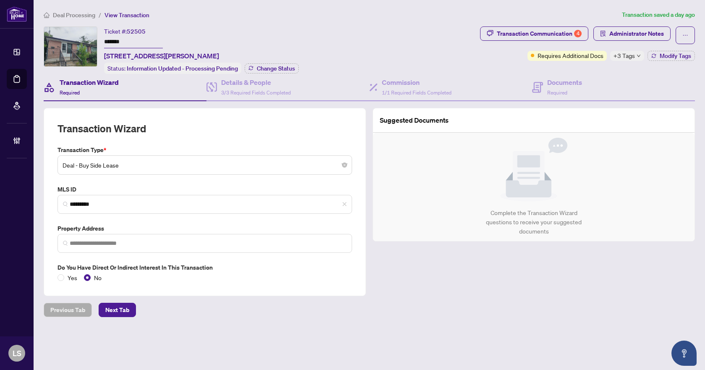
type input "**********"
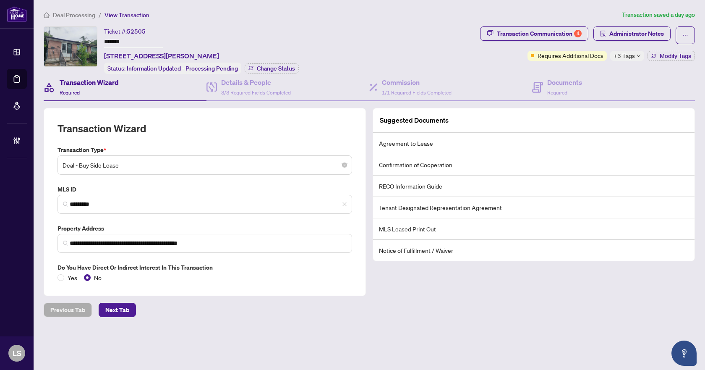
click at [88, 16] on span "Deal Processing" at bounding box center [74, 15] width 42 height 8
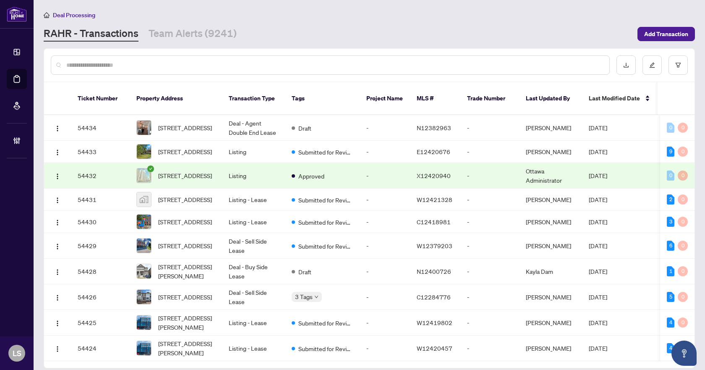
drag, startPoint x: 126, startPoint y: 63, endPoint x: 146, endPoint y: 63, distance: 20.1
click at [126, 63] on input "text" at bounding box center [334, 64] width 536 height 9
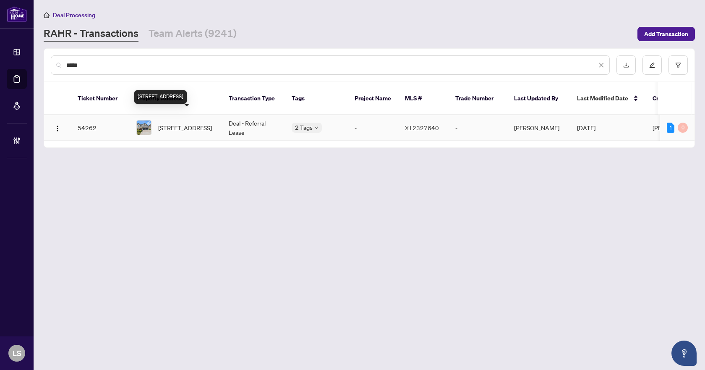
type input "*****"
click at [199, 124] on span "[STREET_ADDRESS]" at bounding box center [185, 127] width 54 height 9
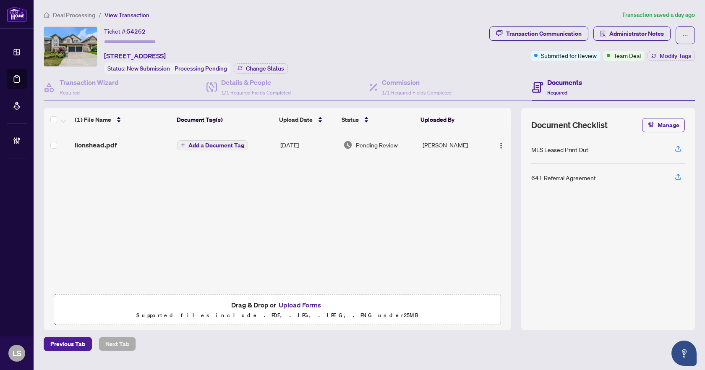
click at [87, 15] on span "Deal Processing" at bounding box center [74, 15] width 42 height 8
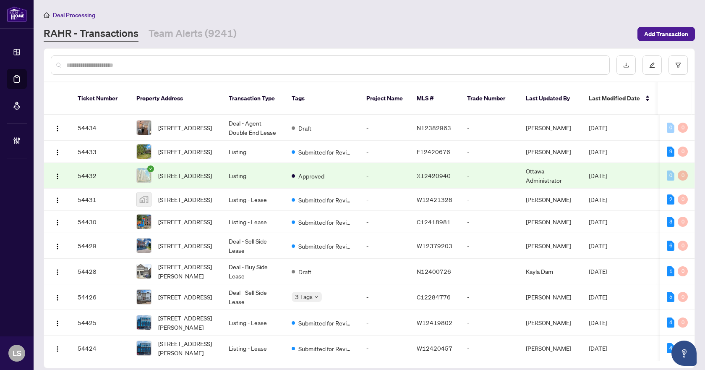
click at [92, 68] on input "text" at bounding box center [334, 64] width 536 height 9
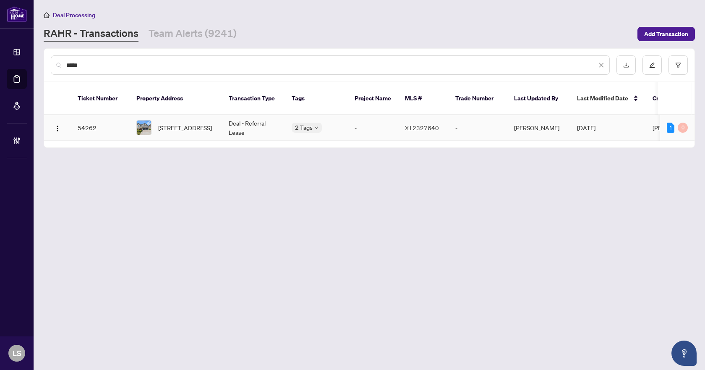
type input "*****"
click at [192, 123] on span "[STREET_ADDRESS]" at bounding box center [185, 127] width 54 height 9
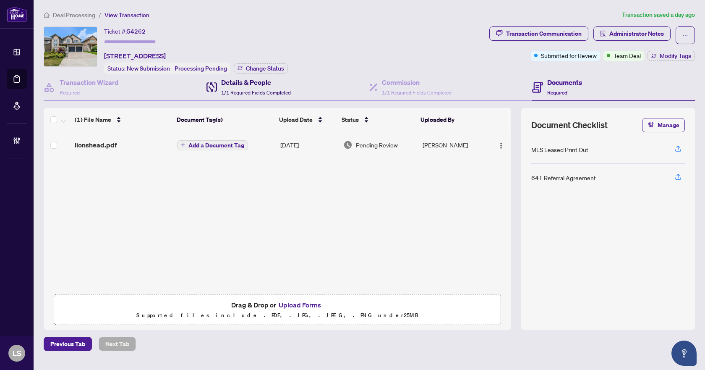
click at [256, 83] on h4 "Details & People" at bounding box center [256, 82] width 70 height 10
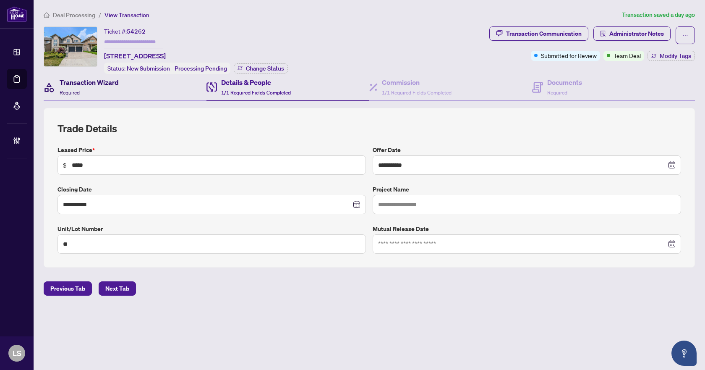
click at [106, 81] on h4 "Transaction Wizard" at bounding box center [89, 82] width 59 height 10
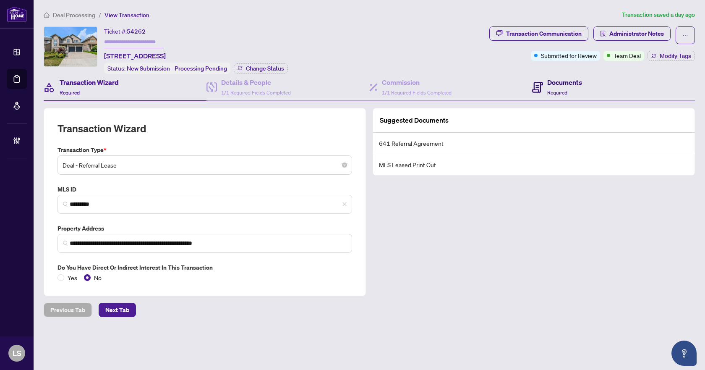
click at [568, 89] on div "Documents Required" at bounding box center [564, 87] width 35 height 20
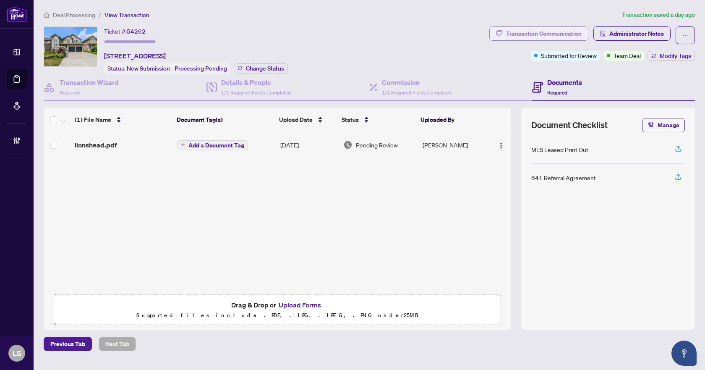
click at [522, 30] on div "Transaction Communication" at bounding box center [544, 33] width 76 height 13
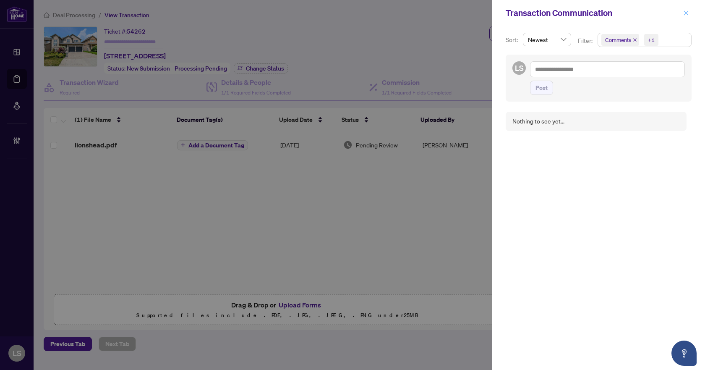
click at [684, 13] on icon "close" at bounding box center [686, 13] width 6 height 6
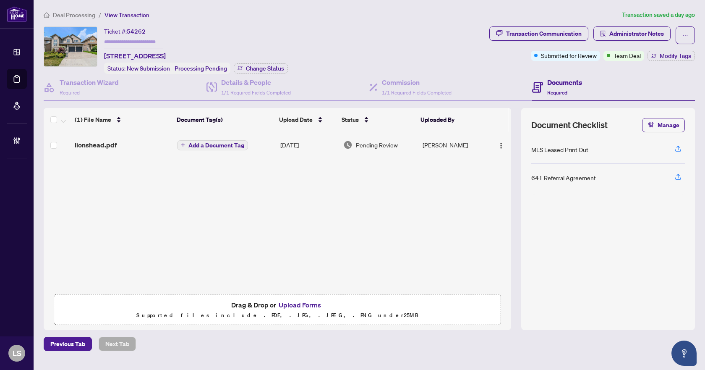
click at [125, 140] on div "lionshead.pdf" at bounding box center [123, 145] width 96 height 10
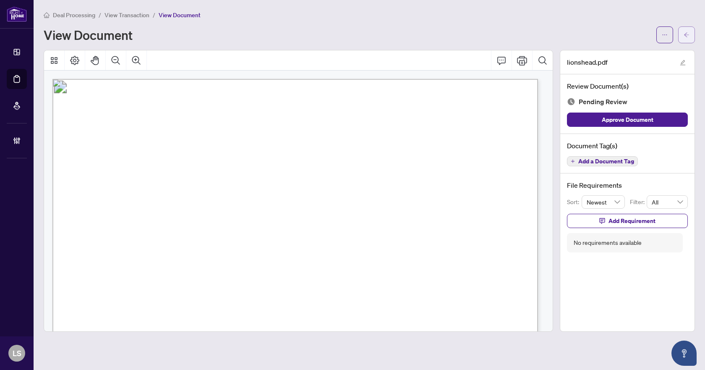
click at [688, 33] on icon "arrow-left" at bounding box center [686, 35] width 6 height 6
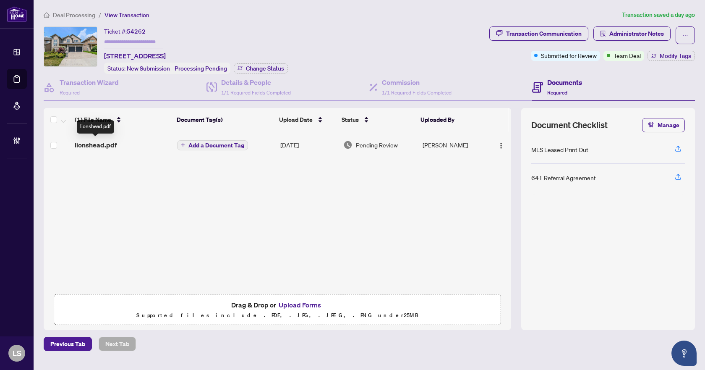
click at [112, 141] on span "lionshead.pdf" at bounding box center [96, 145] width 42 height 10
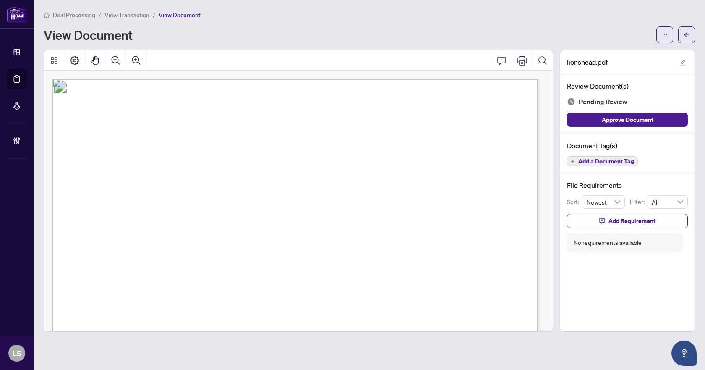
click at [687, 34] on icon "arrow-left" at bounding box center [686, 35] width 6 height 6
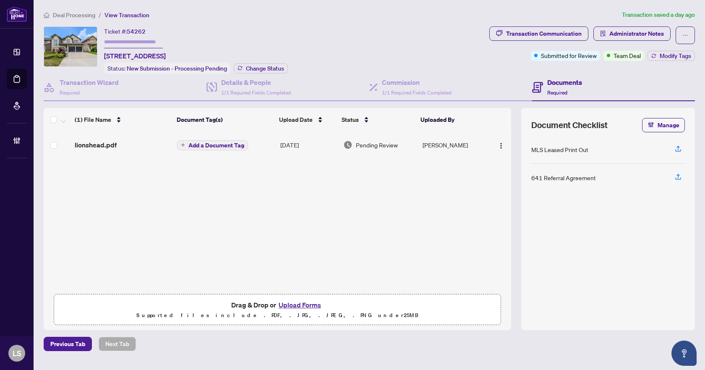
click at [78, 13] on span "Deal Processing" at bounding box center [74, 15] width 42 height 8
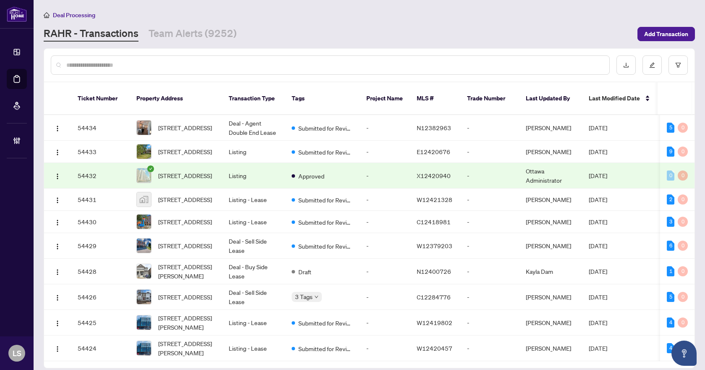
click at [113, 57] on div at bounding box center [330, 64] width 559 height 19
click at [115, 64] on input "text" at bounding box center [334, 64] width 536 height 9
click at [170, 59] on div at bounding box center [330, 64] width 559 height 19
click at [172, 65] on input "text" at bounding box center [334, 64] width 536 height 9
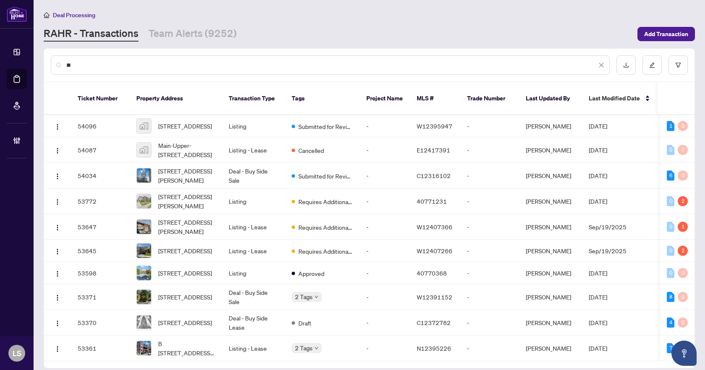
type input "*"
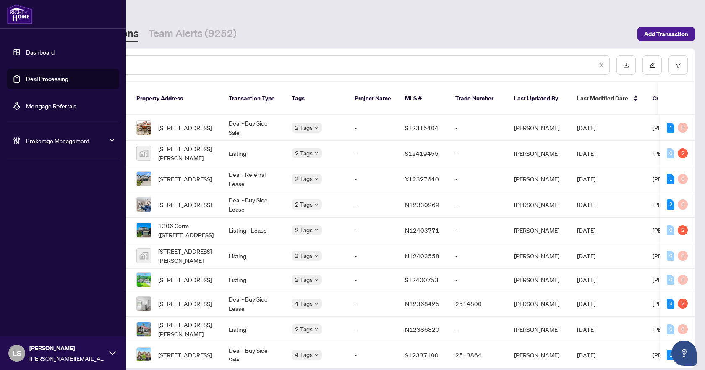
drag, startPoint x: 134, startPoint y: 64, endPoint x: 17, endPoint y: 64, distance: 116.6
click at [17, 64] on div "Dashboard Deal Processing Mortgage Referrals Brokerage Management LS Lillian Sl…" at bounding box center [352, 185] width 705 height 370
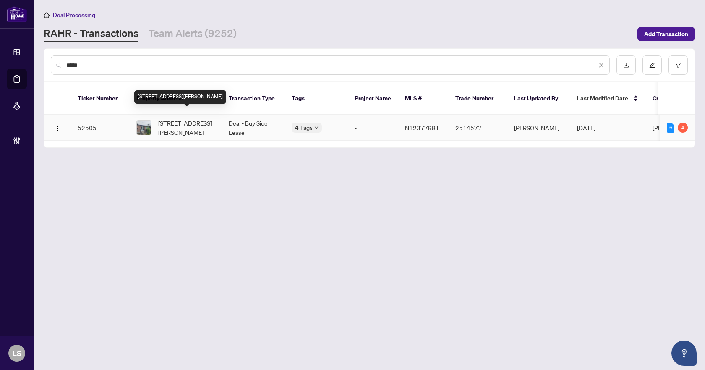
type input "*****"
click at [188, 121] on span "265 Neal Dr, Richmond Hill, Ontario L4C 3L3, Canada" at bounding box center [186, 127] width 57 height 18
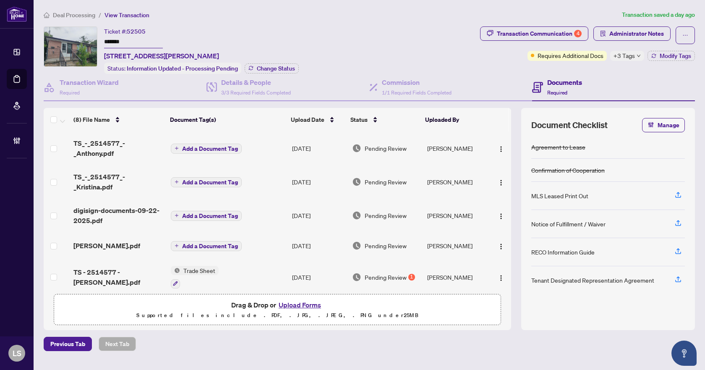
click at [75, 14] on span "Deal Processing" at bounding box center [74, 15] width 42 height 8
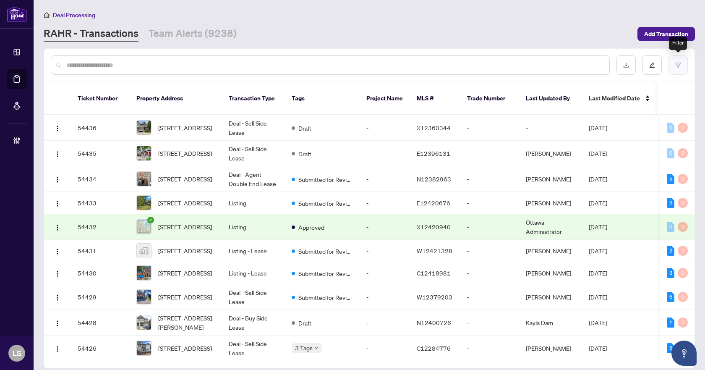
click at [680, 59] on button "button" at bounding box center [677, 64] width 19 height 19
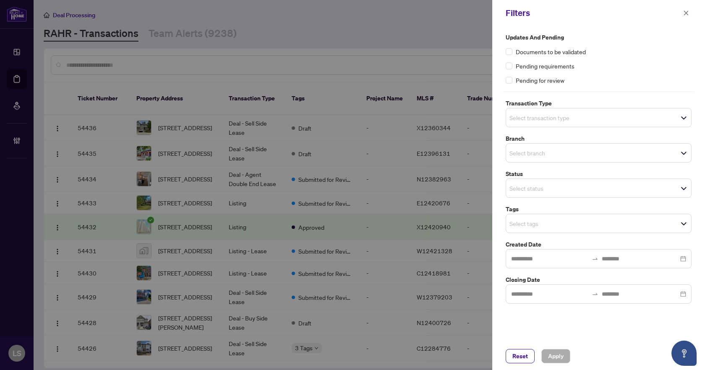
click at [550, 116] on input "search" at bounding box center [538, 117] width 59 height 10
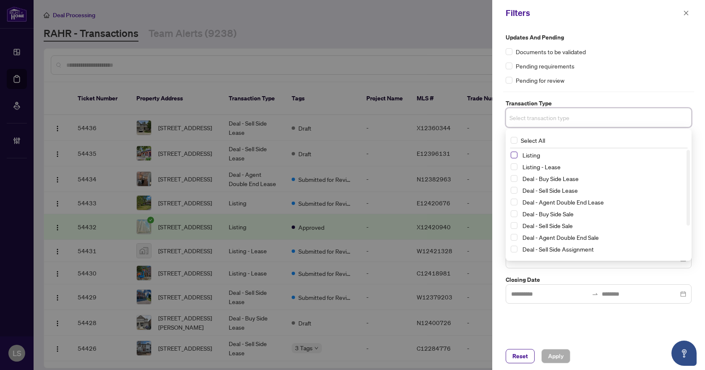
click at [513, 152] on span "Select Listing" at bounding box center [514, 154] width 7 height 7
click at [514, 166] on span "Select Listing - Lease" at bounding box center [514, 168] width 7 height 7
click at [639, 48] on div "Documents to be validated" at bounding box center [599, 51] width 186 height 9
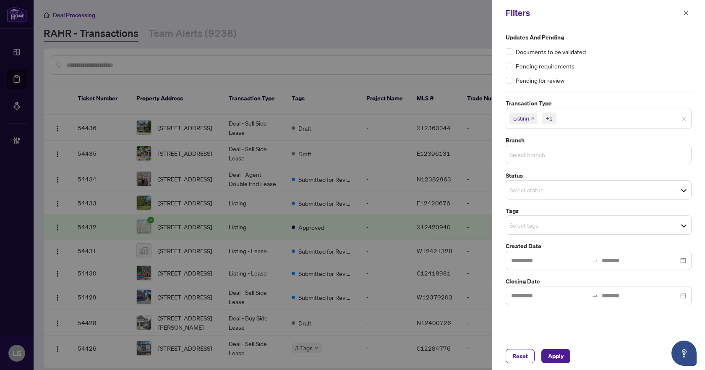
click at [531, 153] on input "search" at bounding box center [538, 154] width 59 height 10
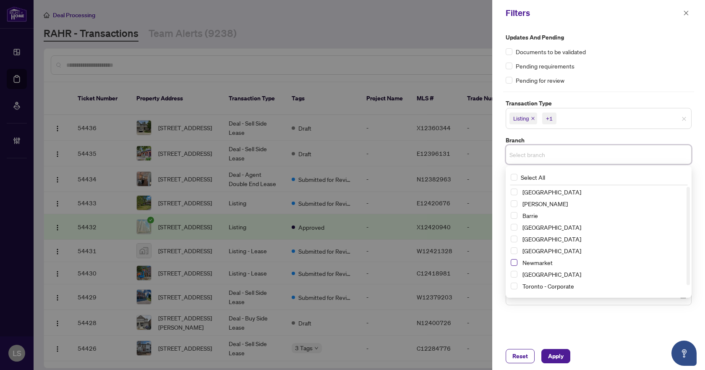
click at [516, 263] on span "Select Newmarket" at bounding box center [514, 262] width 7 height 7
click at [632, 53] on div "Documents to be validated" at bounding box center [599, 51] width 186 height 9
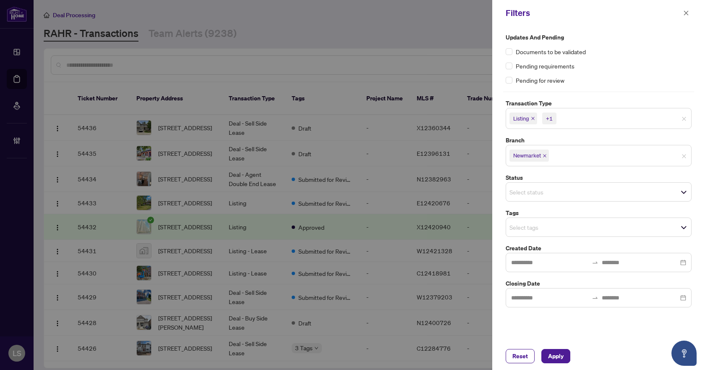
click at [527, 229] on input "search" at bounding box center [538, 227] width 59 height 10
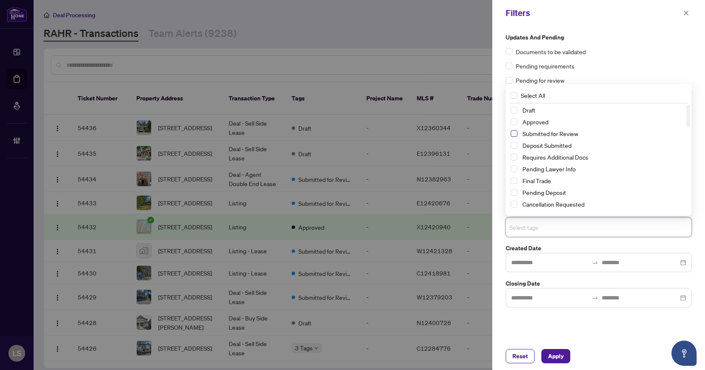
click at [514, 135] on span "Select Submitted for Review" at bounding box center [514, 133] width 7 height 7
click at [514, 205] on span "Select Cancellation Requested" at bounding box center [514, 204] width 7 height 7
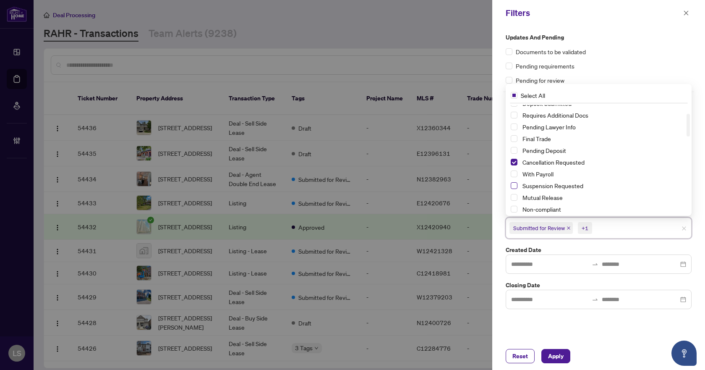
click at [513, 183] on span "Select Suspension Requested" at bounding box center [514, 185] width 7 height 7
click at [556, 357] on span "Apply" at bounding box center [556, 355] width 16 height 13
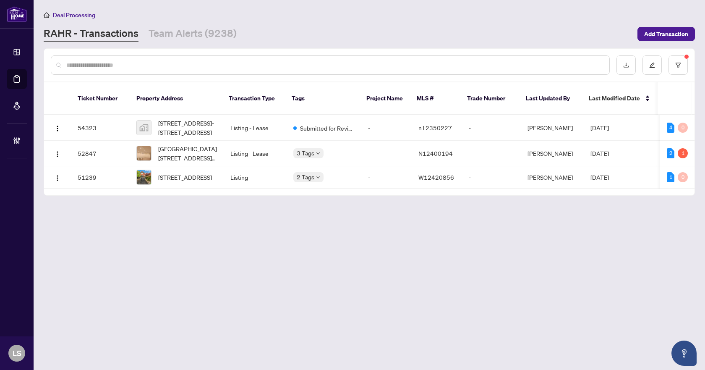
click at [450, 343] on main "Deal Processing RAHR - Transactions Team Alerts (9238) Add Transaction Ticket N…" at bounding box center [369, 185] width 671 height 370
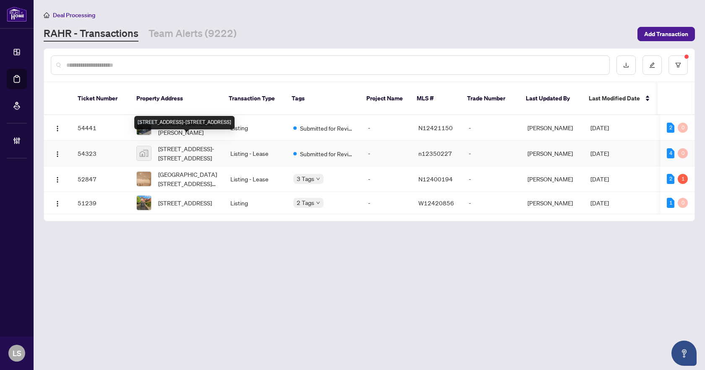
click at [177, 145] on span "[STREET_ADDRESS]-[STREET_ADDRESS]" at bounding box center [187, 153] width 59 height 18
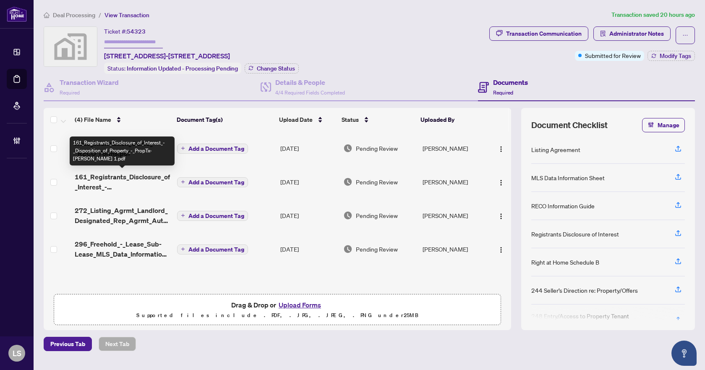
click at [119, 177] on span "161_Registrants_Disclosure_of_Interest_-_Disposition_of_Property_-_PropTx-[PERS…" at bounding box center [123, 182] width 96 height 20
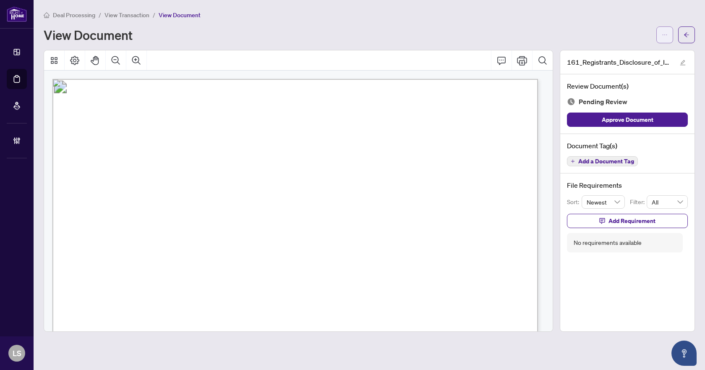
click at [662, 37] on icon "ellipsis" at bounding box center [665, 35] width 6 height 6
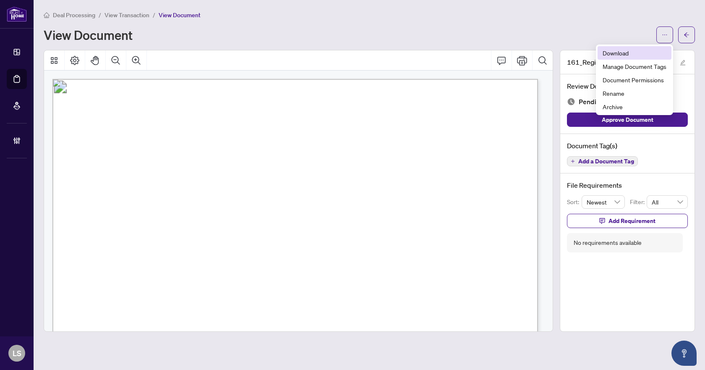
click at [607, 53] on span "Download" at bounding box center [634, 52] width 64 height 9
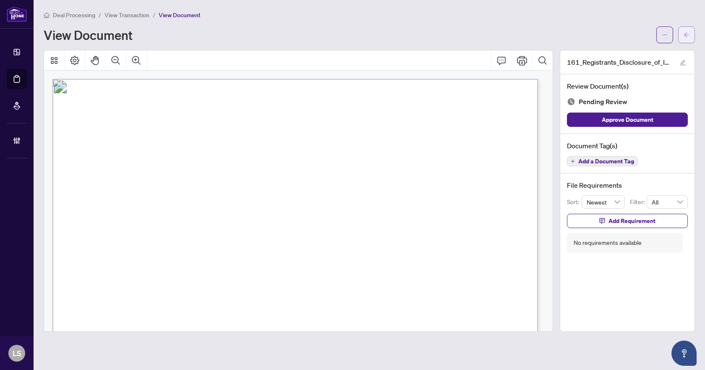
click at [690, 34] on button "button" at bounding box center [686, 34] width 17 height 17
